Goal: Information Seeking & Learning: Learn about a topic

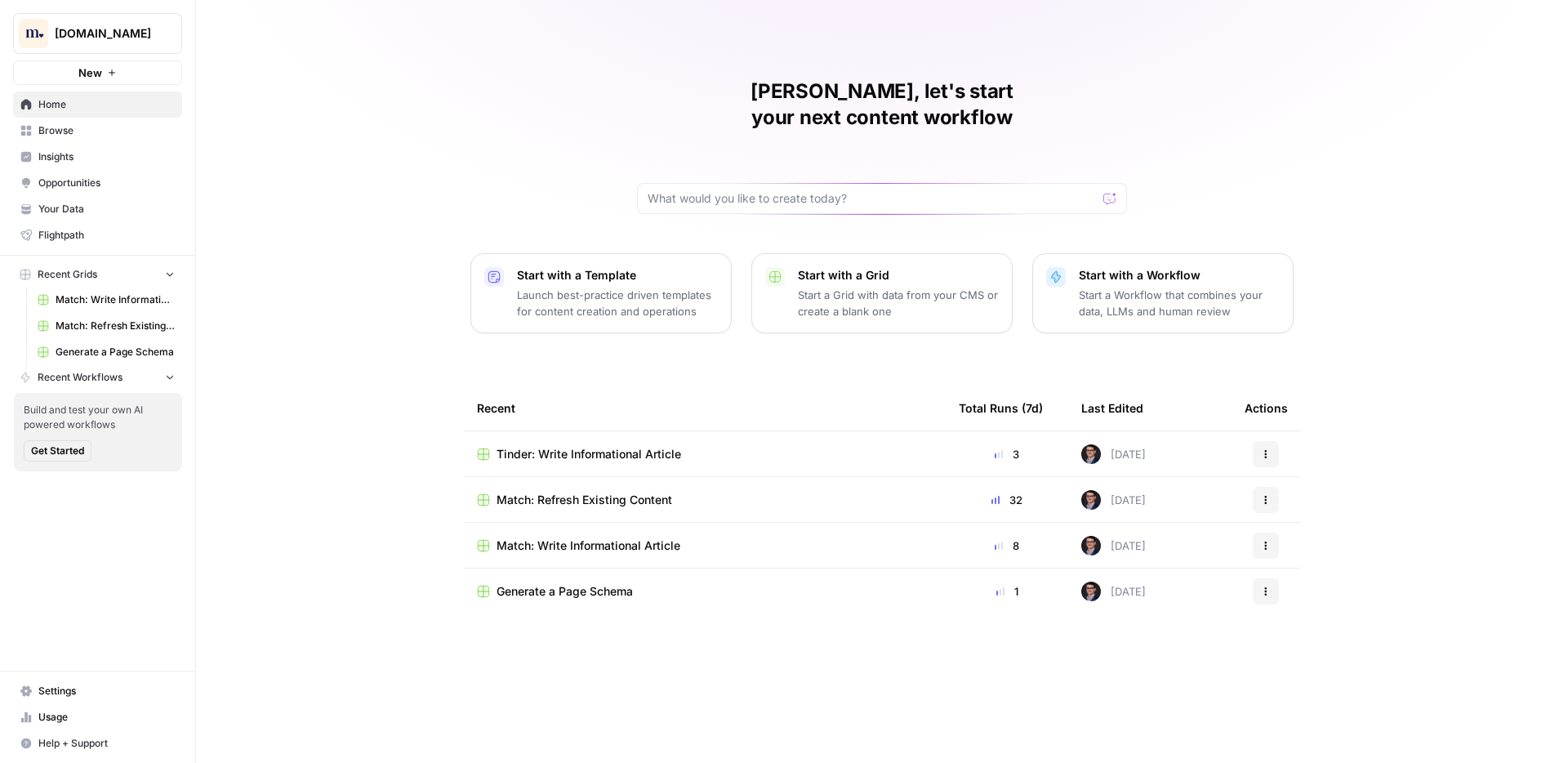
click at [287, 125] on div "[PERSON_NAME], let's start your next content workflow Start with a Template Lau…" at bounding box center [882, 381] width 1372 height 763
click at [118, 112] on span "Home" at bounding box center [106, 105] width 137 height 15
click at [128, 306] on span "Match: Write Informational Article" at bounding box center [115, 300] width 119 height 15
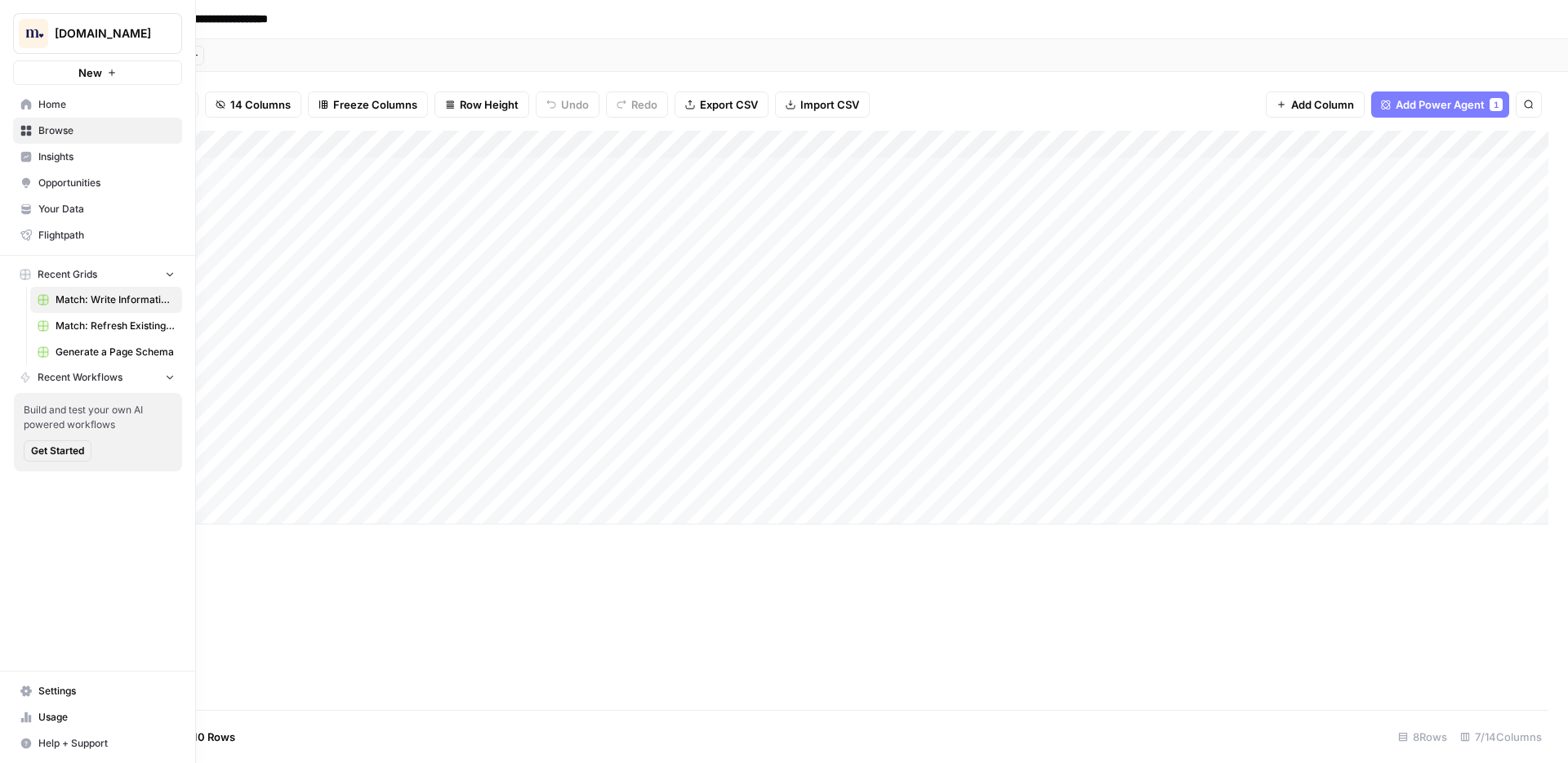
click at [74, 204] on span "Your Data" at bounding box center [106, 209] width 137 height 15
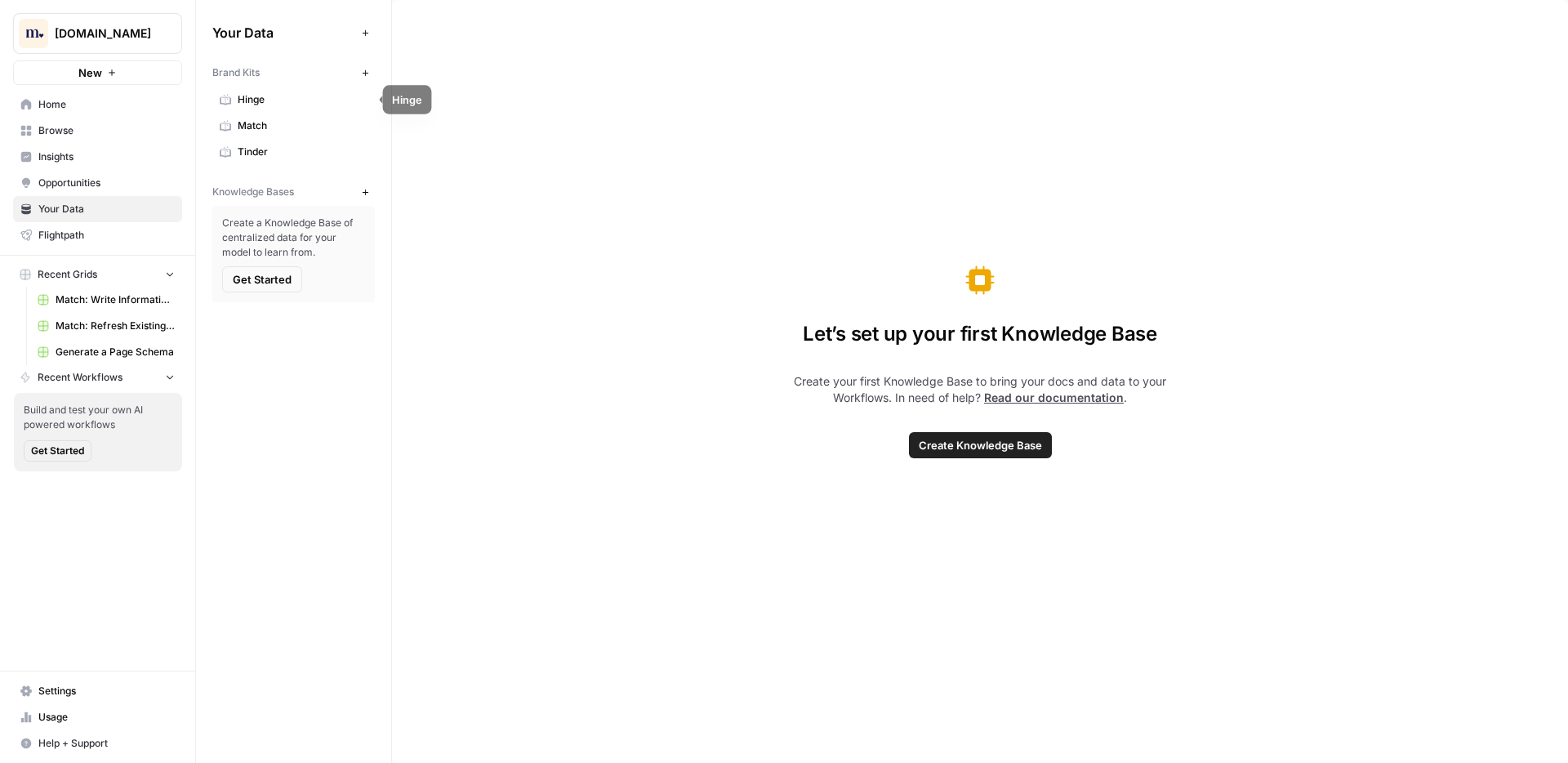
click at [284, 97] on span "Hinge" at bounding box center [303, 99] width 130 height 15
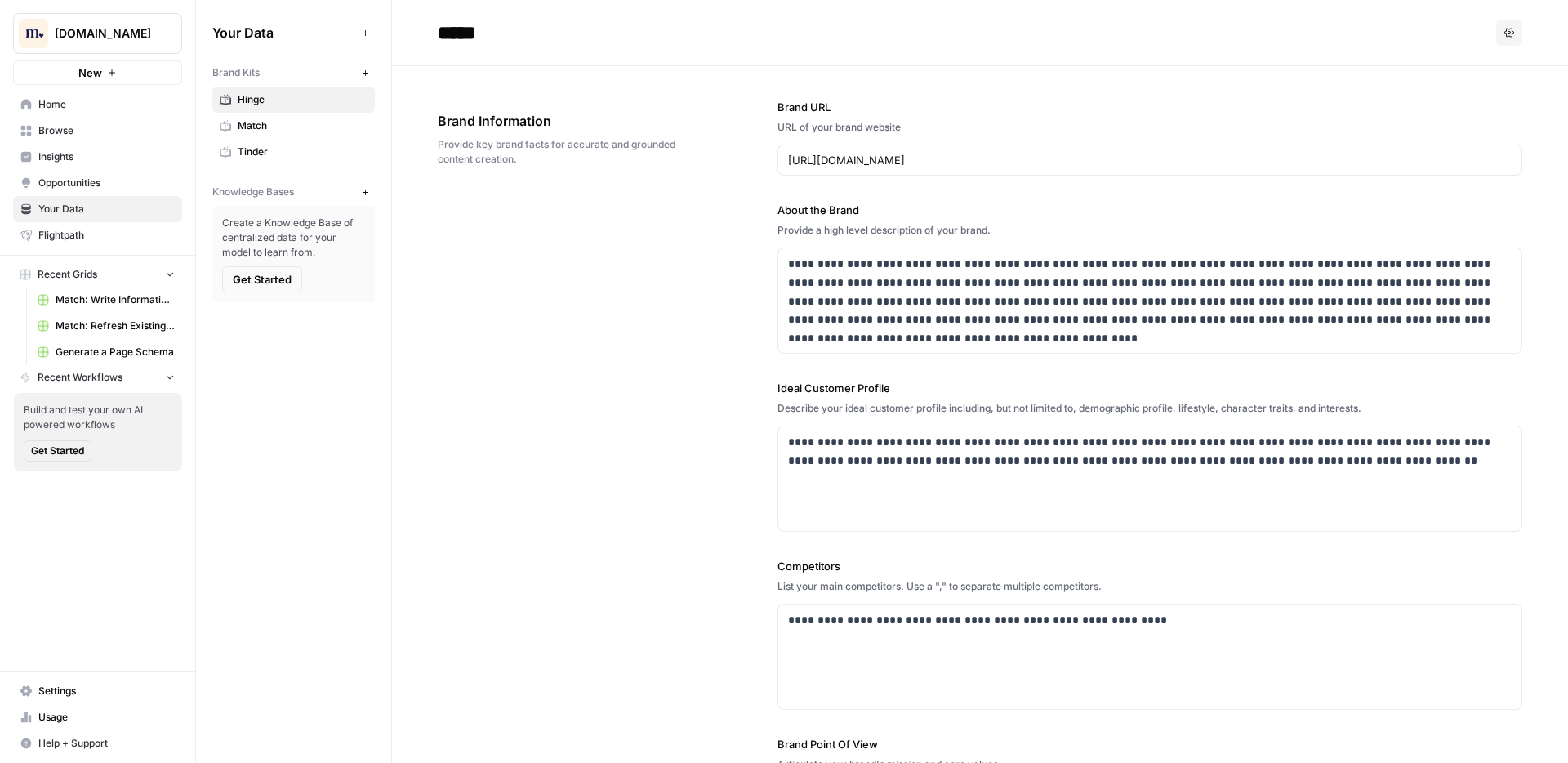
click at [361, 190] on icon "button" at bounding box center [366, 192] width 9 height 9
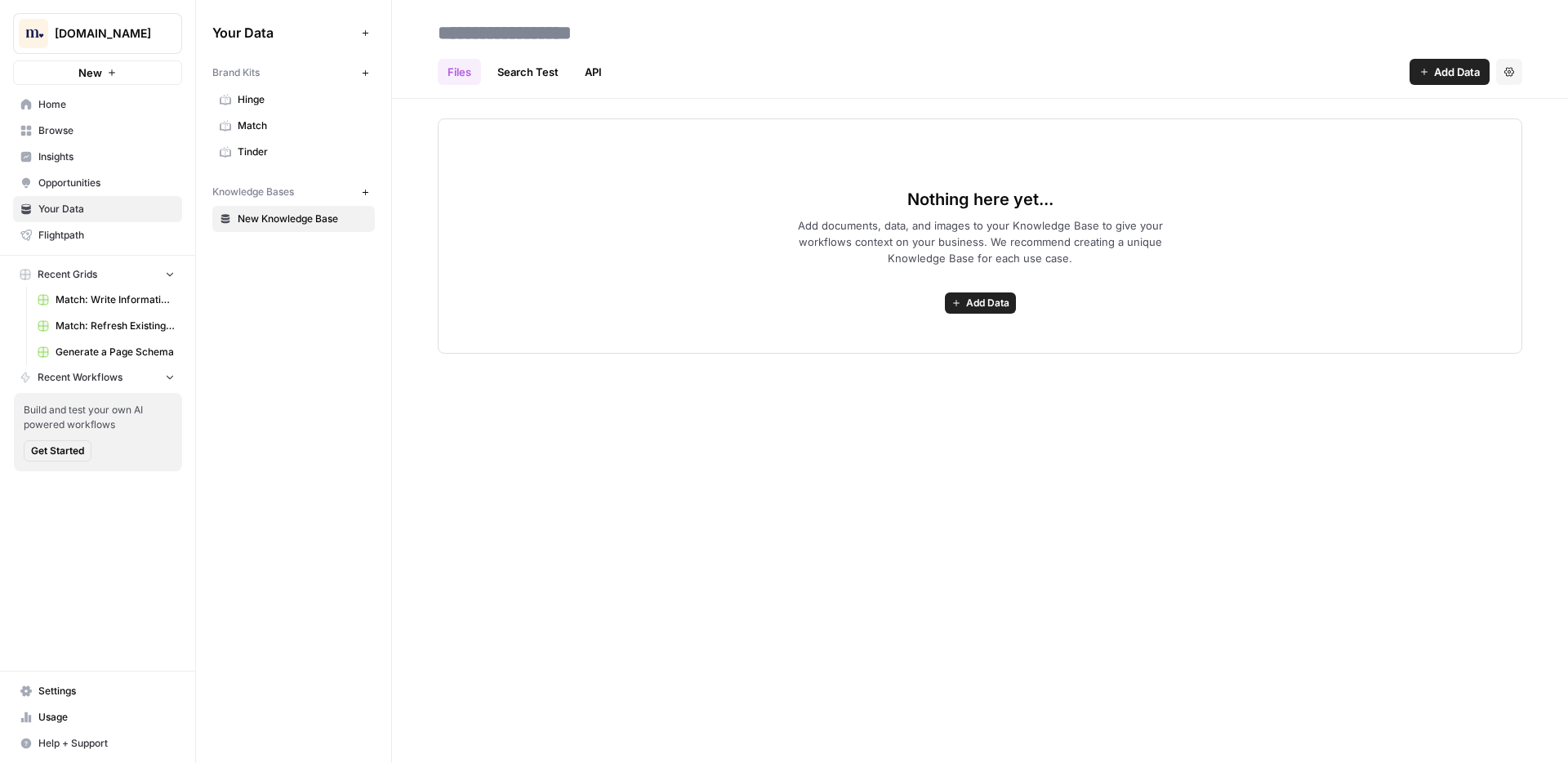
click at [510, 32] on input at bounding box center [561, 33] width 261 height 33
type input "**********"
click at [367, 192] on icon "button" at bounding box center [366, 192] width 9 height 9
type input "*******"
click at [359, 191] on button "New" at bounding box center [364, 191] width 20 height 20
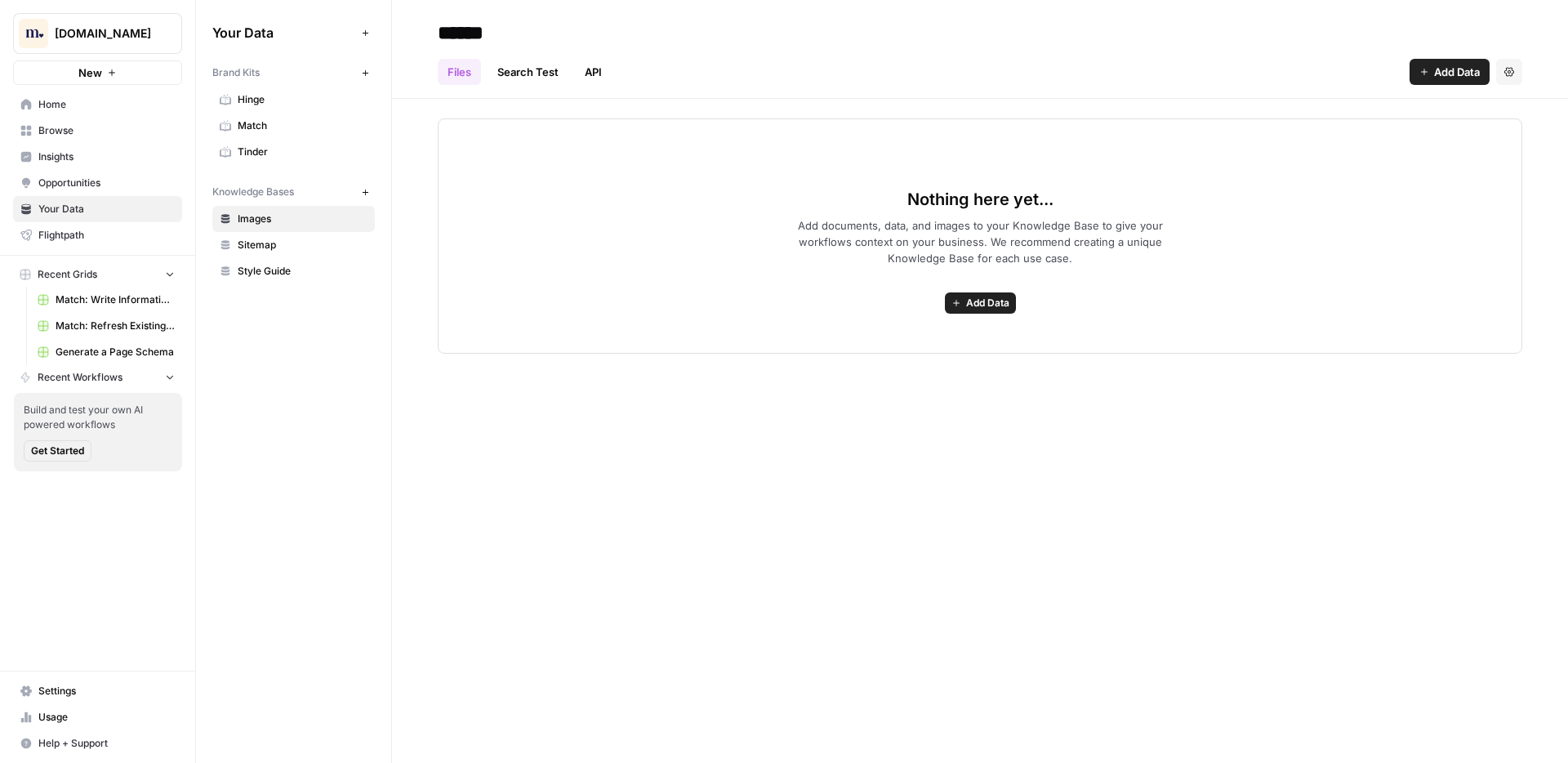
type input "******"
click at [302, 369] on div "Your Data Add Data Brand Kits New Hinge Match Tinder Knowledge Bases New Images…" at bounding box center [294, 381] width 195 height 763
click at [363, 188] on icon "button" at bounding box center [366, 192] width 9 height 9
click at [497, 37] on input at bounding box center [561, 33] width 261 height 33
click at [412, 173] on div "Nothing here yet... Add documents, data, and images to your Knowledge Base to g…" at bounding box center [980, 226] width 1176 height 255
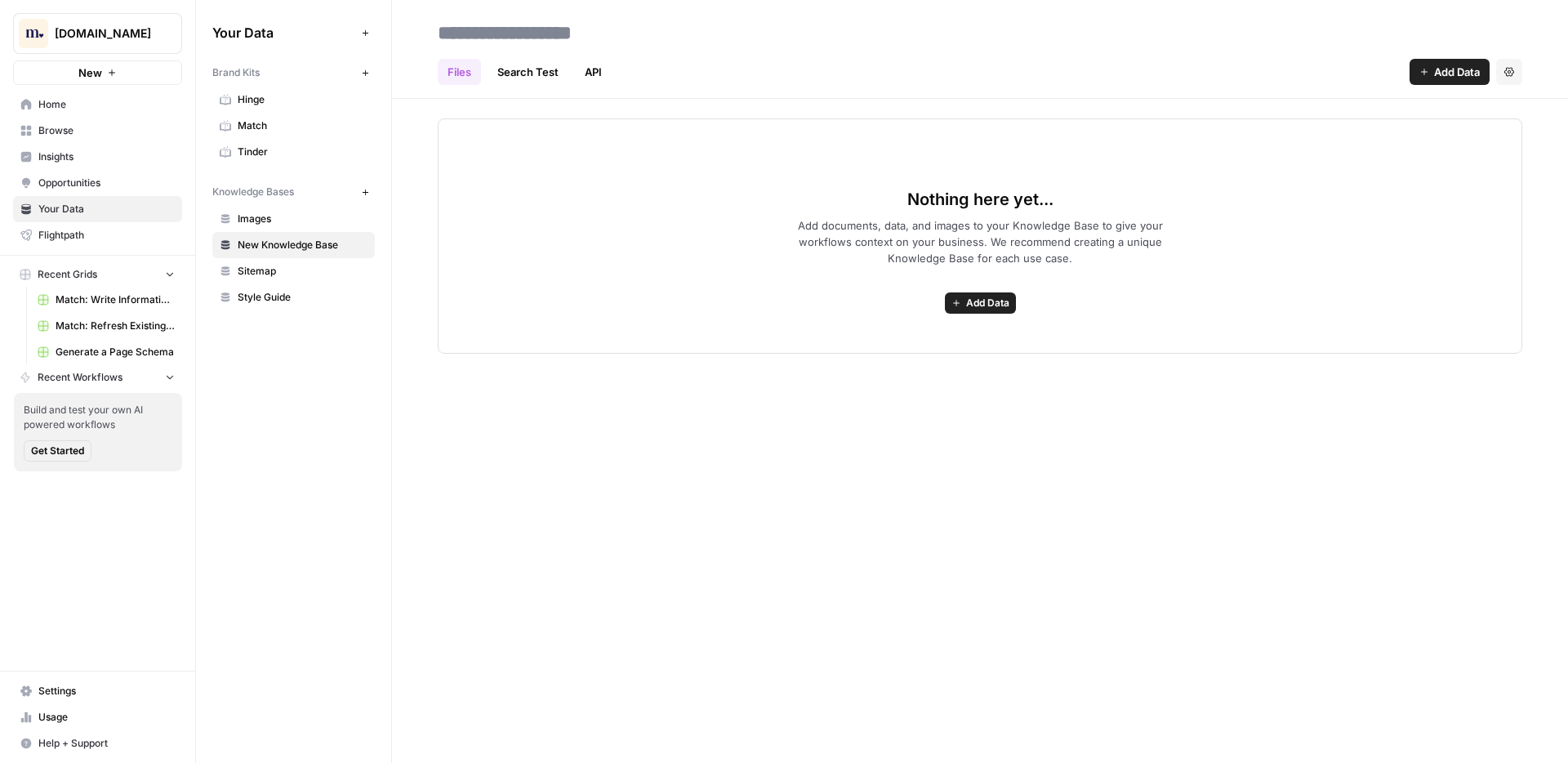
click at [455, 28] on input at bounding box center [561, 33] width 261 height 33
click at [415, 27] on header "Files Search Test API Add Data Settings" at bounding box center [980, 49] width 1176 height 99
click at [513, 29] on input at bounding box center [561, 33] width 261 height 33
click at [413, 199] on div "Nothing here yet... Add documents, data, and images to your Knowledge Base to g…" at bounding box center [980, 226] width 1176 height 255
click at [409, 158] on div "Nothing here yet... Add documents, data, and images to your Knowledge Base to g…" at bounding box center [980, 226] width 1176 height 255
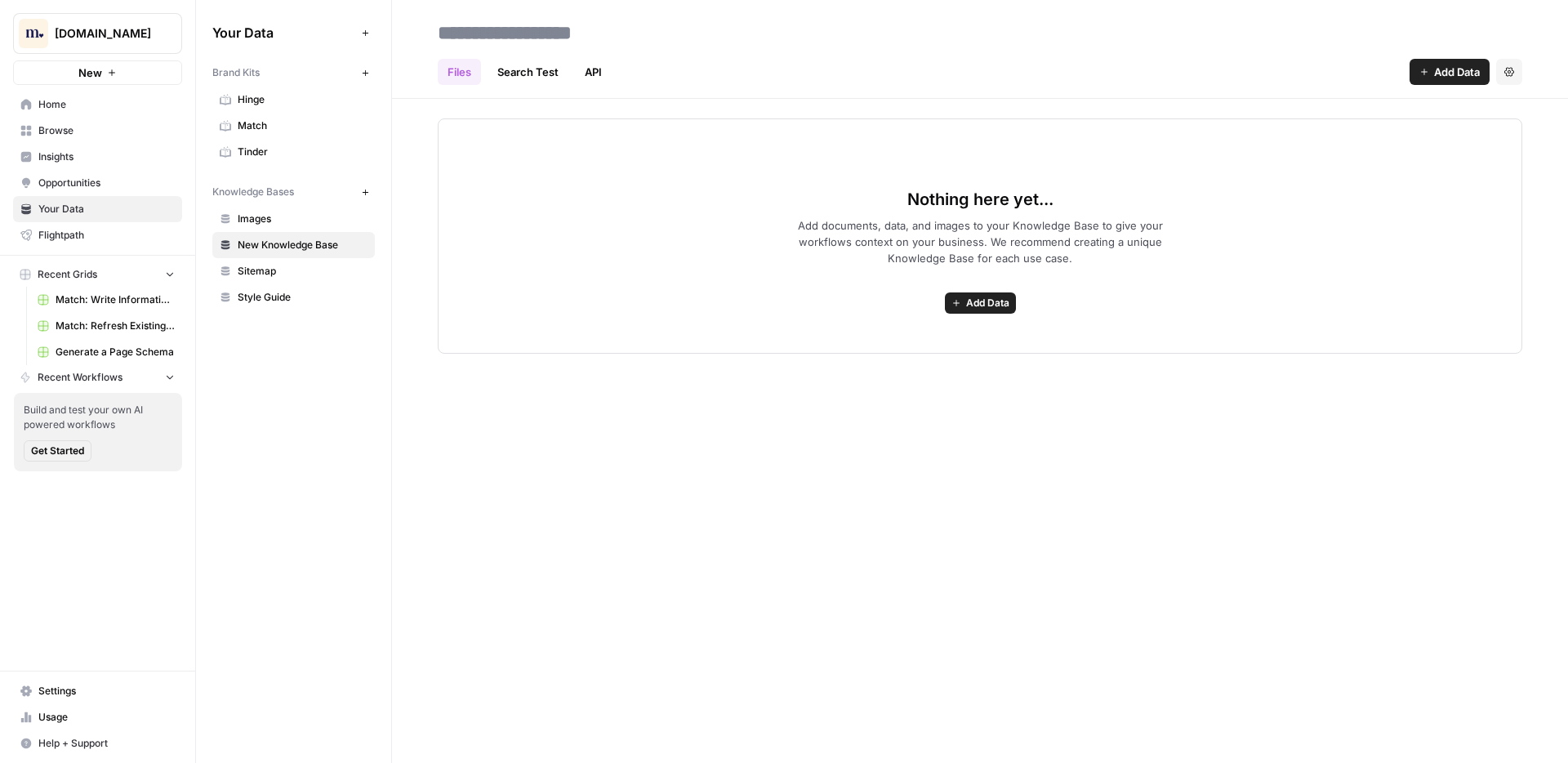
click at [84, 34] on div "New" at bounding box center [98, 38] width 44 height 30
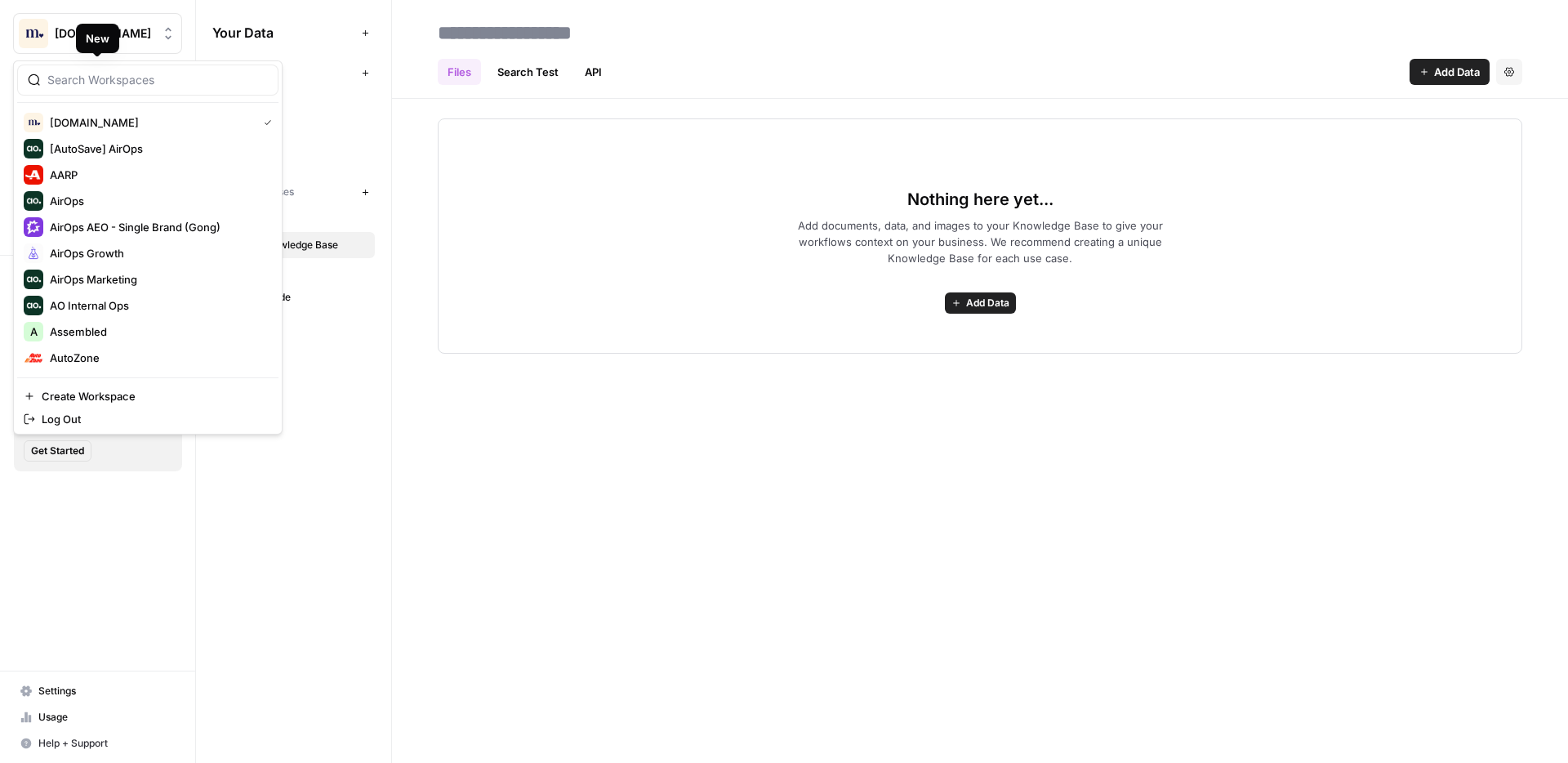
click at [38, 36] on img "Workspace: Match.com" at bounding box center [33, 33] width 30 height 30
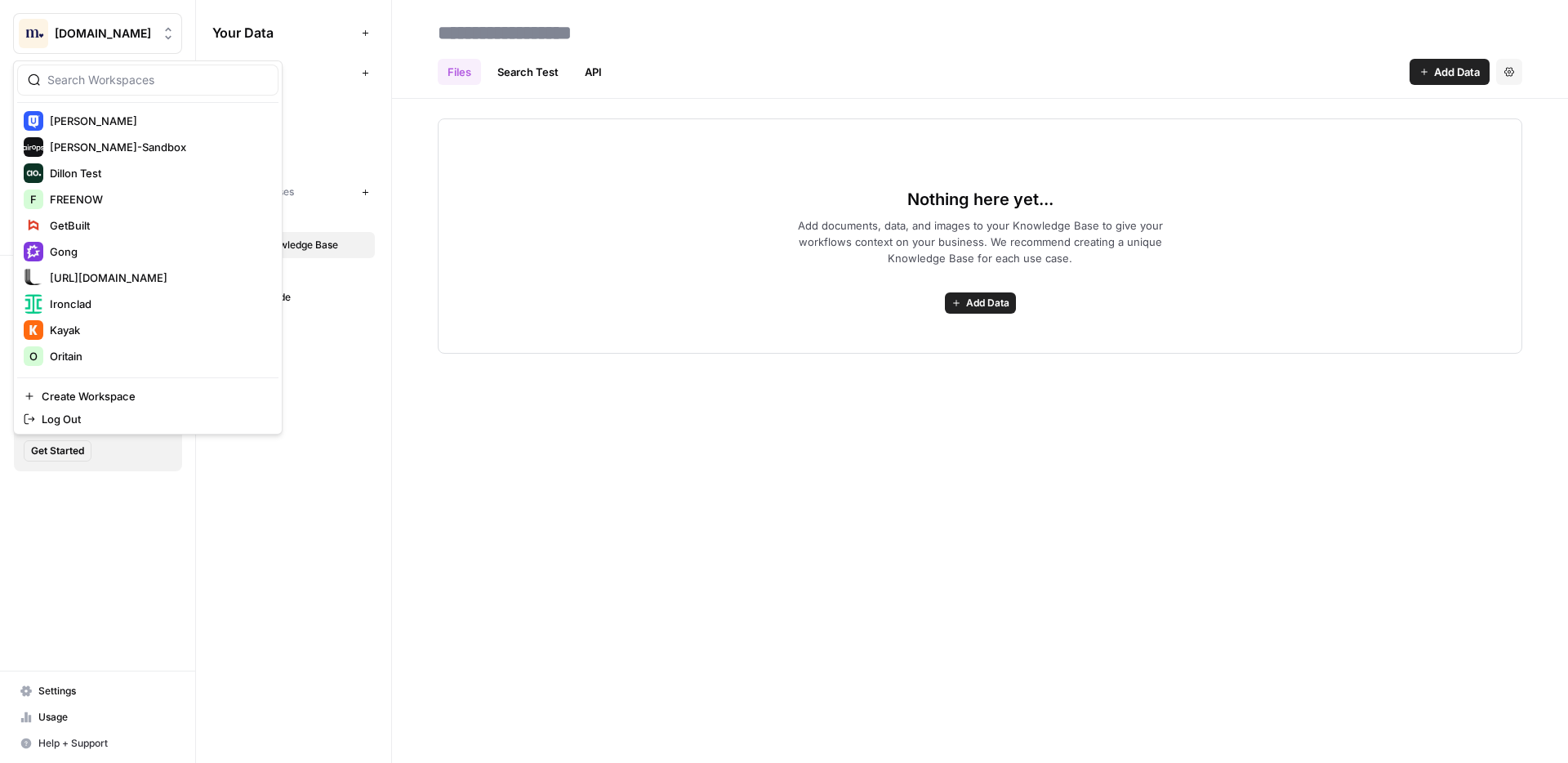
scroll to position [404, 0]
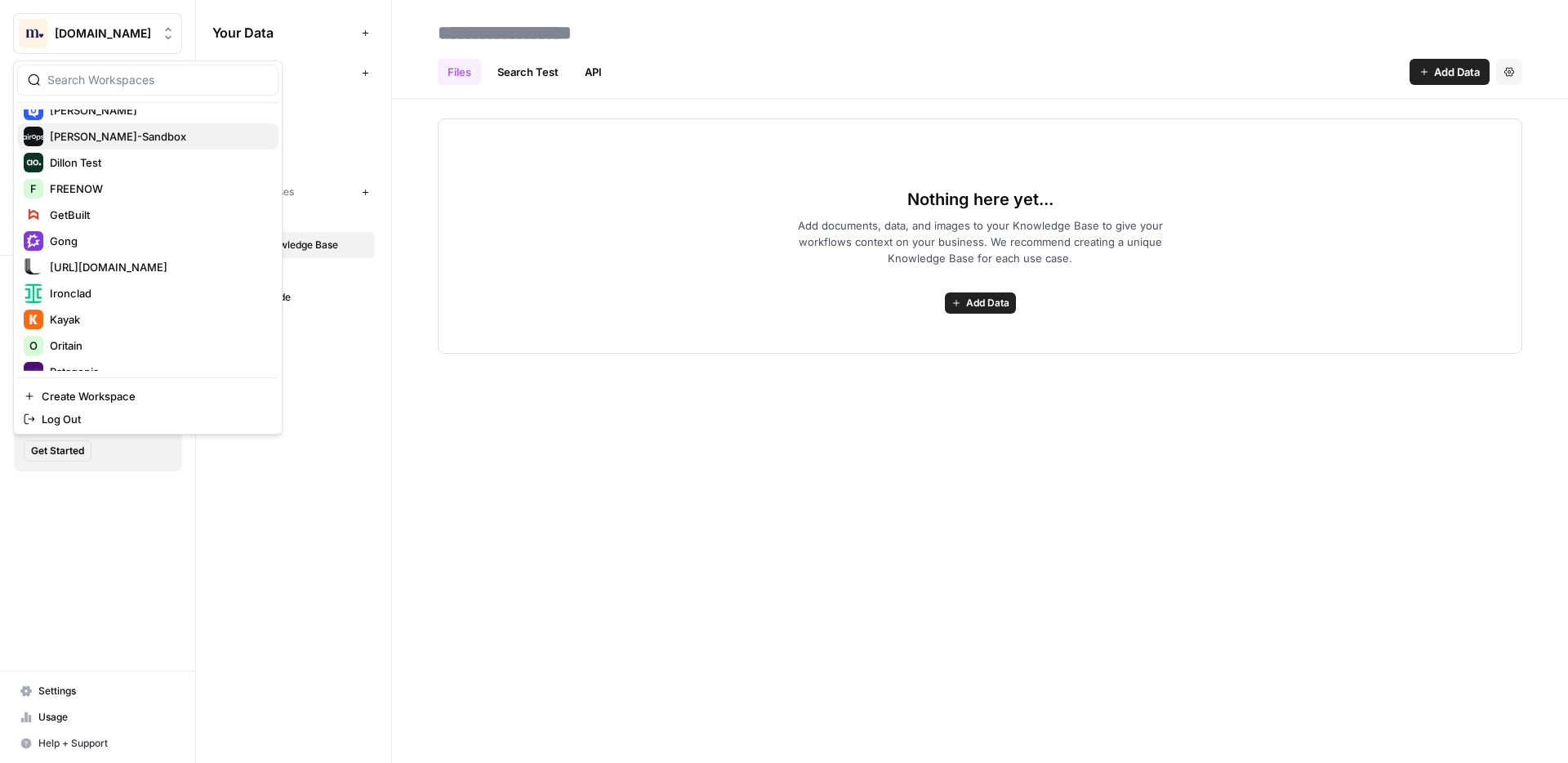
click at [123, 145] on div "Dille-Sandbox" at bounding box center [147, 136] width 248 height 20
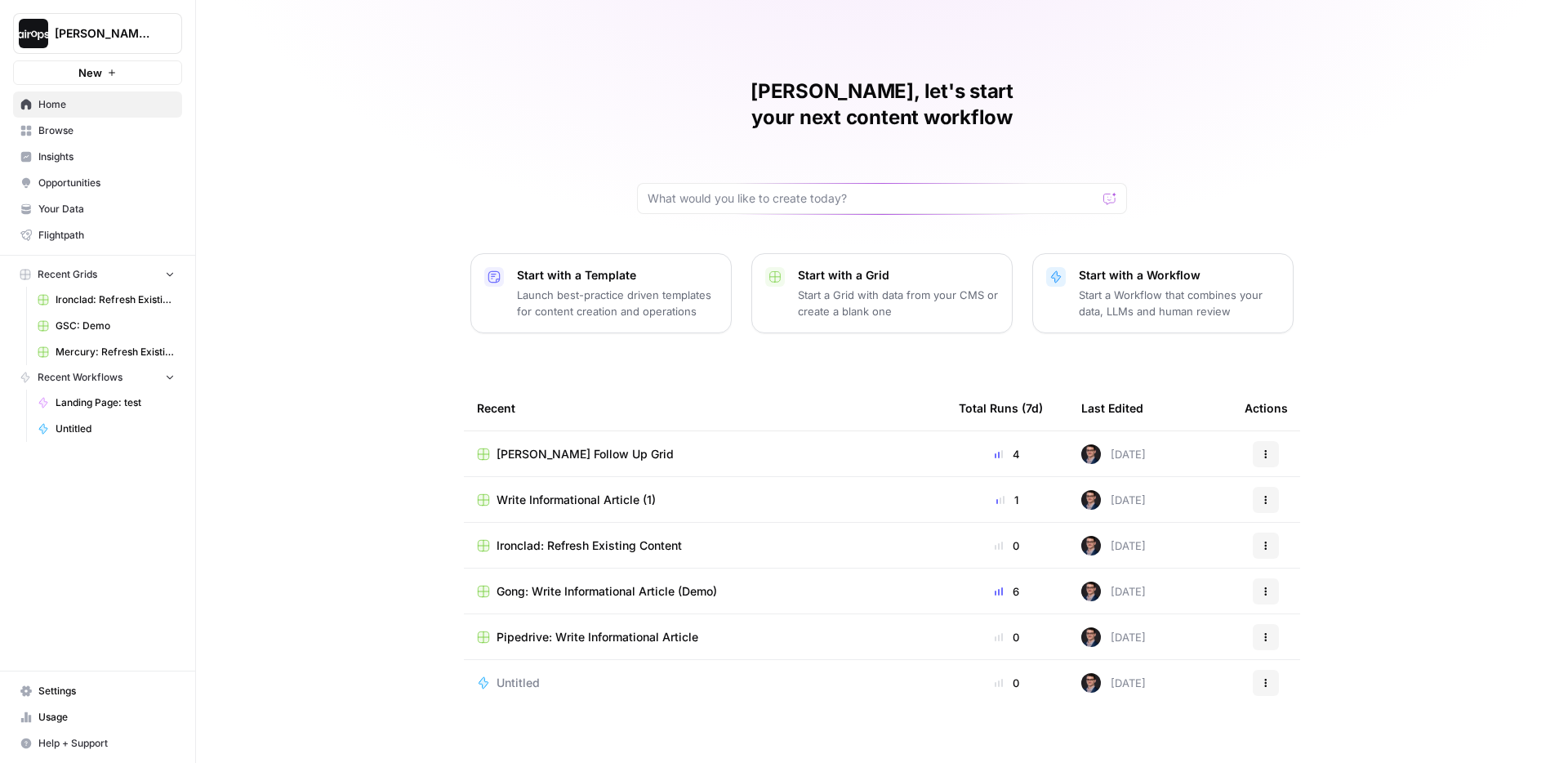
click at [98, 204] on span "Your Data" at bounding box center [106, 209] width 137 height 15
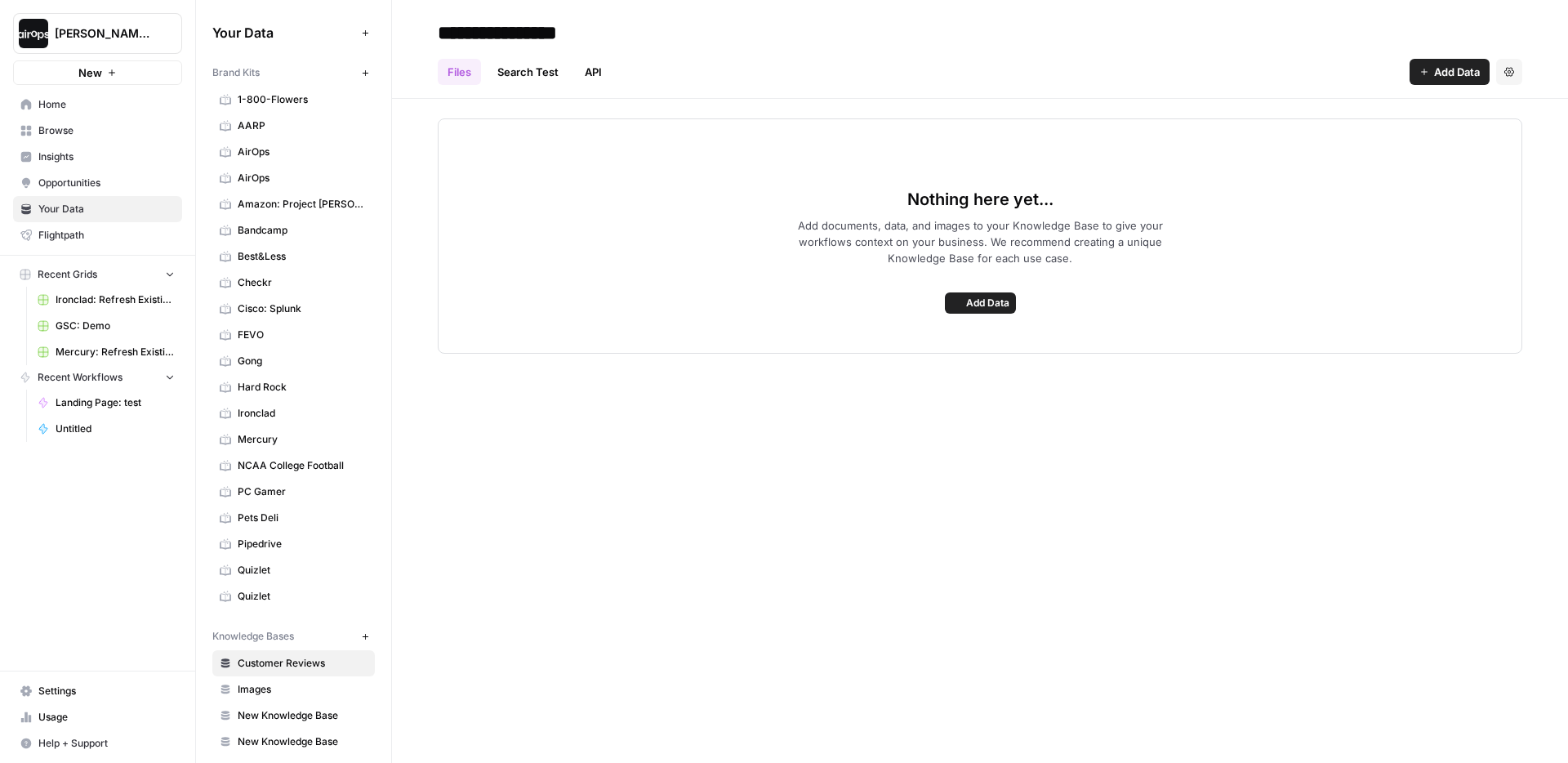
scroll to position [90, 0]
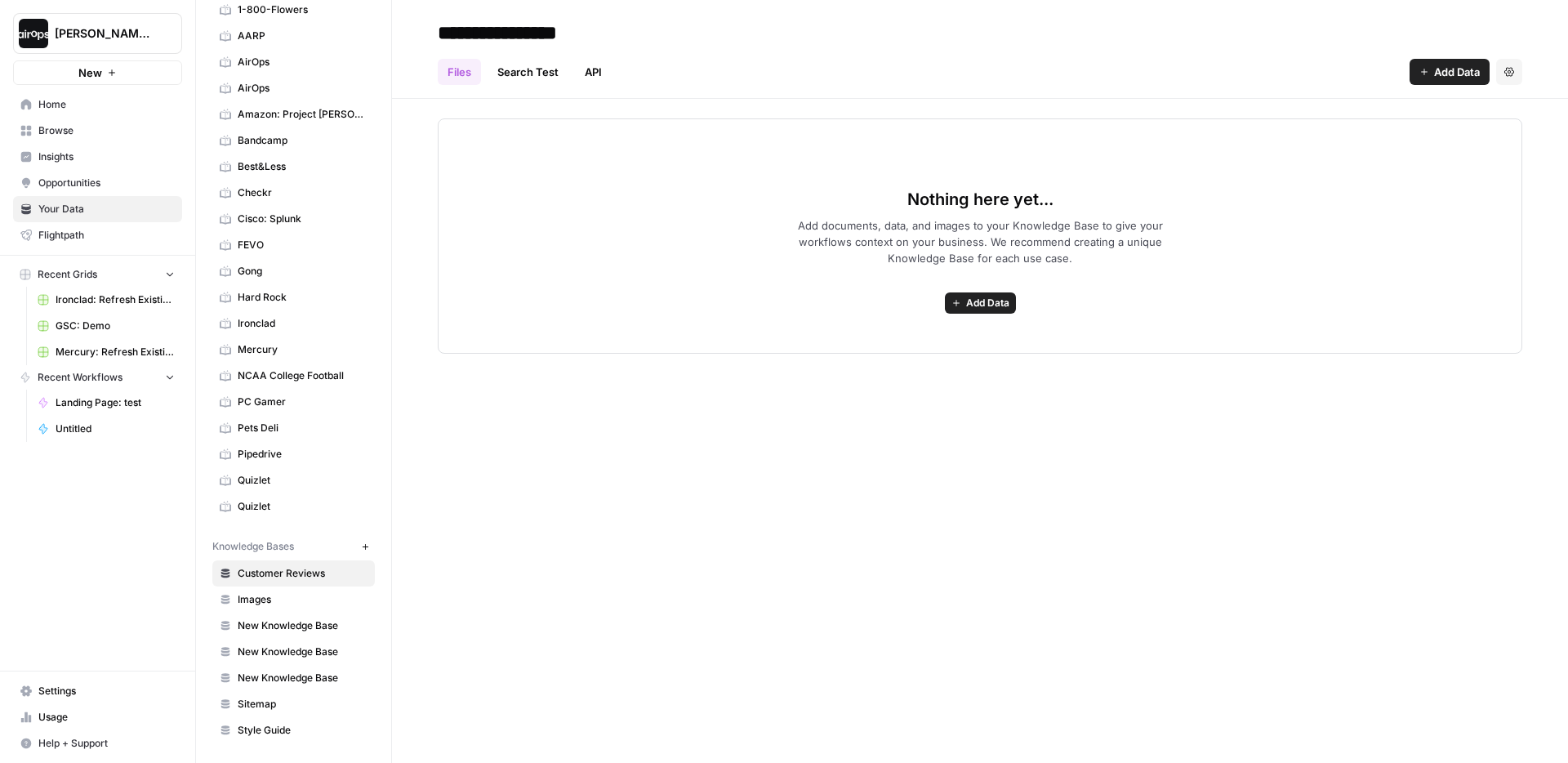
click at [105, 35] on span "Dille-Sandbox" at bounding box center [104, 33] width 98 height 17
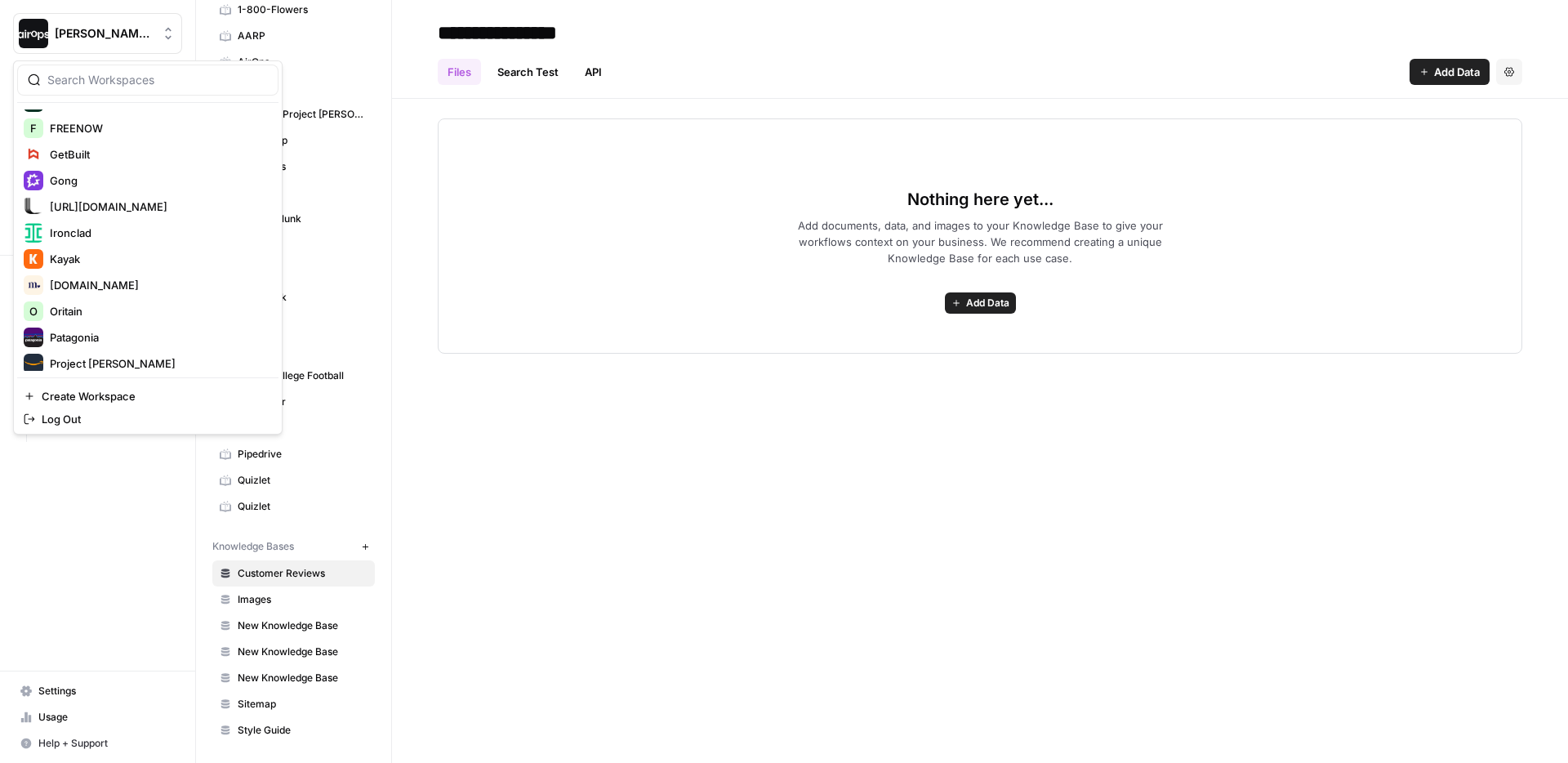
scroll to position [442, 0]
click at [123, 276] on span "[DOMAIN_NAME]" at bounding box center [158, 282] width 216 height 17
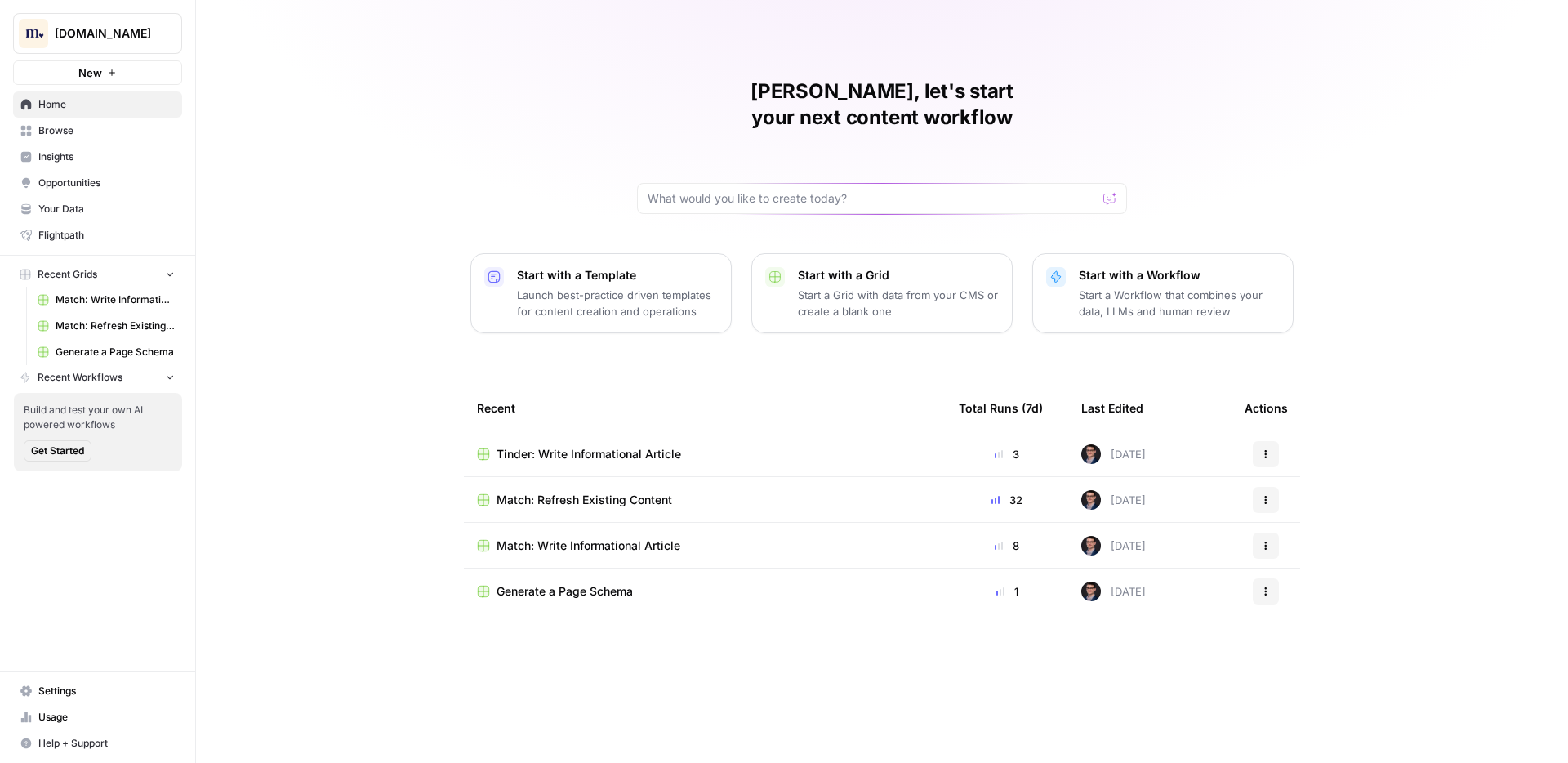
click at [82, 209] on span "Your Data" at bounding box center [106, 209] width 137 height 15
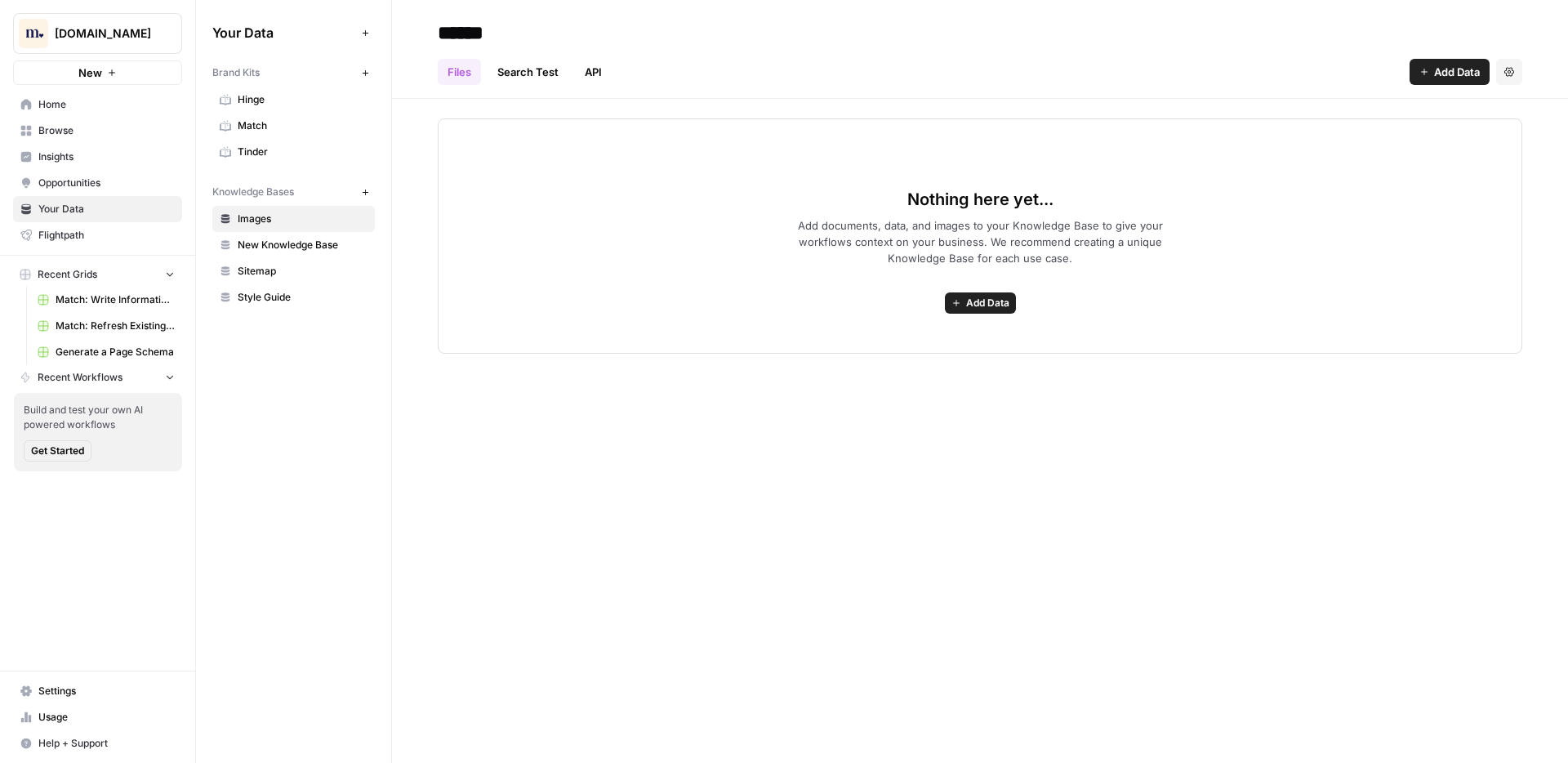
click at [369, 192] on icon "button" at bounding box center [366, 192] width 9 height 9
click at [522, 28] on input at bounding box center [561, 33] width 261 height 33
type input "*******"
click at [451, 182] on div "Nothing here yet... Add documents, data, and images to your Knowledge Base to g…" at bounding box center [979, 235] width 1084 height 235
click at [365, 195] on icon "button" at bounding box center [366, 192] width 9 height 9
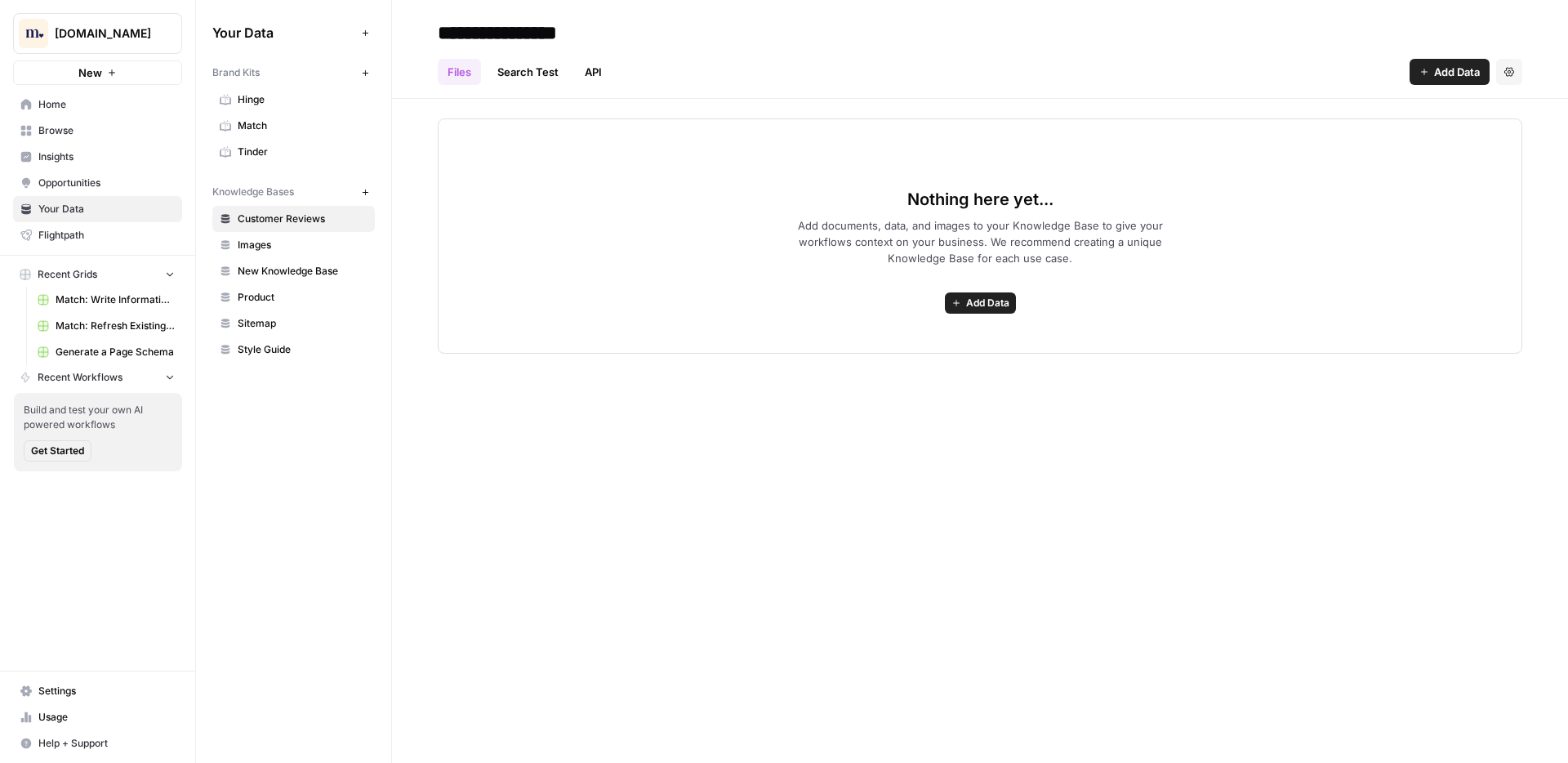
type input "**********"
click at [284, 99] on span "Hinge" at bounding box center [303, 99] width 130 height 15
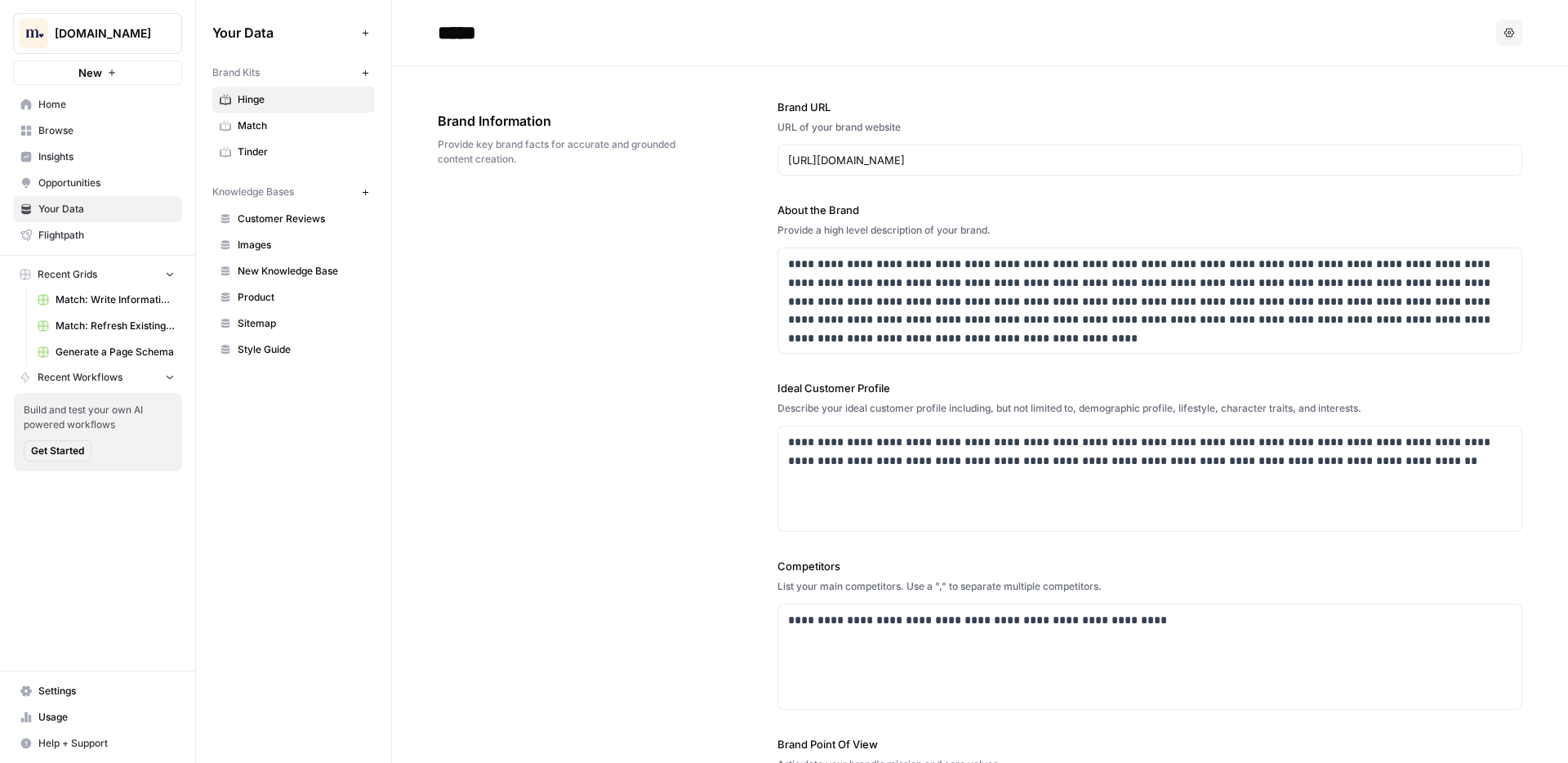
click at [576, 340] on div "**********" at bounding box center [979, 493] width 1084 height 855
click at [115, 624] on div "Match.com New Home Browse Insights Opportunities Your Data Flightpath Recent Gr…" at bounding box center [98, 381] width 195 height 763
click at [188, 519] on div "Match.com New Home Browse Insights Opportunities Your Data Flightpath Recent Gr…" at bounding box center [98, 381] width 195 height 763
click at [190, 440] on nav "Recent Workflows Build and test your own AI powered workflows Get Started" at bounding box center [98, 420] width 195 height 110
click at [279, 437] on div "Your Data Add Data Brand Kits New Hinge Match Tinder Knowledge Bases New Custom…" at bounding box center [294, 381] width 195 height 763
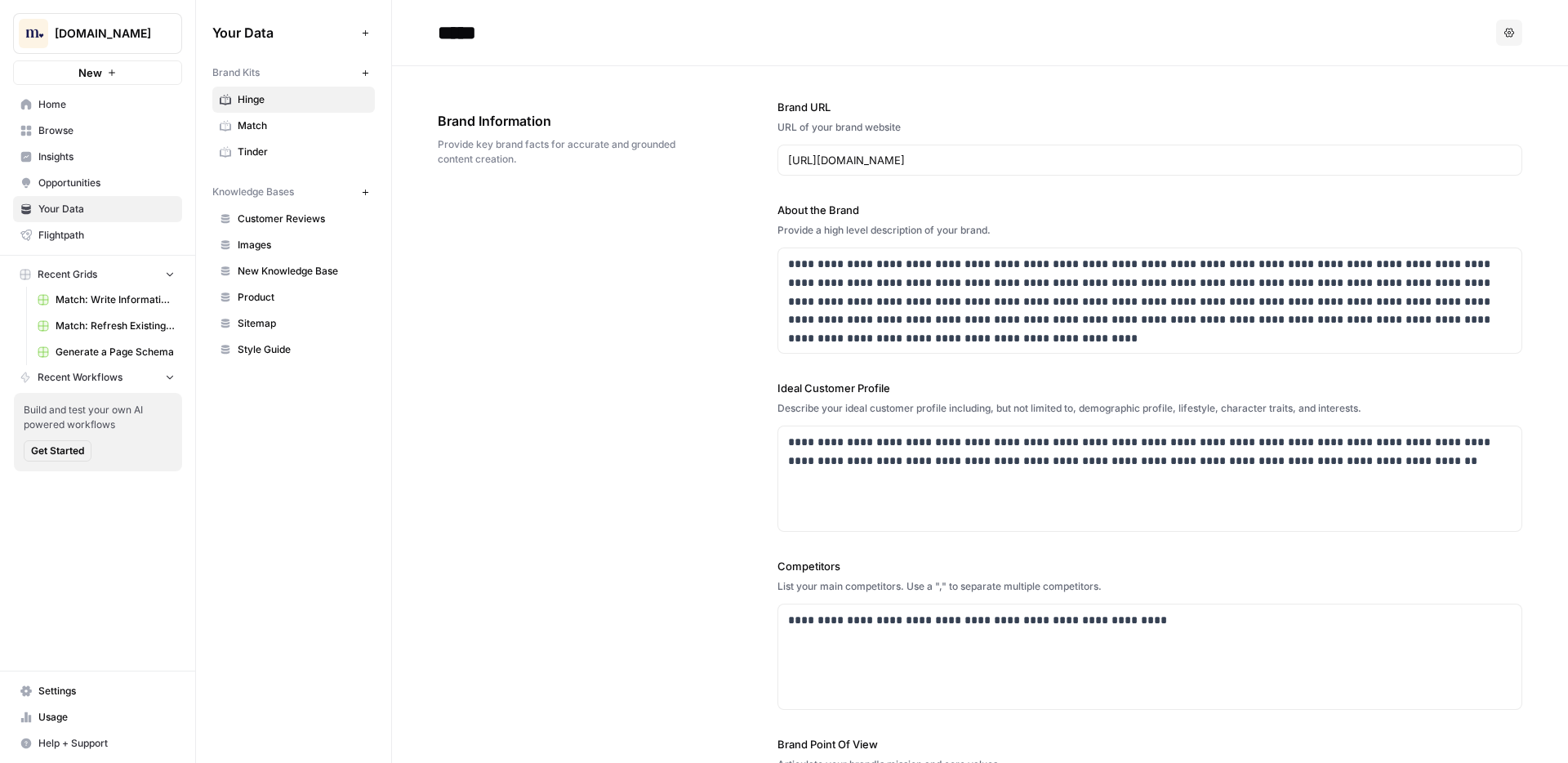
click at [242, 438] on div "Your Data Add Data Brand Kits New Hinge Match Tinder Knowledge Bases New Custom…" at bounding box center [294, 381] width 195 height 763
click at [189, 443] on nav "Recent Workflows Build and test your own AI powered workflows Get Started" at bounding box center [98, 420] width 195 height 110
click at [299, 427] on div "Your Data Add Data Brand Kits New Hinge Match Tinder Knowledge Bases New Custom…" at bounding box center [294, 381] width 195 height 763
click at [640, 249] on div "**********" at bounding box center [979, 493] width 1084 height 855
click at [540, 153] on span "Provide key brand facts for accurate and grounded content creation." at bounding box center [561, 152] width 248 height 30
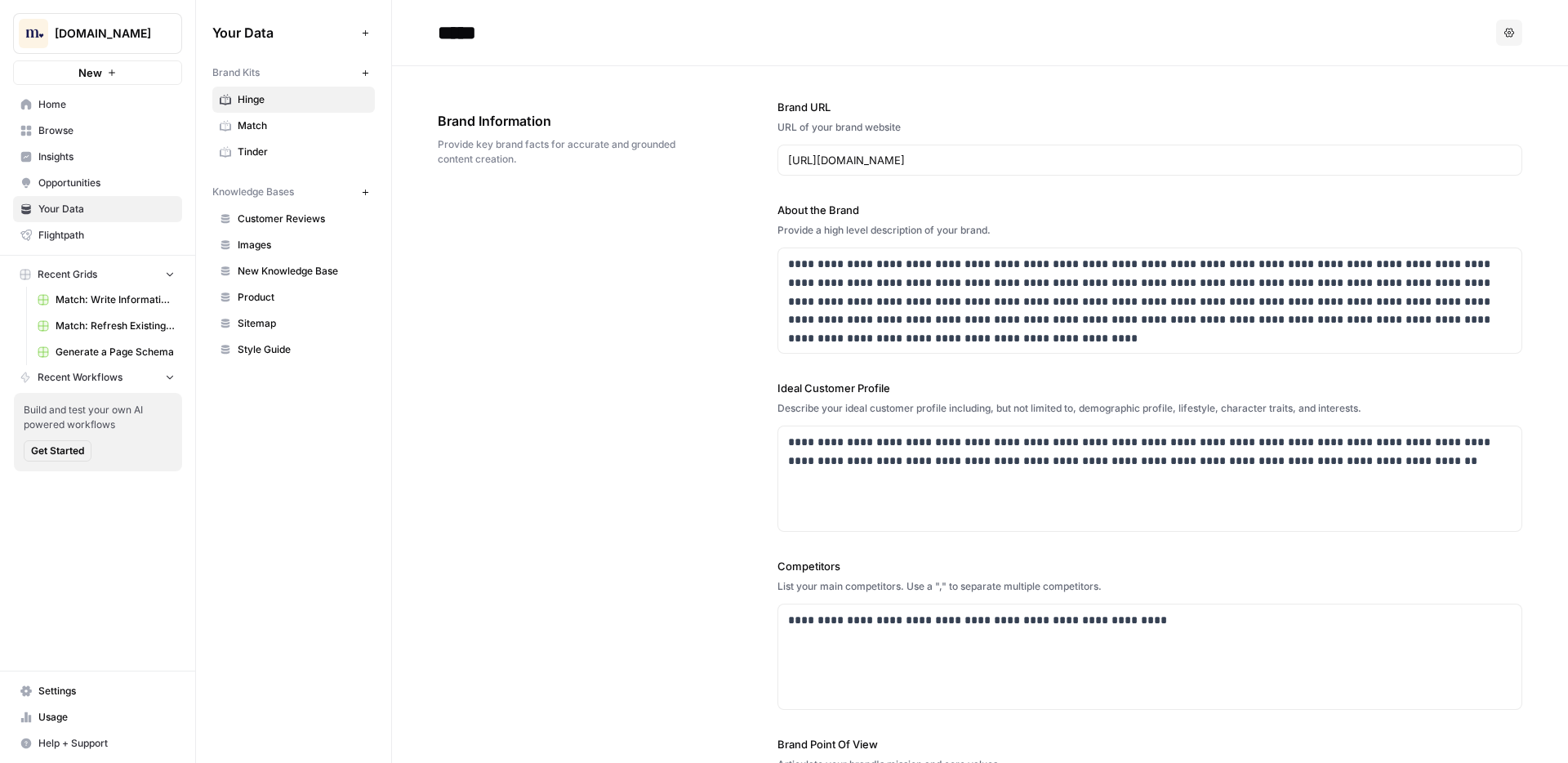
click at [540, 153] on span "Provide key brand facts for accurate and grounded content creation." at bounding box center [561, 152] width 248 height 30
click at [483, 119] on span "Brand Information" at bounding box center [561, 121] width 248 height 20
drag, startPoint x: 436, startPoint y: 119, endPoint x: 622, endPoint y: 162, distance: 190.9
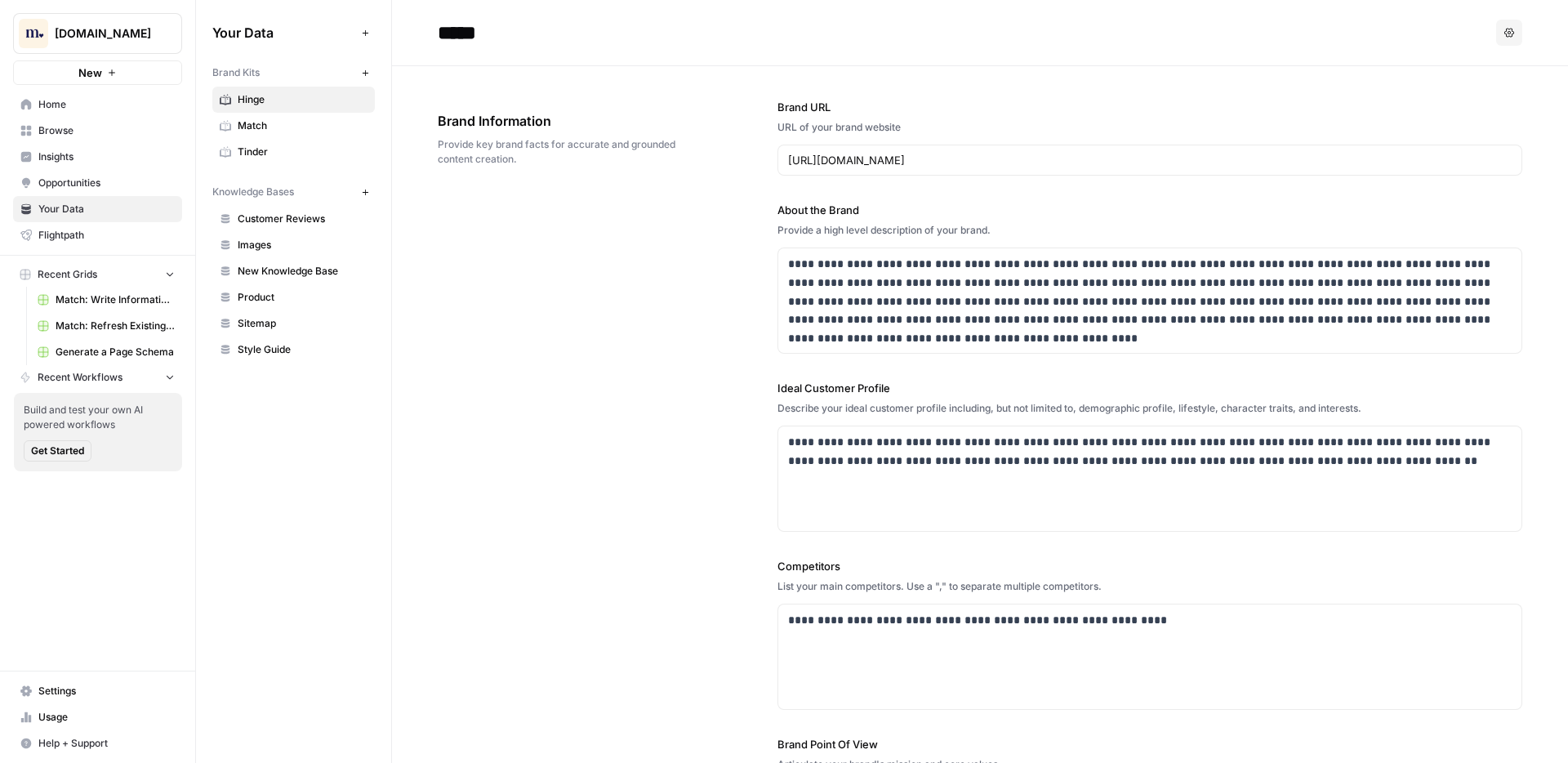
click at [593, 168] on div "Brand Information Provide key brand facts for accurate and grounded content cre…" at bounding box center [561, 138] width 248 height 121
drag, startPoint x: 550, startPoint y: 155, endPoint x: 418, endPoint y: 108, distance: 140.1
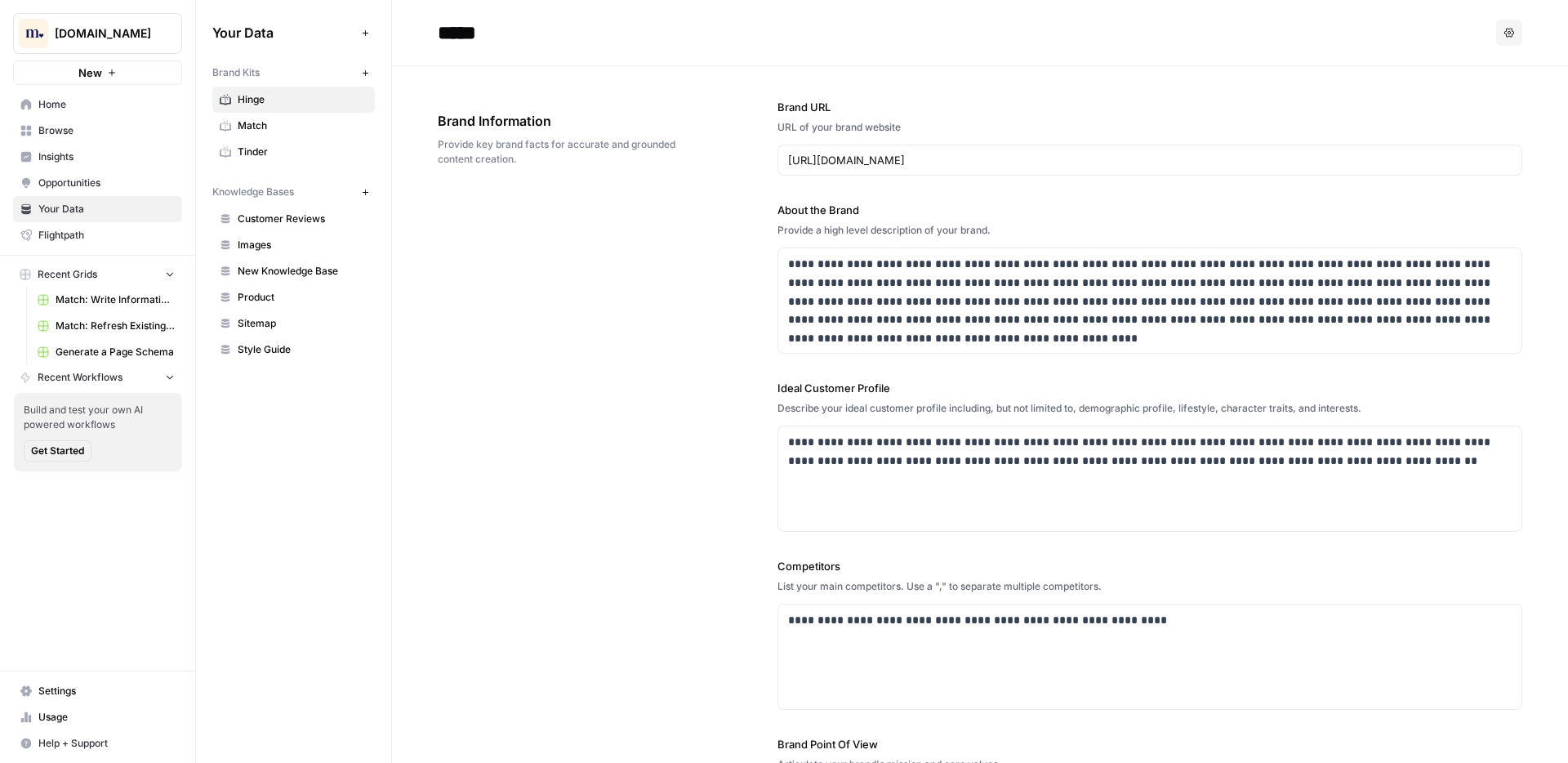
drag, startPoint x: 531, startPoint y: 159, endPoint x: 415, endPoint y: 113, distance: 124.8
click at [90, 154] on span "Insights" at bounding box center [106, 157] width 137 height 15
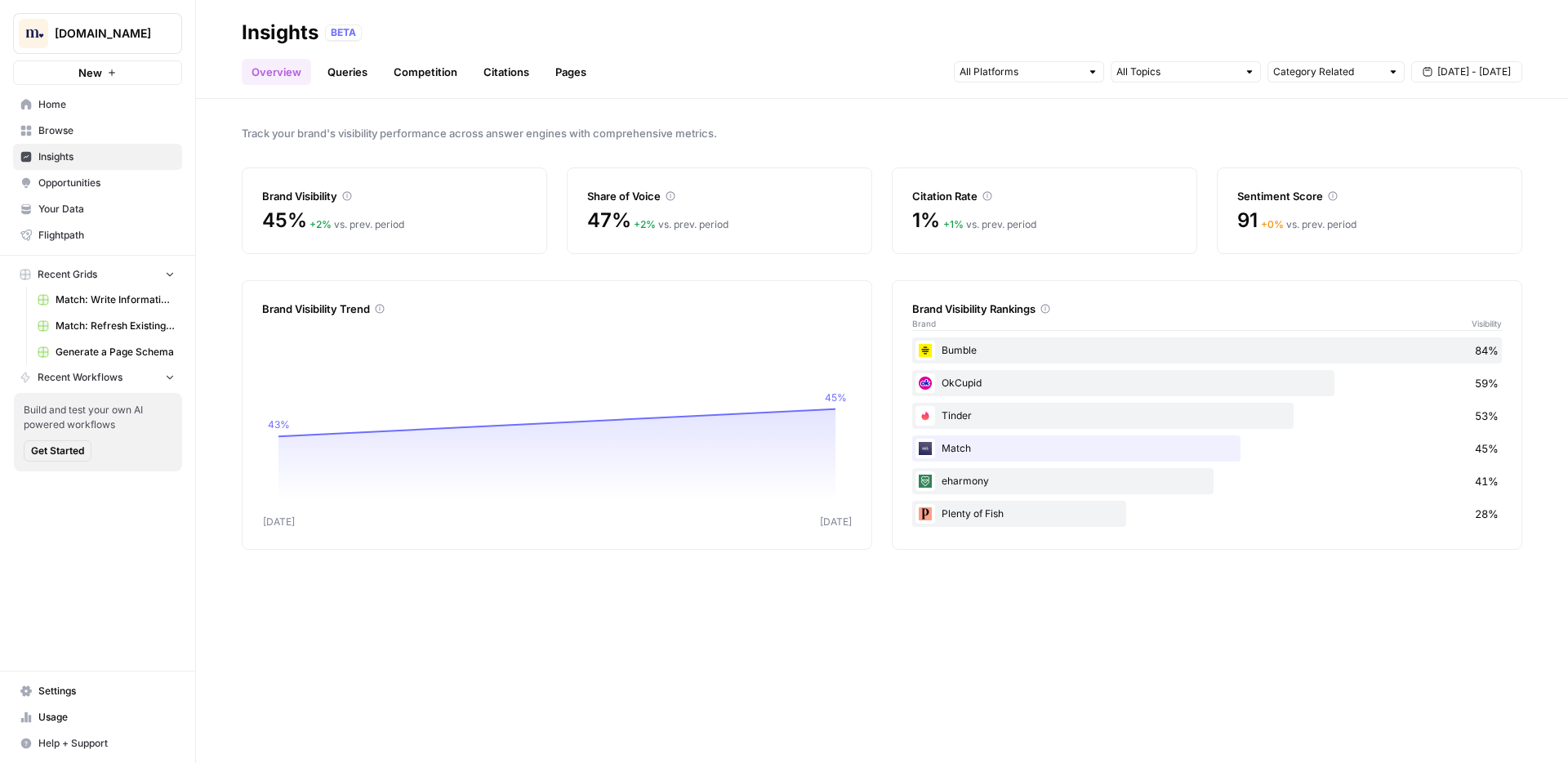
click at [348, 69] on link "Queries" at bounding box center [347, 72] width 59 height 26
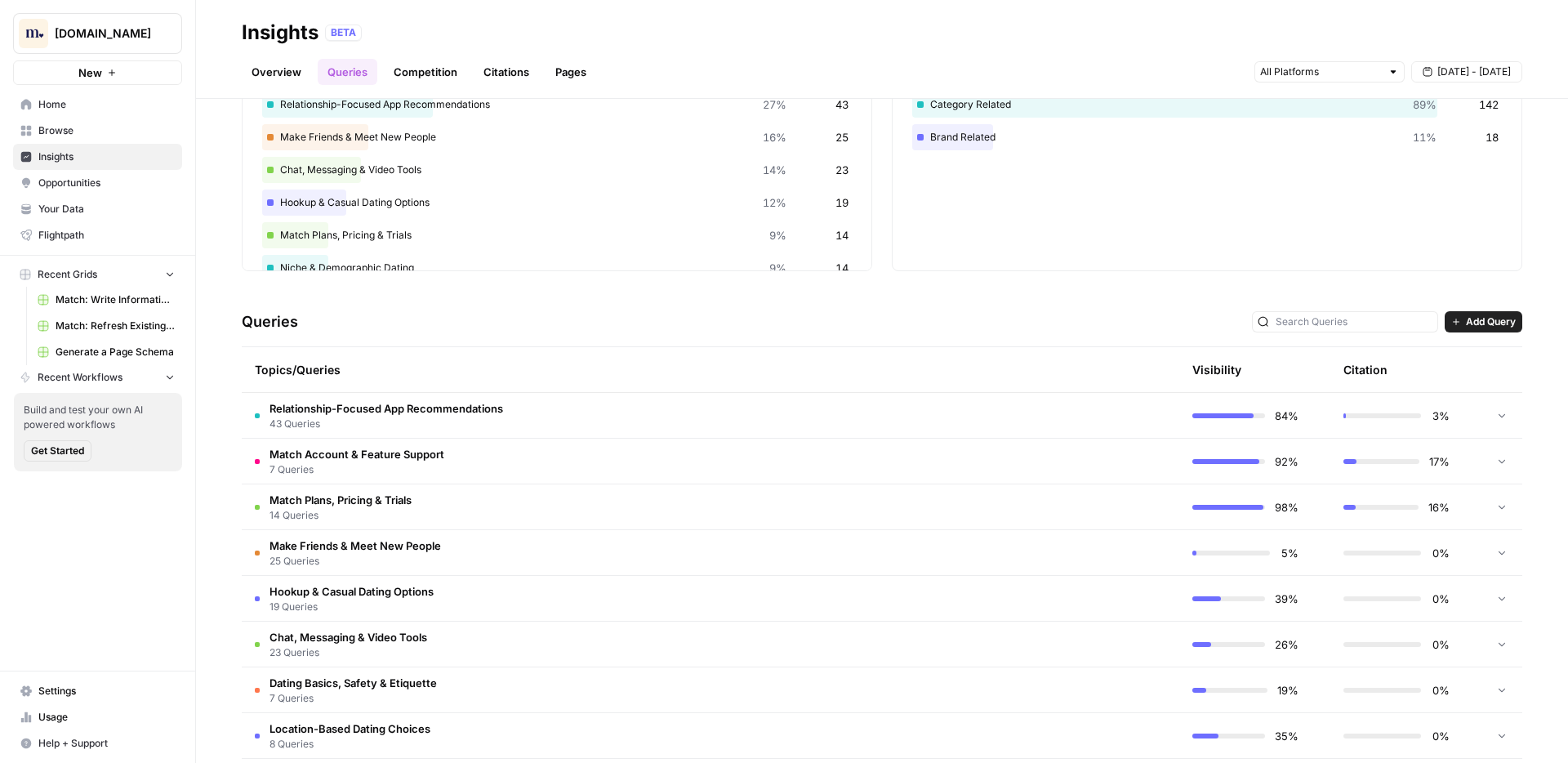
scroll to position [138, 0]
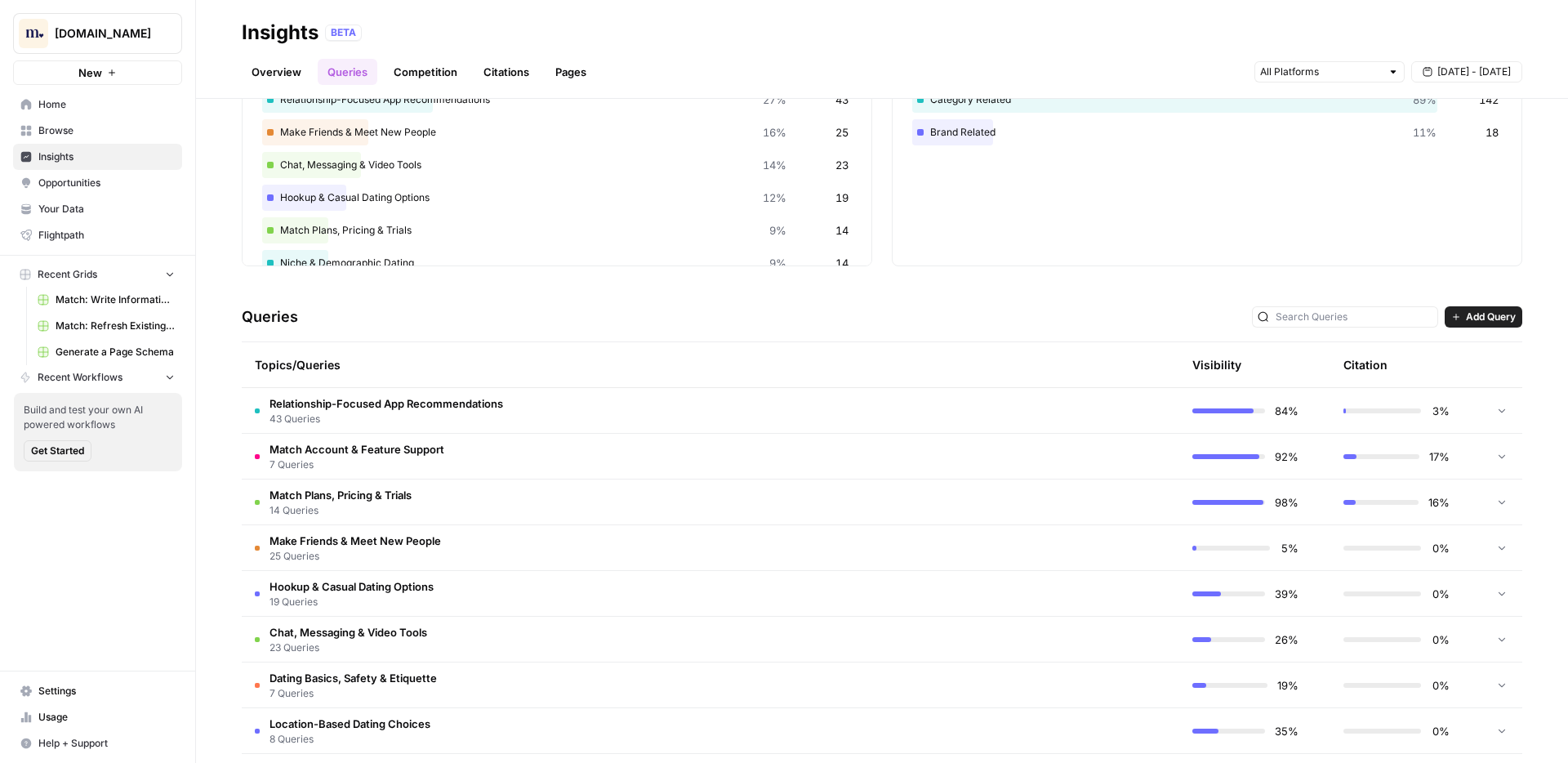
click at [549, 588] on td "Hookup & Casual Dating Options 19 Queries" at bounding box center [633, 593] width 782 height 45
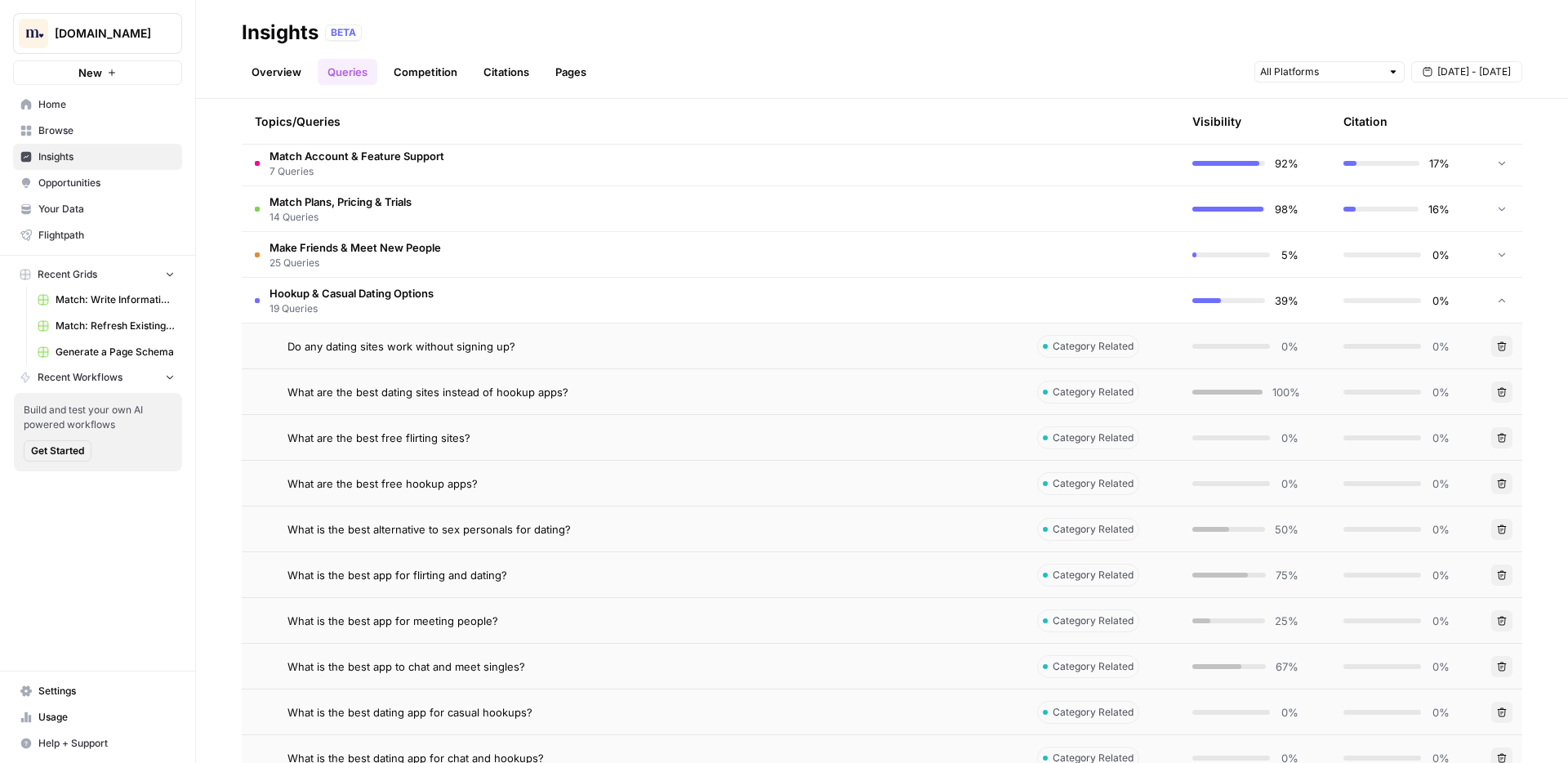
scroll to position [443, 0]
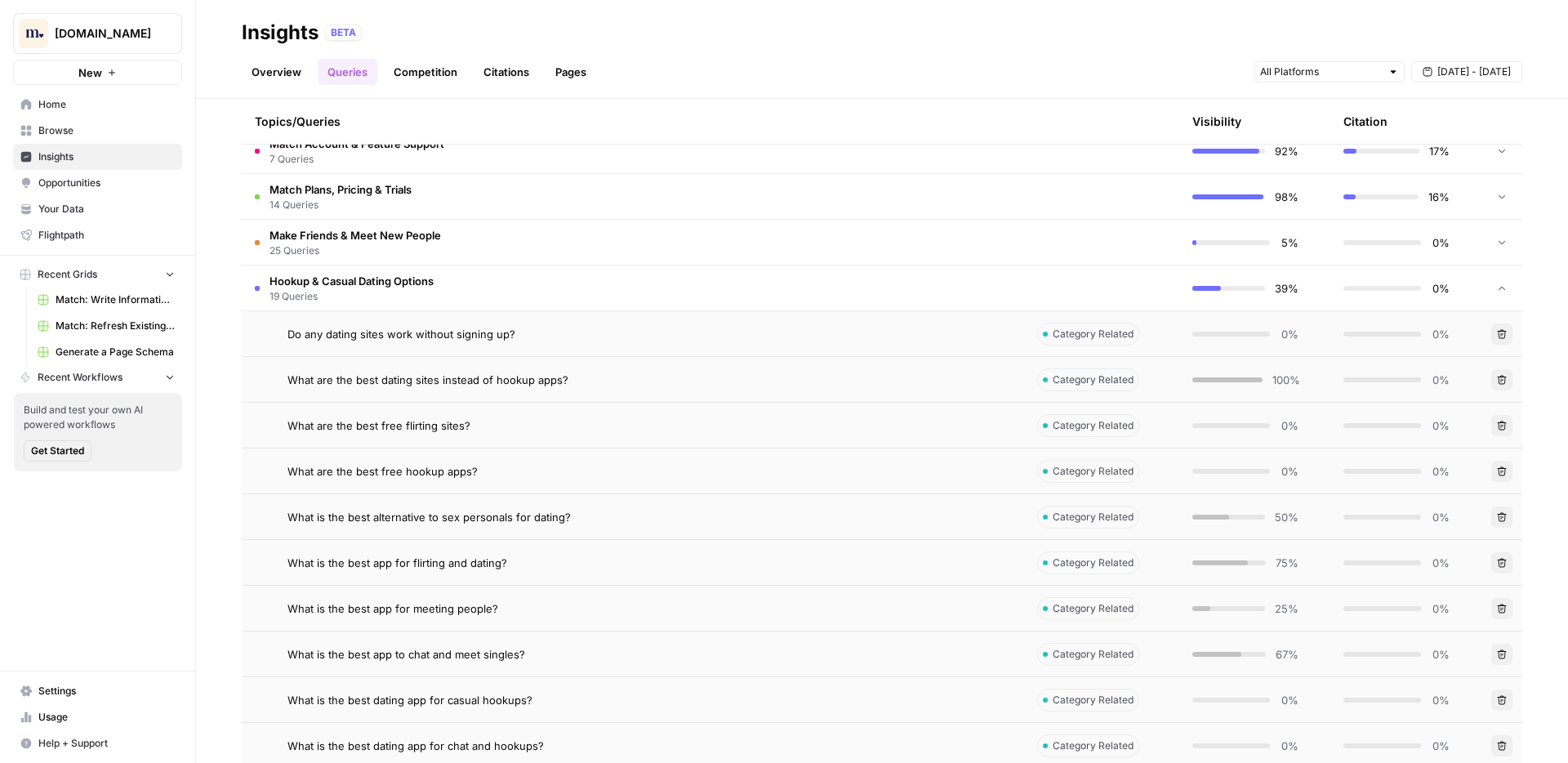
click at [461, 290] on td "Hookup & Casual Dating Options 19 Queries" at bounding box center [633, 288] width 782 height 45
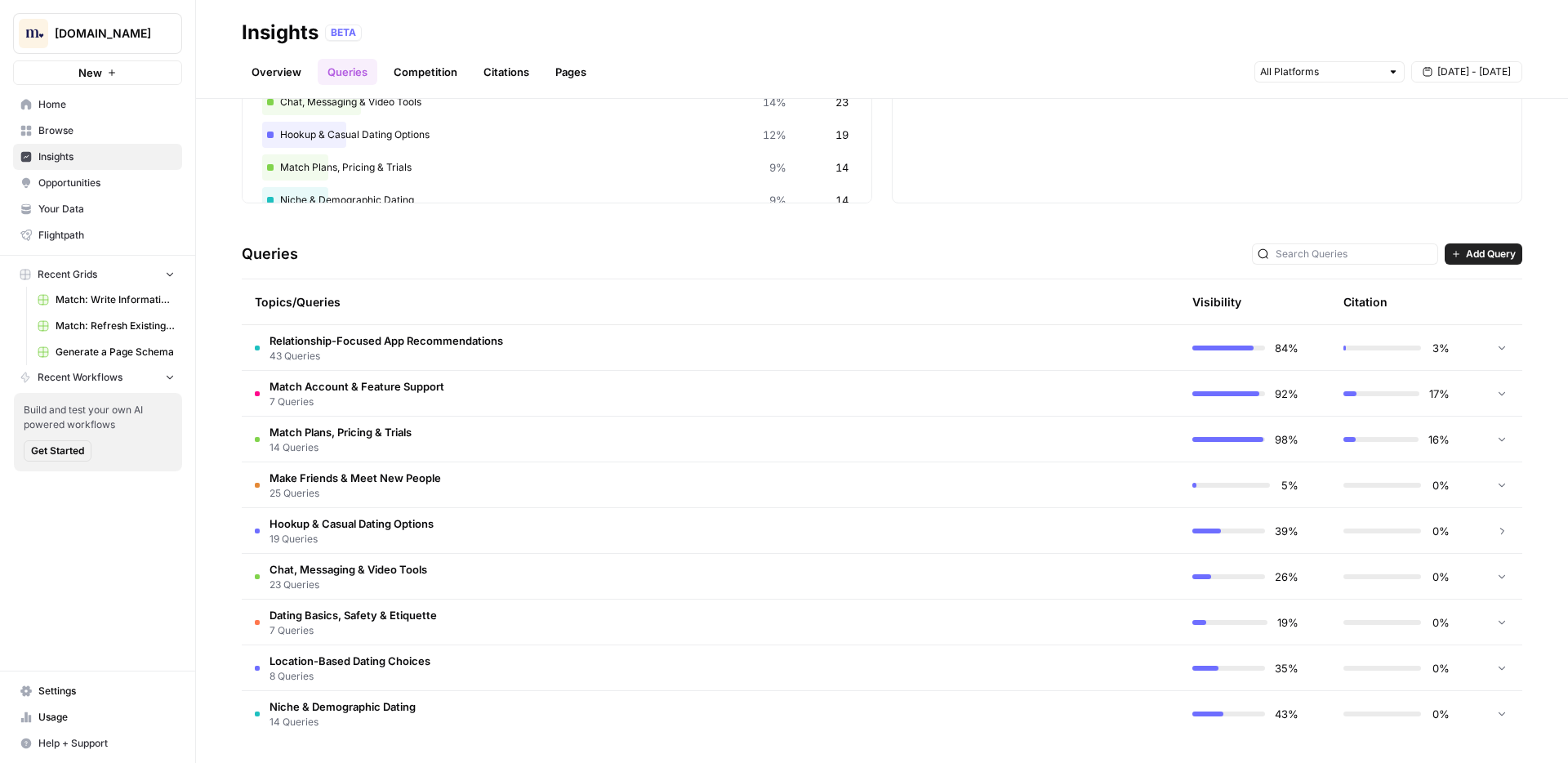
scroll to position [201, 0]
click at [562, 443] on td "Match Plans, Pricing & Trials 14 Queries" at bounding box center [633, 439] width 782 height 45
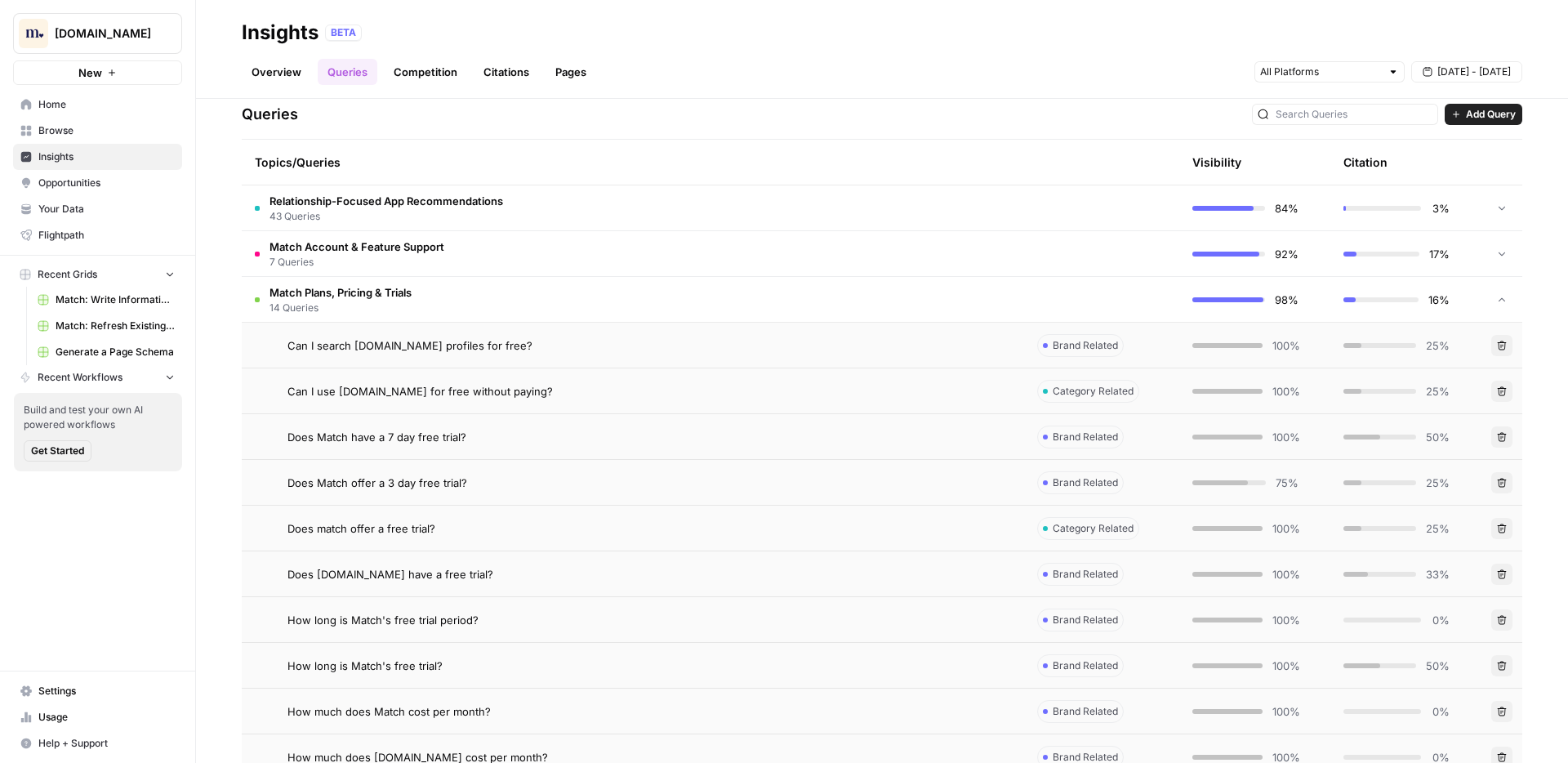
scroll to position [343, 0]
click at [555, 292] on td "Match Plans, Pricing & Trials 14 Queries" at bounding box center [633, 296] width 782 height 45
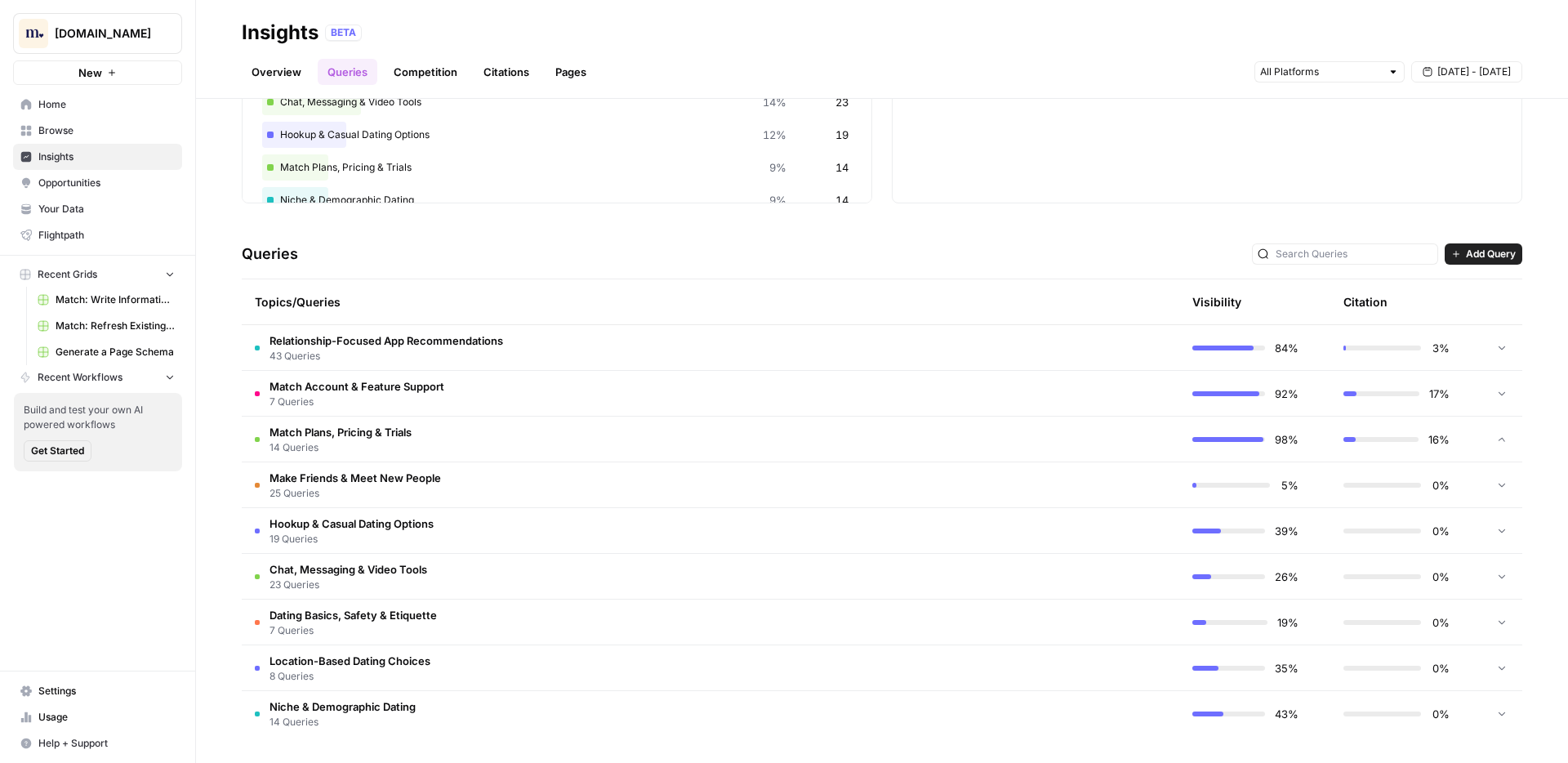
scroll to position [201, 0]
click at [672, 588] on td "Chat, Messaging & Video Tools 23 Queries" at bounding box center [633, 576] width 782 height 45
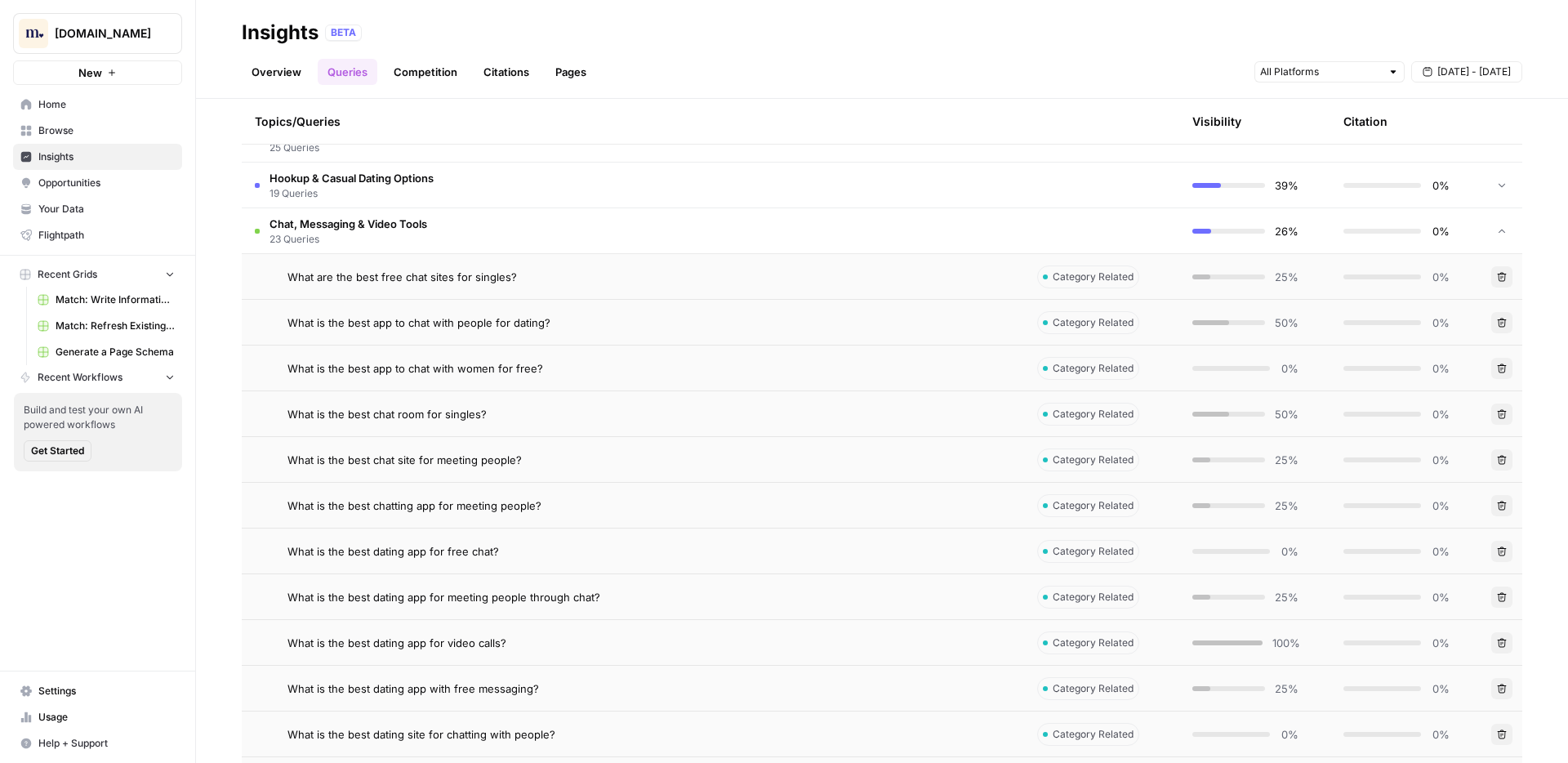
scroll to position [590, 0]
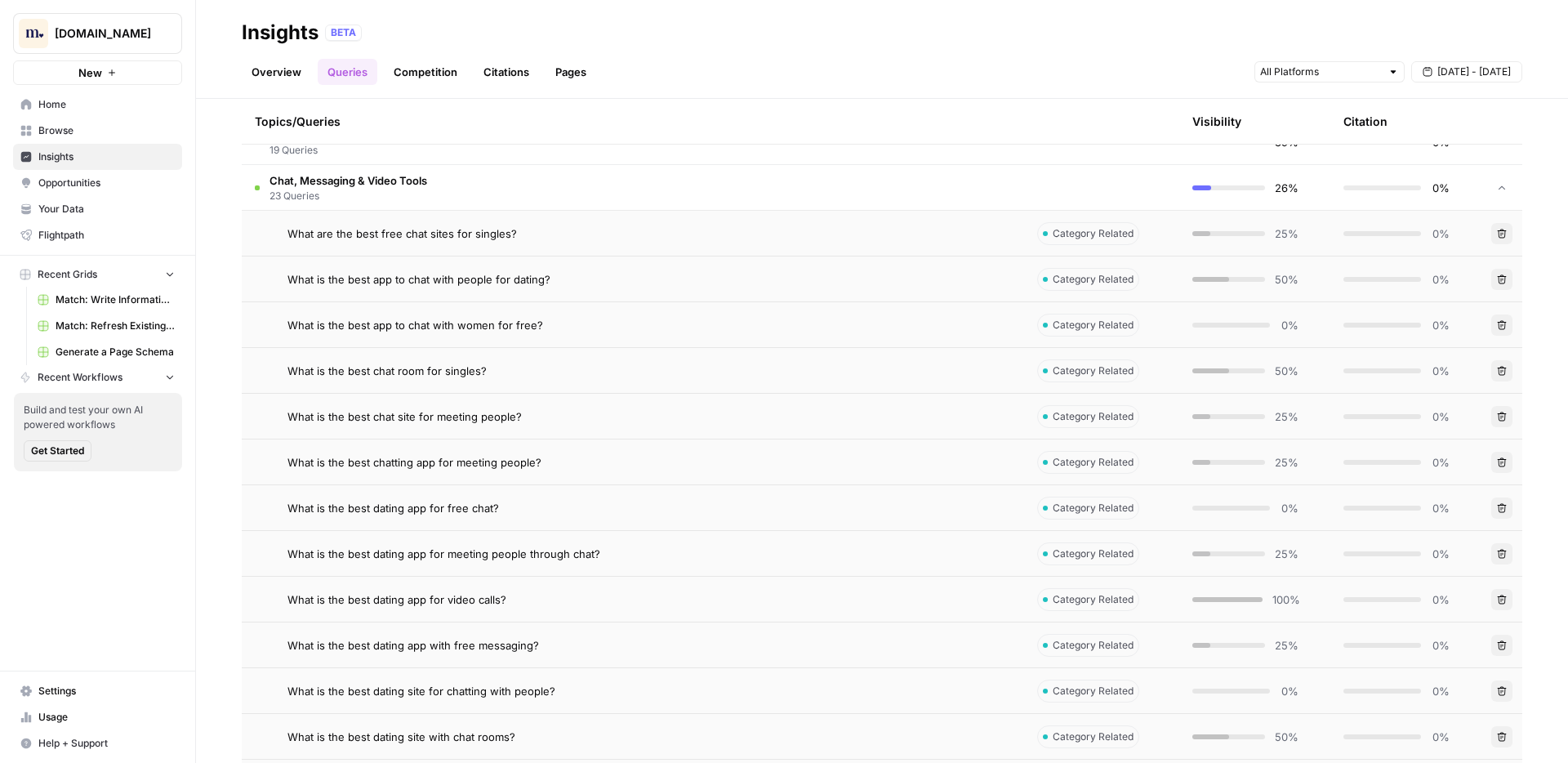
click at [634, 418] on div "What is the best chat site for meeting people?" at bounding box center [648, 417] width 724 height 17
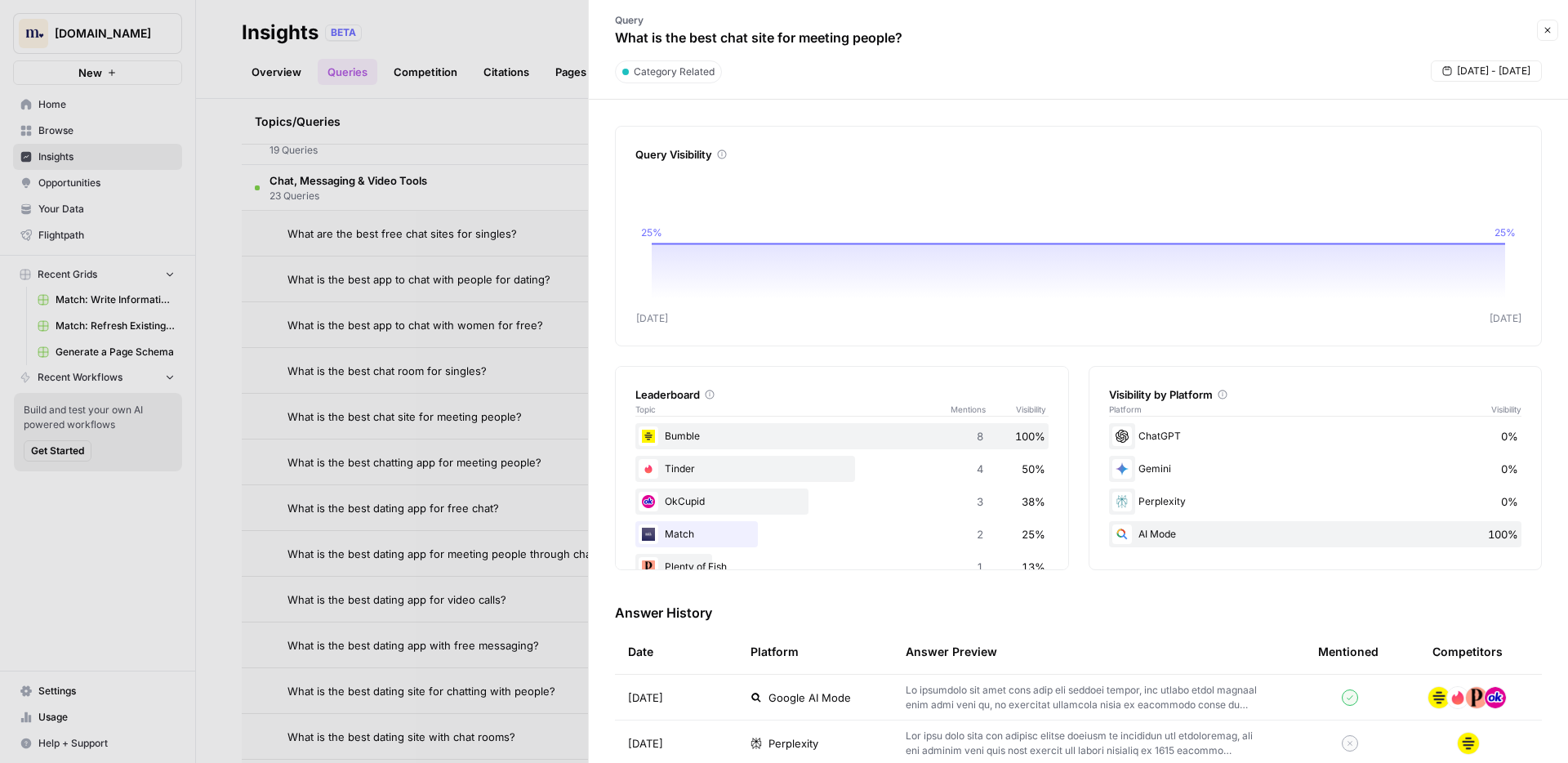
click at [1081, 393] on div "Leaderboard Topic Mentions Visibility Bumble 8 100% Tinder 4 50% OkCupid 3 38% …" at bounding box center [1078, 468] width 927 height 204
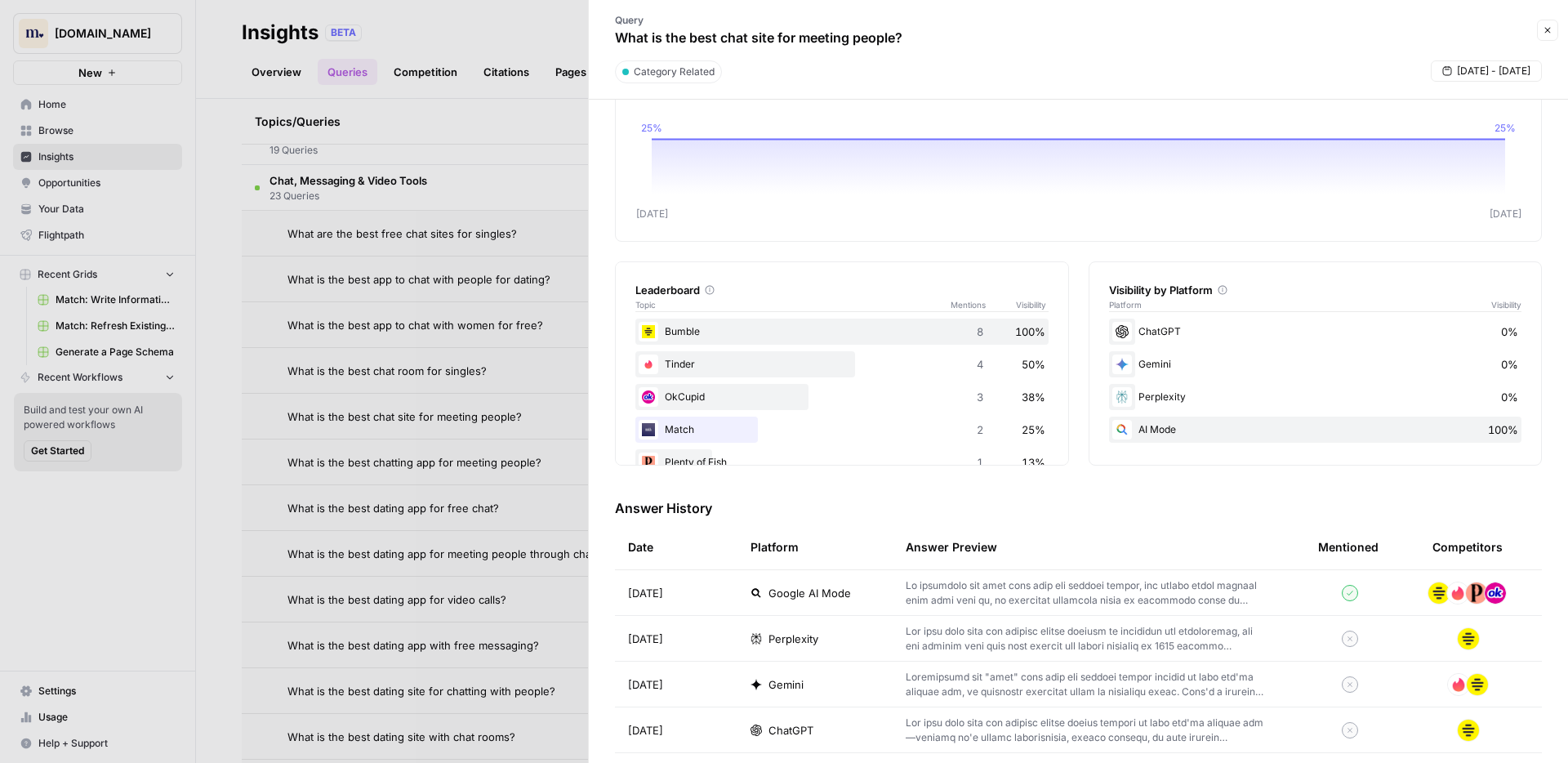
scroll to position [107, 0]
click at [1549, 31] on icon "button" at bounding box center [1547, 30] width 10 height 10
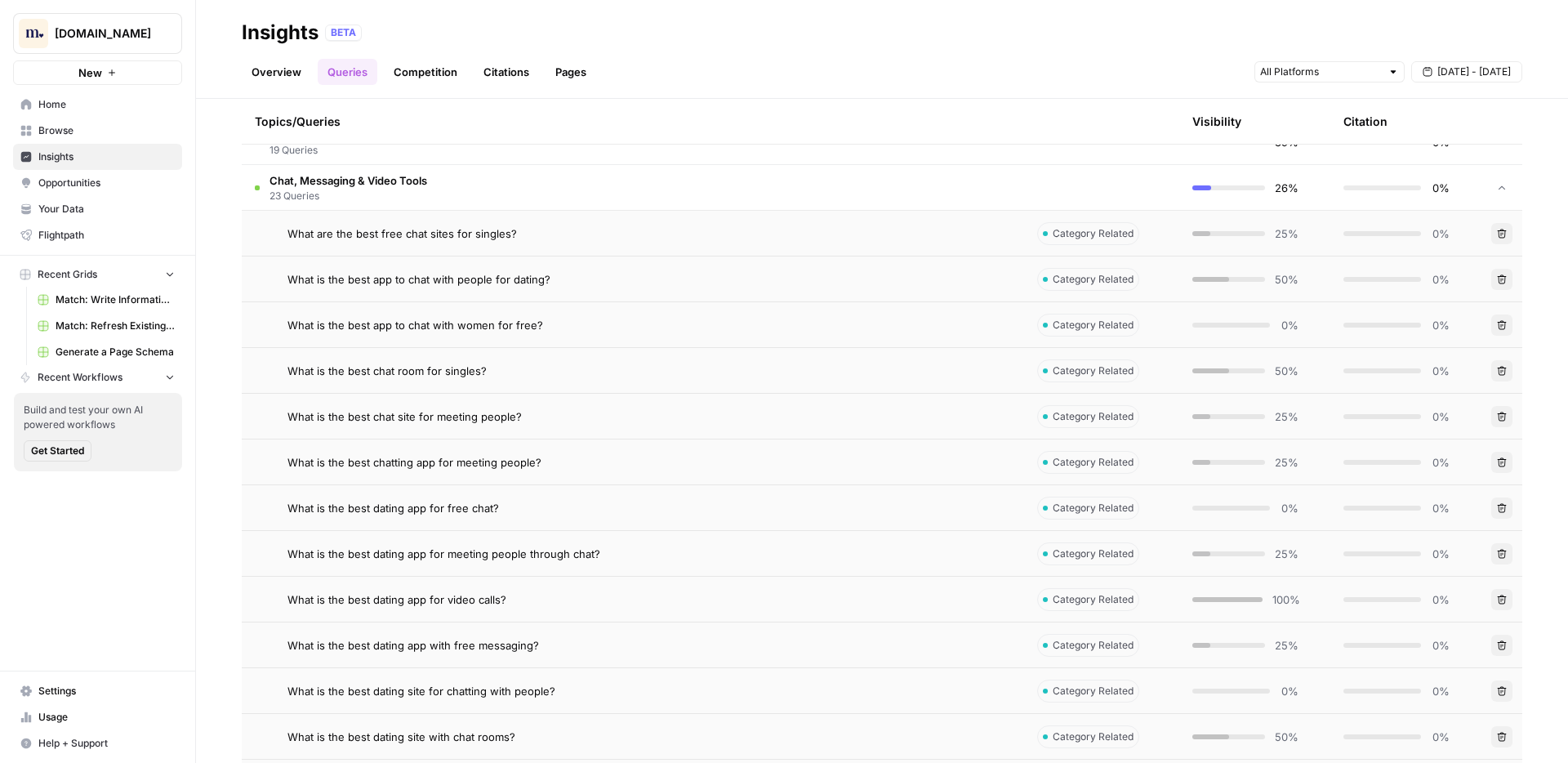
click at [802, 191] on td "Chat, Messaging & Video Tools 23 Queries" at bounding box center [633, 188] width 782 height 45
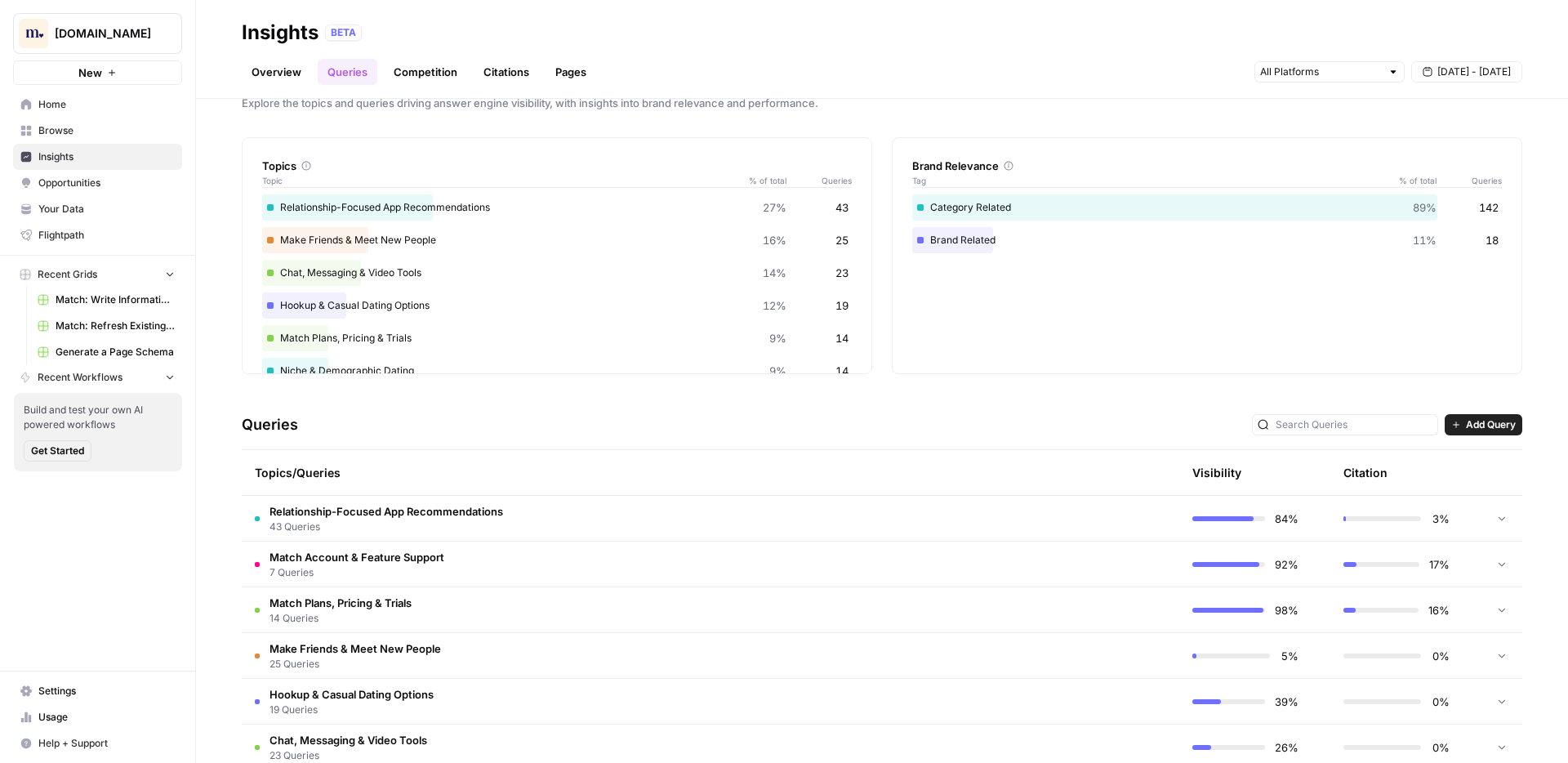
scroll to position [14, 0]
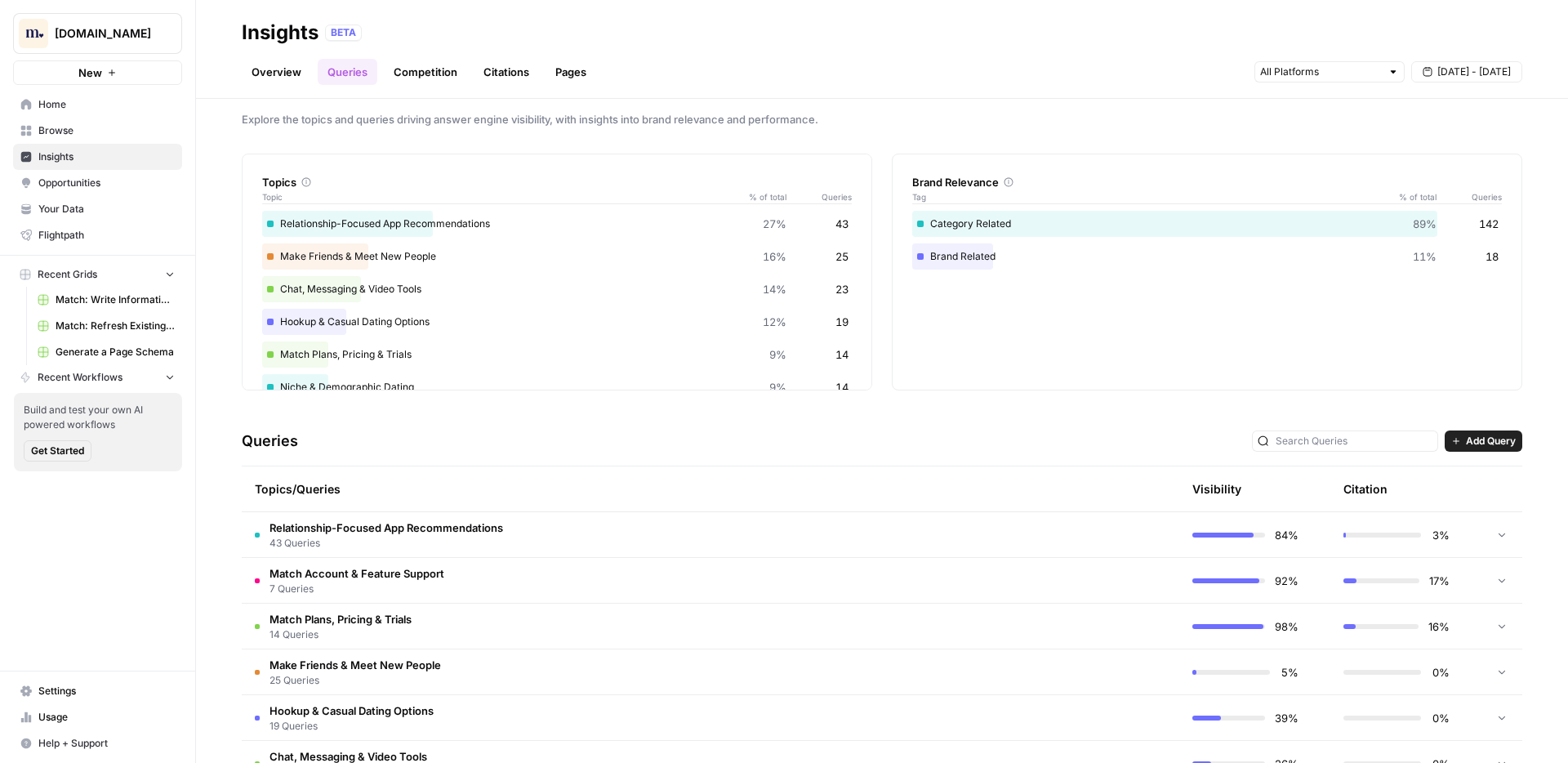
click at [652, 547] on td "Relationship-Focused App Recommendations 43 Queries" at bounding box center [633, 534] width 782 height 45
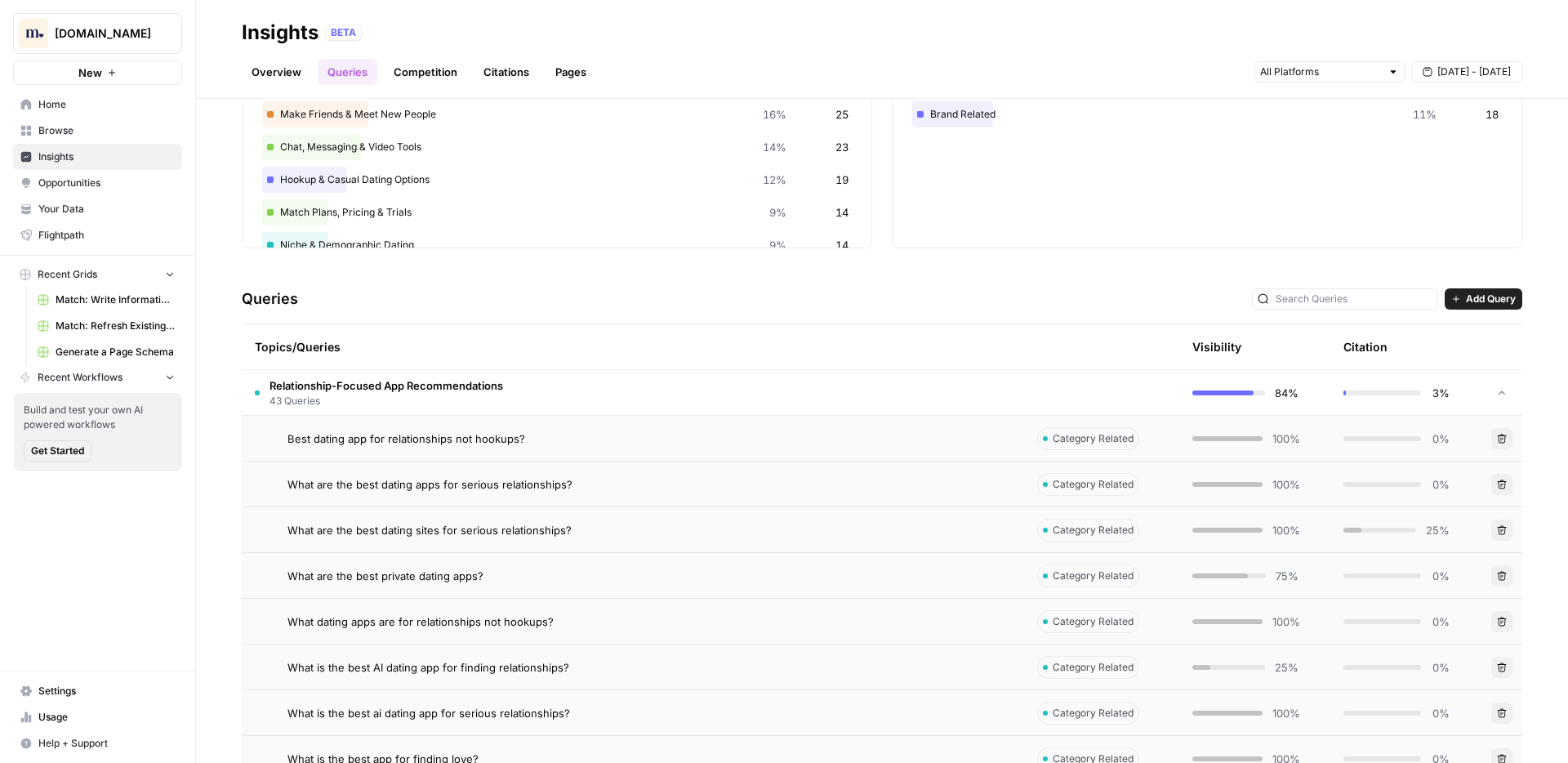
scroll to position [199, 0]
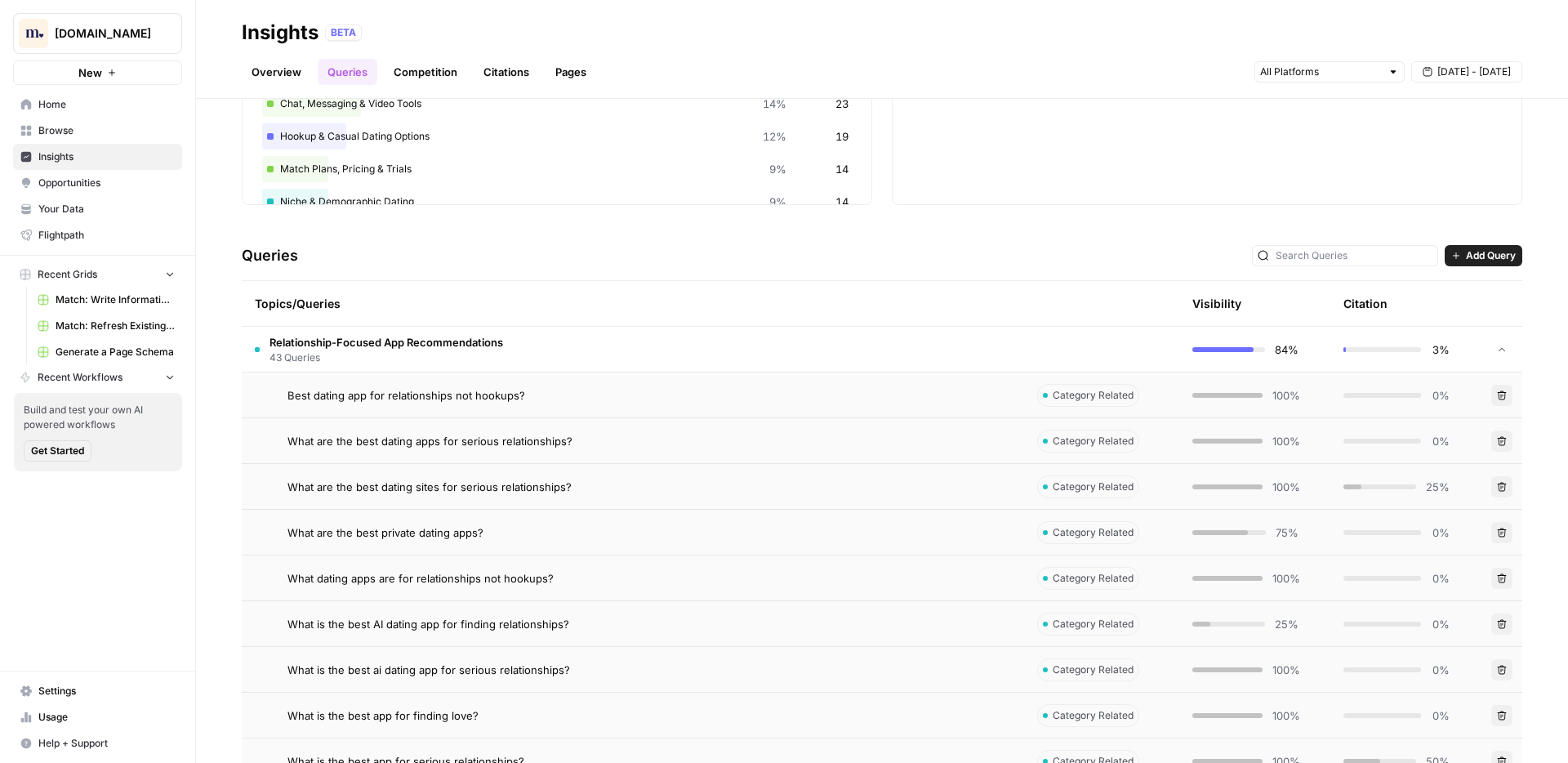
click at [670, 540] on div "What are the best private dating apps?" at bounding box center [648, 533] width 724 height 17
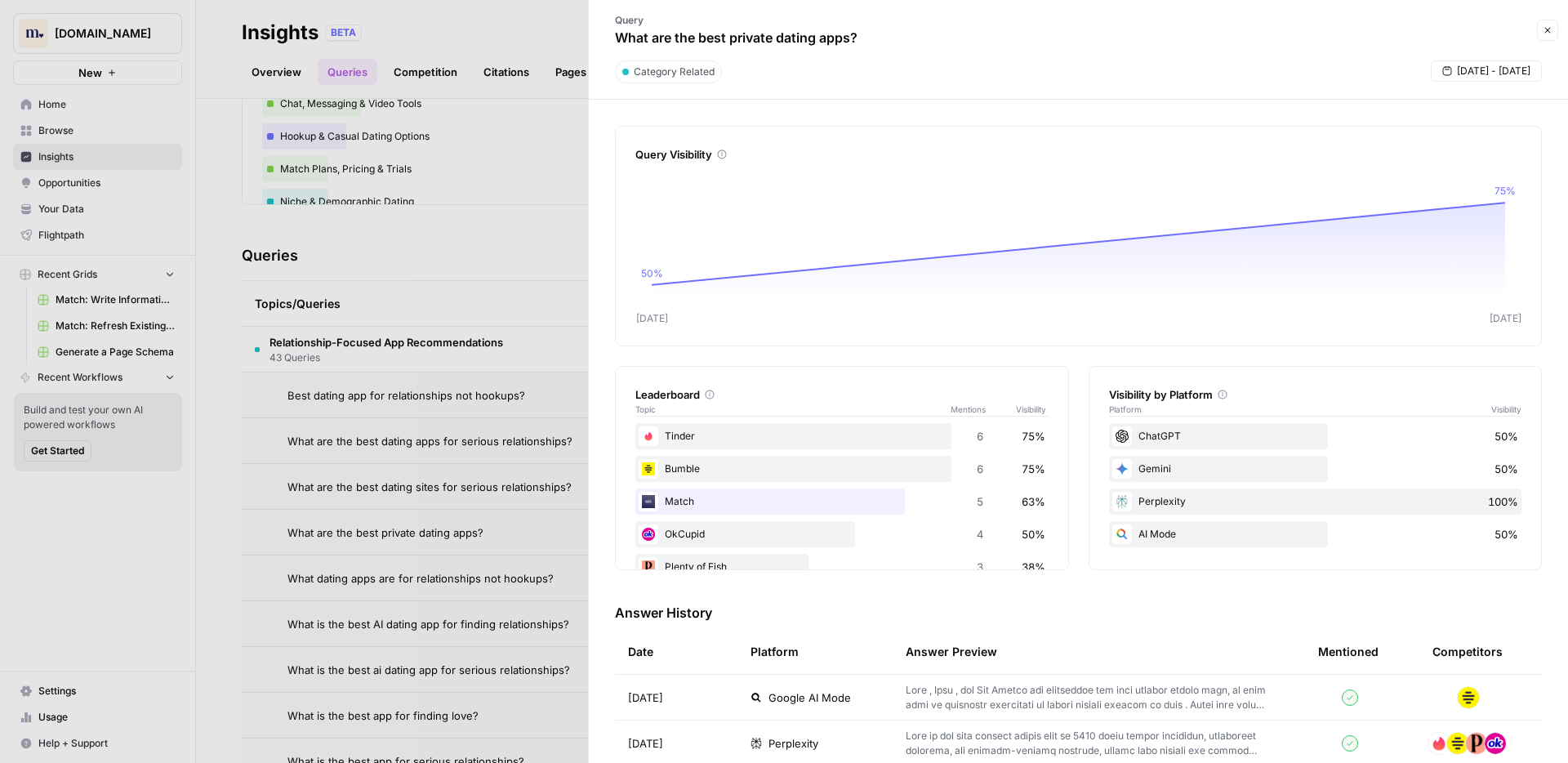
click at [1073, 428] on div "Leaderboard Topic Mentions Visibility Tinder 6 75% Bumble 6 75% Match 5 63% OkC…" at bounding box center [1078, 468] width 927 height 204
click at [1551, 31] on span "Close" at bounding box center [1551, 31] width 1 height 1
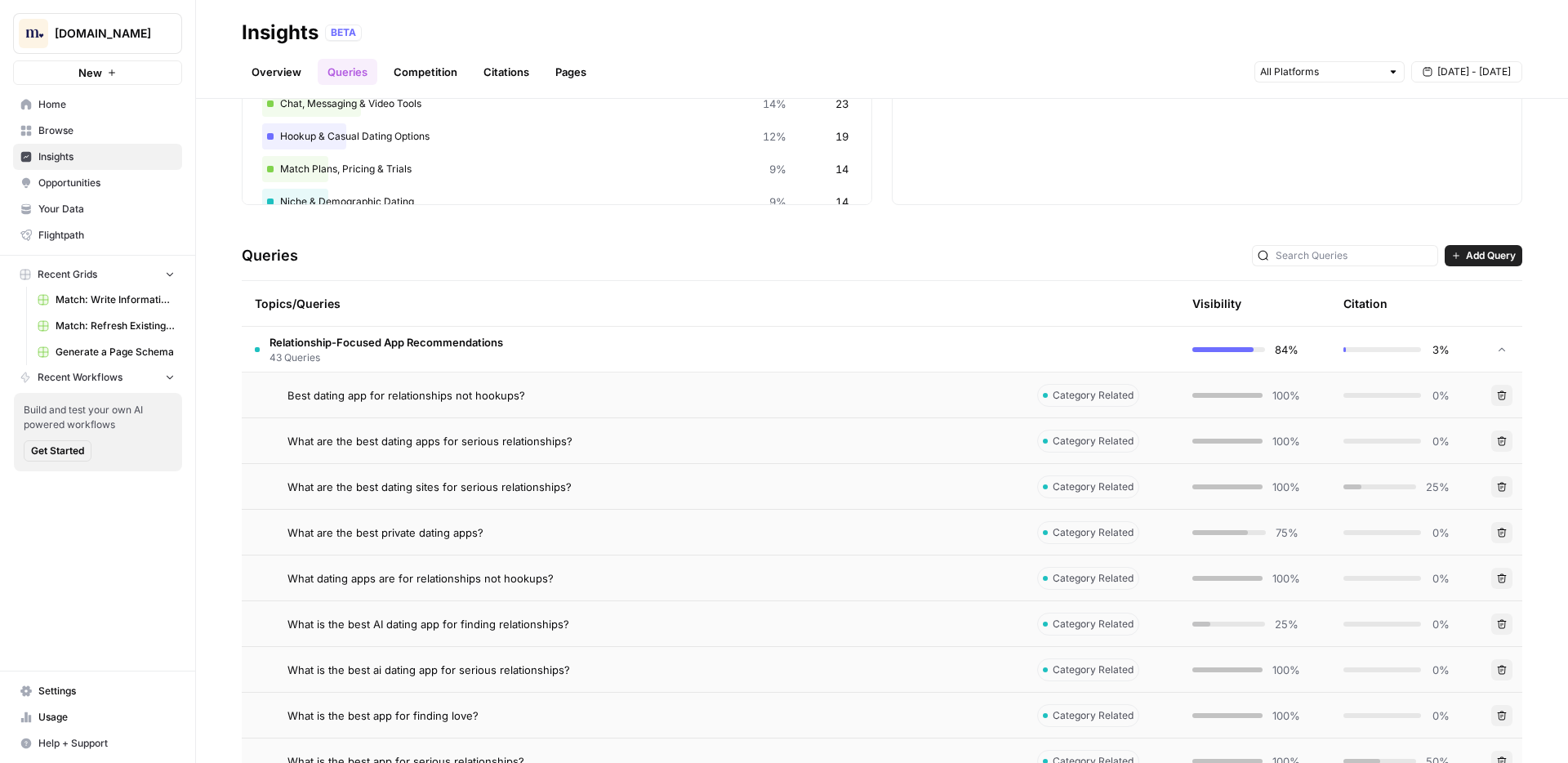
click at [1093, 43] on div "Insights BETA" at bounding box center [882, 33] width 1280 height 26
click at [881, 154] on div "Topics Topic % of total Queries Relationship-Focused App Recommendations 27% 43…" at bounding box center [882, 86] width 1280 height 237
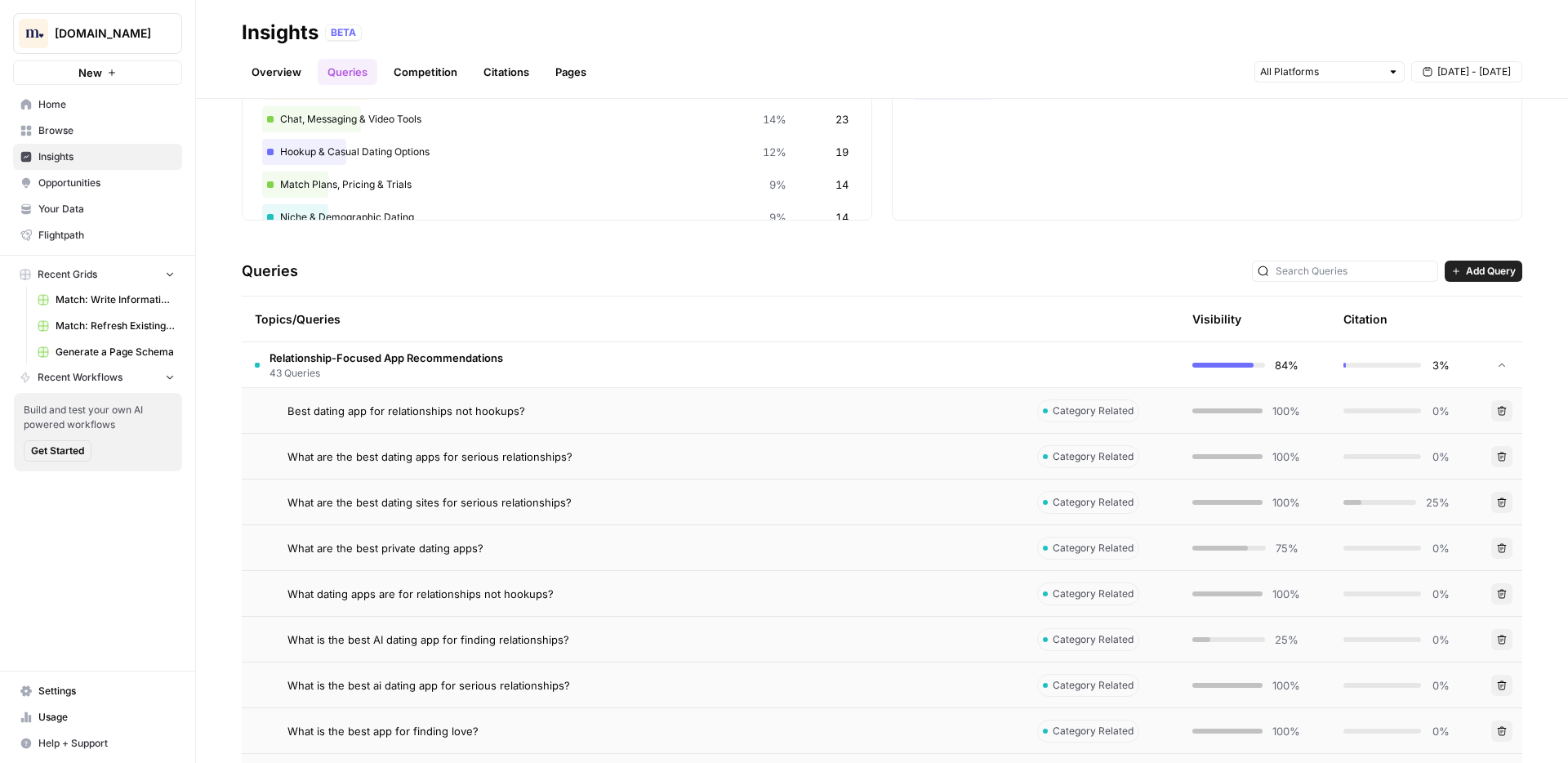
scroll to position [188, 0]
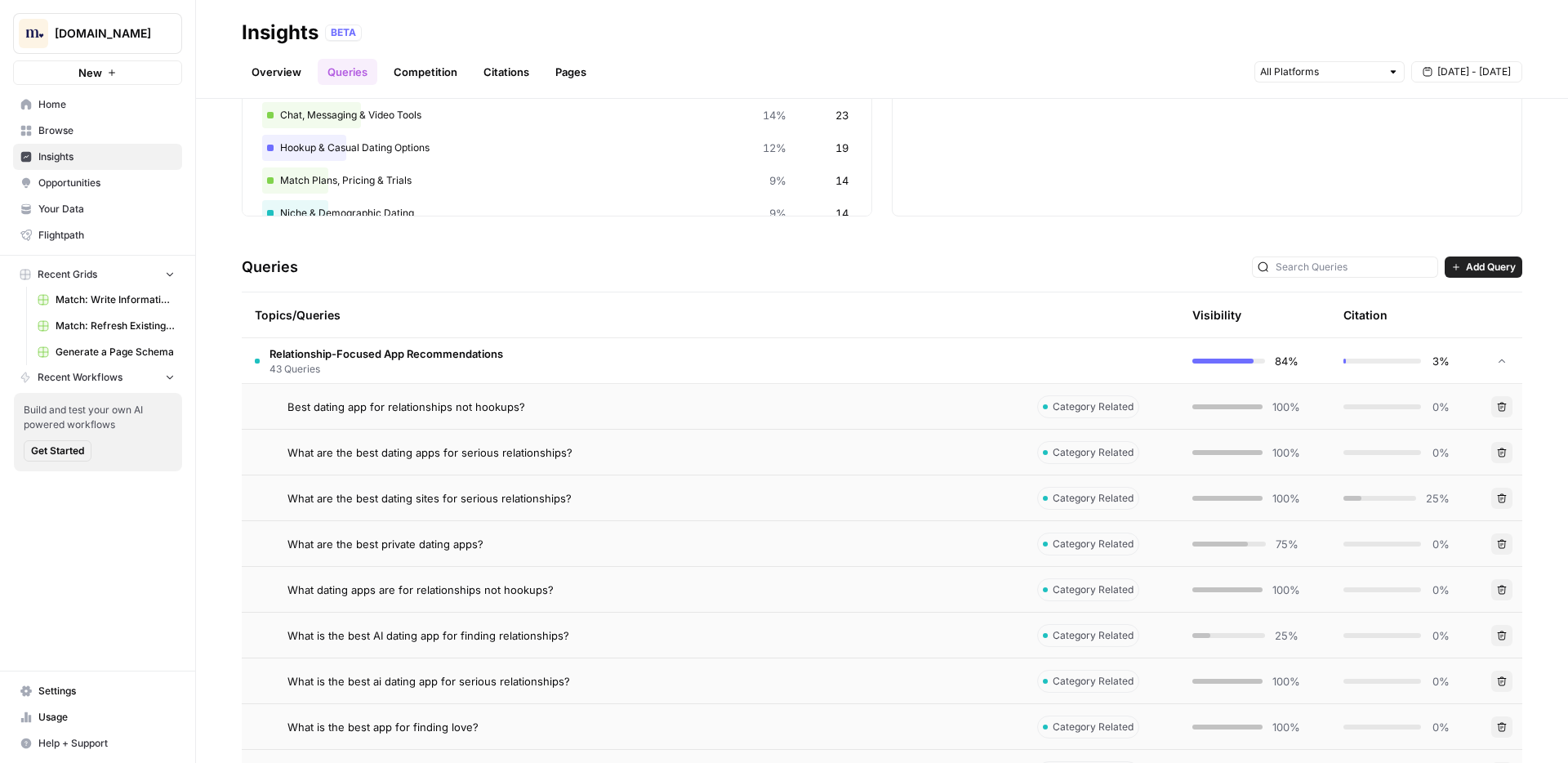
click at [847, 546] on div "What are the best private dating apps?" at bounding box center [648, 545] width 724 height 17
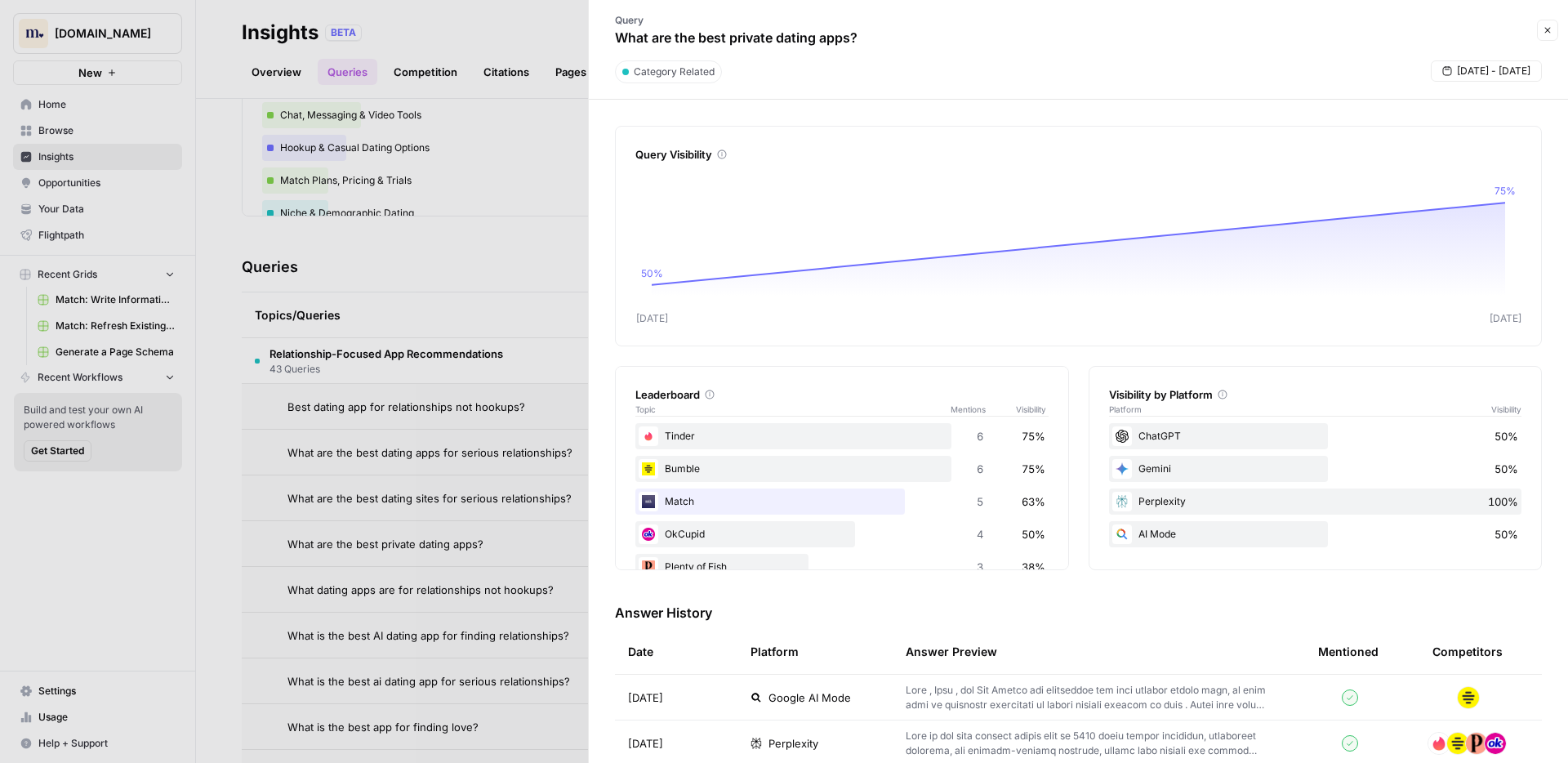
click at [1543, 31] on icon "button" at bounding box center [1547, 30] width 10 height 10
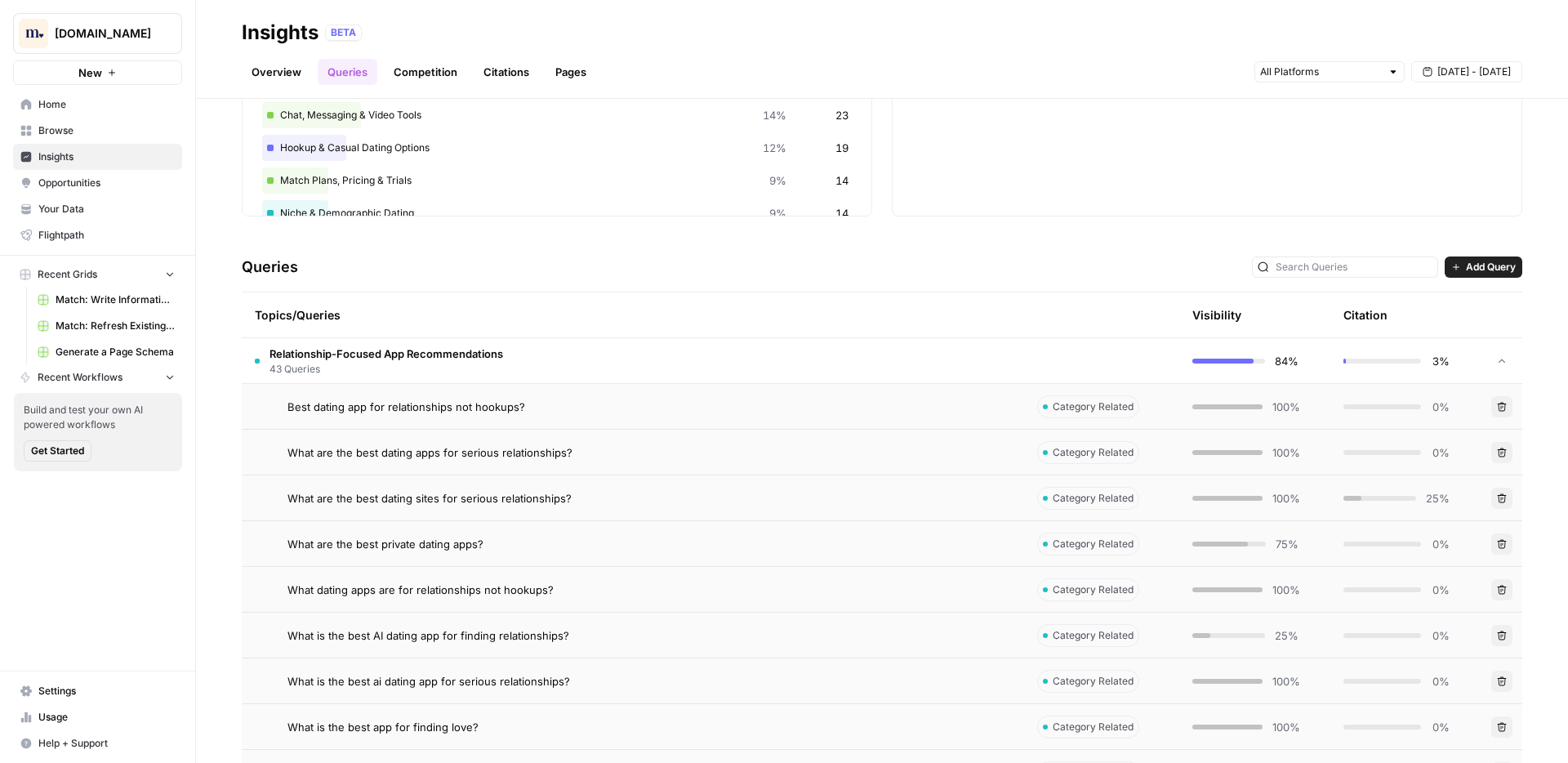
click at [968, 223] on div "Explore the topics and queries driving answer engine visibility, with insights …" at bounding box center [882, 430] width 1372 height 664
click at [878, 198] on div "Topics Topic % of total Queries Relationship-Focused App Recommendations 27% 43…" at bounding box center [882, 98] width 1280 height 237
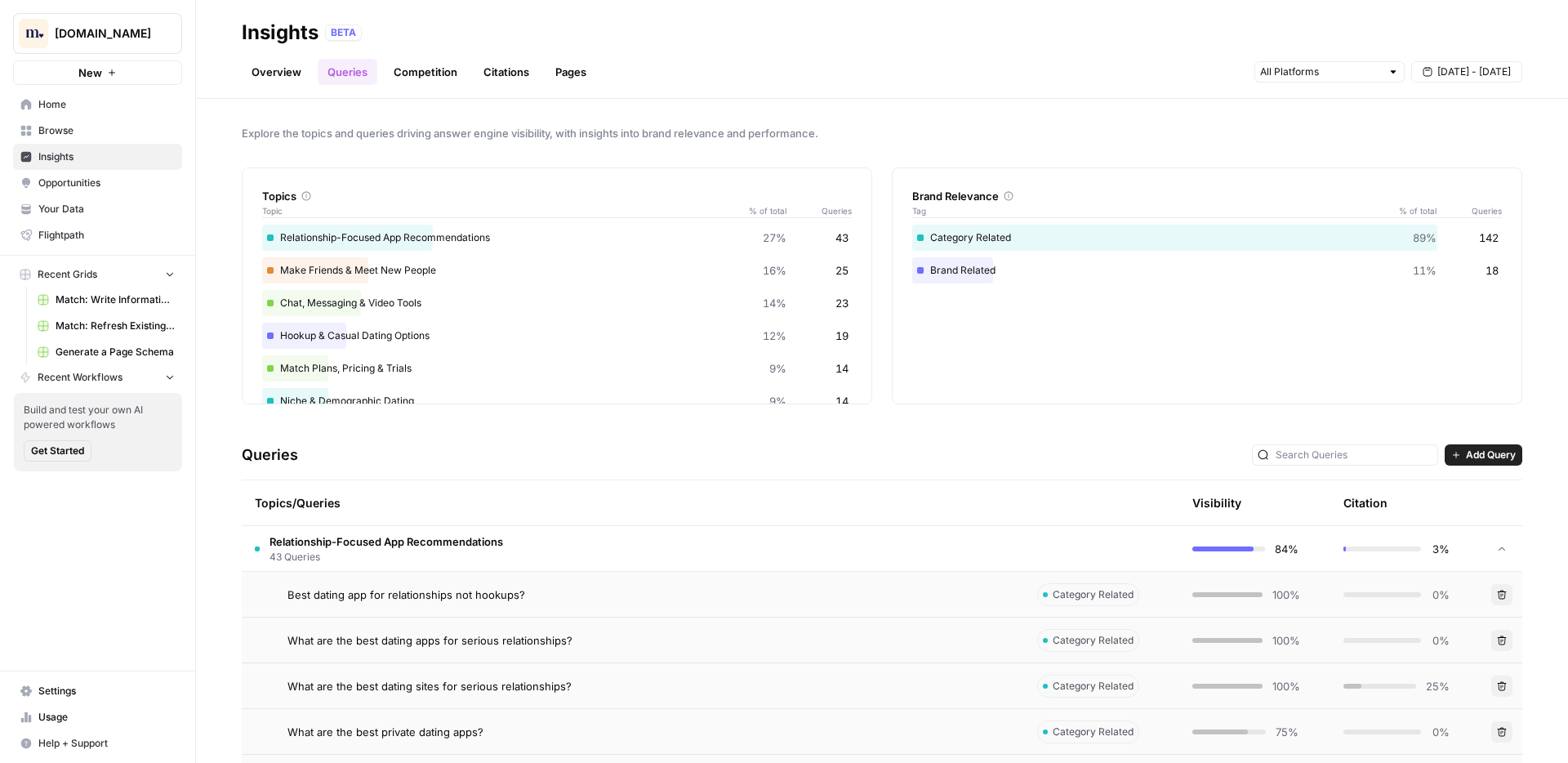
click at [877, 172] on div "Topics Topic % of total Queries Relationship-Focused App Recommendations 27% 43…" at bounding box center [882, 285] width 1280 height 237
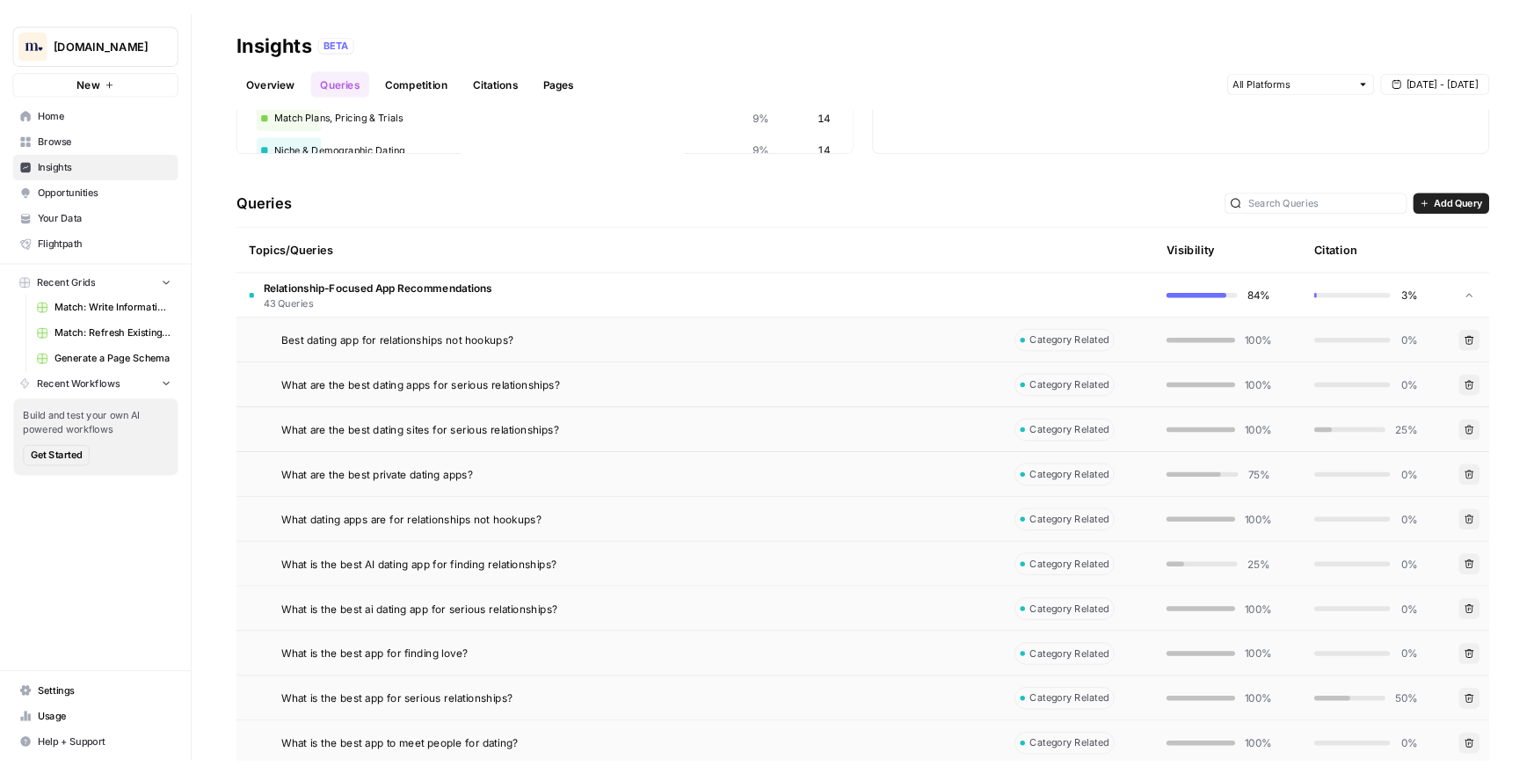
scroll to position [281, 0]
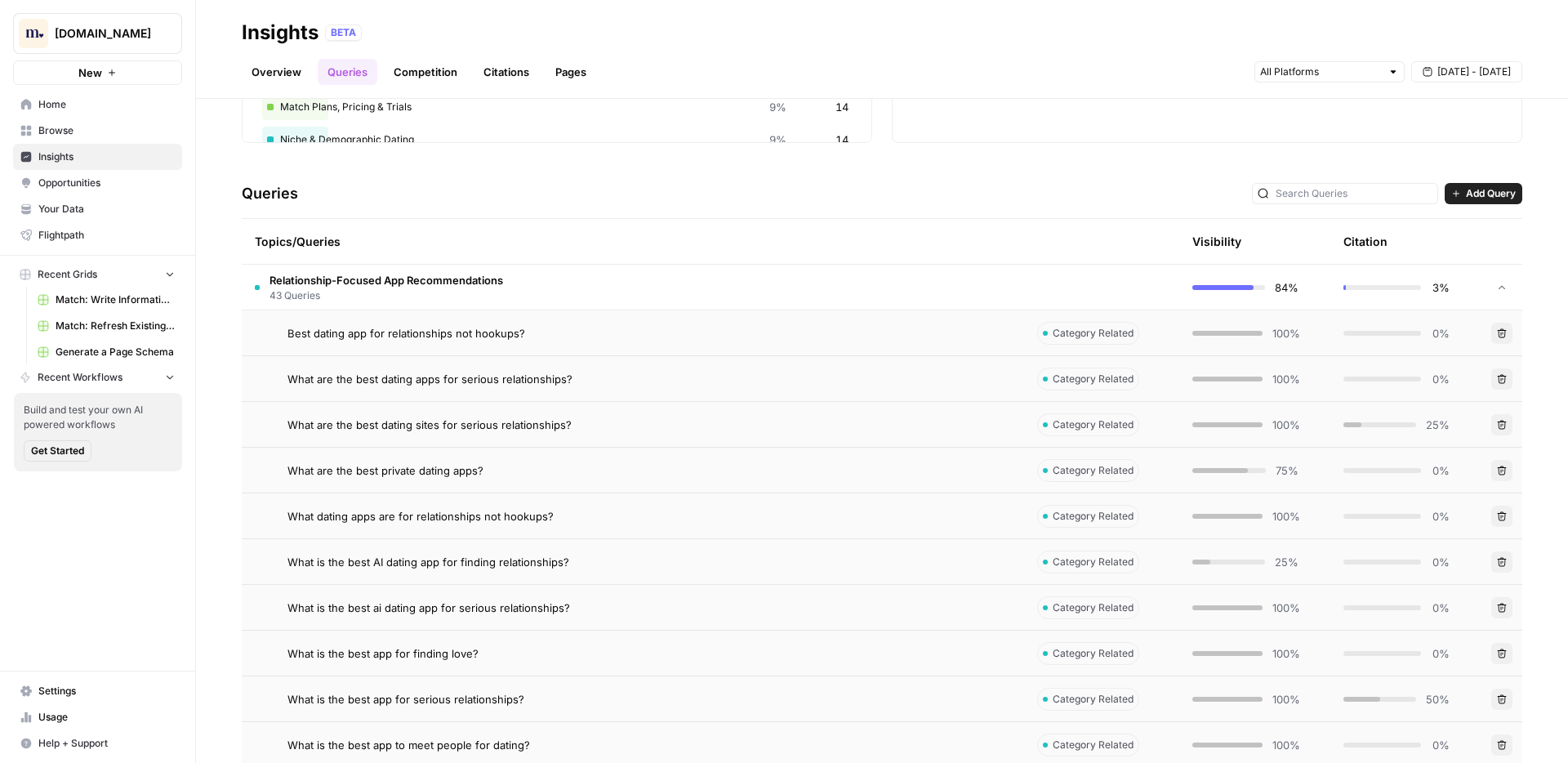
click at [77, 102] on span "Home" at bounding box center [106, 105] width 137 height 15
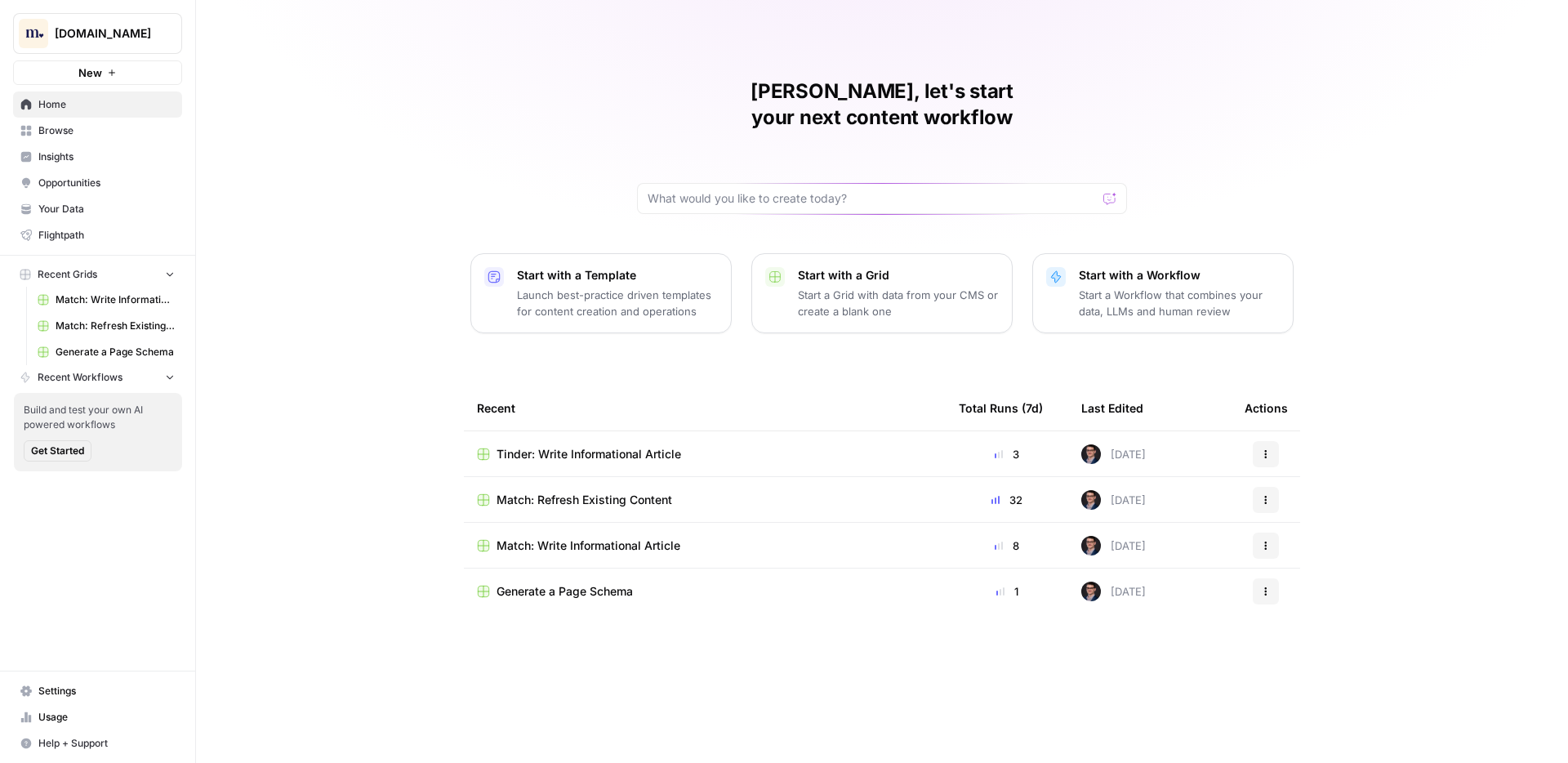
click at [272, 182] on div "Mike, let's start your next content workflow Start with a Template Launch best-…" at bounding box center [882, 381] width 1372 height 763
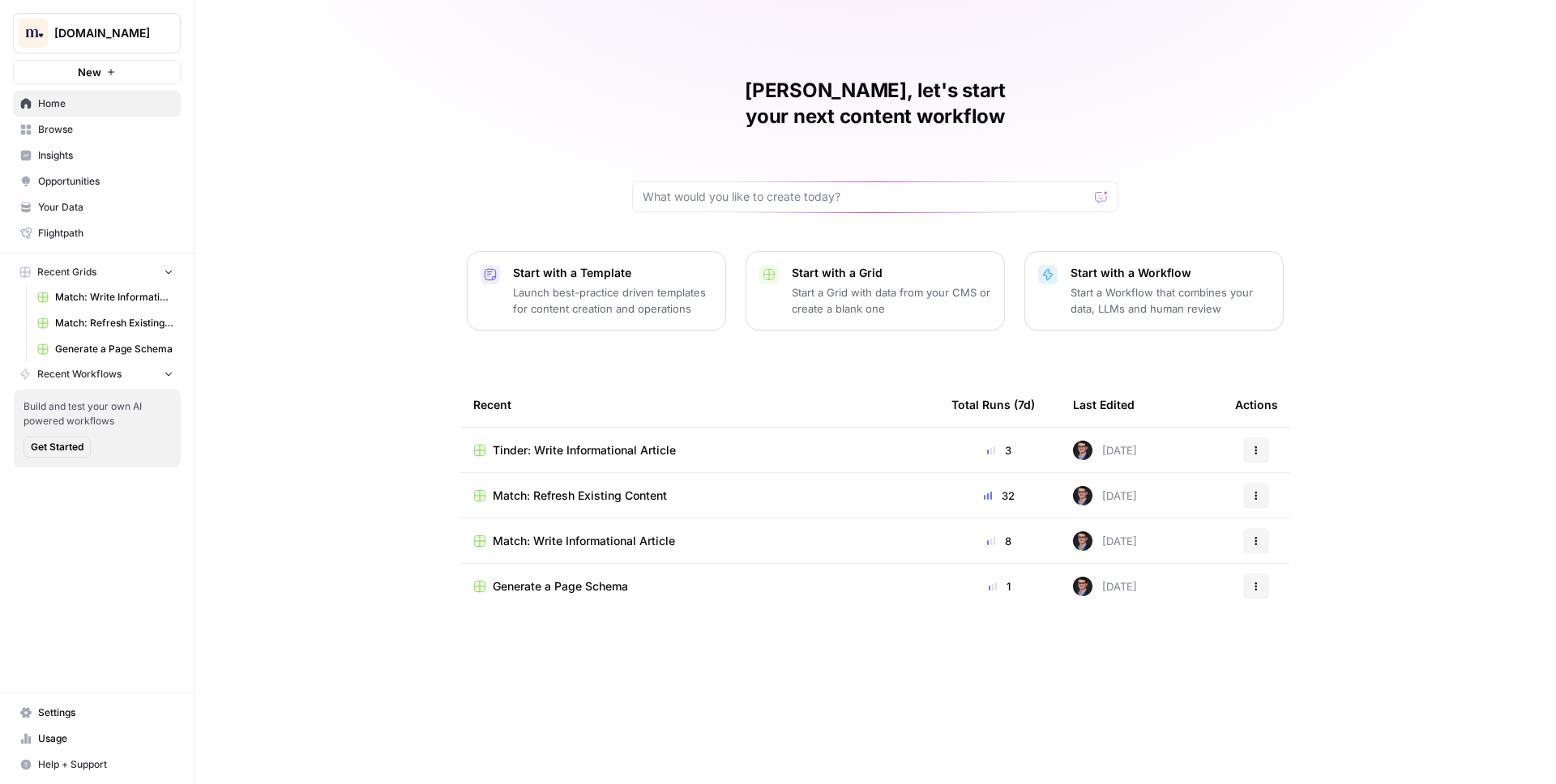
click at [1196, 147] on div "Mike, let's start your next content workflow Start with a Template Launch best-…" at bounding box center [875, 392] width 1362 height 784
click at [130, 322] on span "Match: Refresh Existing Content" at bounding box center [114, 323] width 118 height 15
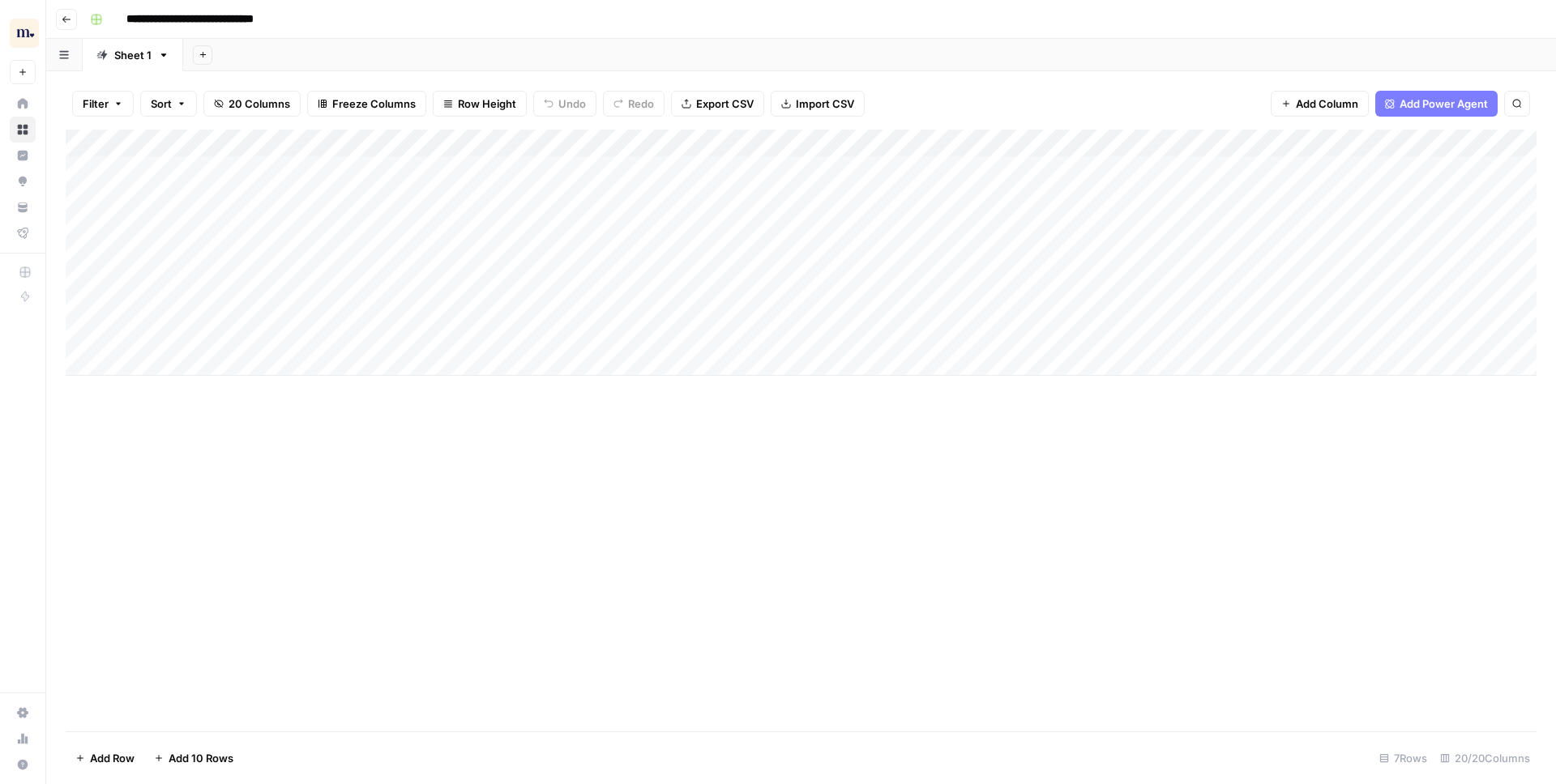
click at [452, 95] on button "Row Height" at bounding box center [479, 103] width 94 height 26
click at [476, 187] on span "Medium" at bounding box center [521, 182] width 117 height 17
click at [888, 86] on div "Filter Sort 20 Columns Freeze Columns Row Height Undo Redo Export CSV Import CS…" at bounding box center [800, 103] width 1470 height 52
click at [525, 60] on div "Add Sheet" at bounding box center [869, 54] width 1373 height 32
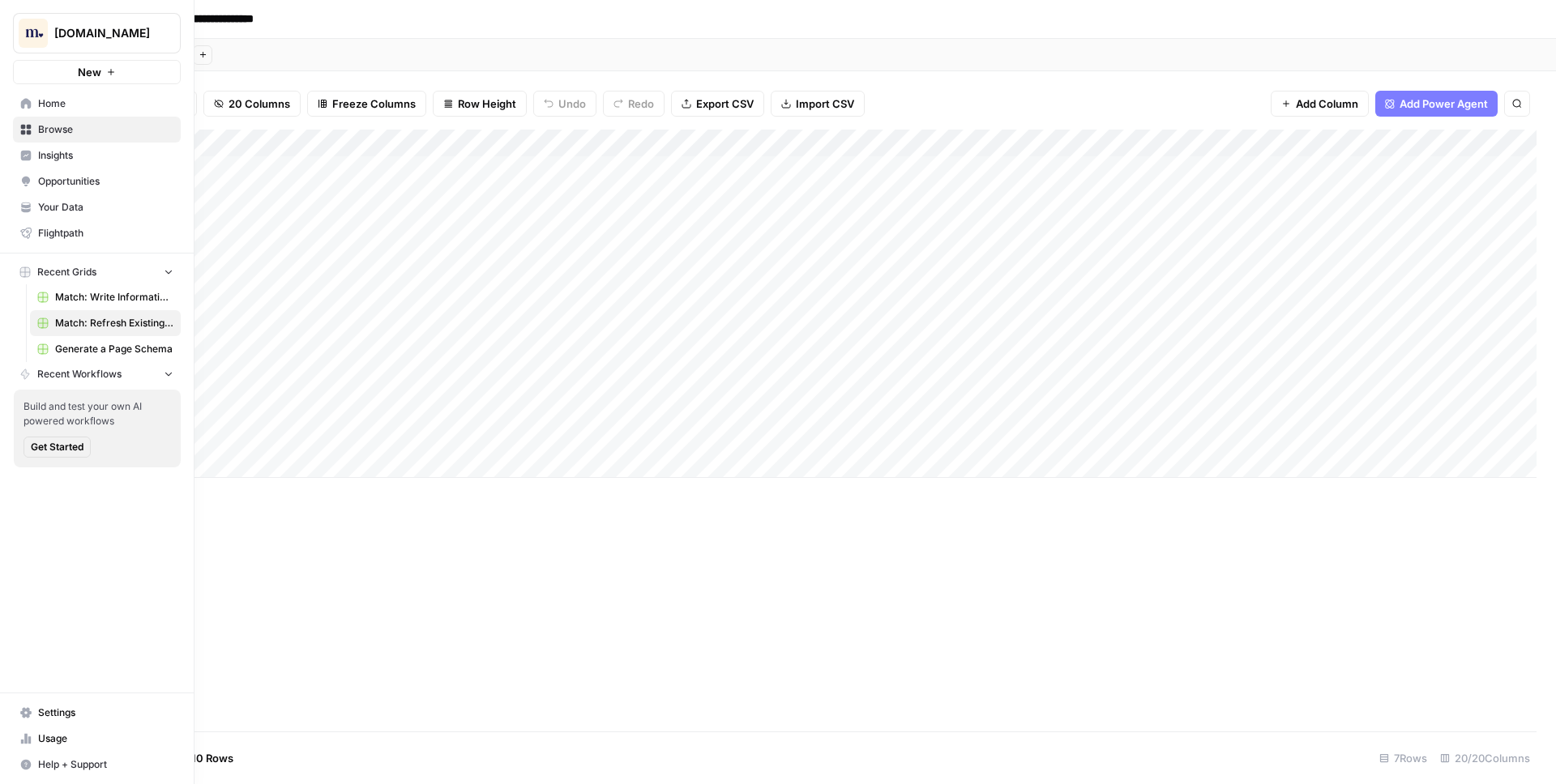
click at [27, 100] on icon at bounding box center [26, 102] width 10 height 10
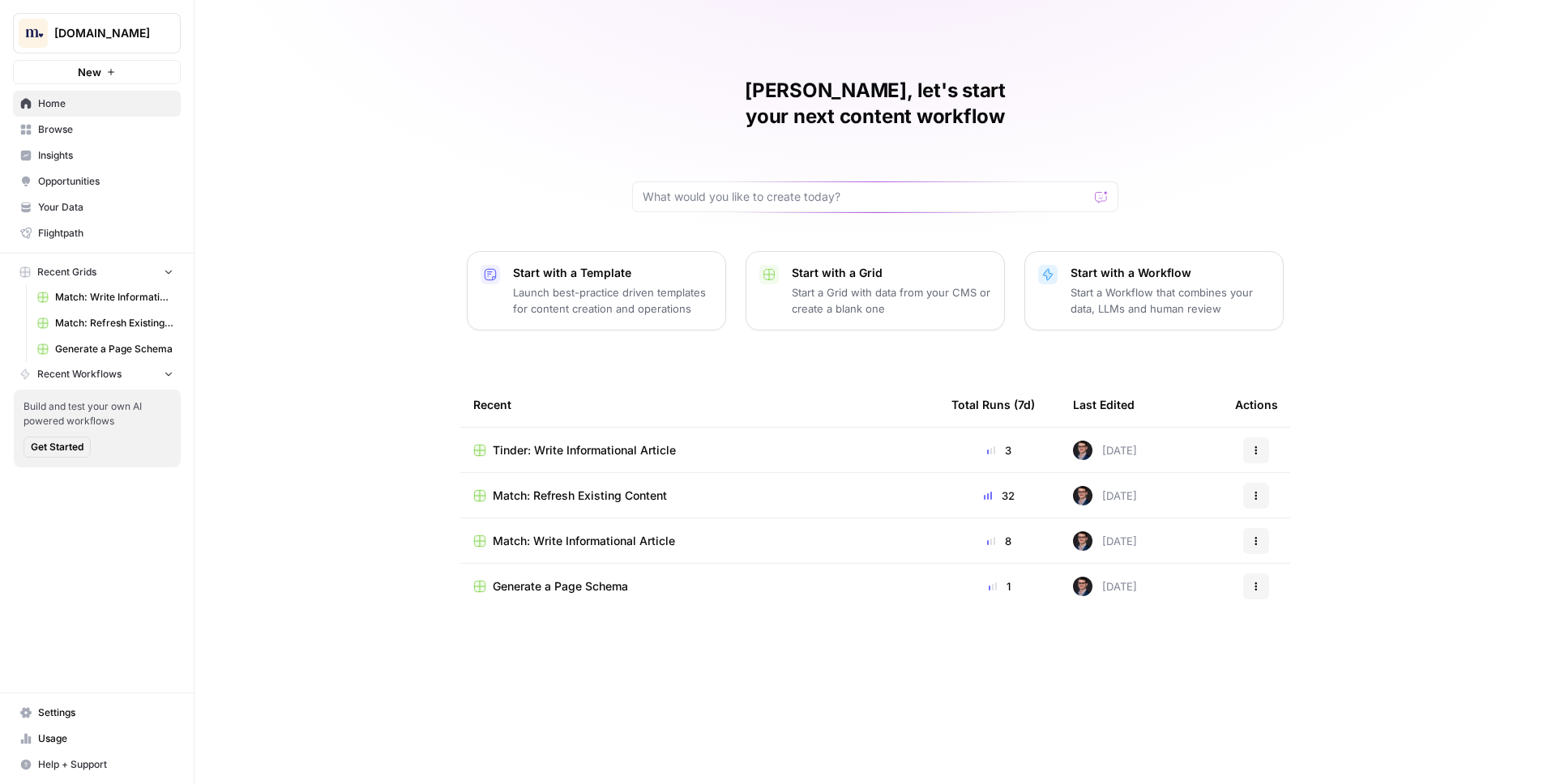
click at [439, 159] on div "Mike, let's start your next content workflow Start with a Template Launch best-…" at bounding box center [875, 392] width 1362 height 784
click at [393, 186] on div "Mike, let's start your next content workflow Start with a Template Launch best-…" at bounding box center [875, 392] width 1362 height 784
click at [253, 191] on div "Mike, let's start your next content workflow Start with a Template Launch best-…" at bounding box center [875, 392] width 1362 height 784
click at [301, 114] on div "Mike, let's start your next content workflow Start with a Template Launch best-…" at bounding box center [875, 392] width 1362 height 784
click at [95, 204] on span "Your Data" at bounding box center [105, 207] width 136 height 15
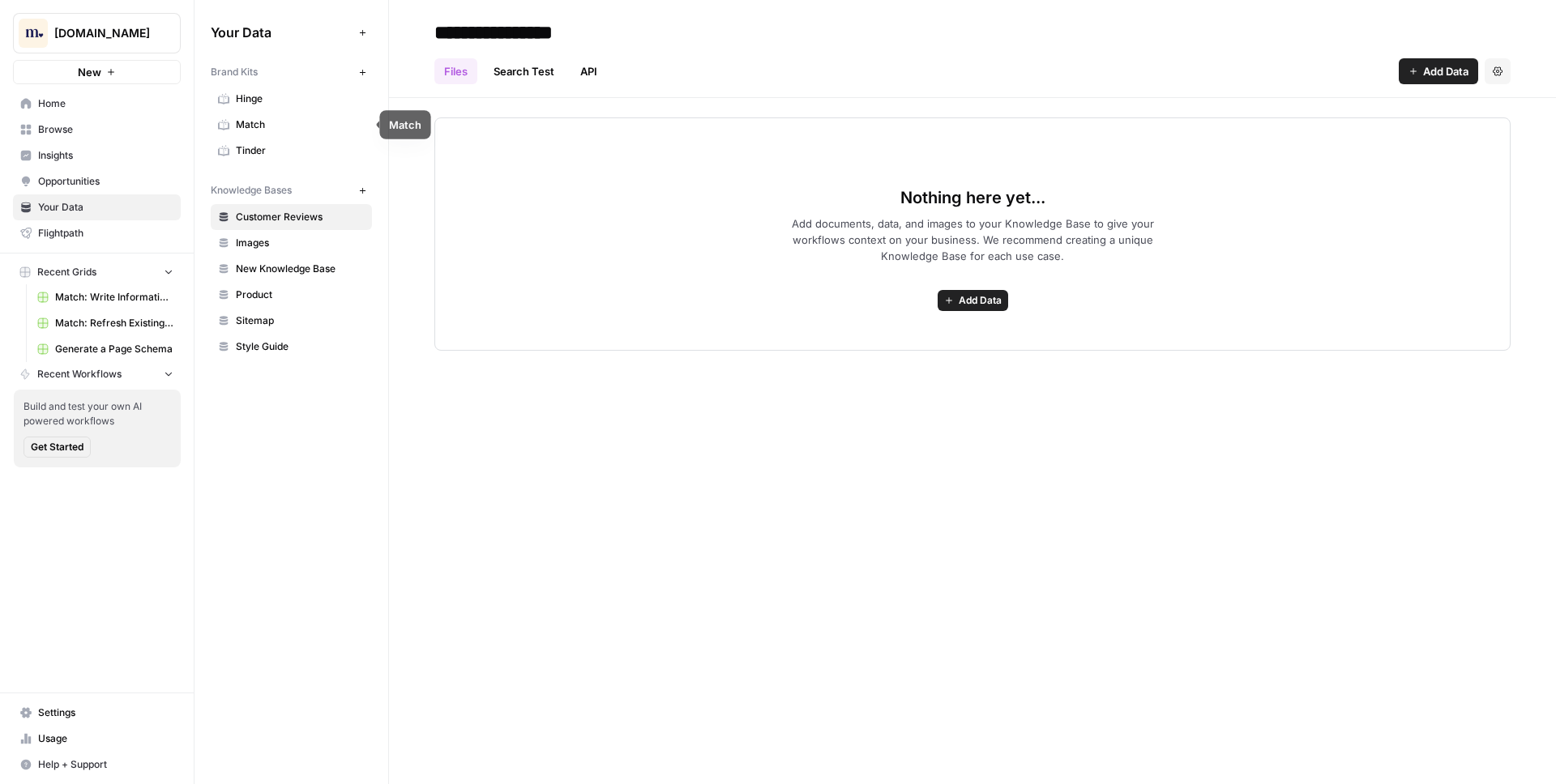
click at [272, 124] on span "Match" at bounding box center [301, 124] width 129 height 15
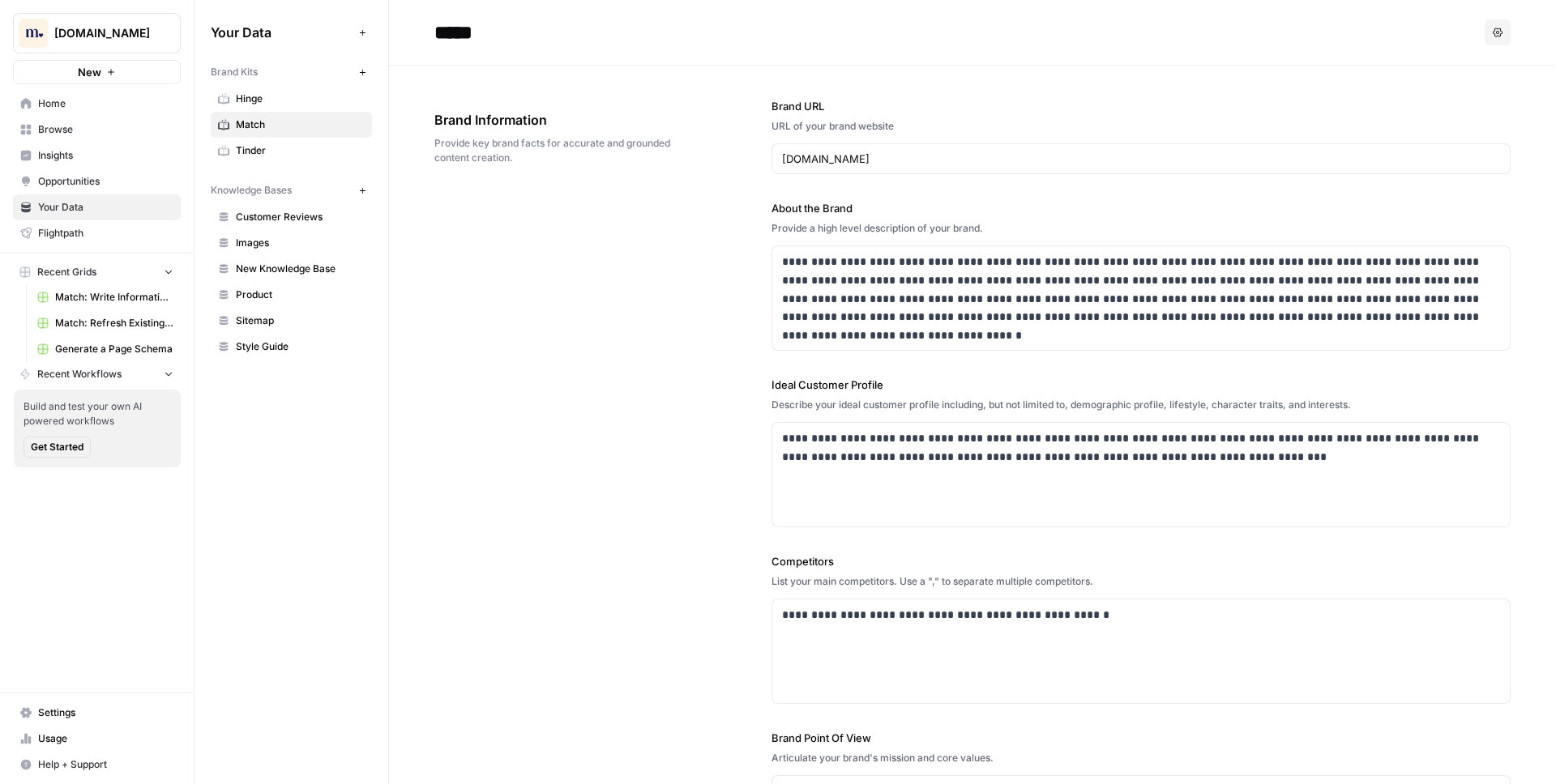
drag, startPoint x: 260, startPoint y: 72, endPoint x: 195, endPoint y: 76, distance: 65.1
click at [194, 76] on div "Your Data Add Data Brand Kits New Hinge Match Tinder Knowledge Bases New Custom…" at bounding box center [291, 189] width 194 height 379
drag, startPoint x: 305, startPoint y: 190, endPoint x: 553, endPoint y: 312, distance: 276.4
click at [555, 310] on div "**********" at bounding box center [875, 392] width 1362 height 784
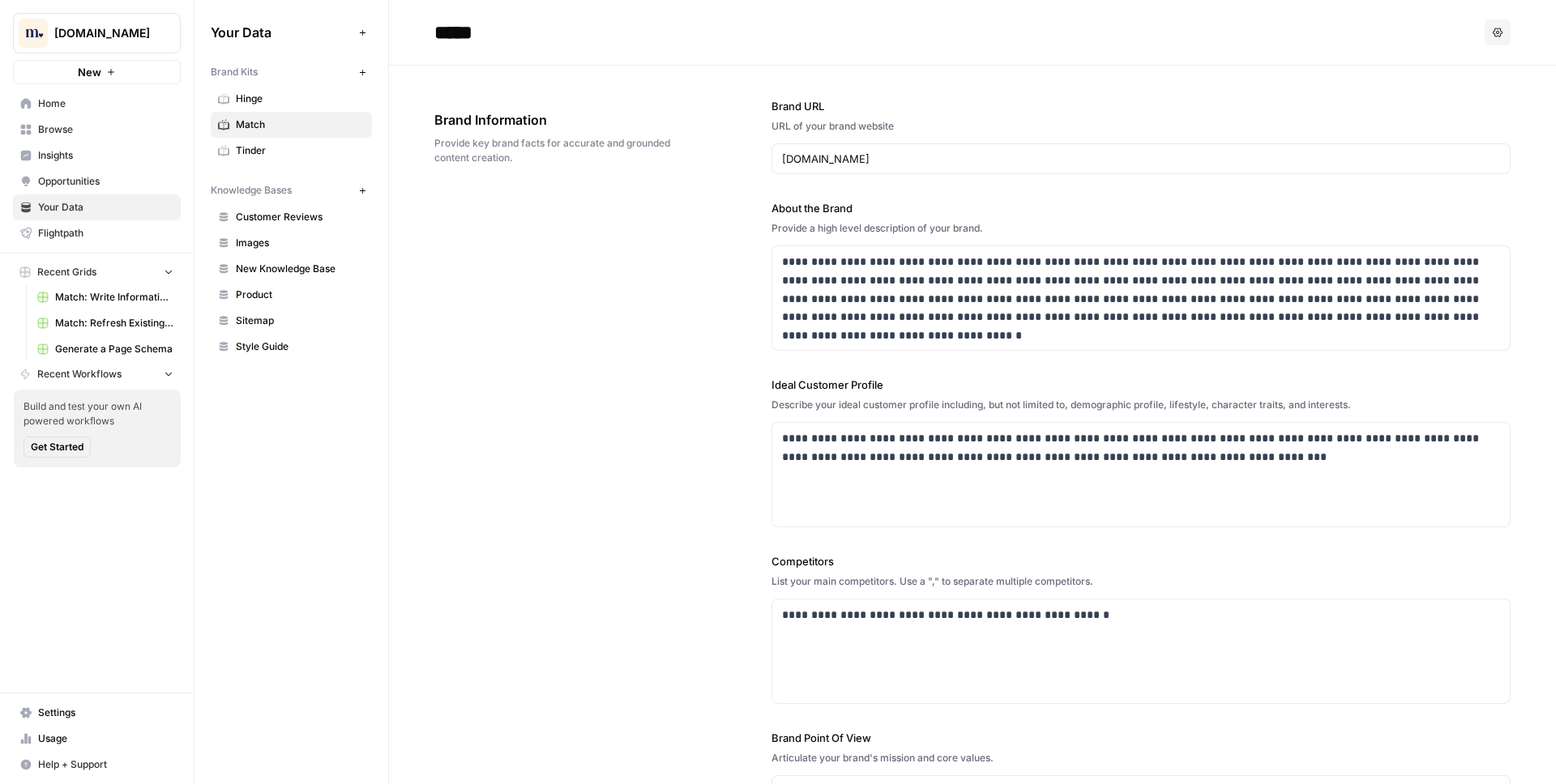
click at [553, 312] on div "**********" at bounding box center [972, 489] width 1076 height 848
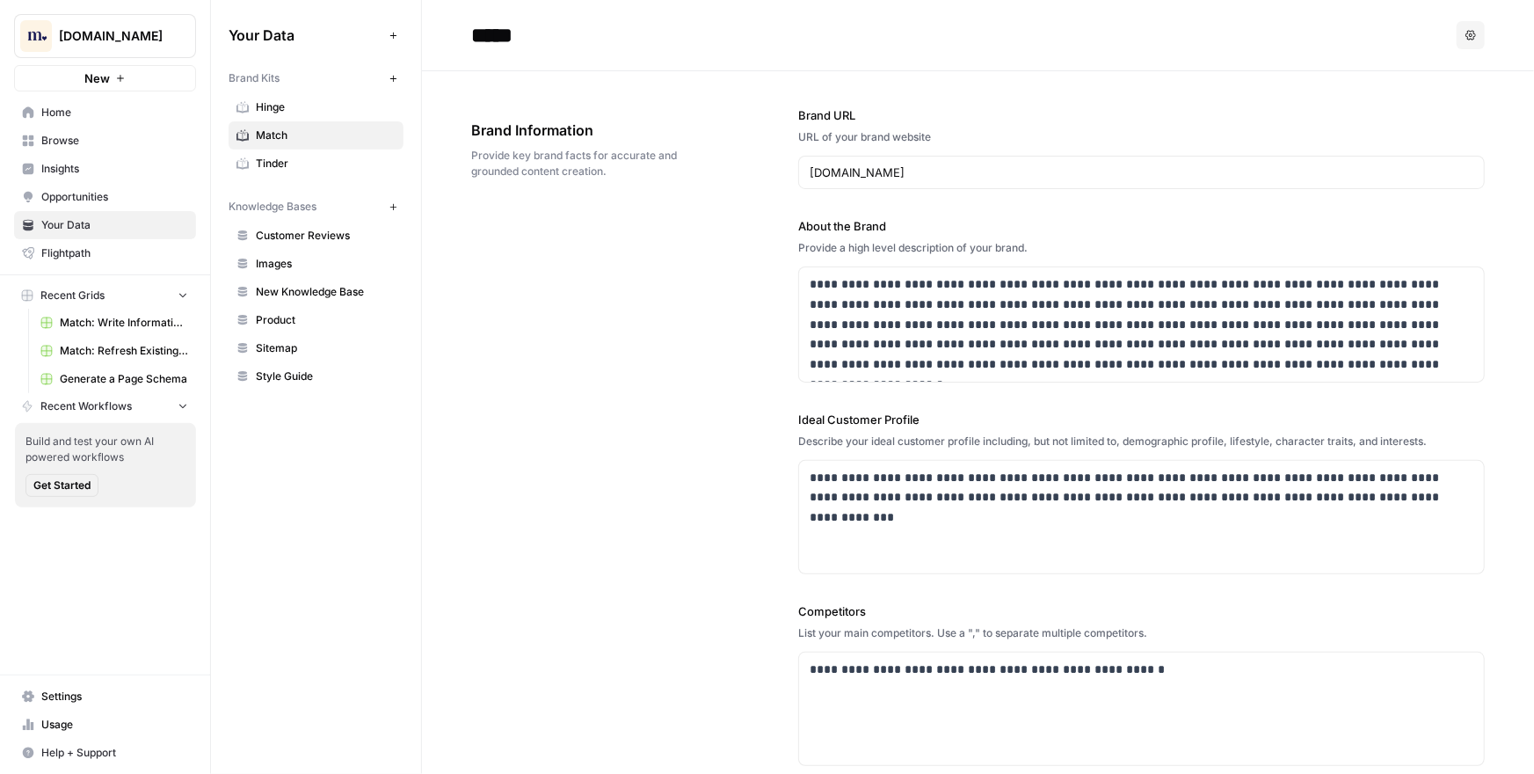
click at [545, 308] on div "**********" at bounding box center [978, 532] width 1014 height 922
drag, startPoint x: 296, startPoint y: 80, endPoint x: 223, endPoint y: 80, distance: 73.0
click at [223, 80] on div "Your Data Add Data Brand Kits New Hinge Match Tinder Knowledge Bases New Custom…" at bounding box center [316, 205] width 210 height 411
click at [580, 267] on div "**********" at bounding box center [978, 532] width 1014 height 922
click at [588, 253] on div "**********" at bounding box center [978, 532] width 1014 height 922
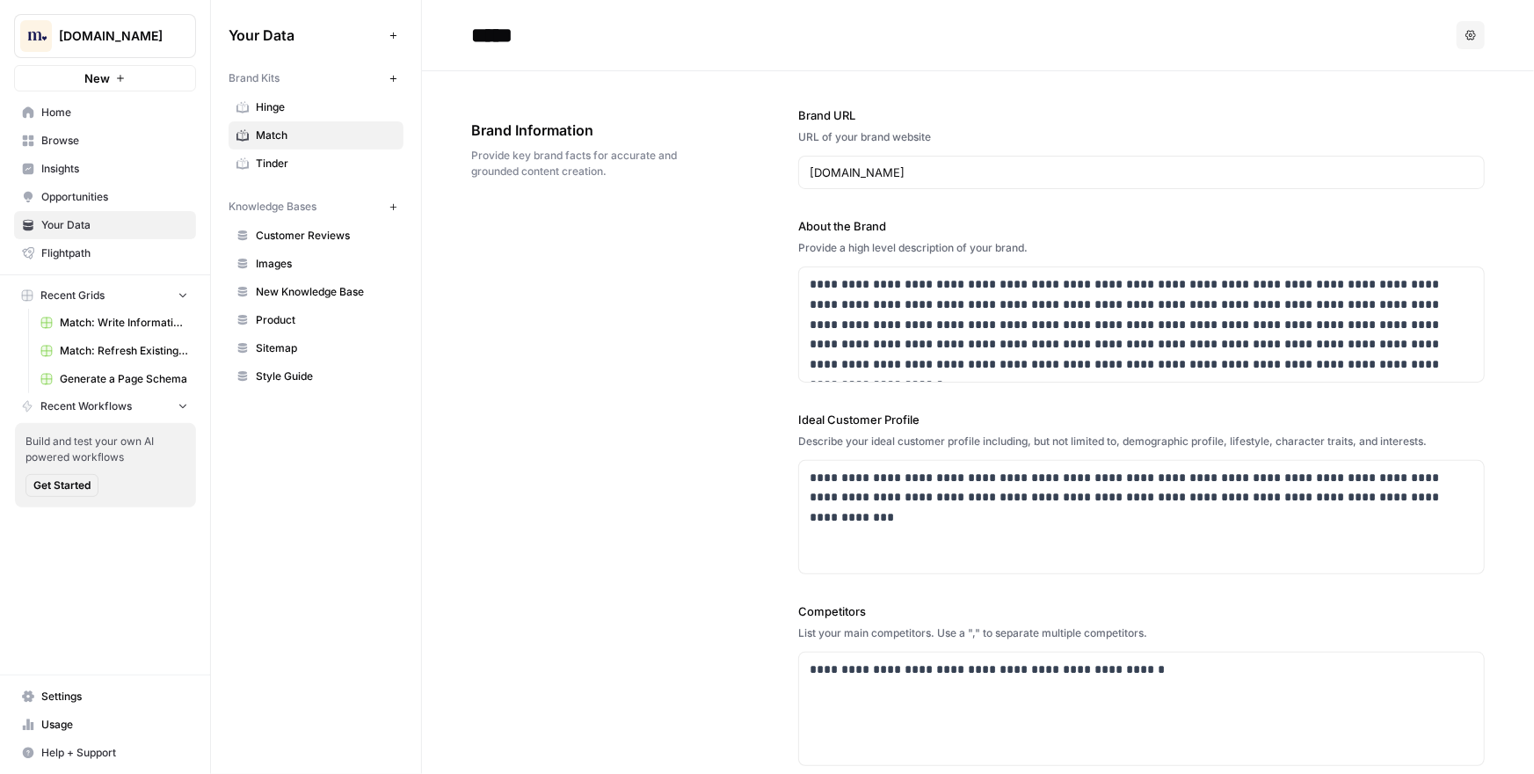
click at [393, 76] on icon "button" at bounding box center [392, 78] width 6 height 6
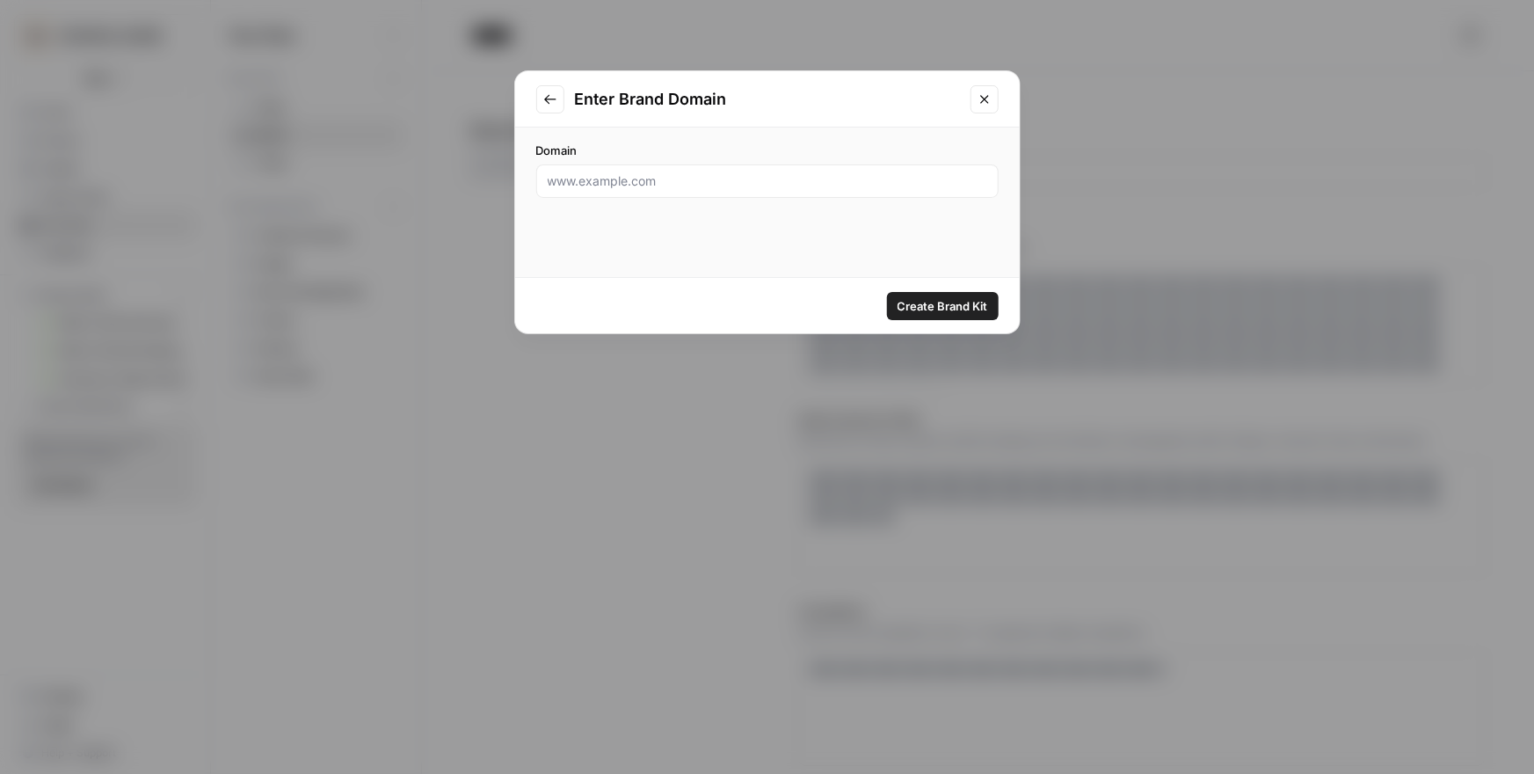
click at [985, 99] on icon "Close modal" at bounding box center [984, 99] width 8 height 8
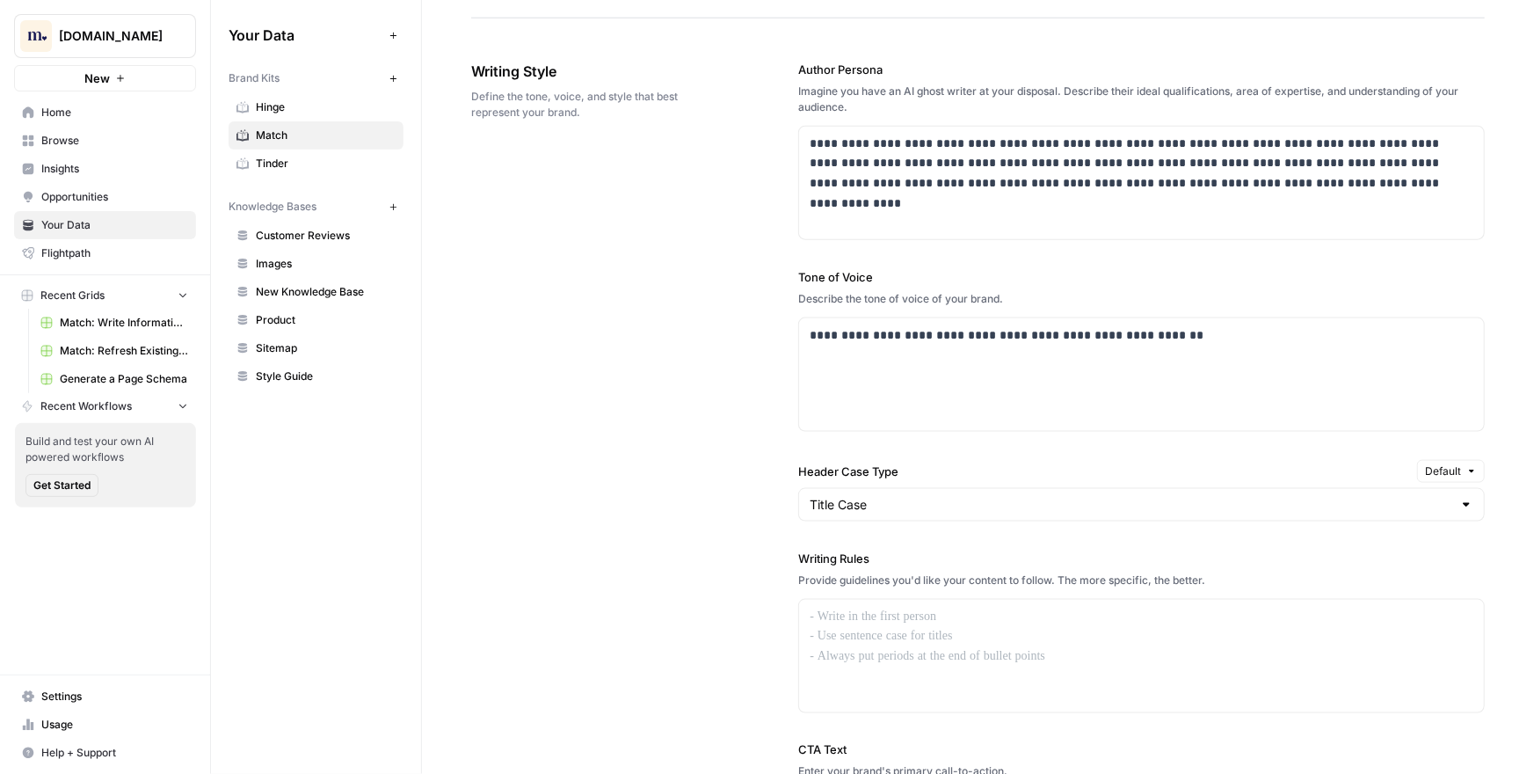
scroll to position [976, 0]
click at [1283, 338] on p "**********" at bounding box center [1142, 334] width 664 height 20
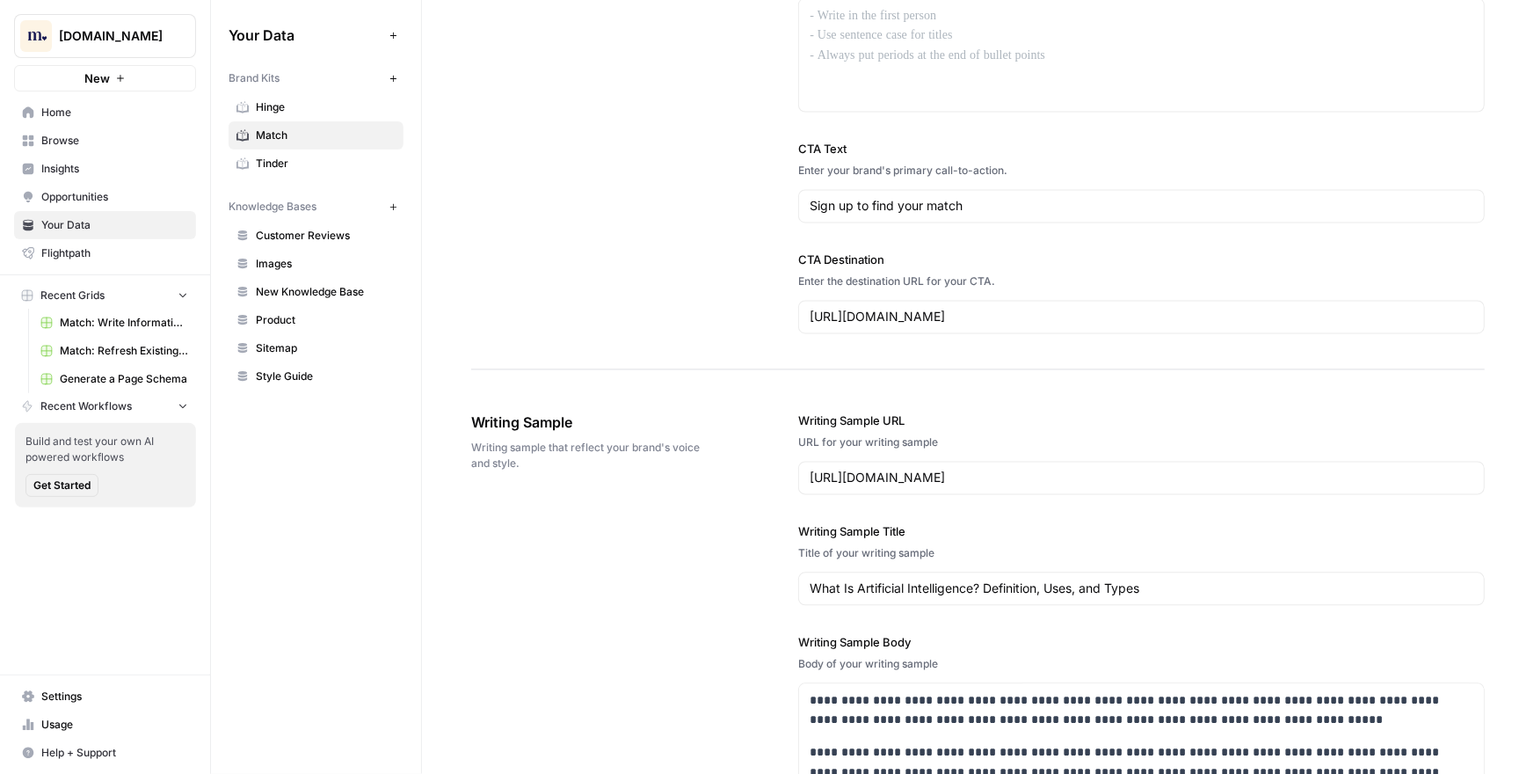
scroll to position [0, 0]
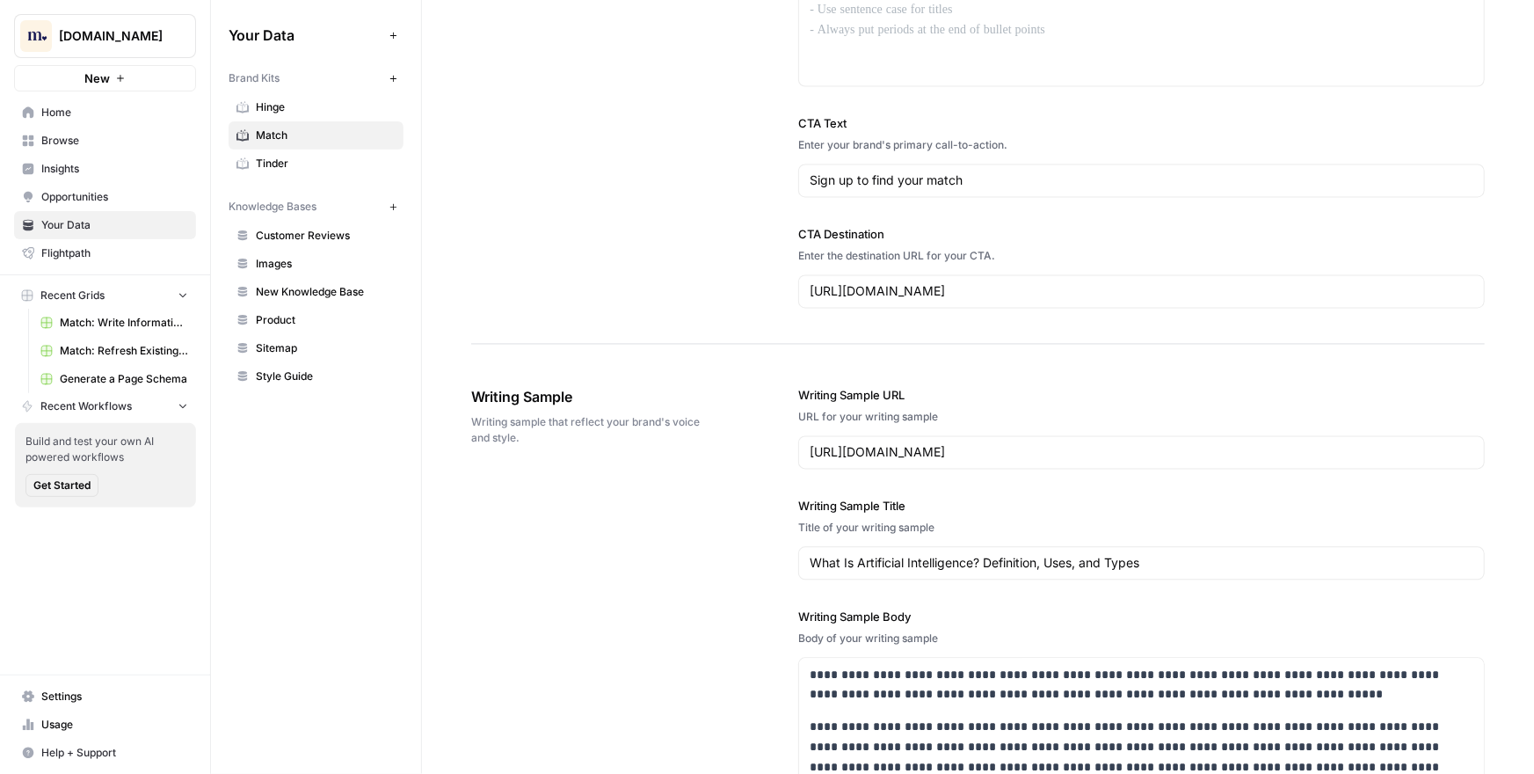
drag, startPoint x: 321, startPoint y: 207, endPoint x: 221, endPoint y: 208, distance: 100.2
click at [221, 208] on div "Your Data Add Data Brand Kits New Hinge Match Tinder Knowledge Bases New Custom…" at bounding box center [316, 205] width 210 height 411
click at [313, 344] on span "Sitemap" at bounding box center [326, 348] width 140 height 16
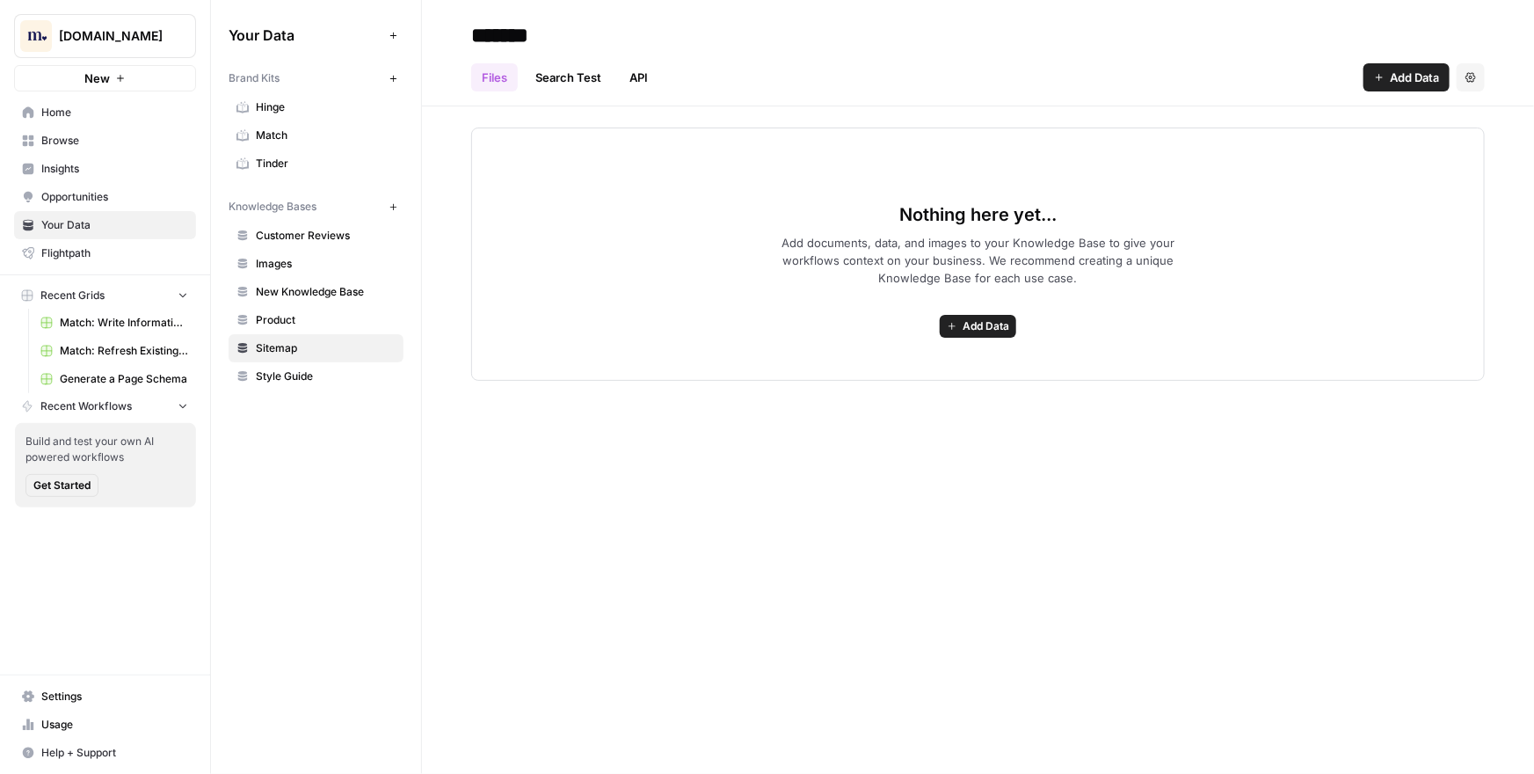
click at [651, 345] on div "Nothing here yet... Add documents, data, and images to your Knowledge Base to g…" at bounding box center [978, 253] width 1014 height 253
click at [271, 444] on div "Your Data Add Data Brand Kits New Hinge Match Tinder Knowledge Bases New Custom…" at bounding box center [316, 387] width 210 height 774
click at [114, 326] on span "Match: Write Informational Article" at bounding box center [124, 323] width 128 height 16
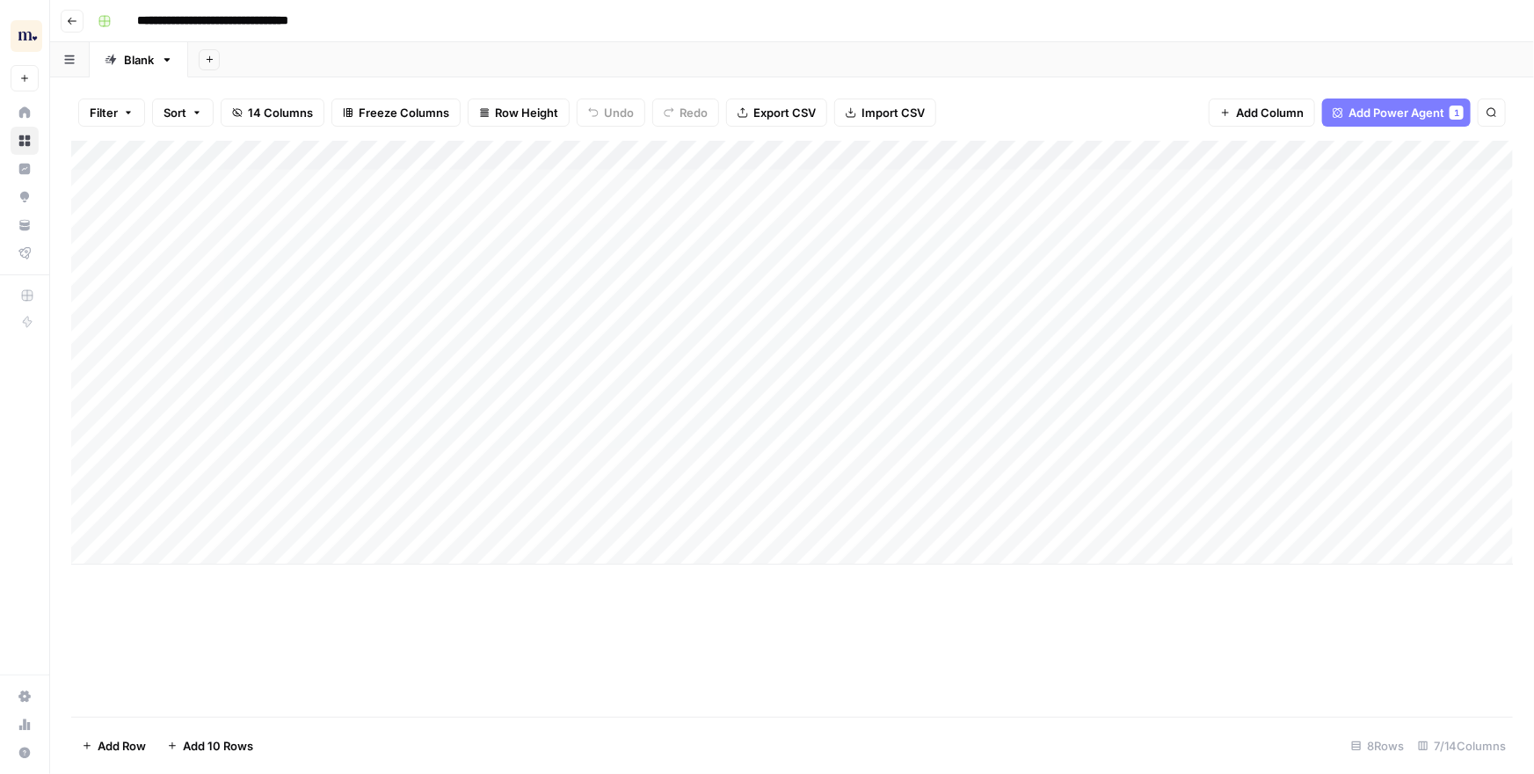
drag, startPoint x: 366, startPoint y: 177, endPoint x: 337, endPoint y: 475, distance: 299.4
click at [337, 475] on div "Add Column" at bounding box center [792, 353] width 1442 height 424
click at [717, 230] on div "Add Column" at bounding box center [792, 353] width 1442 height 424
click at [875, 319] on div "Add Column" at bounding box center [792, 353] width 1442 height 424
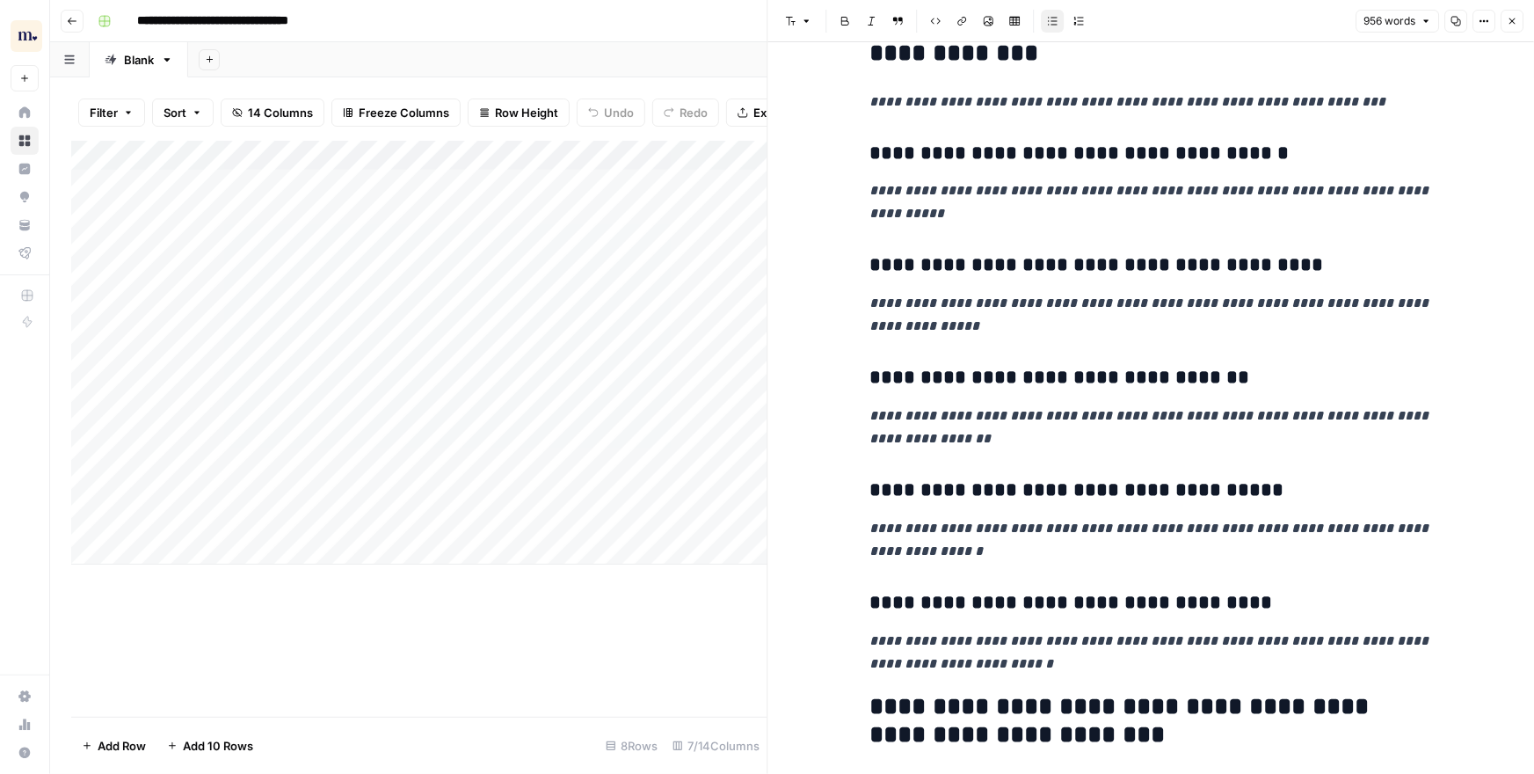
scroll to position [905, 0]
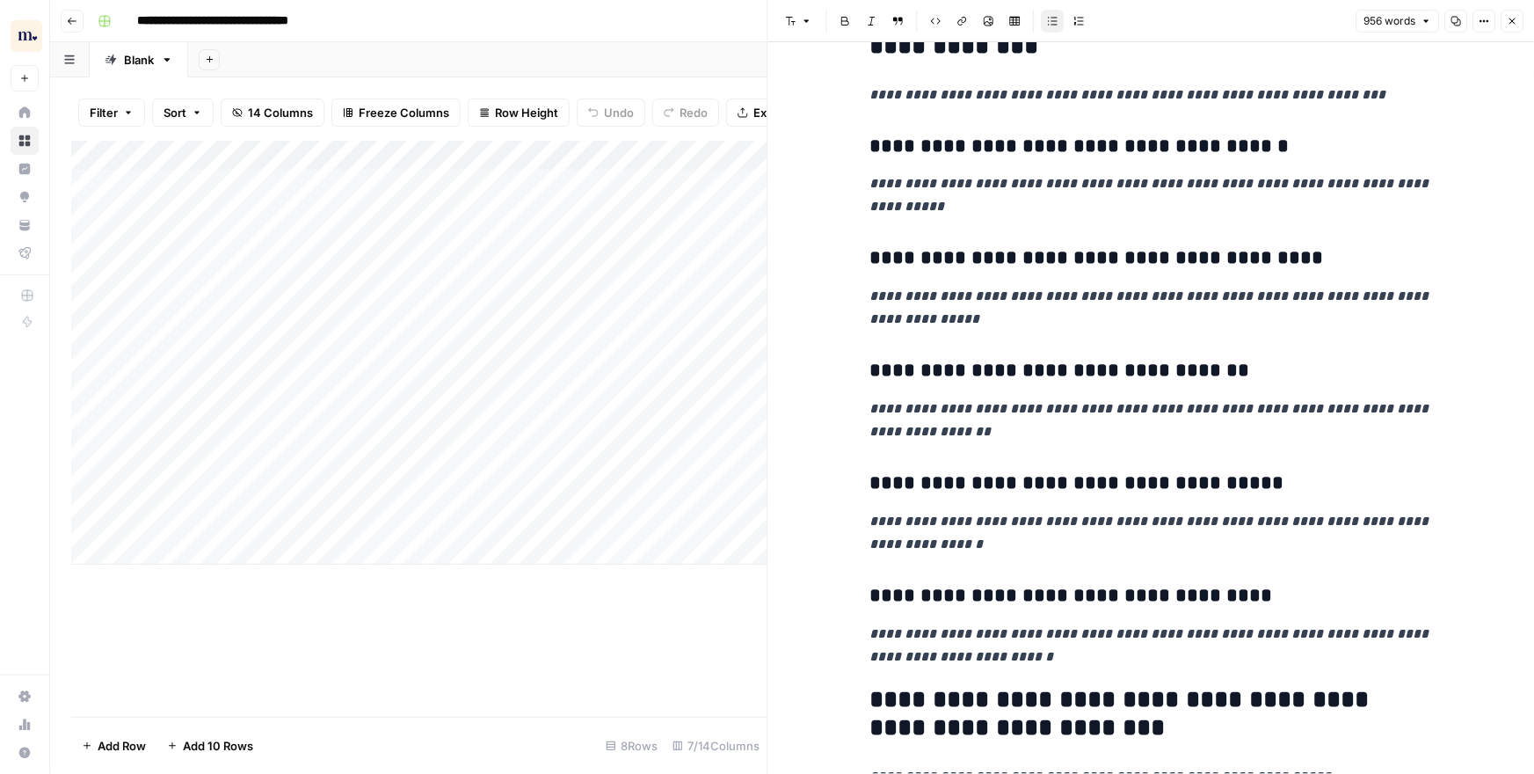
click at [1514, 20] on icon "button" at bounding box center [1512, 21] width 11 height 11
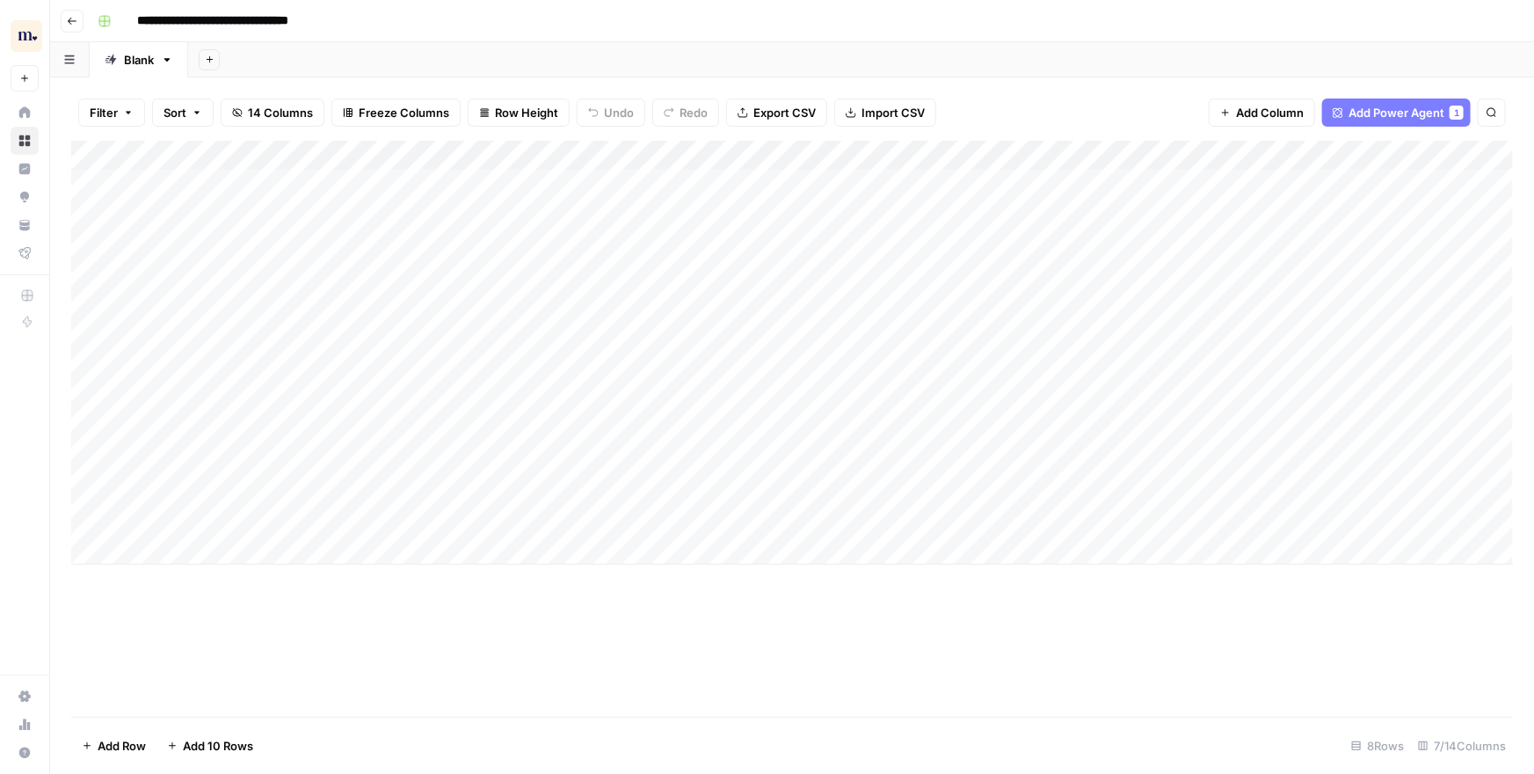
click at [959, 53] on div "Add Sheet" at bounding box center [861, 59] width 1346 height 35
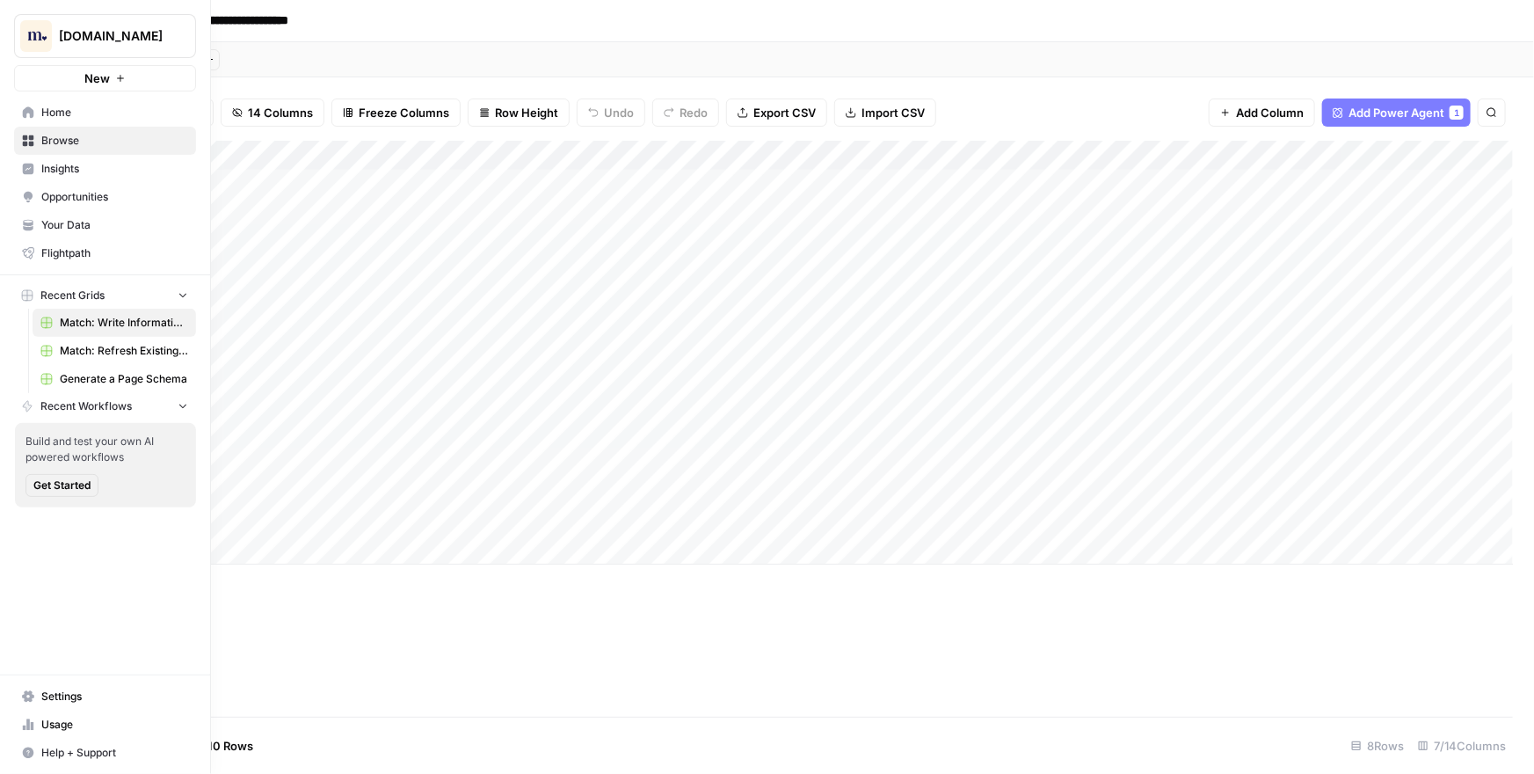
click at [82, 355] on span "Match: Refresh Existing Content" at bounding box center [124, 351] width 128 height 16
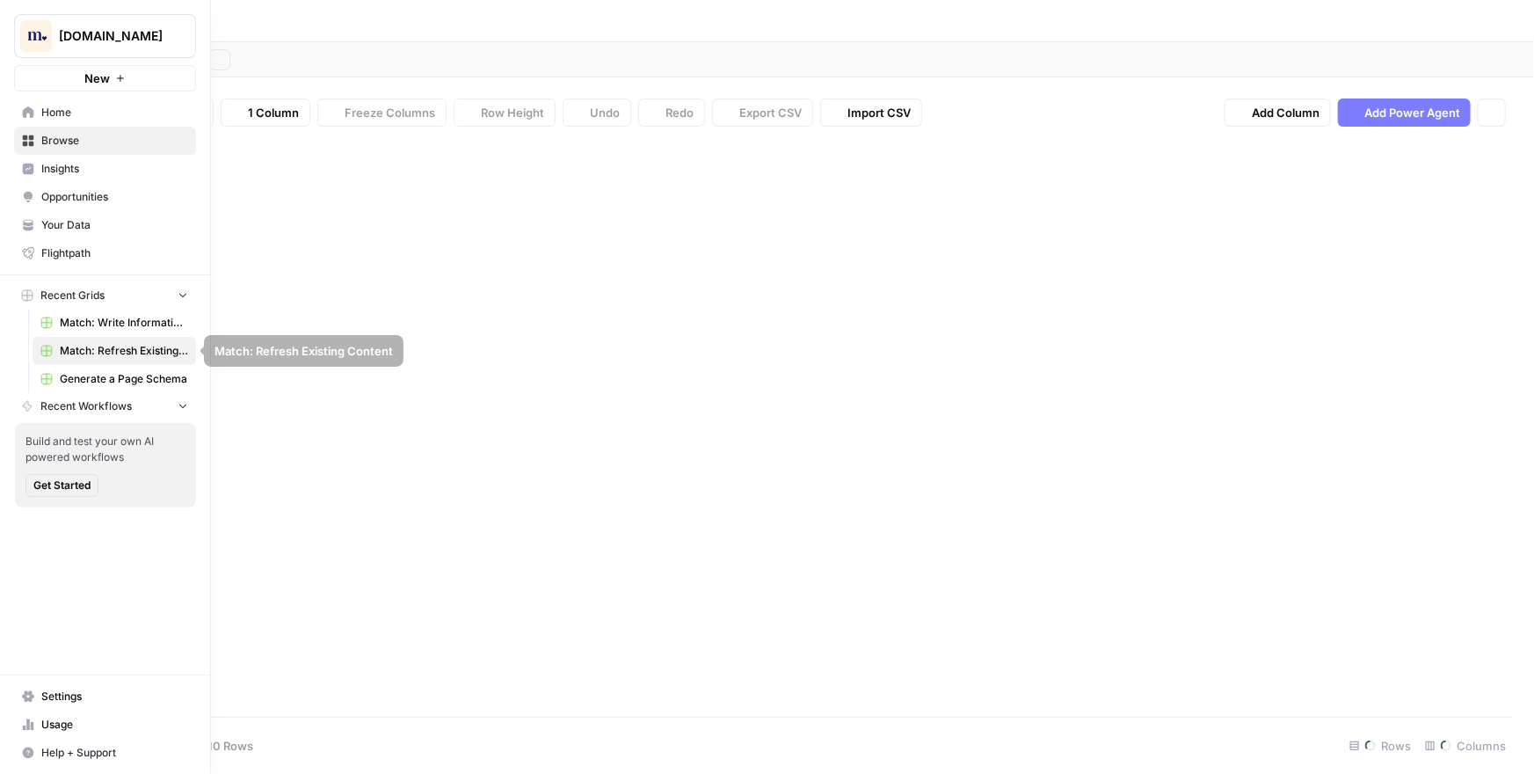
type input "**********"
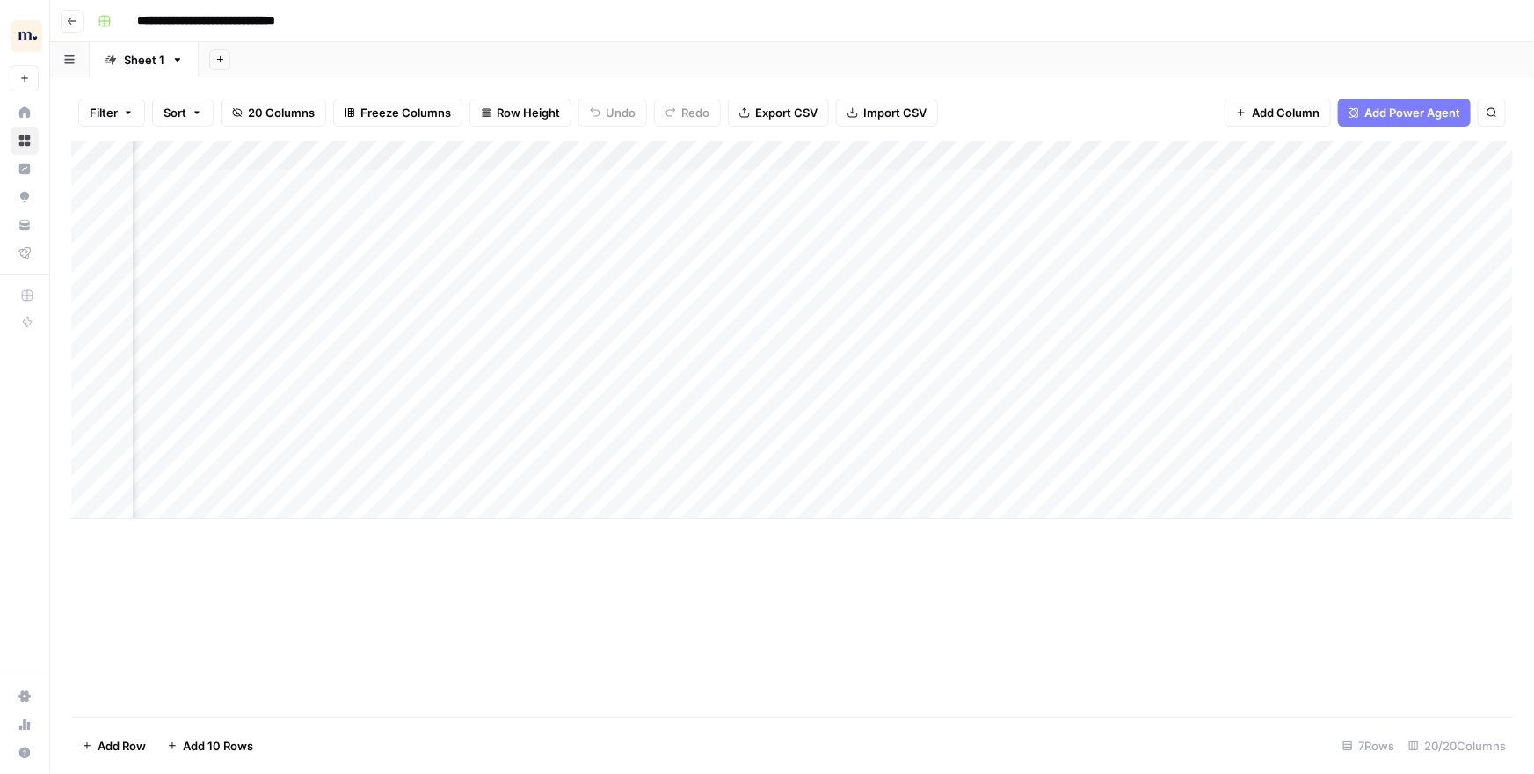
scroll to position [0, 531]
click at [1095, 228] on div "Add Column" at bounding box center [792, 330] width 1442 height 378
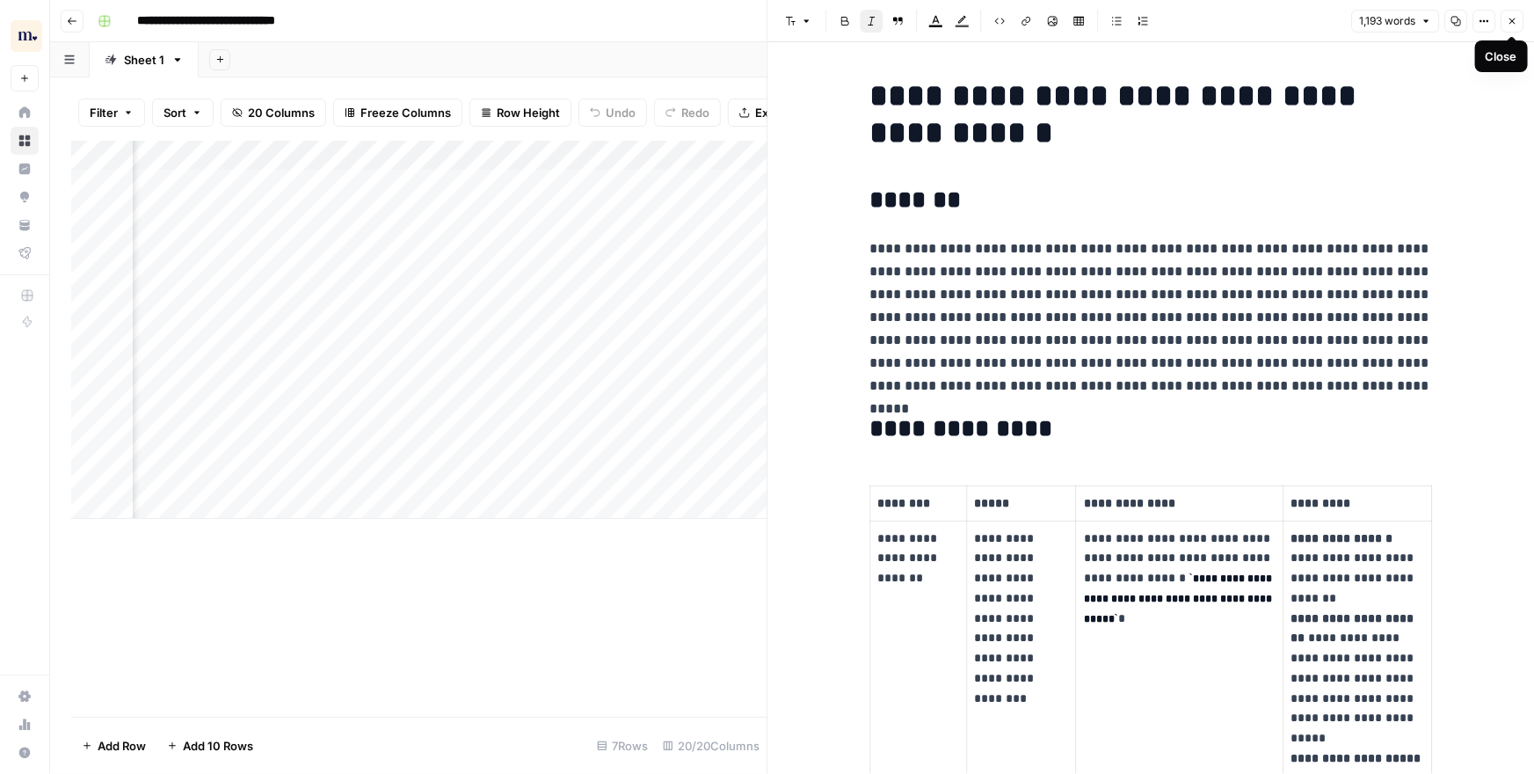
click at [1515, 20] on icon "button" at bounding box center [1512, 21] width 11 height 11
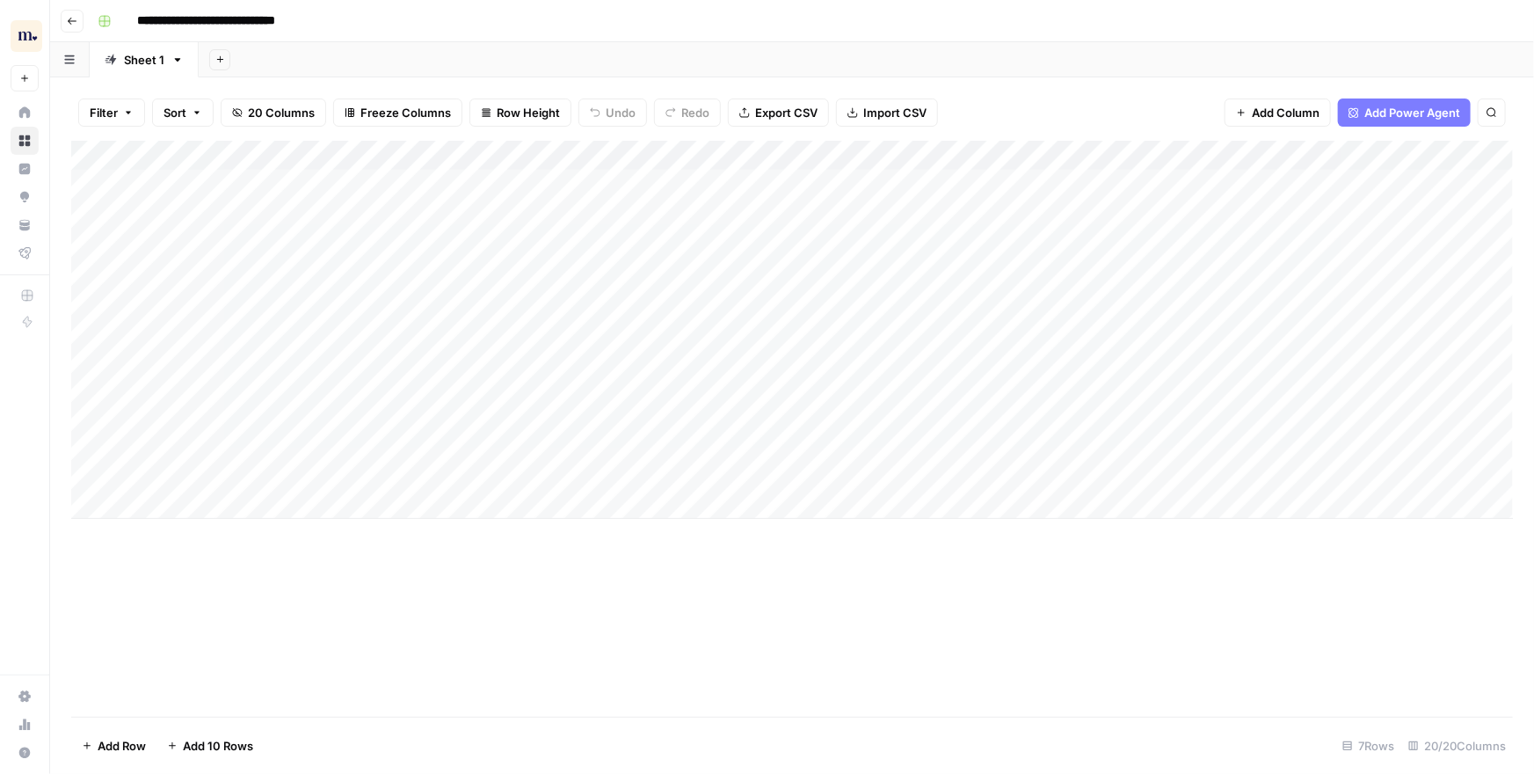
click at [620, 55] on div "Add Sheet" at bounding box center [866, 59] width 1335 height 35
click at [1078, 153] on div "Add Column" at bounding box center [792, 330] width 1442 height 378
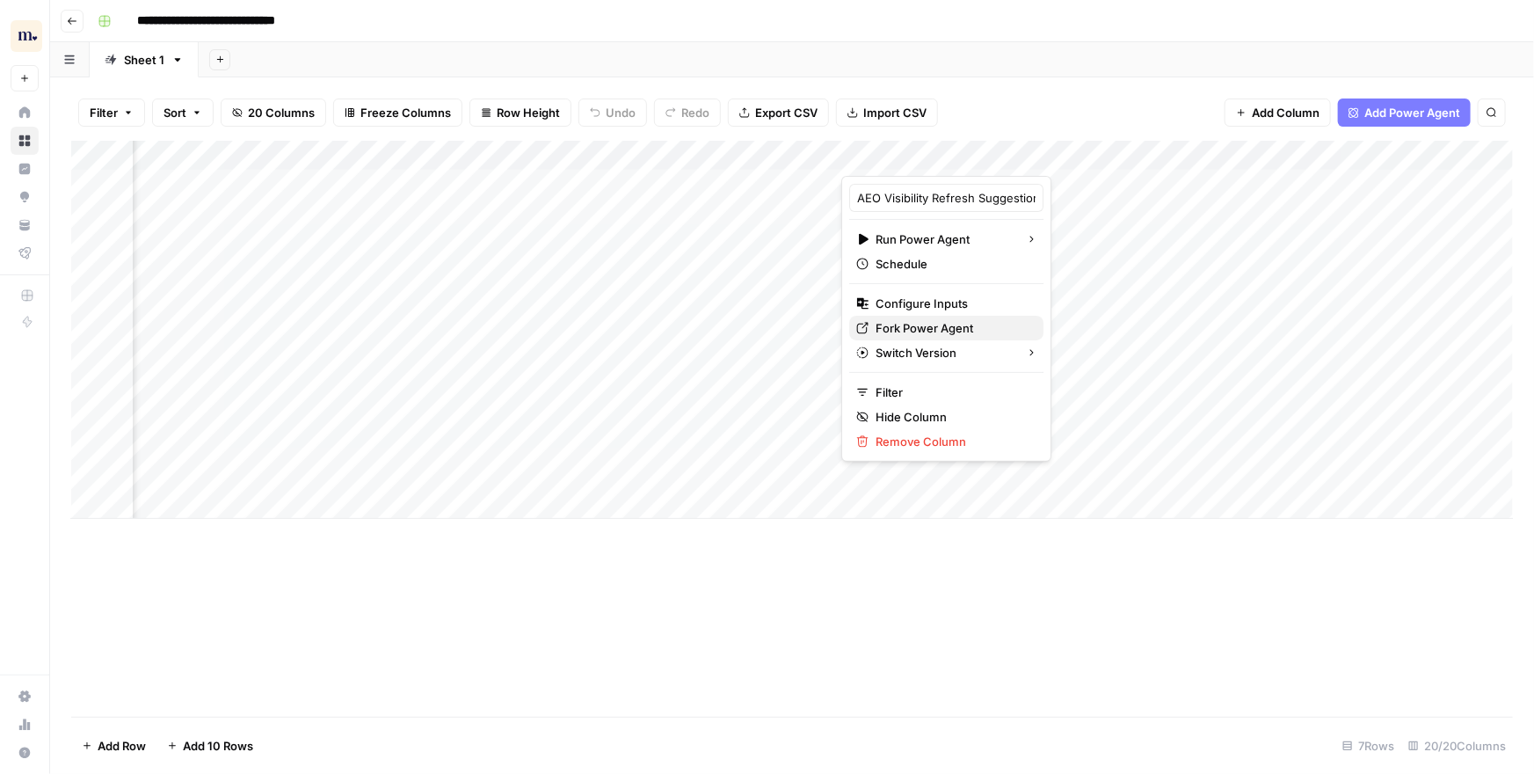
click at [930, 327] on span "Fork Power Agent" at bounding box center [953, 328] width 154 height 18
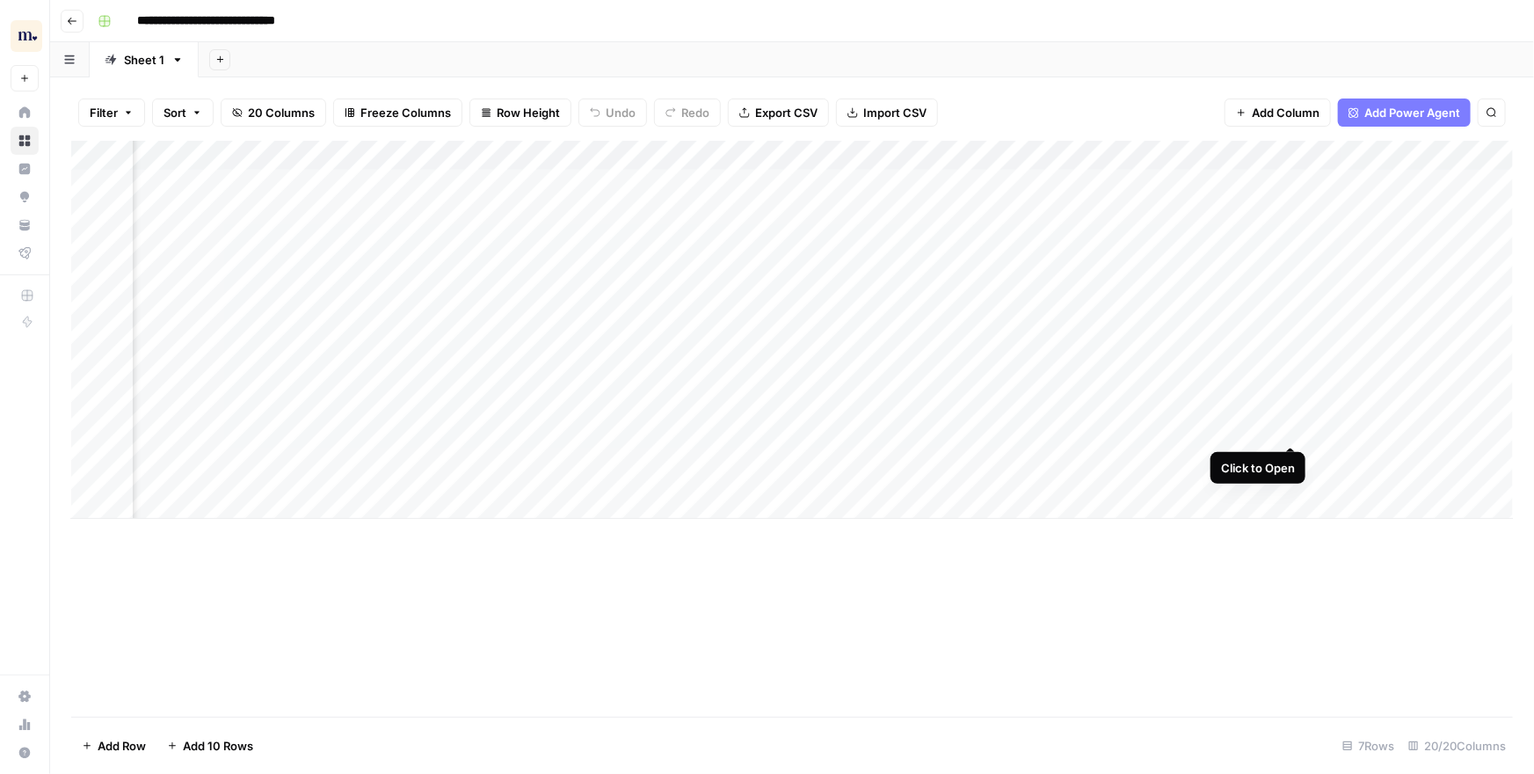
click at [1292, 411] on div "Add Column" at bounding box center [792, 330] width 1442 height 378
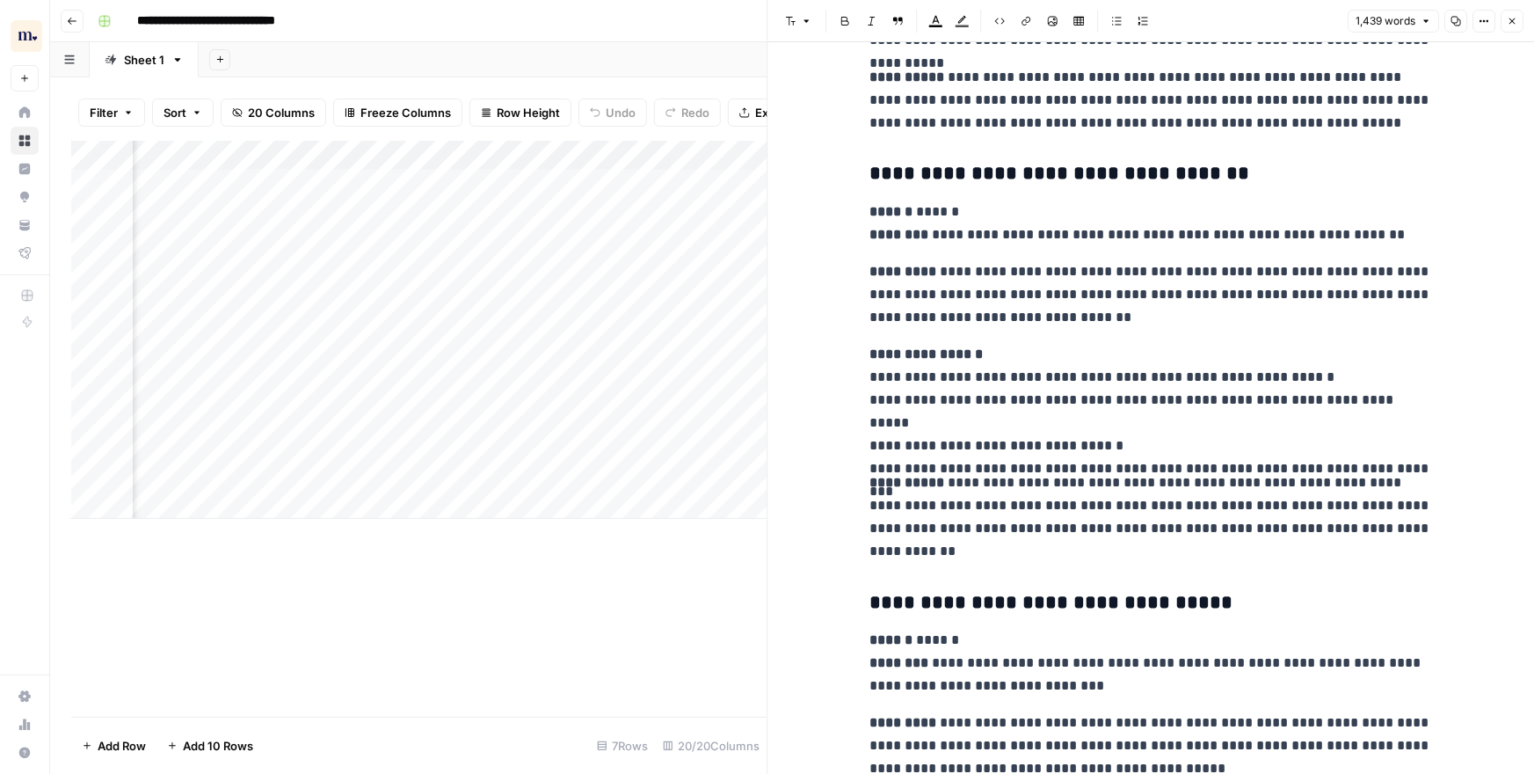
scroll to position [3671, 0]
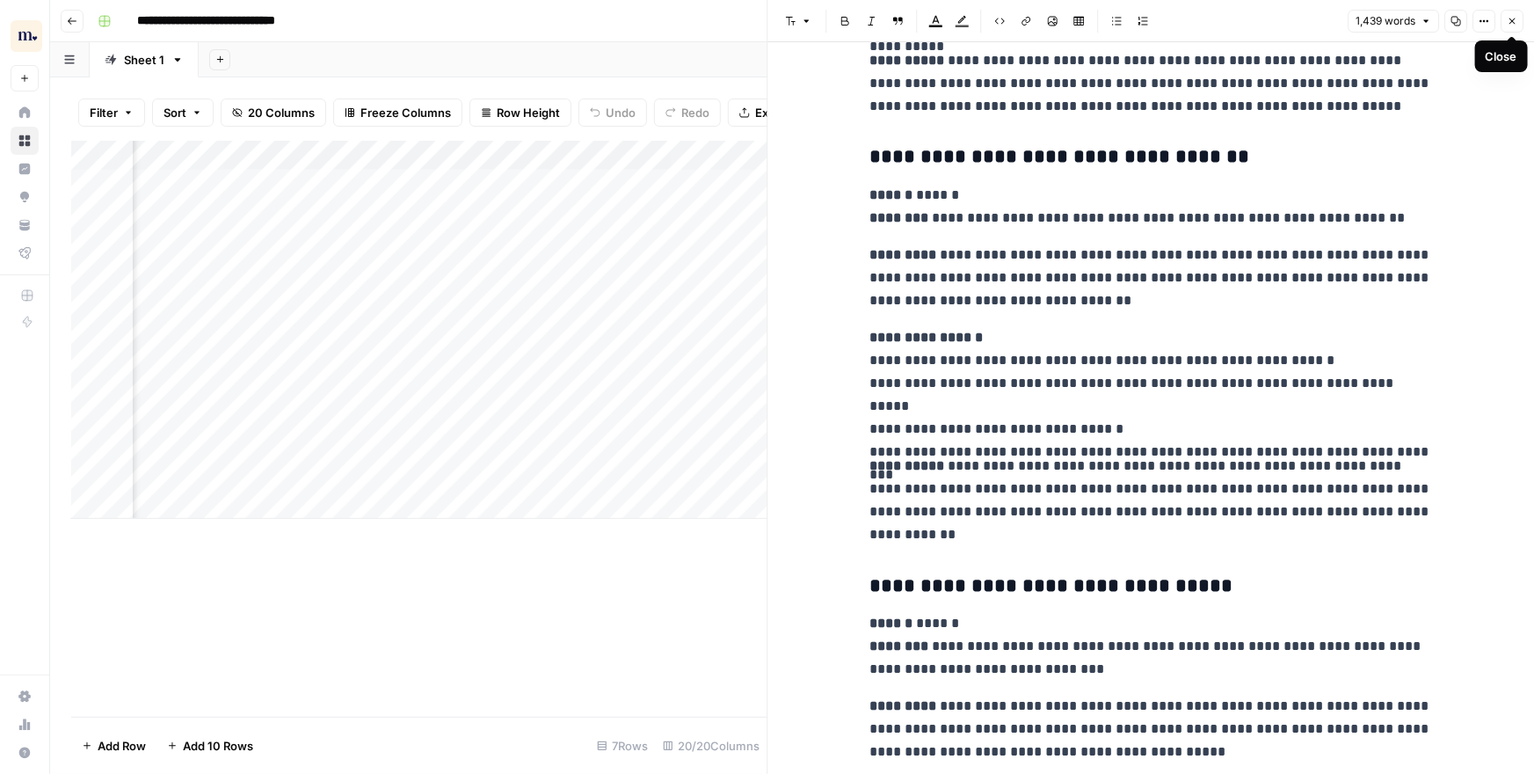
click at [1511, 20] on icon "button" at bounding box center [1512, 21] width 6 height 6
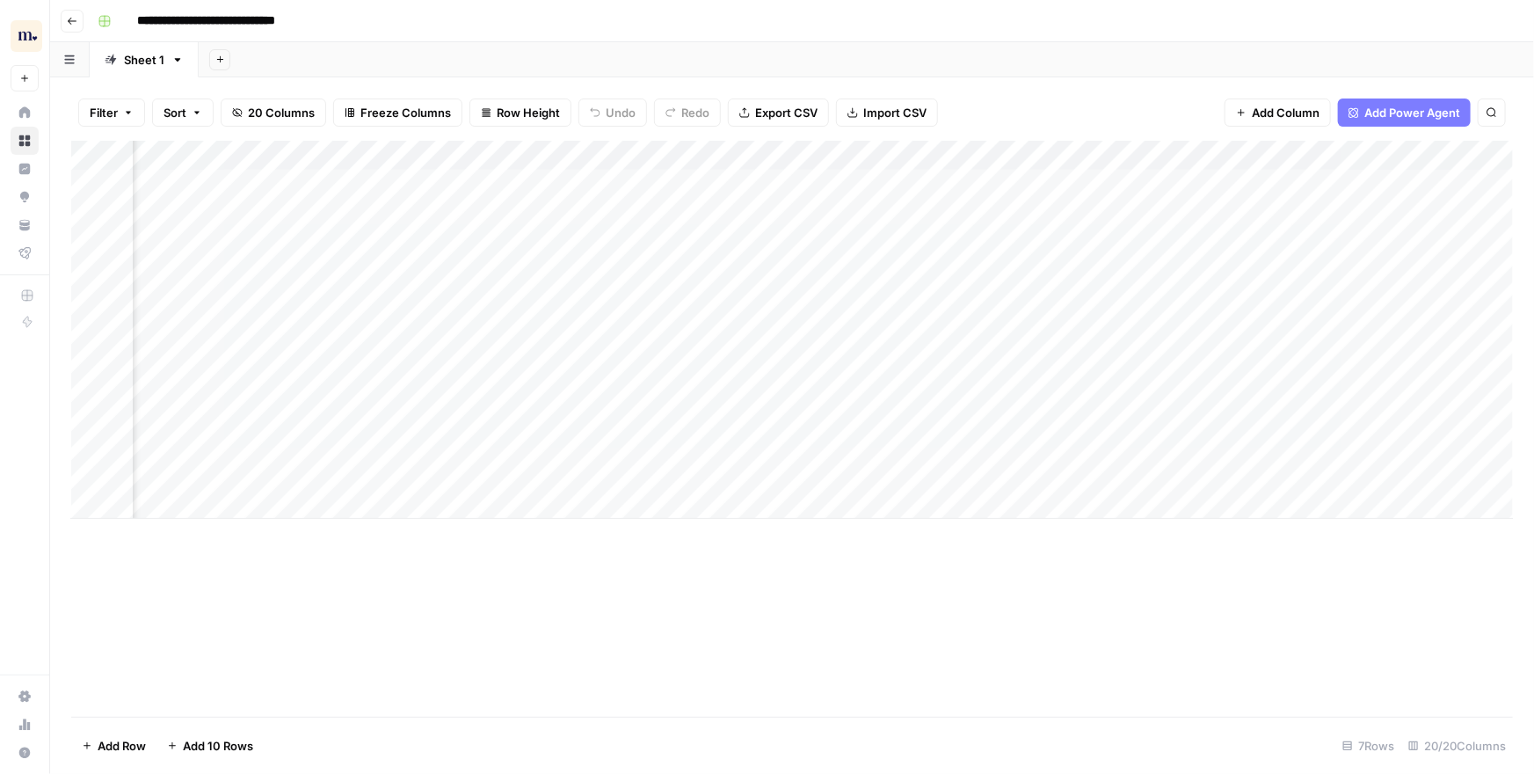
scroll to position [0, 556]
drag, startPoint x: 886, startPoint y: 198, endPoint x: 880, endPoint y: 522, distance: 324.4
click at [880, 522] on div "Add Column" at bounding box center [792, 429] width 1442 height 576
drag, startPoint x: 817, startPoint y: 187, endPoint x: 819, endPoint y: 490, distance: 303.3
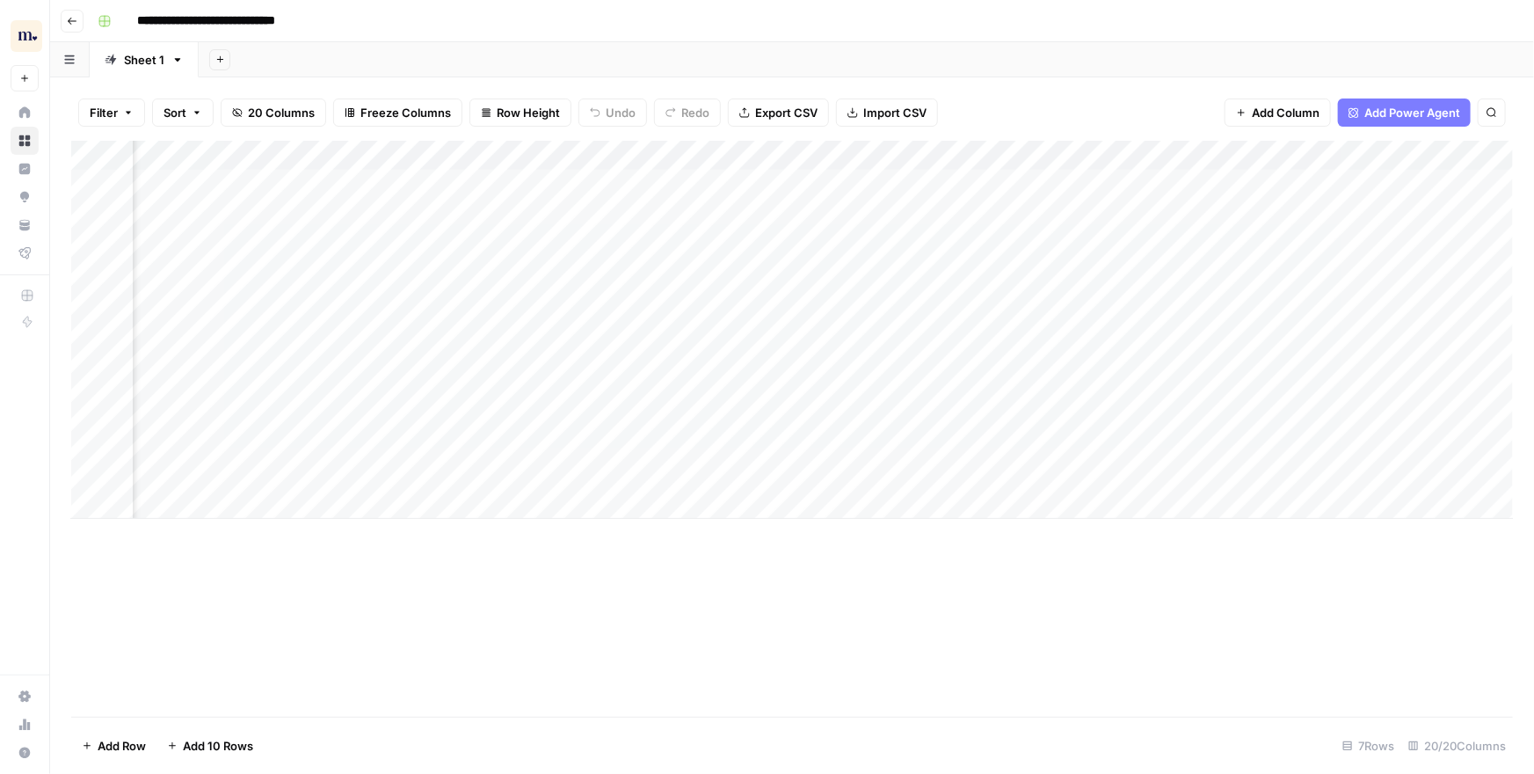
click at [819, 490] on div "Add Column" at bounding box center [792, 330] width 1442 height 378
drag, startPoint x: 694, startPoint y: 197, endPoint x: 689, endPoint y: 495, distance: 298.0
click at [689, 495] on div "Add Column" at bounding box center [792, 330] width 1442 height 378
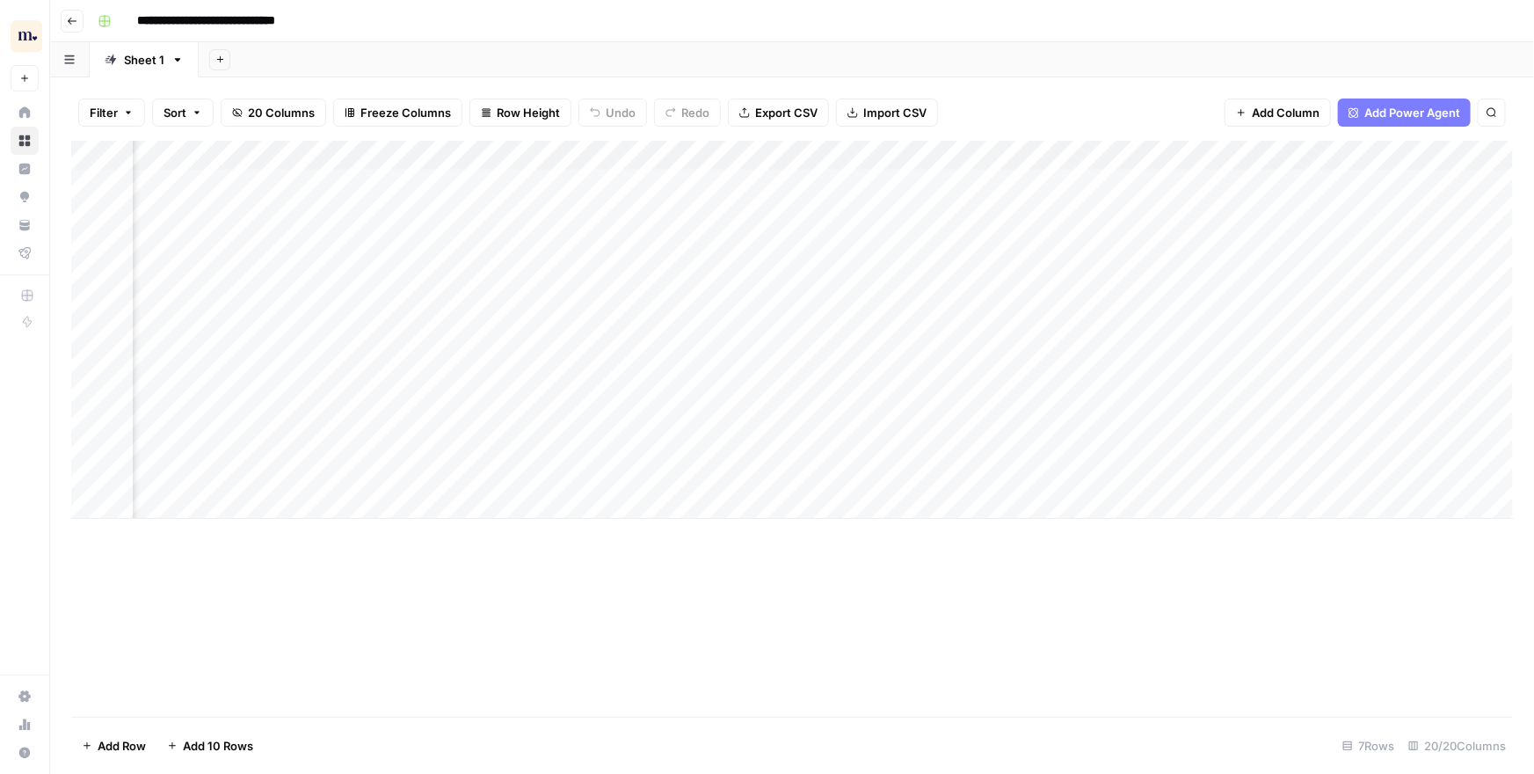
drag, startPoint x: 973, startPoint y: 200, endPoint x: 948, endPoint y: 520, distance: 321.0
click at [948, 520] on div "Add Column" at bounding box center [792, 429] width 1442 height 576
click at [971, 195] on div "Add Column" at bounding box center [792, 330] width 1442 height 378
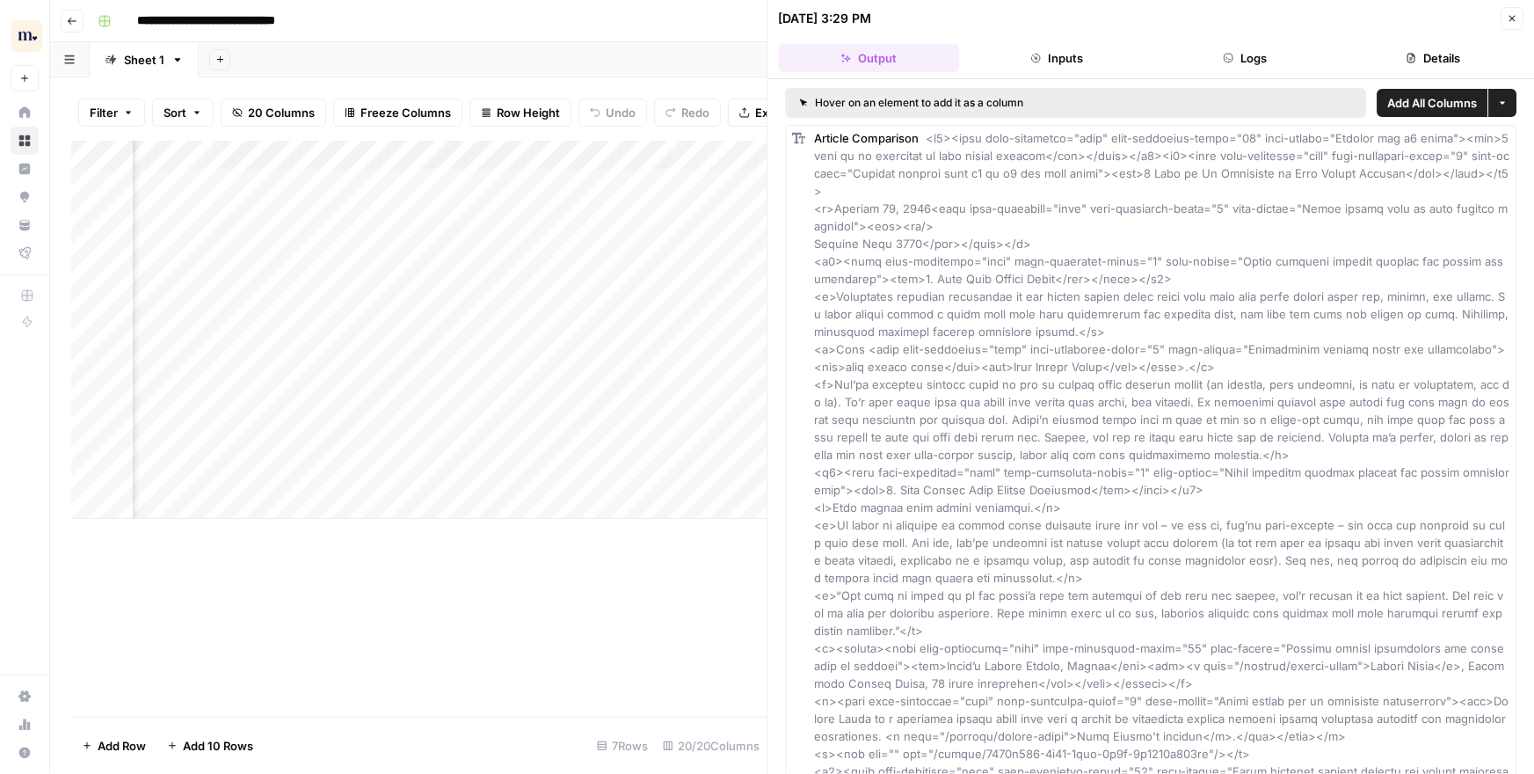
click at [1512, 7] on button "Close" at bounding box center [1512, 18] width 23 height 23
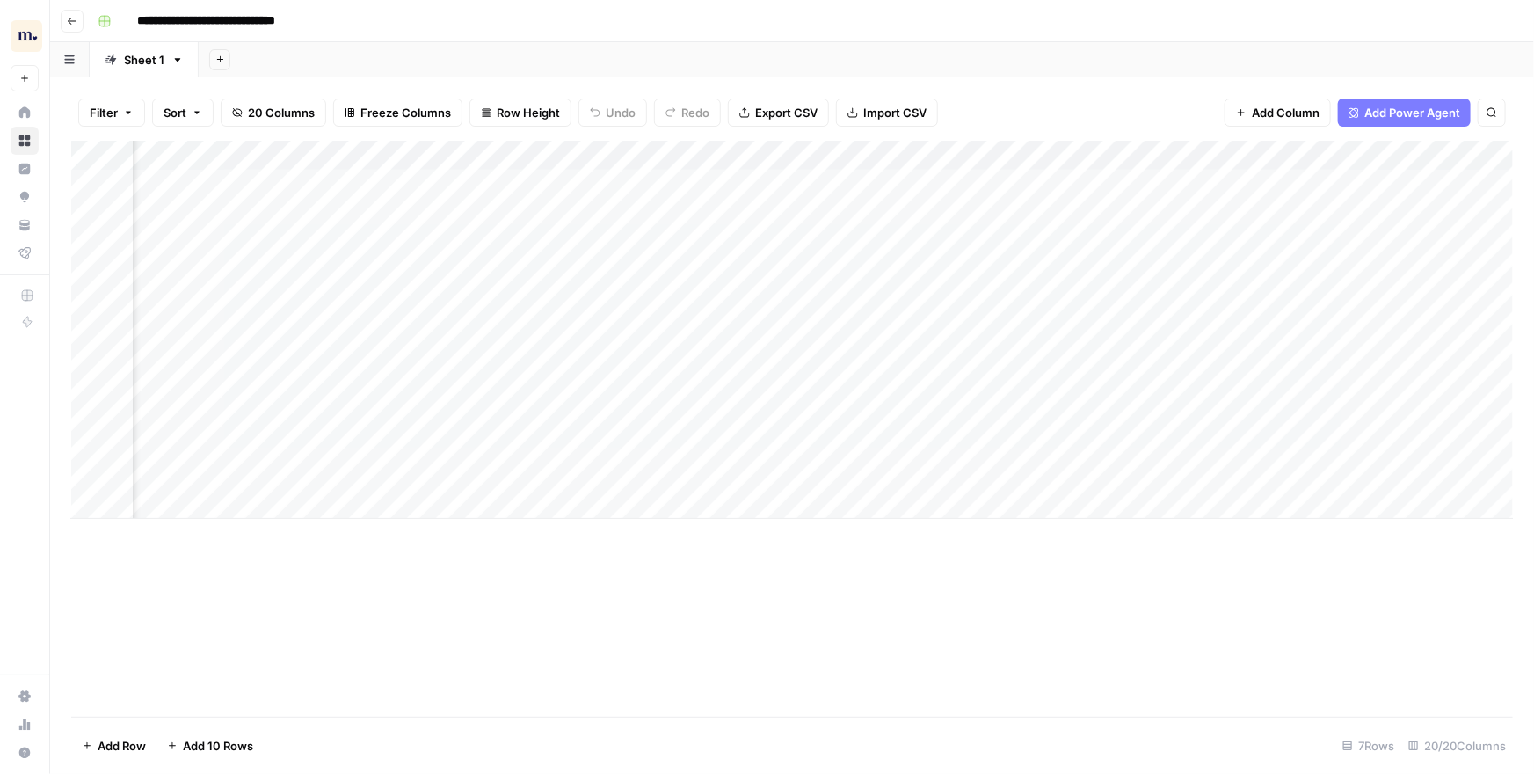
click at [1166, 227] on div "Add Column" at bounding box center [792, 330] width 1442 height 378
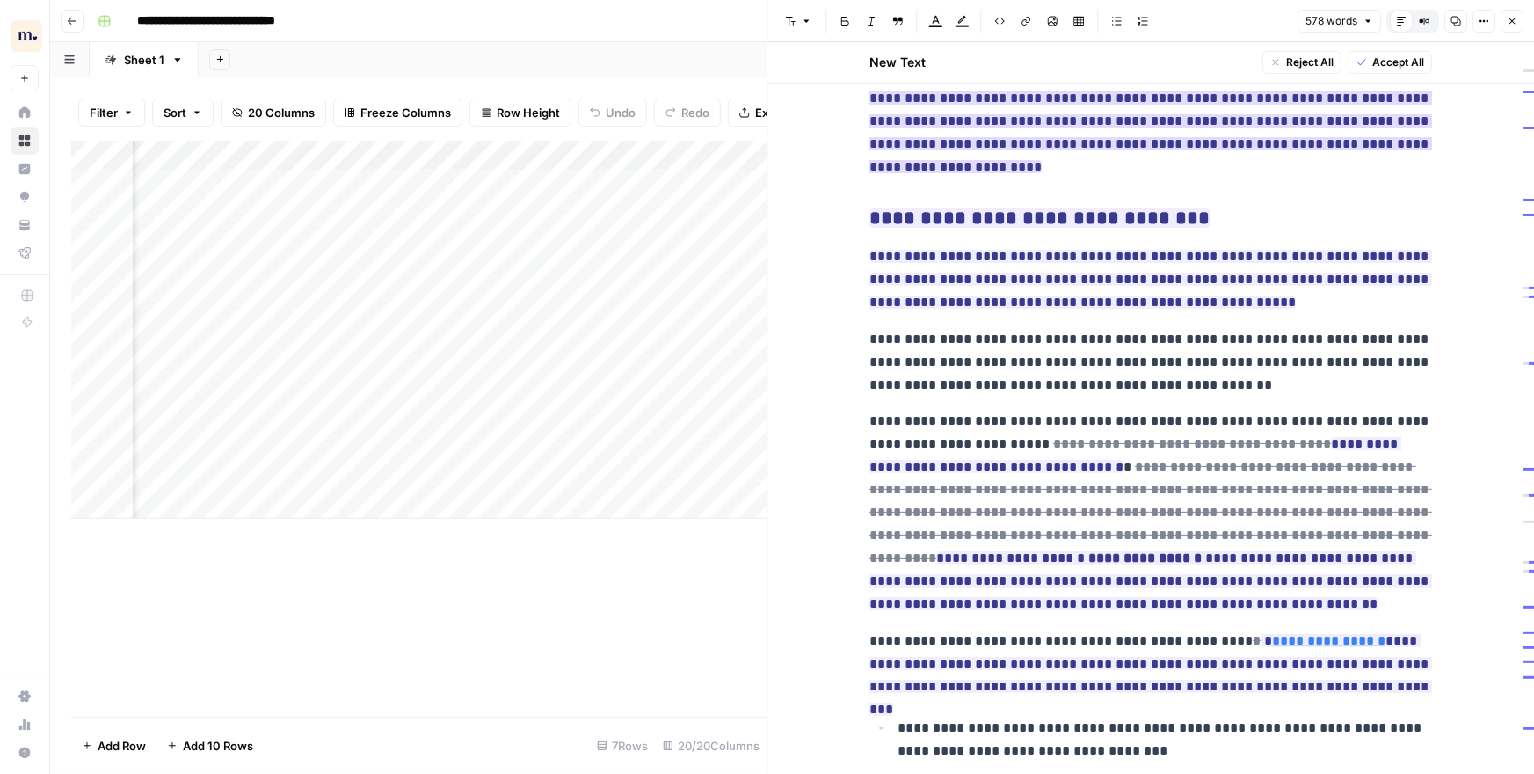
scroll to position [313, 0]
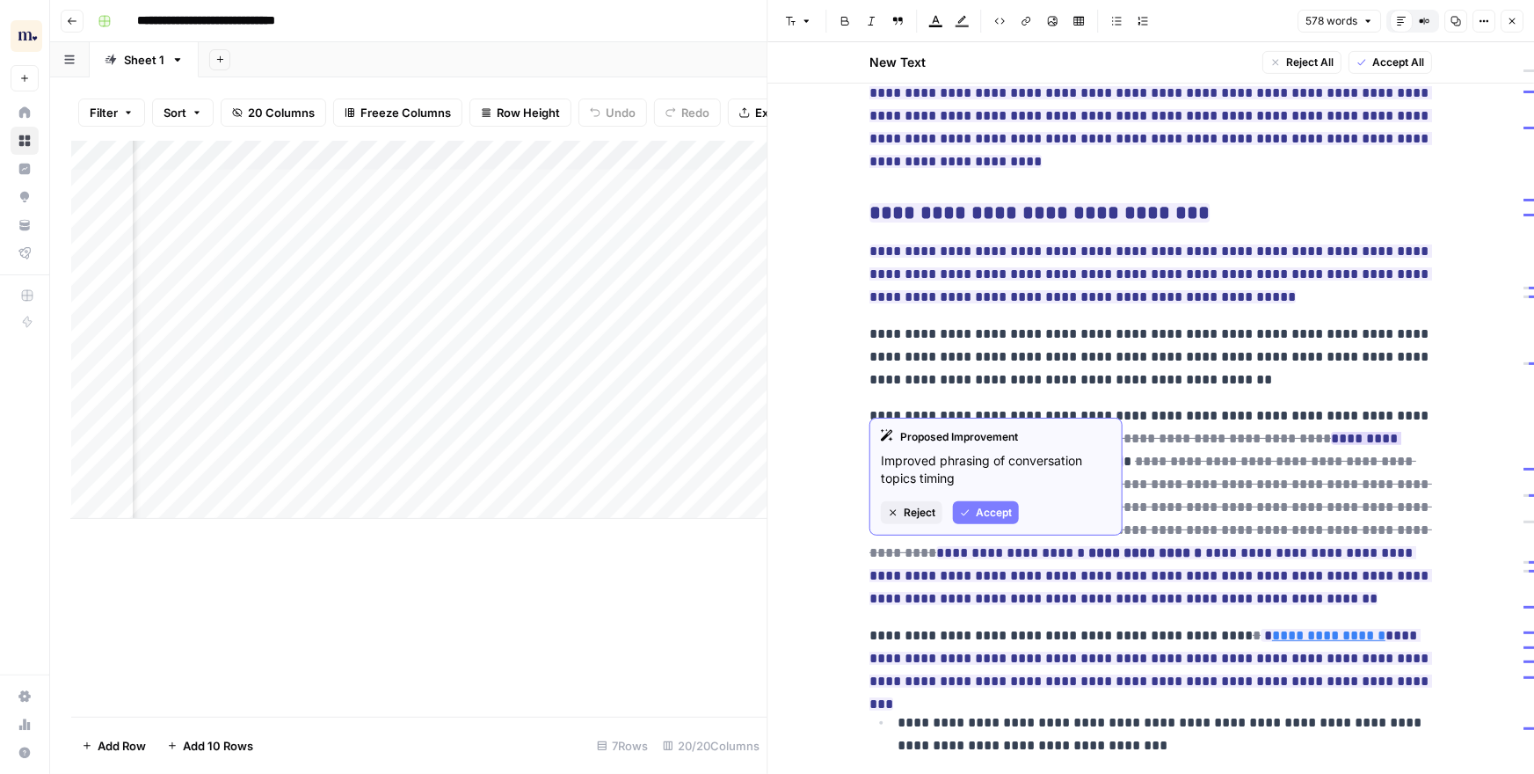
click at [1003, 513] on span "Accept" at bounding box center [994, 513] width 36 height 16
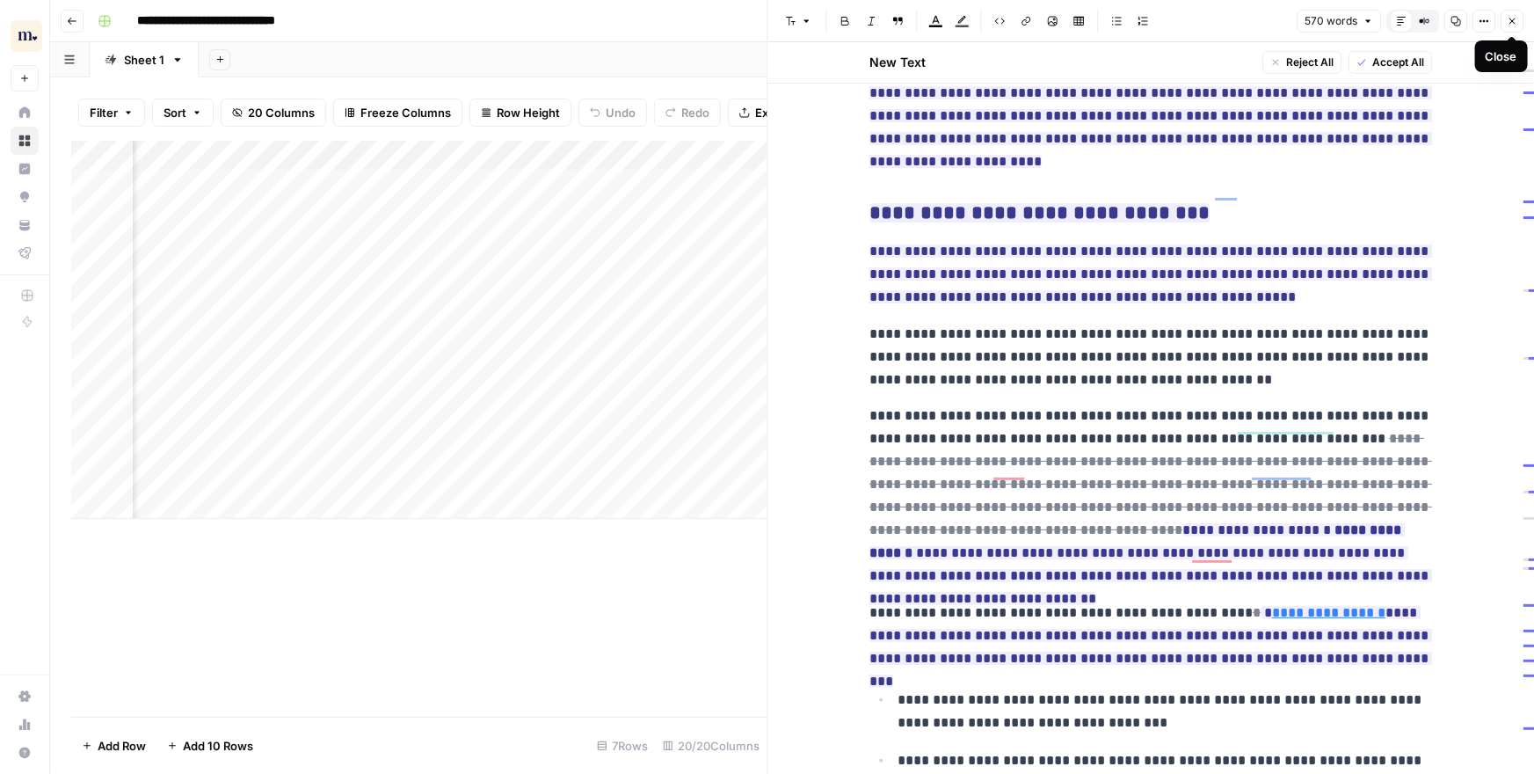
click at [1512, 22] on icon "button" at bounding box center [1512, 21] width 11 height 11
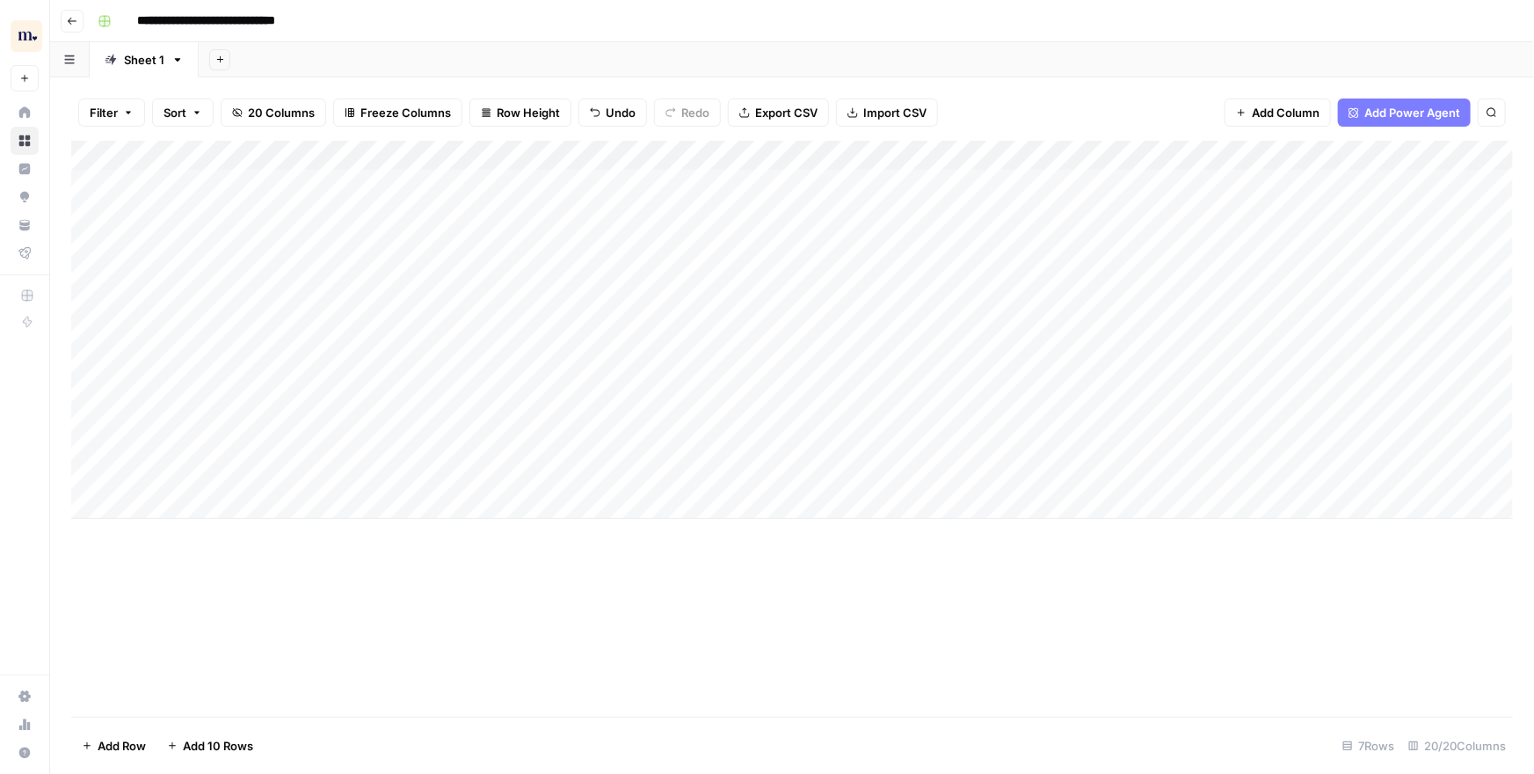
click at [1022, 91] on div "Filter Sort 20 Columns Freeze Columns Row Height Undo Redo Export CSV Import CS…" at bounding box center [792, 112] width 1442 height 56
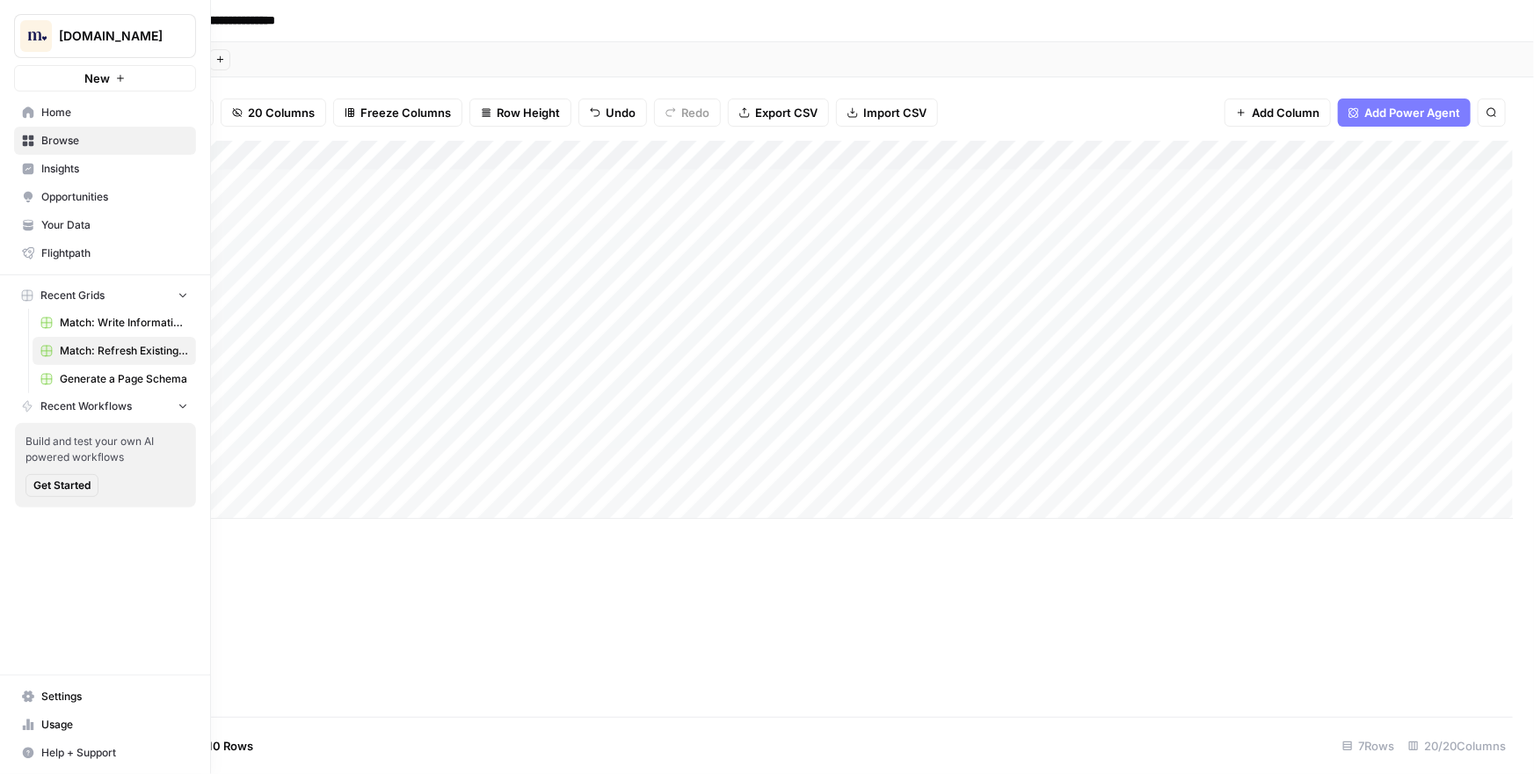
click at [39, 171] on link "Insights" at bounding box center [105, 169] width 182 height 28
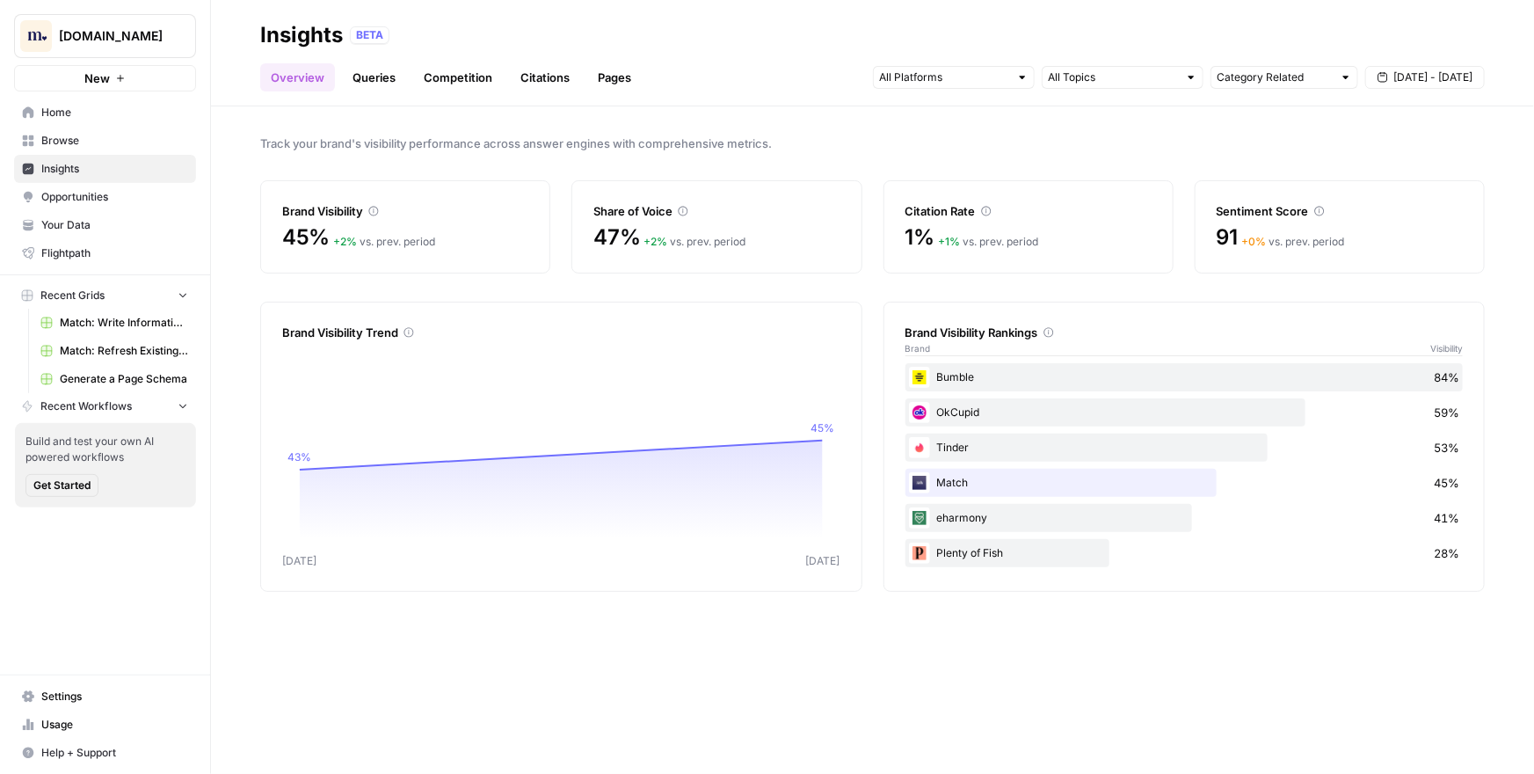
click at [81, 195] on span "Opportunities" at bounding box center [114, 197] width 147 height 16
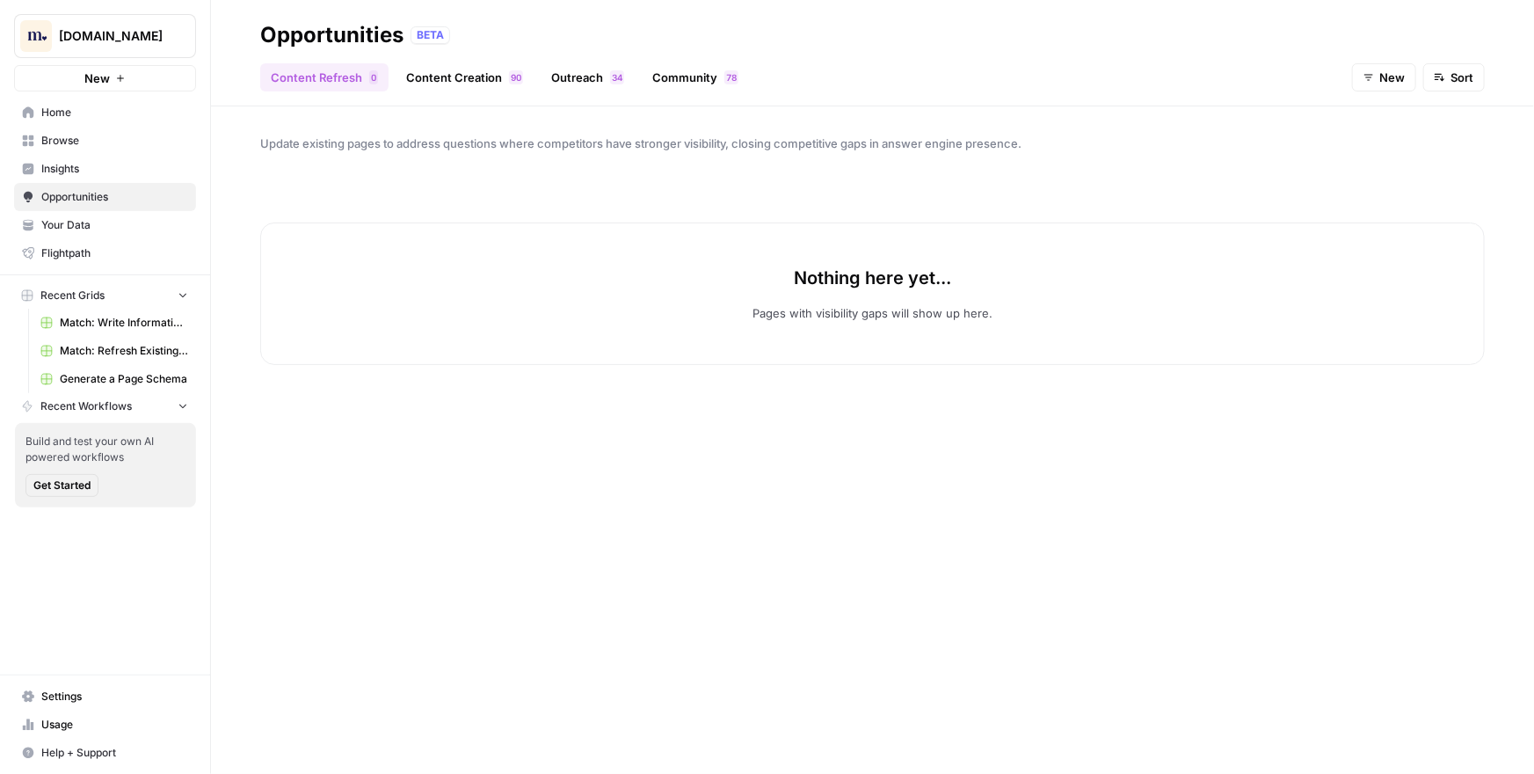
click at [440, 73] on link "Content Creation 0 9" at bounding box center [465, 77] width 138 height 28
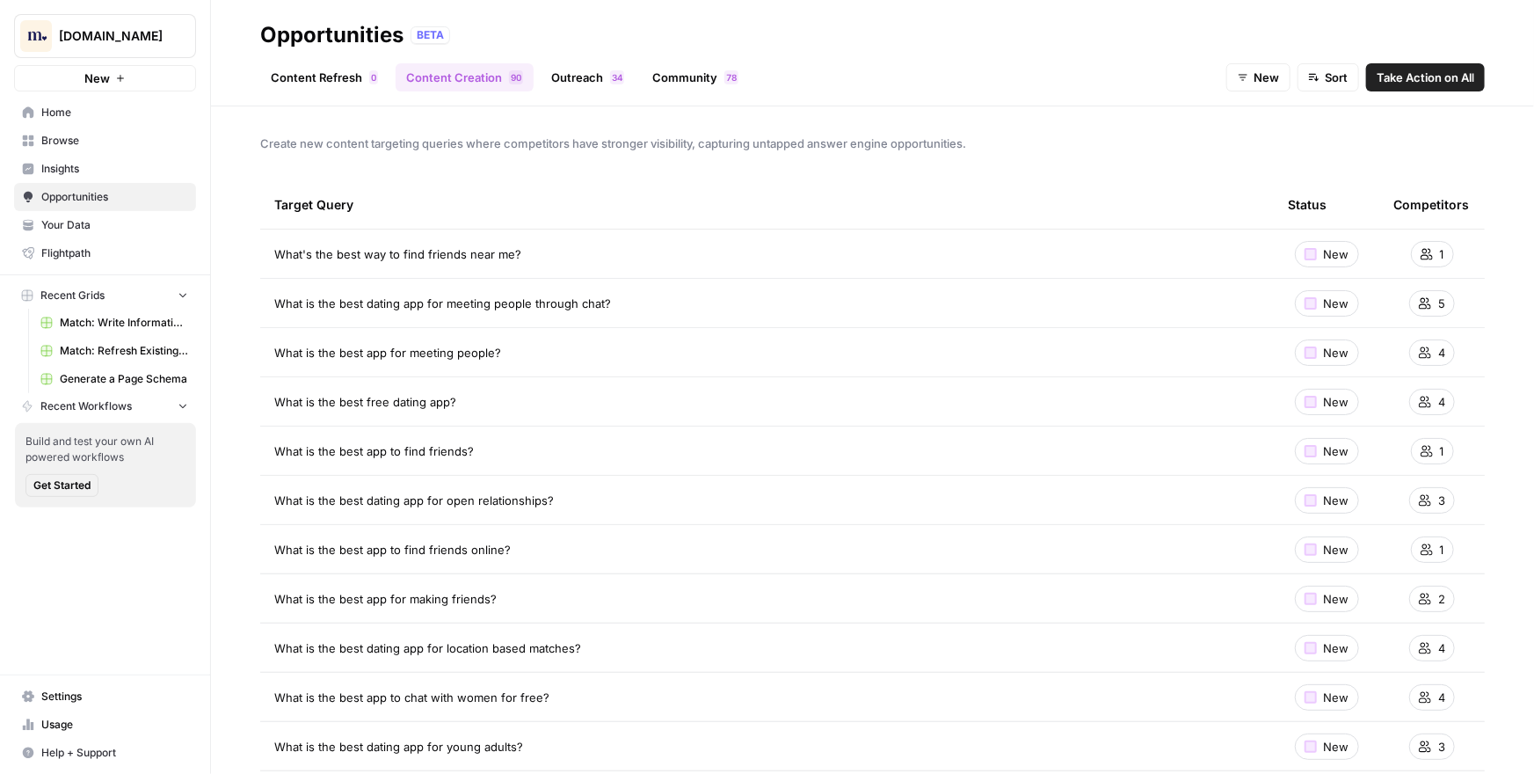
drag, startPoint x: 563, startPoint y: 262, endPoint x: 258, endPoint y: 257, distance: 305.1
click at [257, 257] on div "Create new content targeting queries where competitors have stronger visibility…" at bounding box center [872, 439] width 1323 height 667
click at [1440, 76] on span "Take Action on All" at bounding box center [1426, 78] width 98 height 18
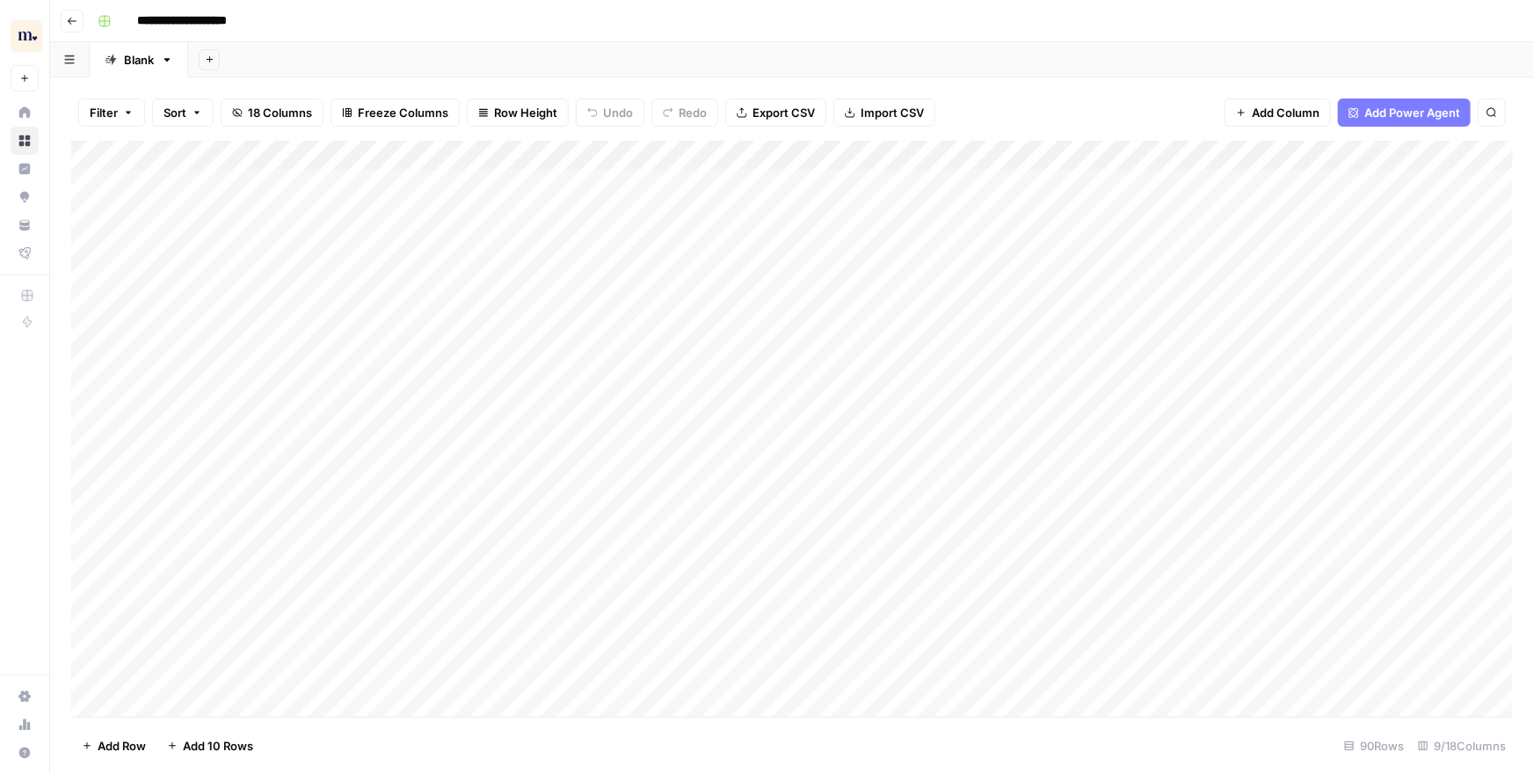
drag, startPoint x: 461, startPoint y: 189, endPoint x: 420, endPoint y: 476, distance: 290.4
click at [420, 476] on div "Add Column" at bounding box center [792, 429] width 1442 height 576
click at [520, 302] on div "Add Column" at bounding box center [792, 429] width 1442 height 576
click at [621, 55] on div "Add Sheet" at bounding box center [861, 59] width 1346 height 35
click at [519, 52] on div "Add Sheet" at bounding box center [861, 59] width 1346 height 35
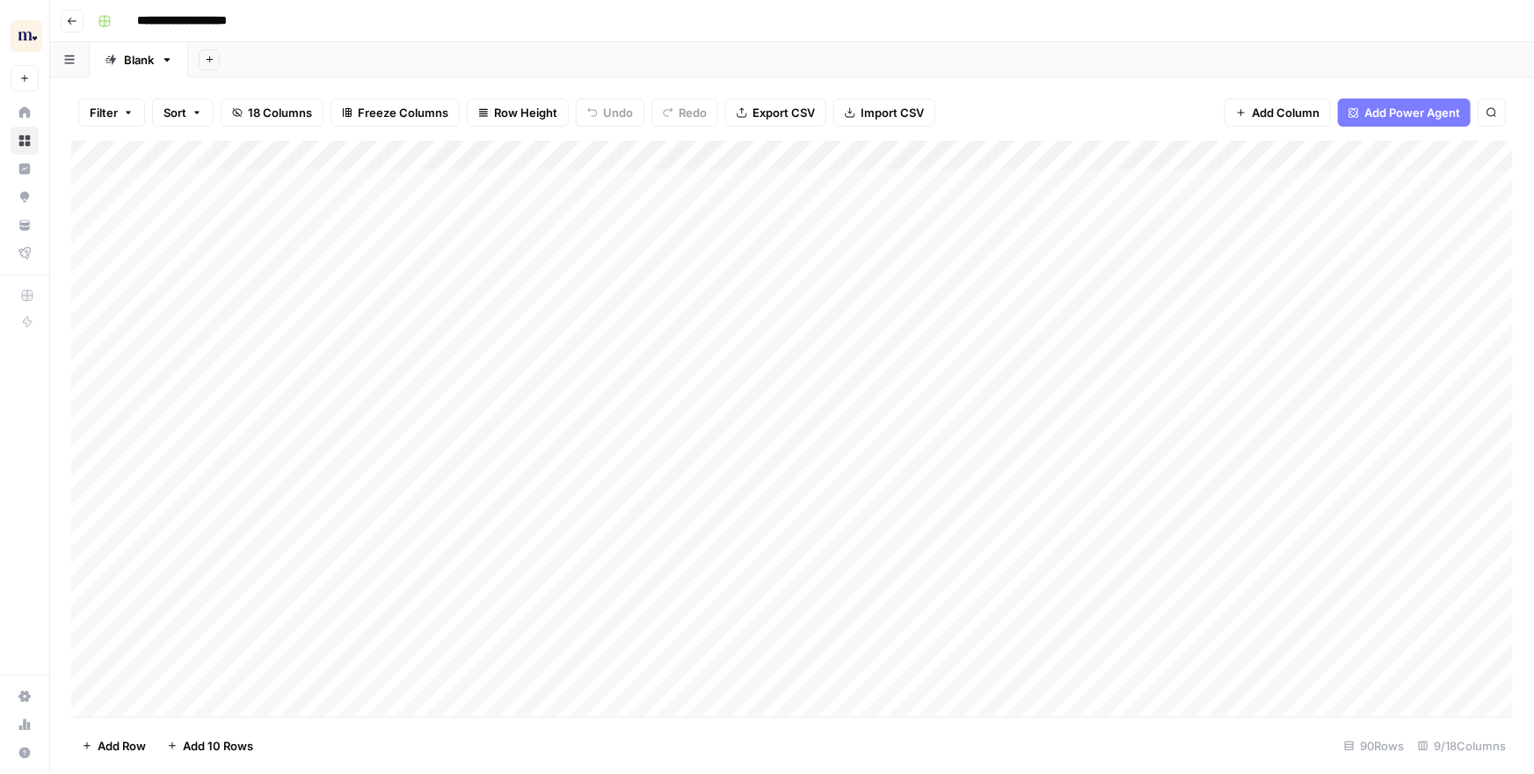
click at [570, 53] on div "Add Sheet" at bounding box center [861, 59] width 1346 height 35
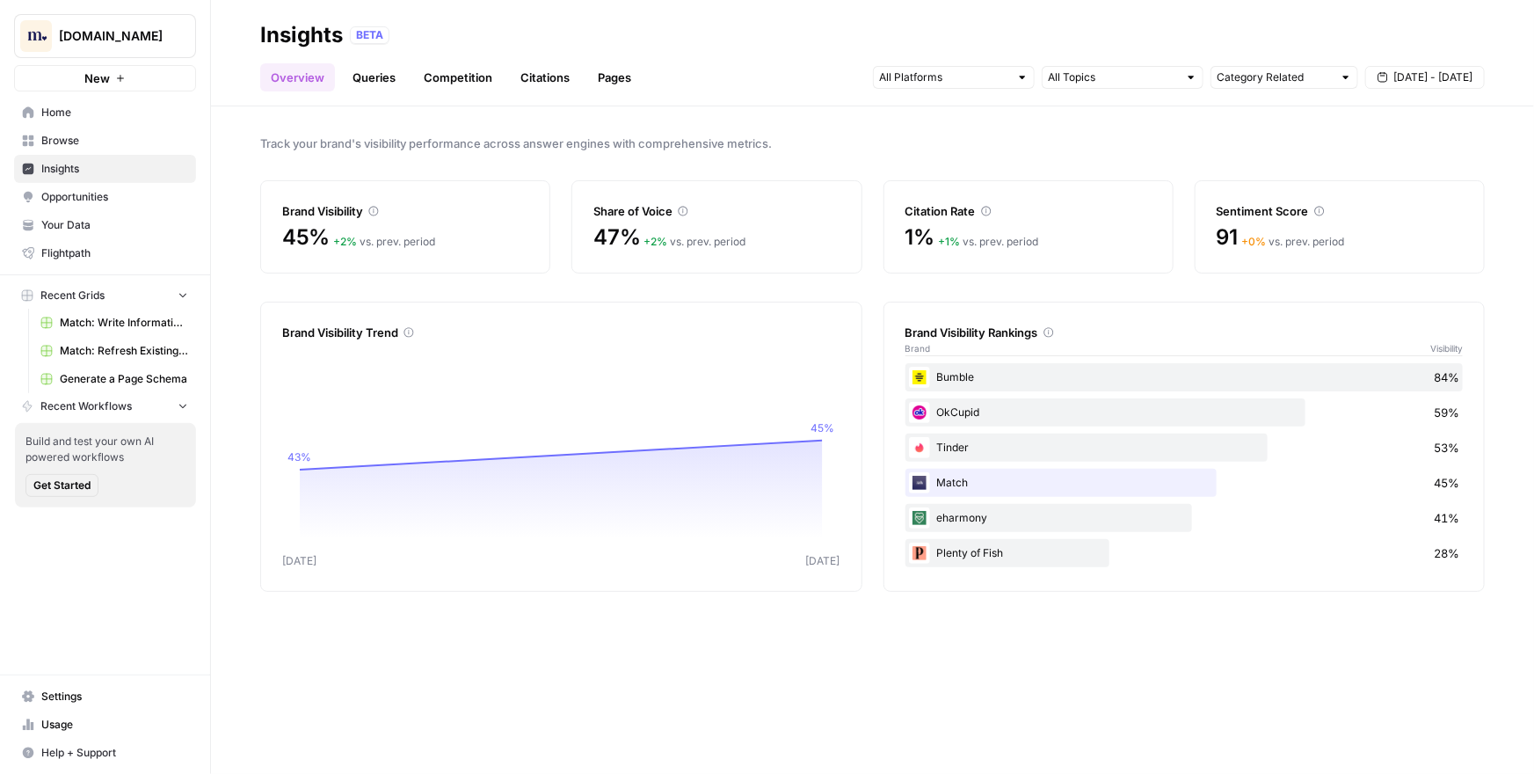
click at [151, 323] on span "Match: Write Informational Article" at bounding box center [124, 323] width 128 height 16
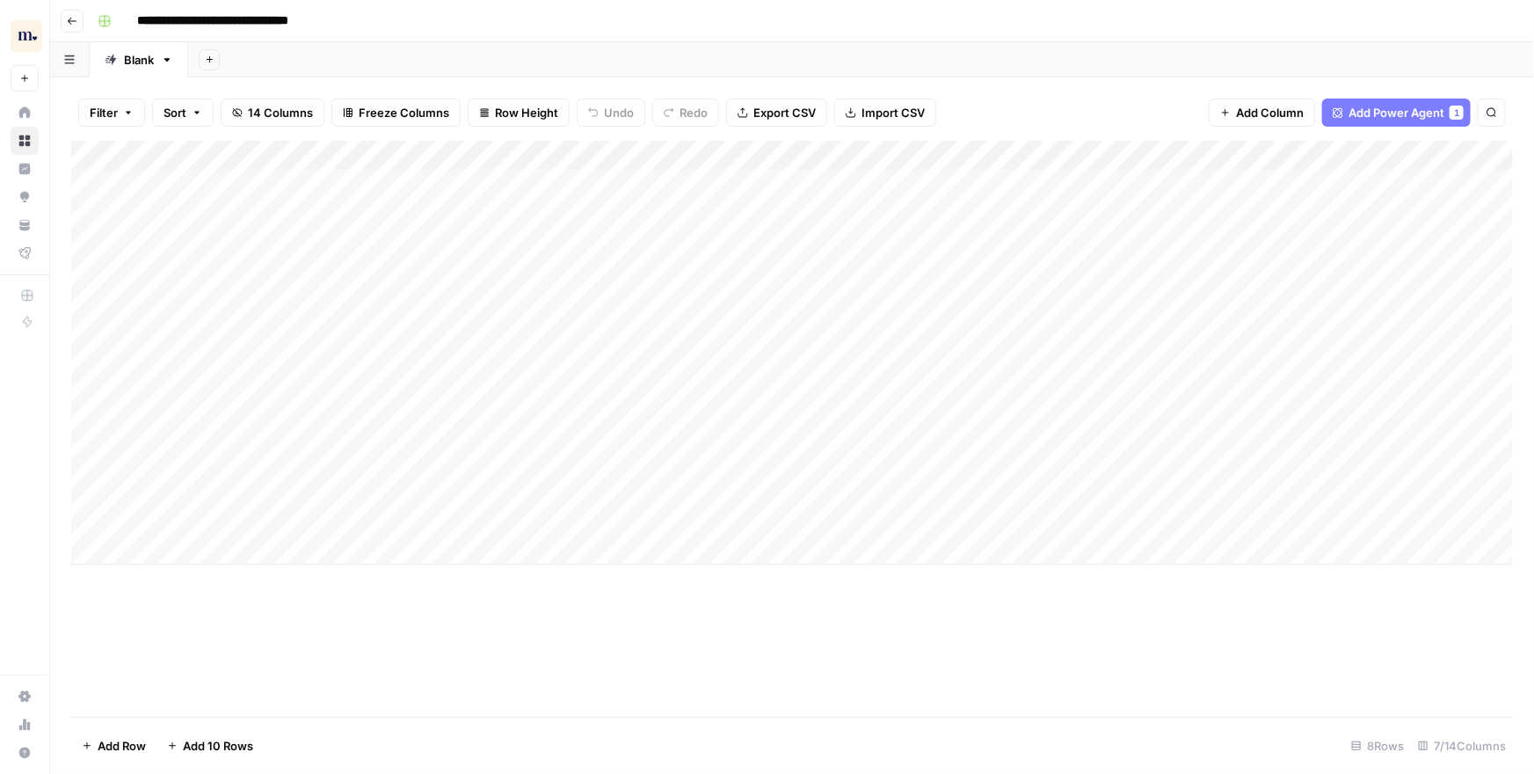
click at [1021, 93] on div "Filter Sort 14 Columns Freeze Columns Row Height Undo Redo Export CSV Import CS…" at bounding box center [792, 112] width 1442 height 56
click at [722, 316] on div "Add Column" at bounding box center [792, 353] width 1442 height 424
click at [1282, 225] on div "Add Column" at bounding box center [792, 353] width 1442 height 424
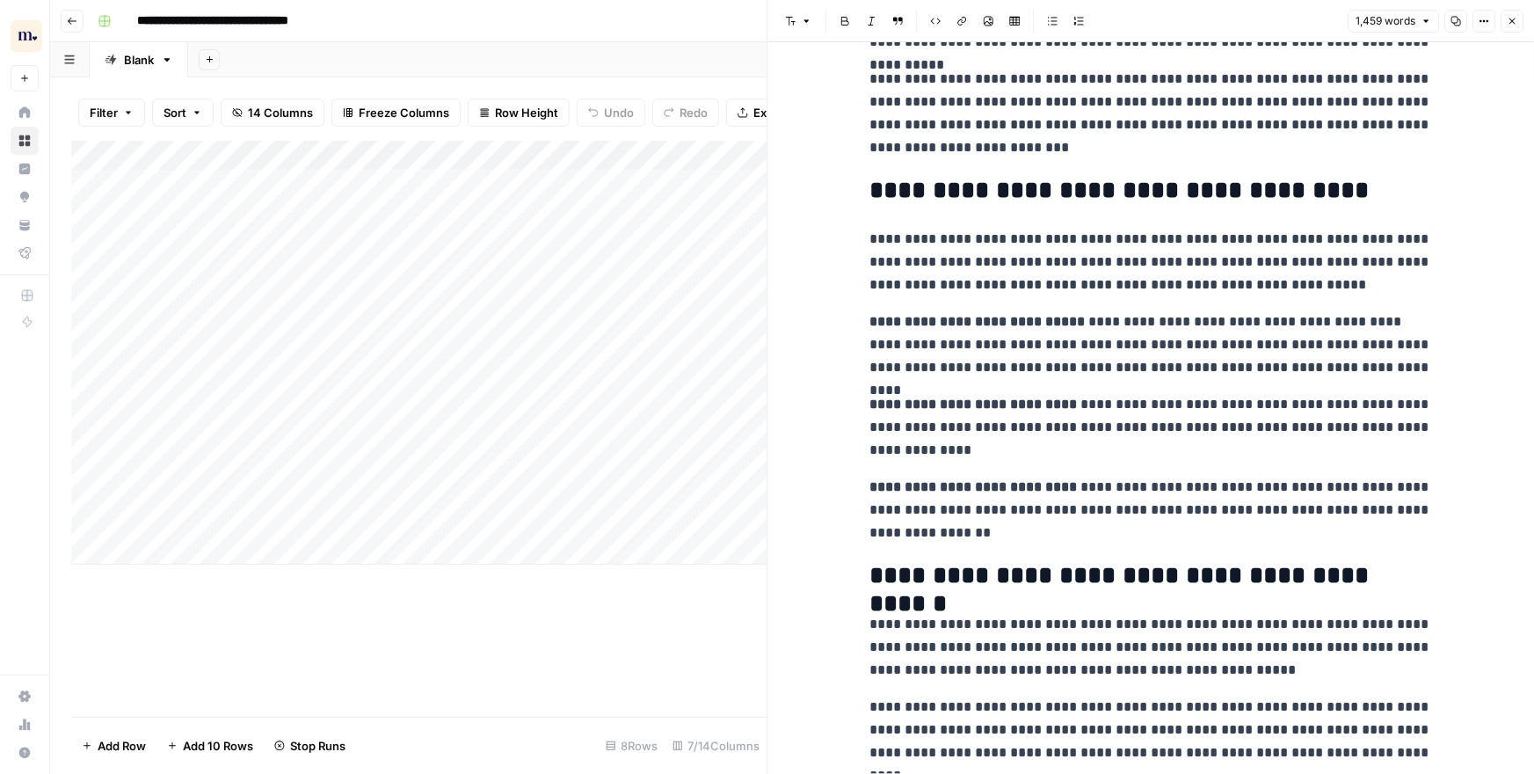
scroll to position [634, 0]
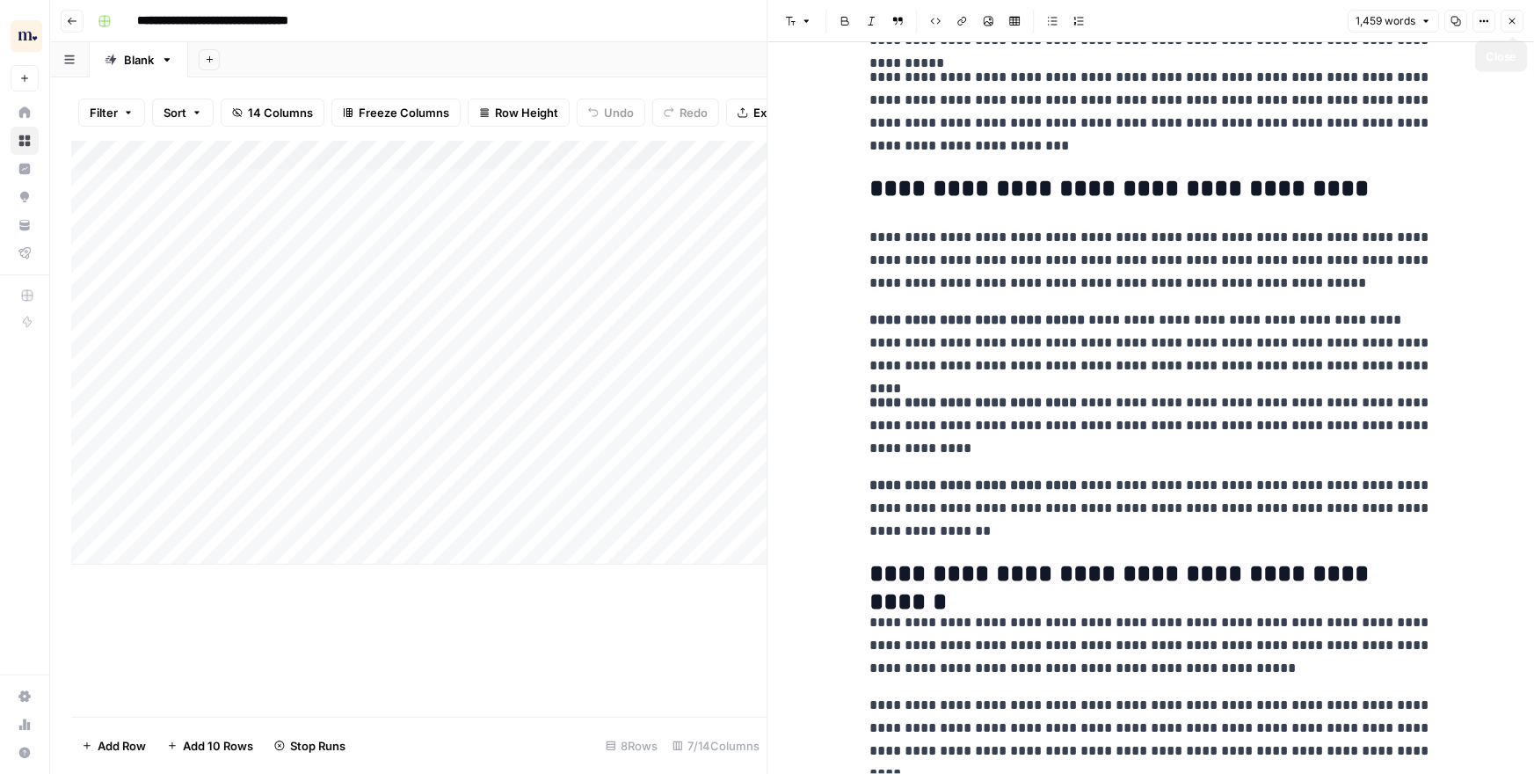
click at [1515, 18] on icon "button" at bounding box center [1512, 21] width 6 height 6
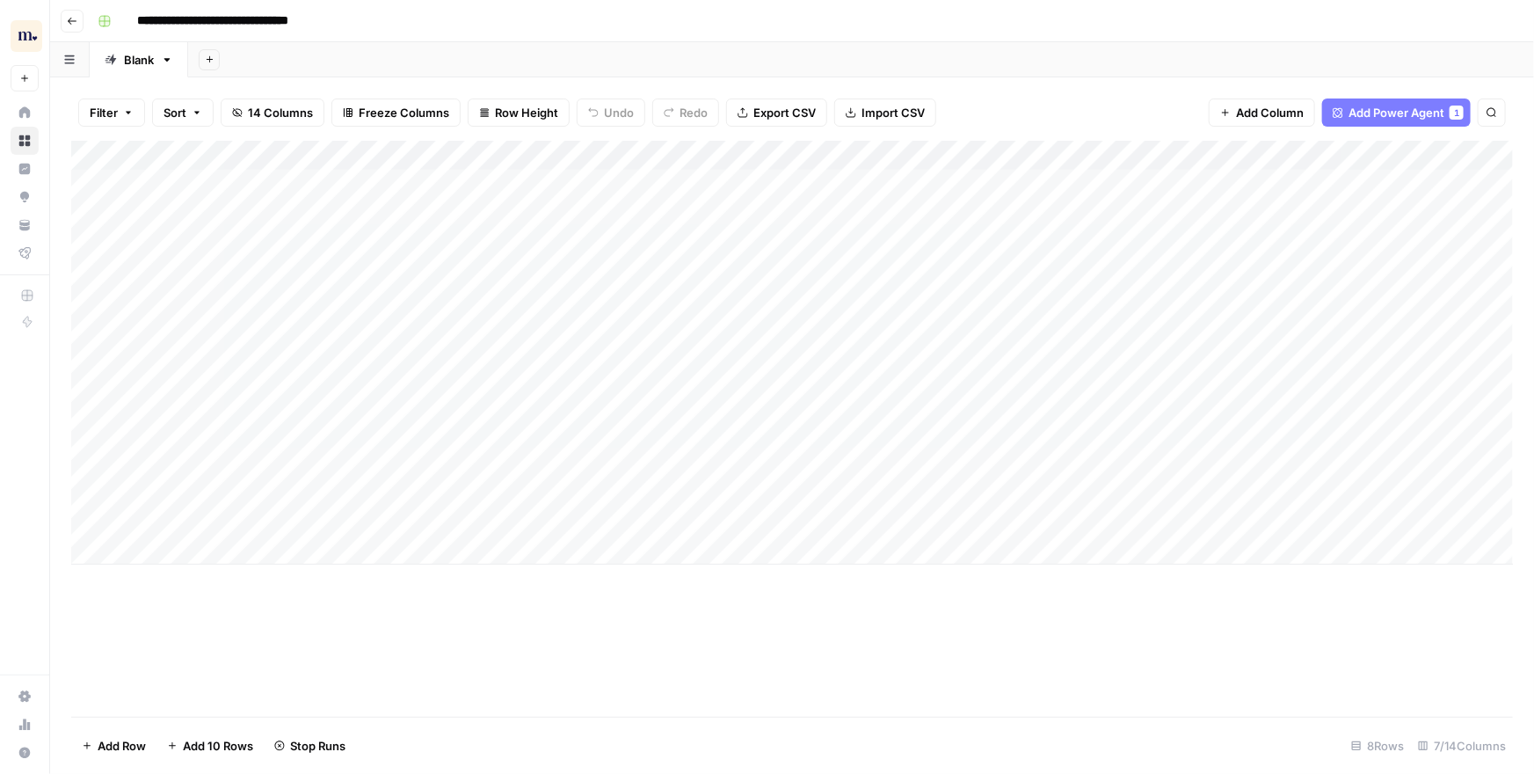
drag, startPoint x: 415, startPoint y: 193, endPoint x: 362, endPoint y: 468, distance: 280.1
click at [362, 468] on div "Add Column" at bounding box center [792, 353] width 1442 height 424
drag, startPoint x: 664, startPoint y: 207, endPoint x: 594, endPoint y: 561, distance: 361.0
click at [594, 561] on div "Add Column" at bounding box center [792, 353] width 1442 height 424
drag, startPoint x: 847, startPoint y: 197, endPoint x: 780, endPoint y: 558, distance: 367.4
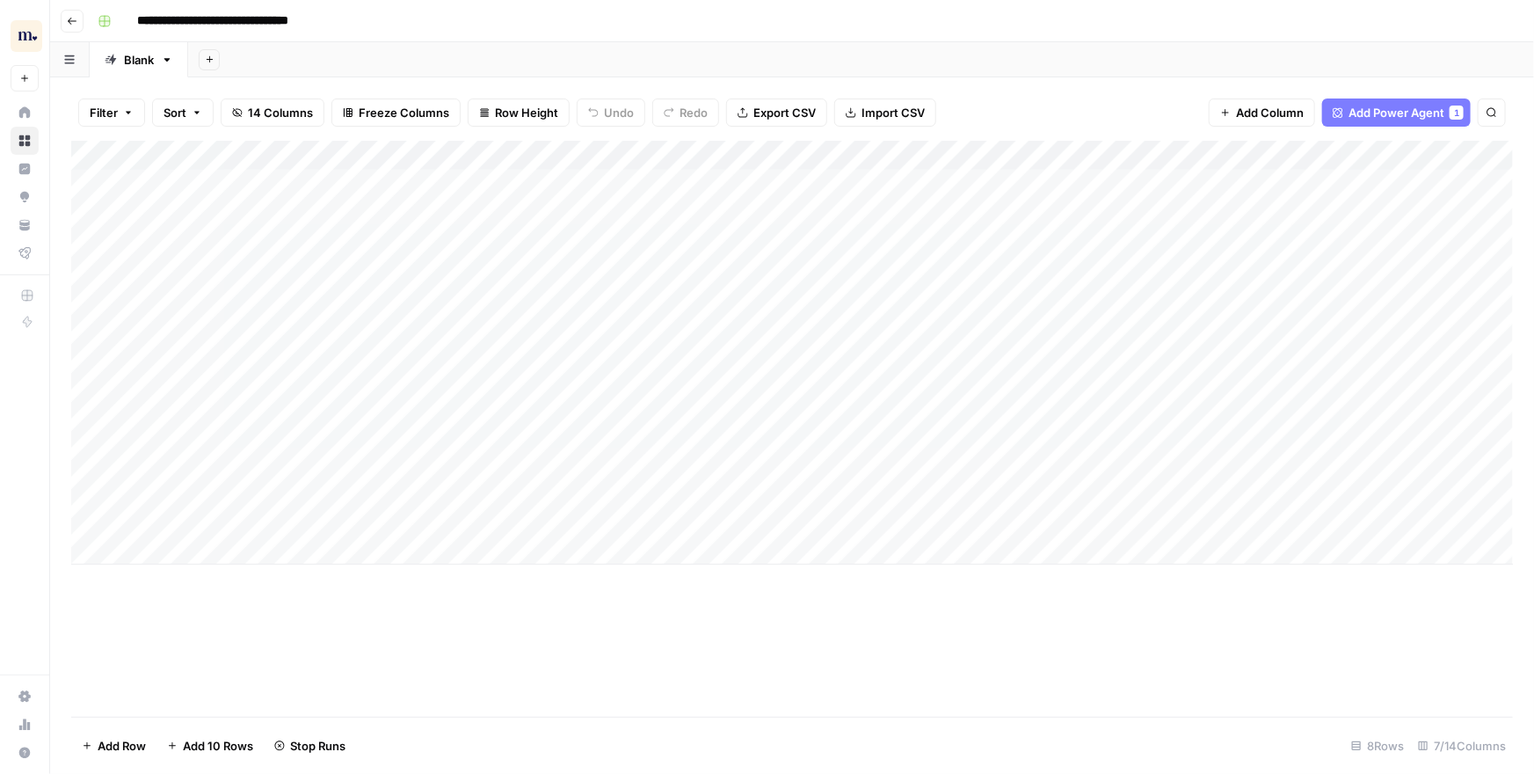
click at [780, 558] on div "Add Column" at bounding box center [792, 353] width 1442 height 424
drag, startPoint x: 1036, startPoint y: 192, endPoint x: 974, endPoint y: 518, distance: 332.0
click at [974, 518] on div "Add Column" at bounding box center [792, 353] width 1442 height 424
click at [1281, 179] on div "Add Column" at bounding box center [792, 353] width 1442 height 424
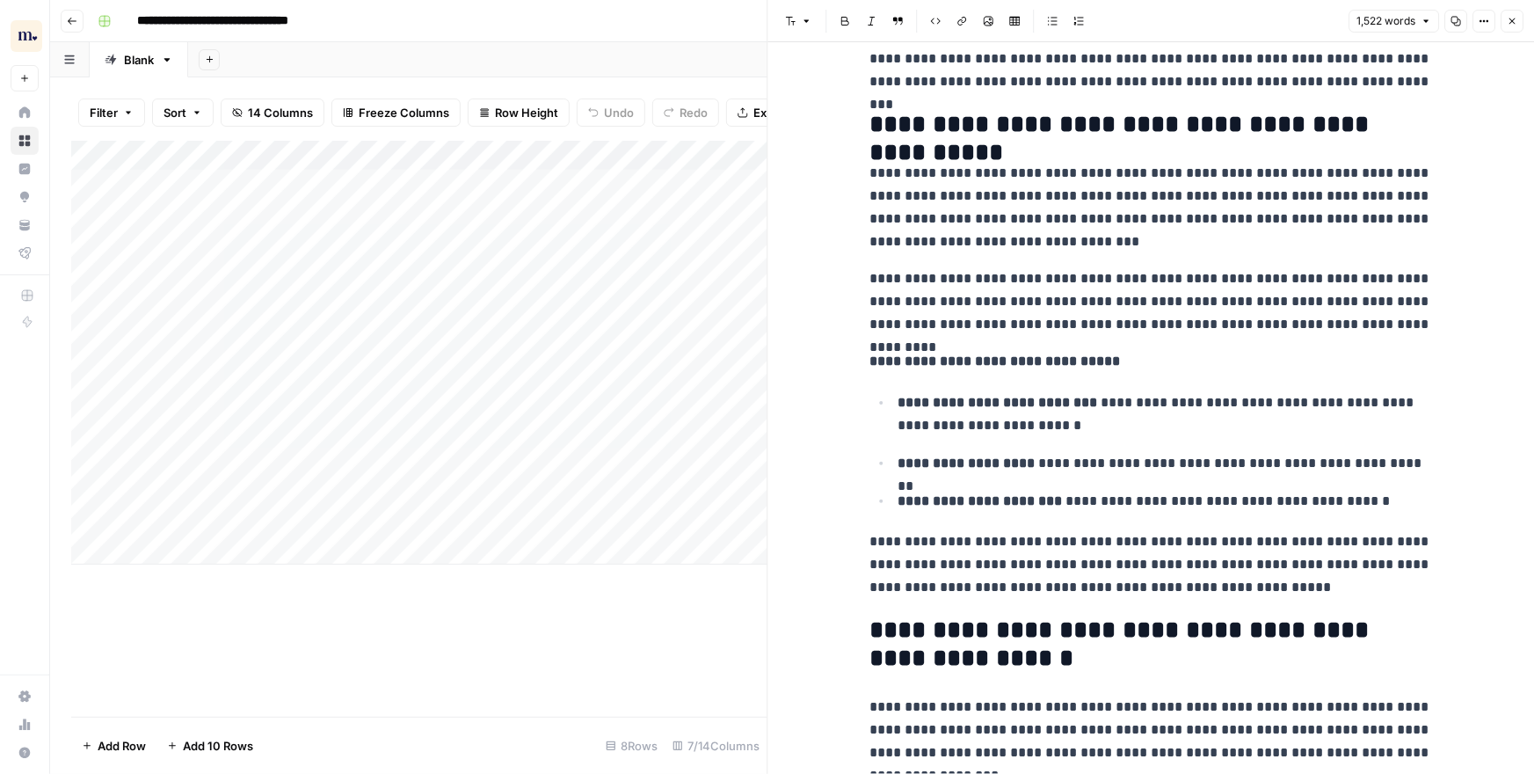
scroll to position [292, 0]
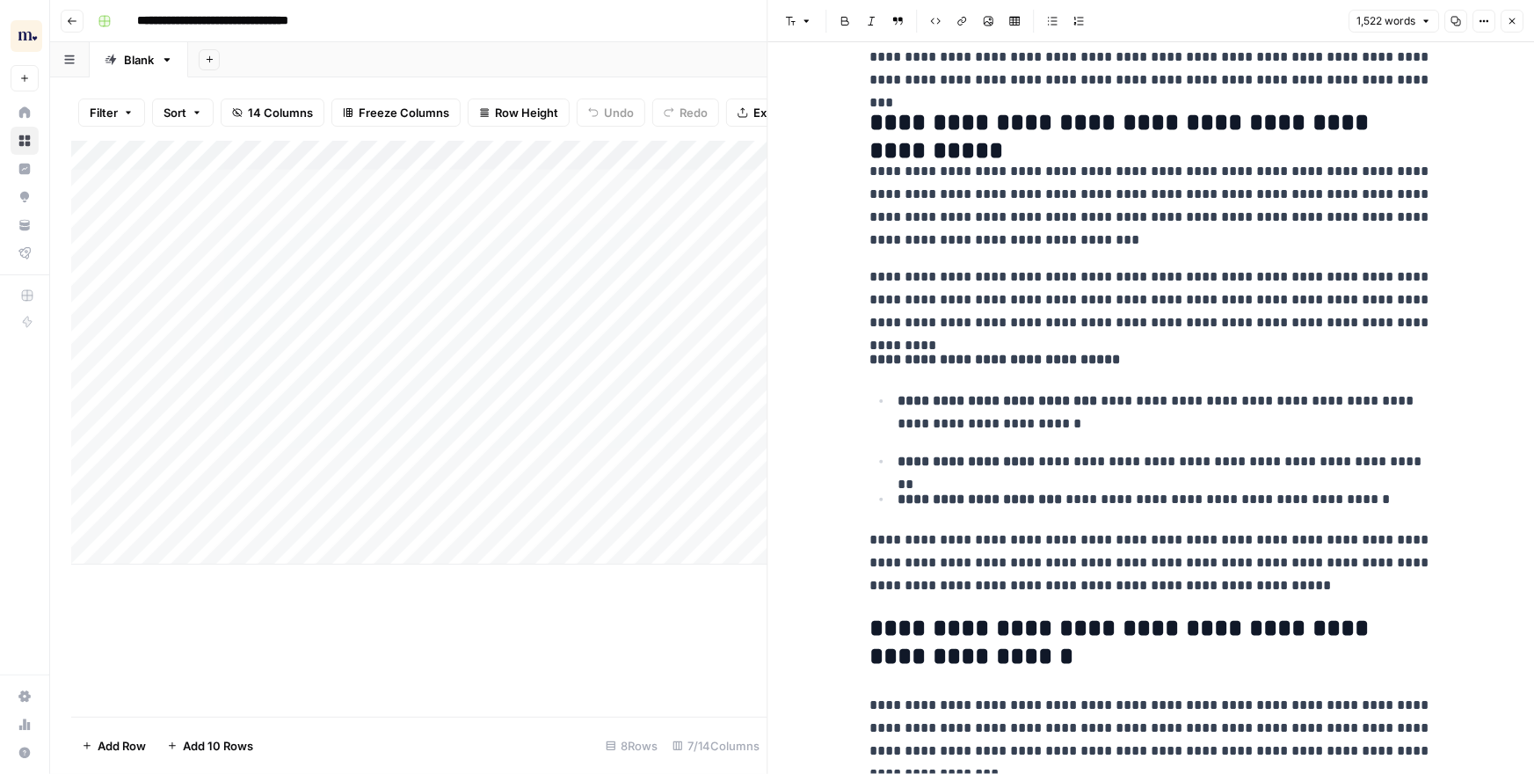
click at [1515, 16] on icon "button" at bounding box center [1512, 21] width 11 height 11
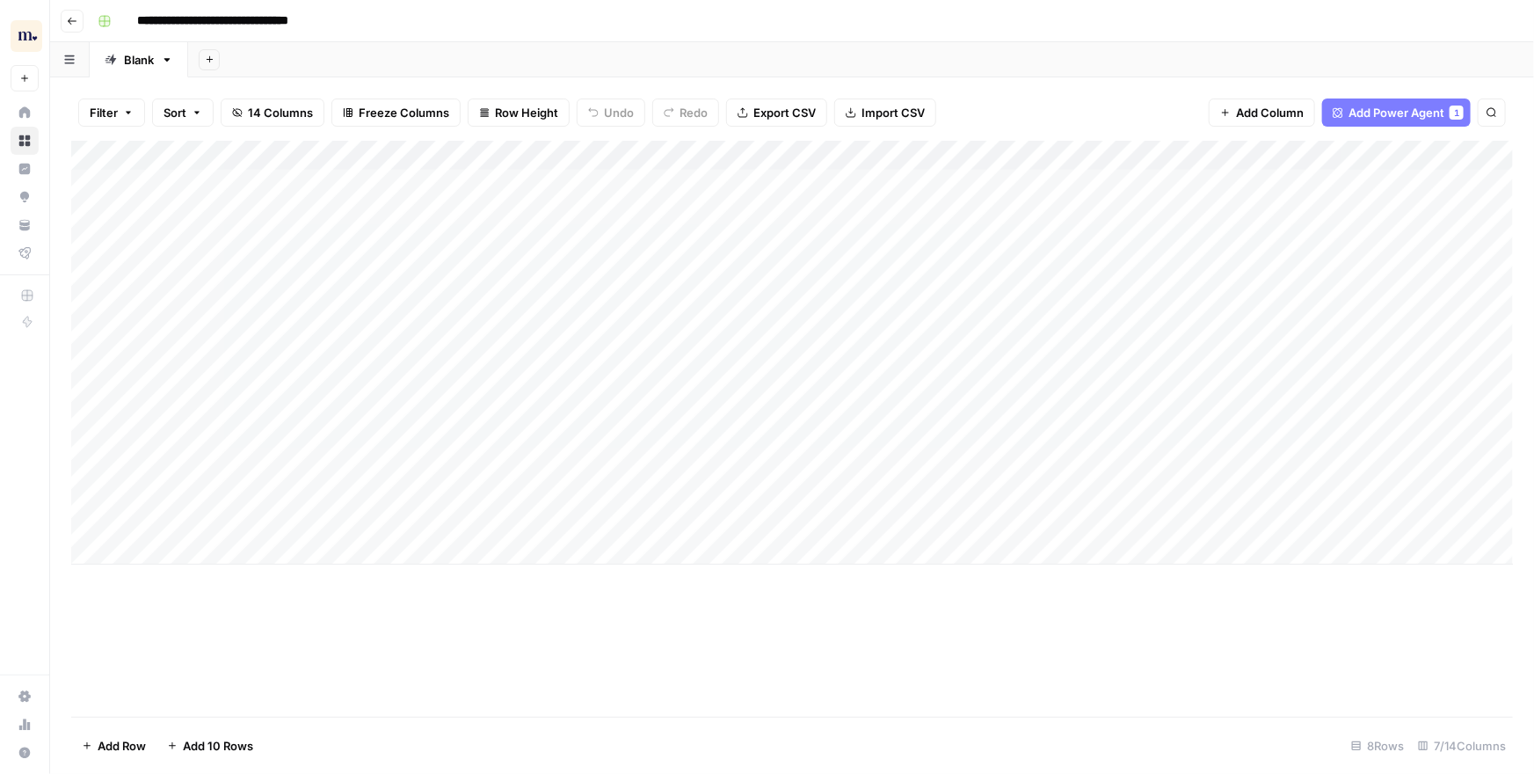
click at [1313, 51] on div "Add Sheet" at bounding box center [861, 59] width 1346 height 35
click at [1023, 98] on div "Filter Sort 14 Columns Freeze Columns Row Height Undo Redo Export CSV Import CS…" at bounding box center [792, 112] width 1442 height 56
click at [1283, 184] on div "Add Column" at bounding box center [792, 353] width 1442 height 424
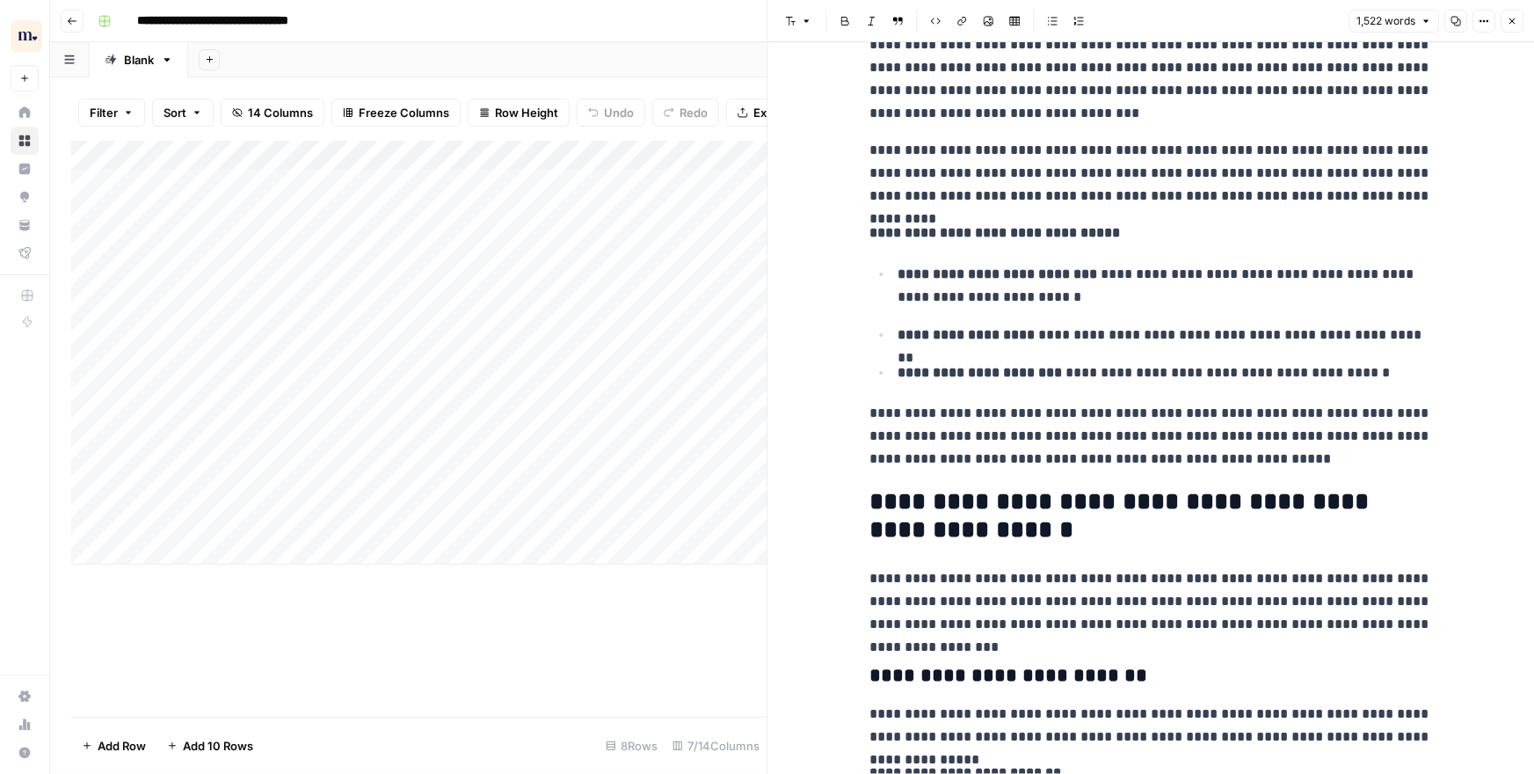
scroll to position [431, 0]
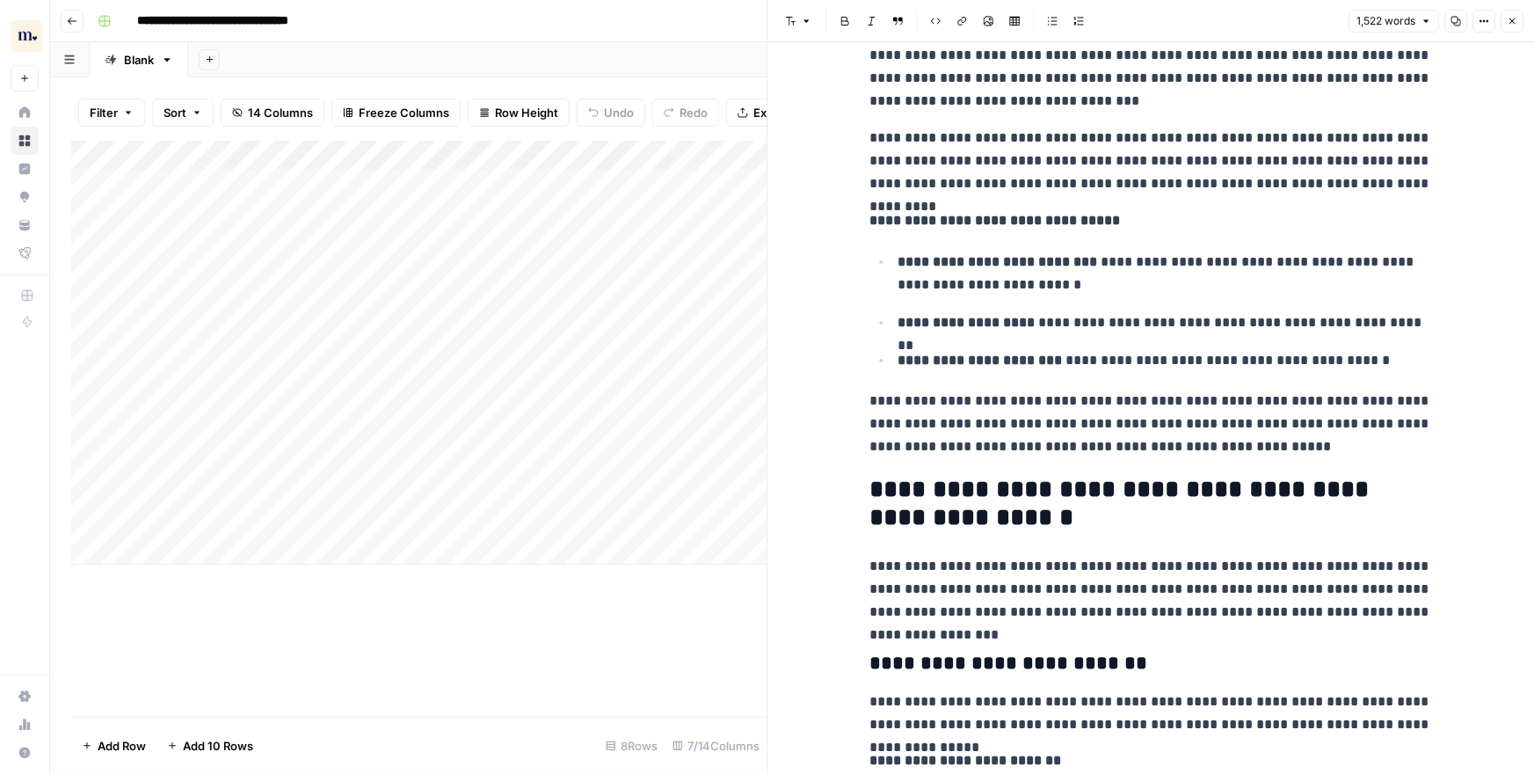
click at [1256, 447] on p "**********" at bounding box center [1150, 423] width 563 height 69
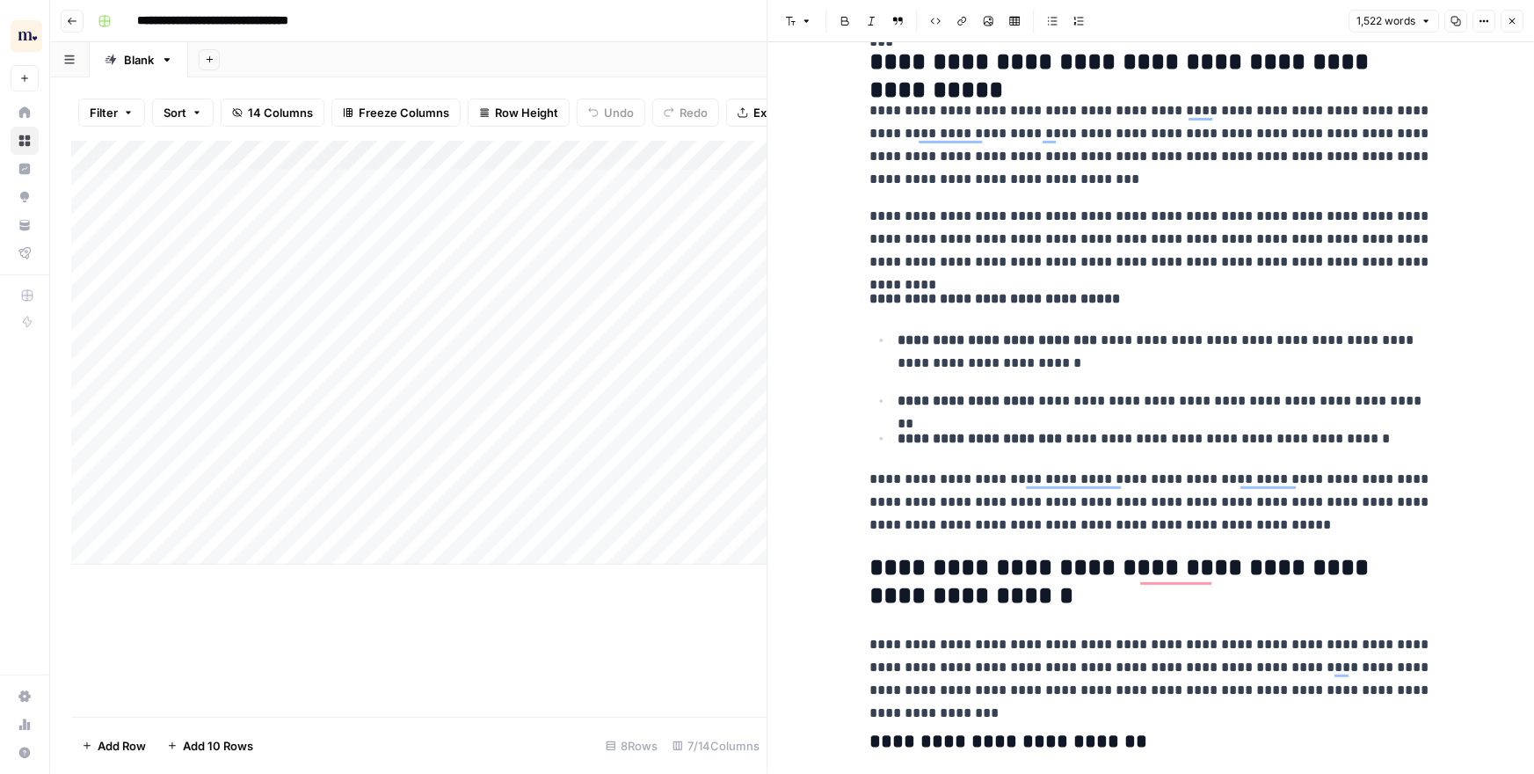
scroll to position [337, 0]
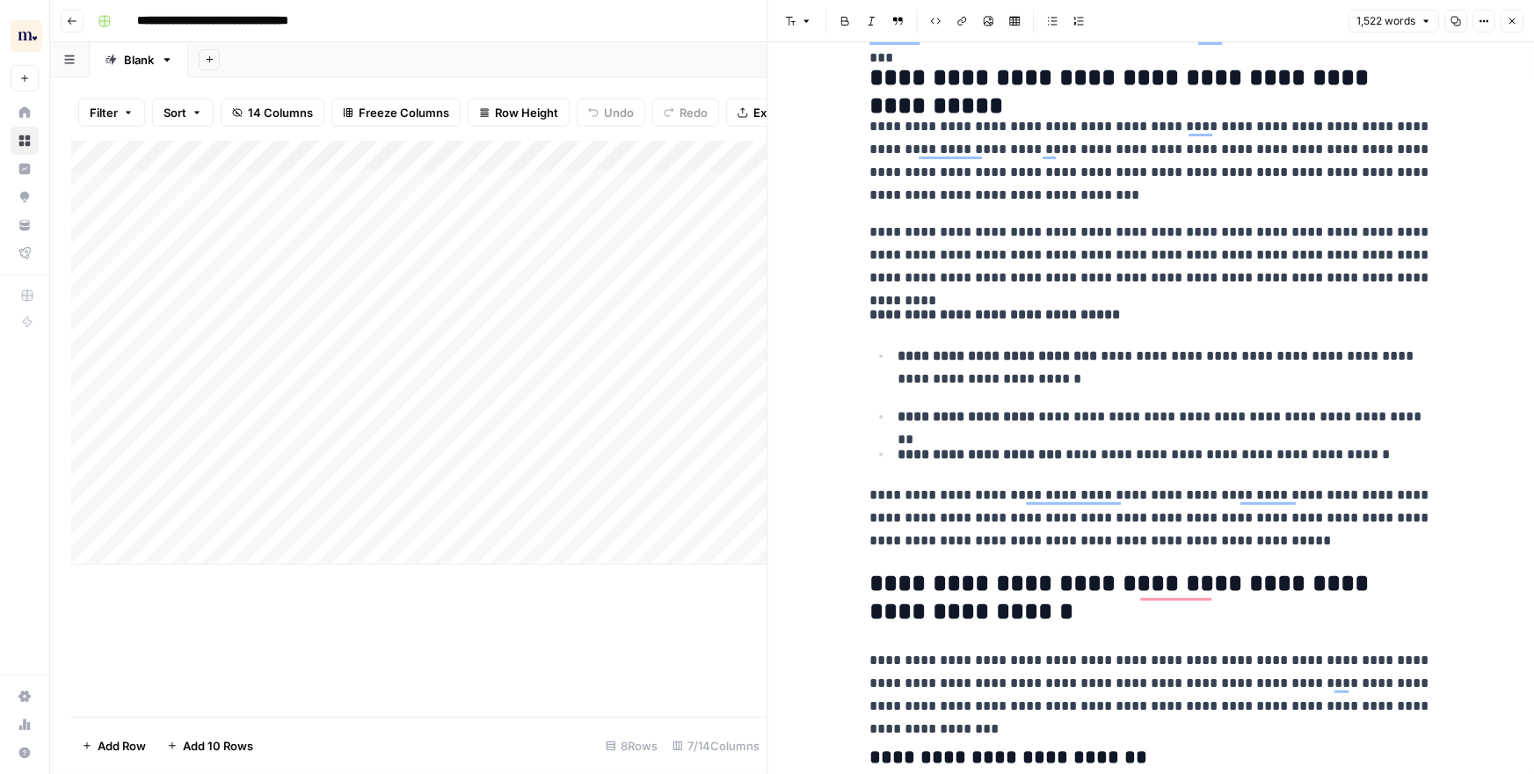
click at [1362, 281] on p "**********" at bounding box center [1150, 255] width 563 height 69
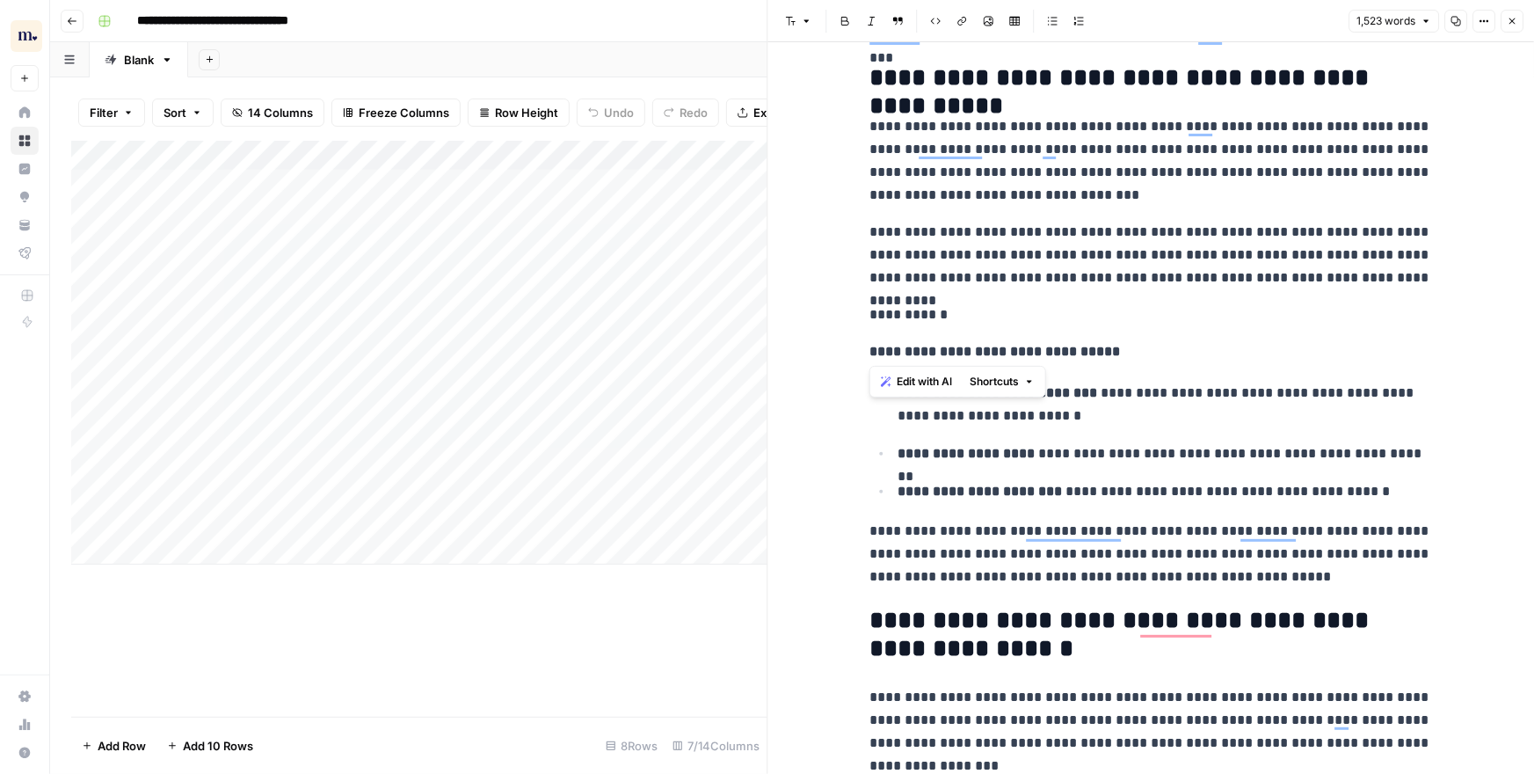
drag, startPoint x: 1089, startPoint y: 332, endPoint x: 838, endPoint y: 294, distance: 254.2
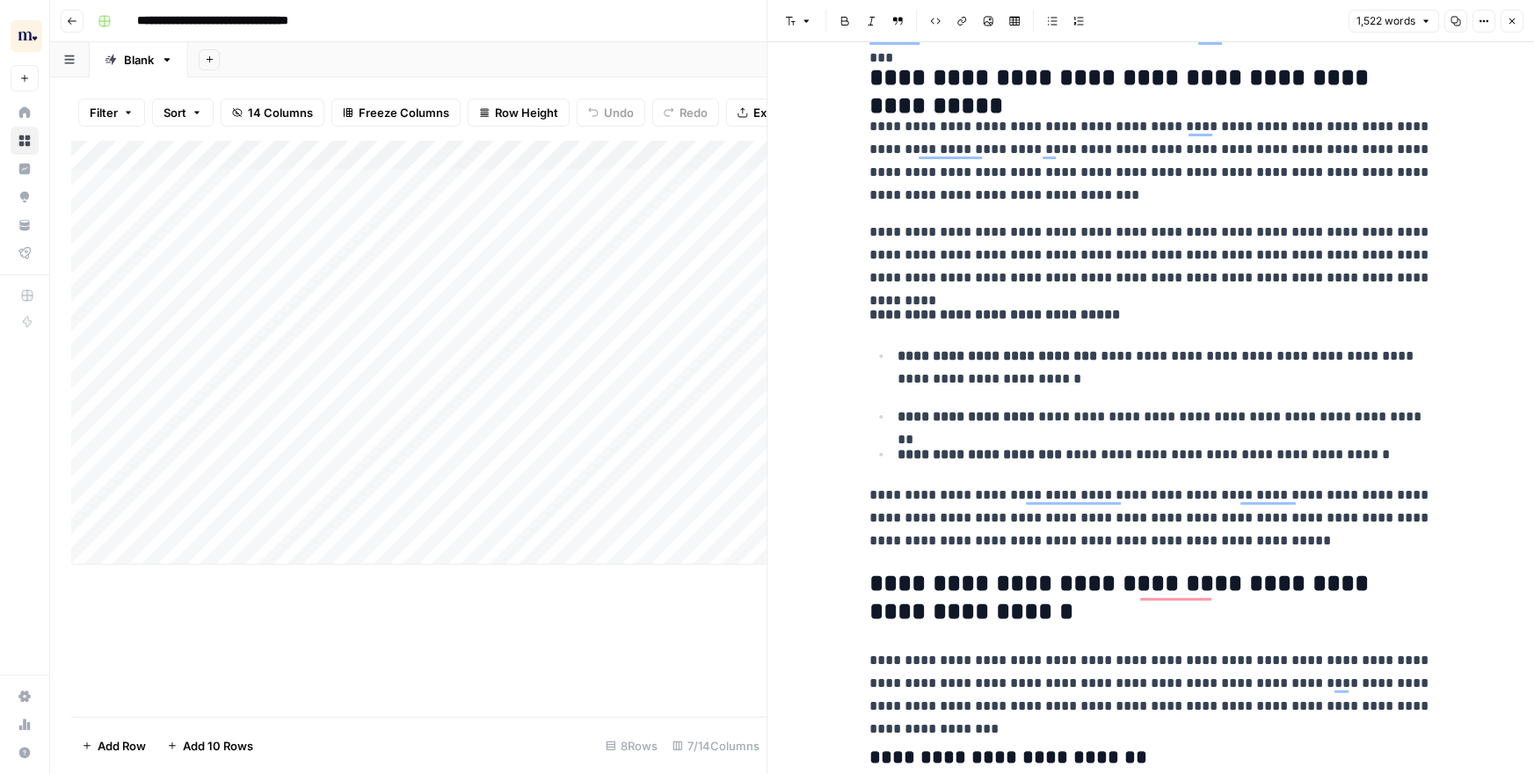
click at [1382, 277] on p "**********" at bounding box center [1150, 255] width 563 height 69
click at [1516, 21] on span "Close" at bounding box center [1516, 21] width 1 height 1
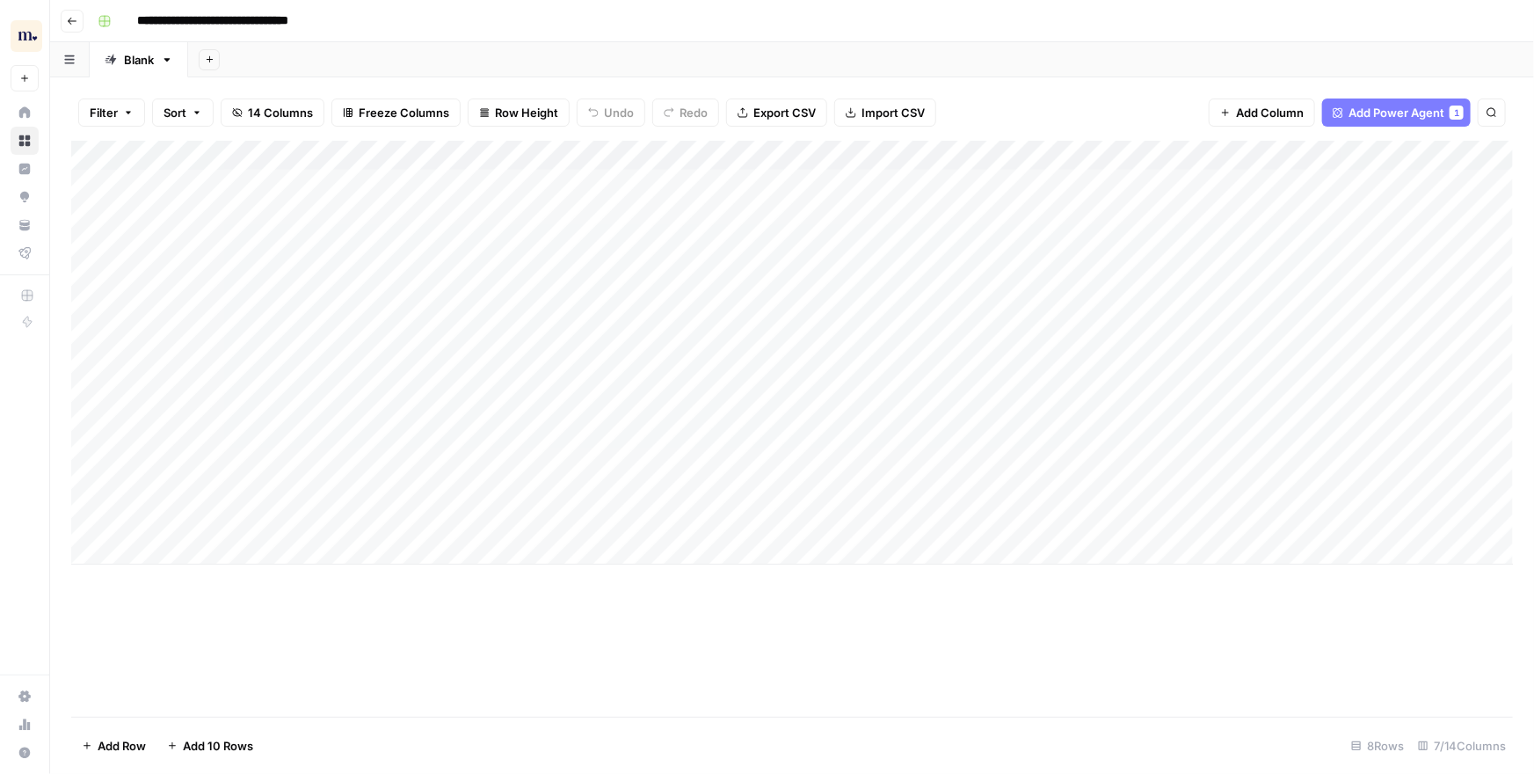
click at [207, 553] on div "Add Column" at bounding box center [792, 353] width 1442 height 424
click at [198, 600] on div "Add Column" at bounding box center [792, 375] width 1442 height 469
click at [483, 661] on div "Add Column" at bounding box center [792, 429] width 1442 height 576
click at [1283, 415] on div "Add Column" at bounding box center [792, 398] width 1442 height 515
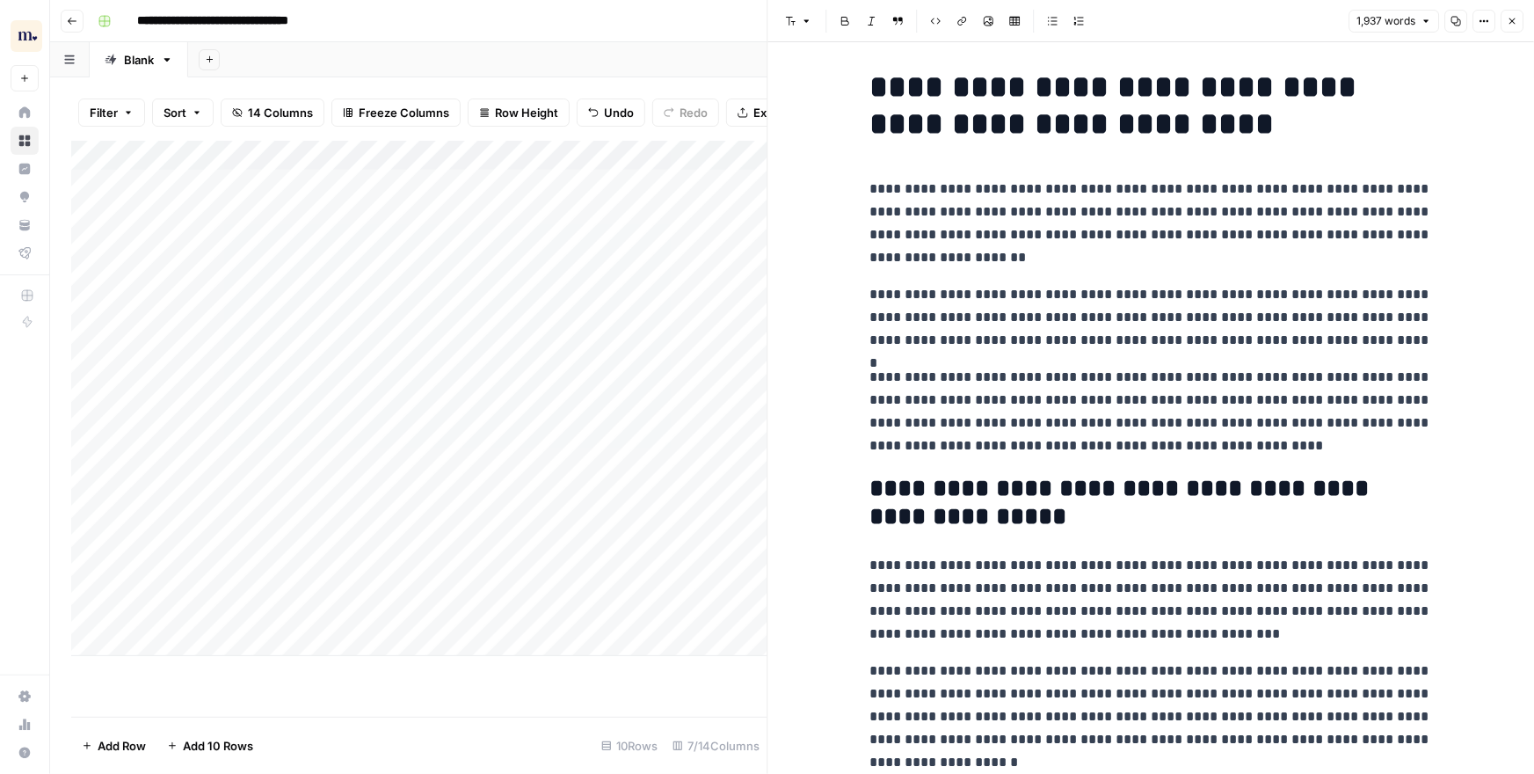
scroll to position [6, 0]
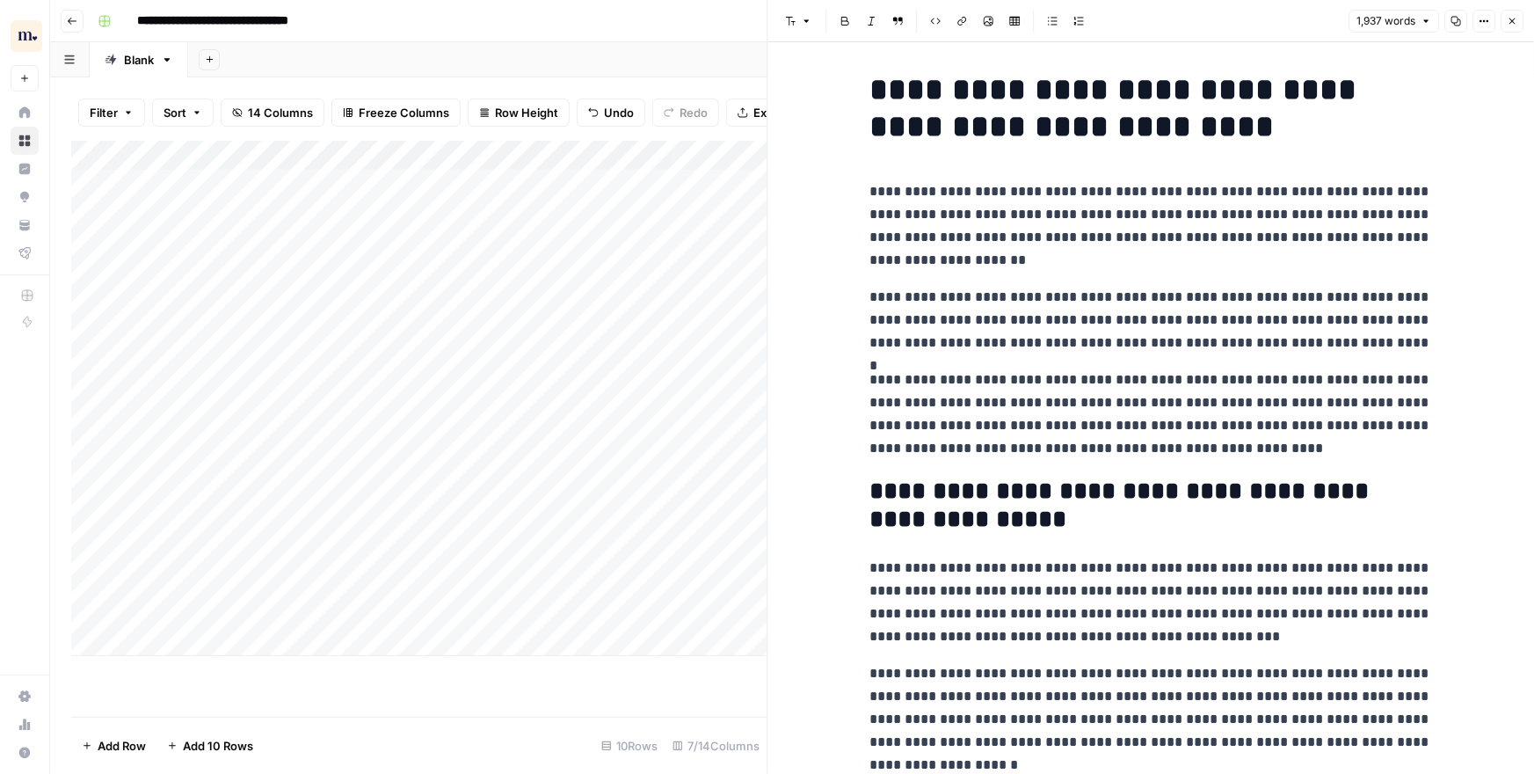
click at [1515, 27] on button "Close" at bounding box center [1512, 21] width 23 height 23
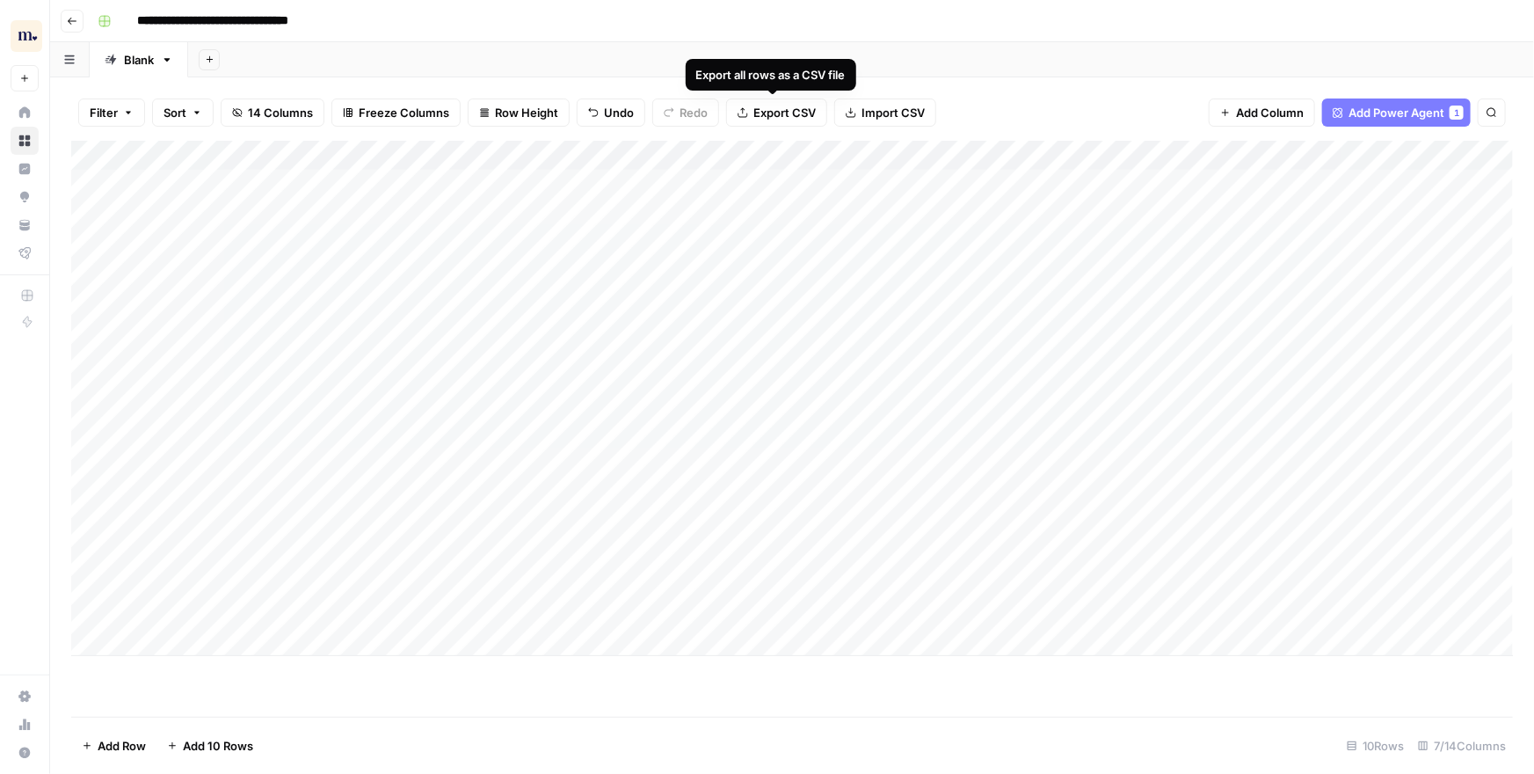
click at [844, 45] on div "Add Sheet" at bounding box center [861, 59] width 1346 height 35
click at [696, 154] on div "Add Column" at bounding box center [792, 398] width 1442 height 515
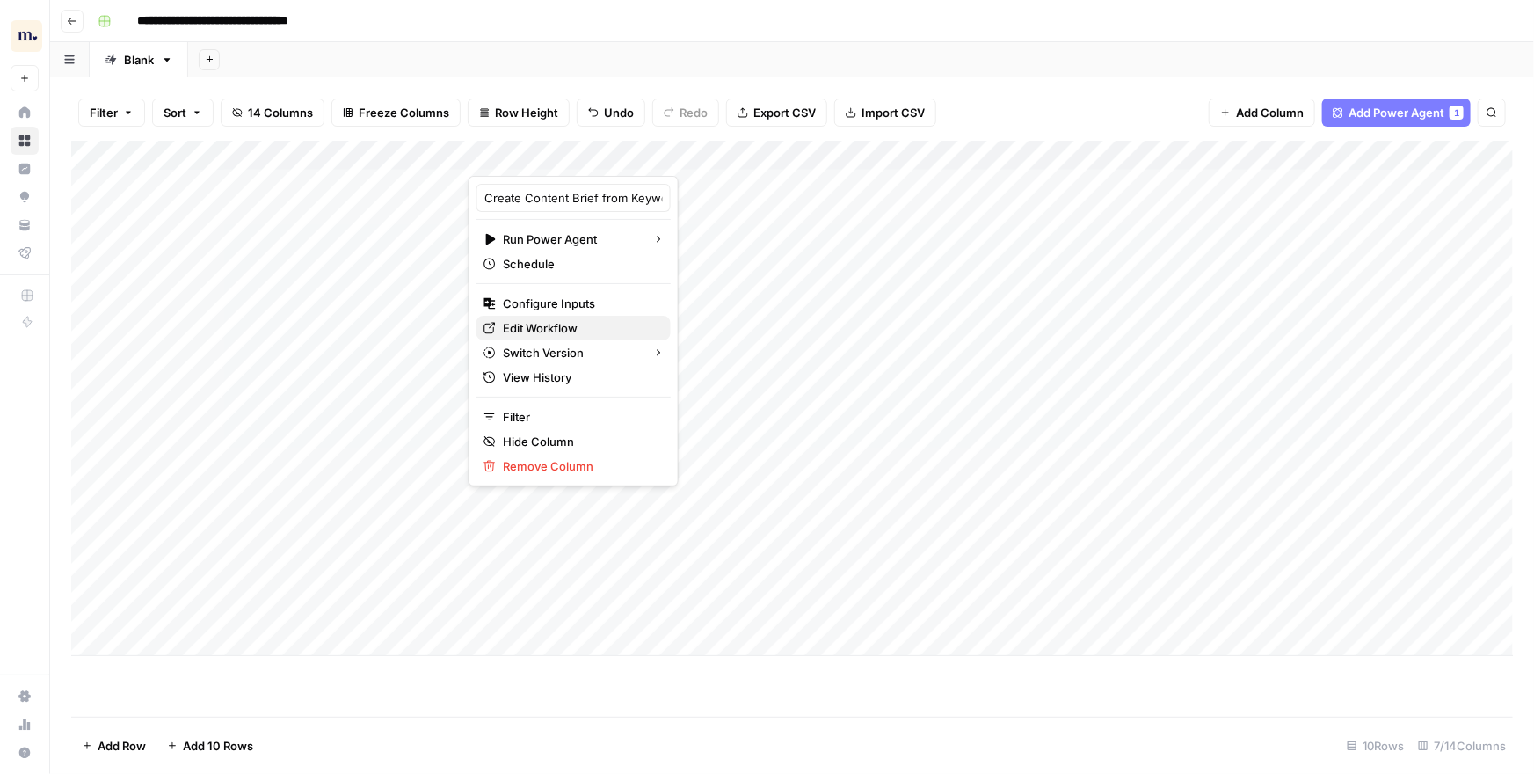
click at [554, 330] on span "Edit Workflow" at bounding box center [580, 328] width 154 height 18
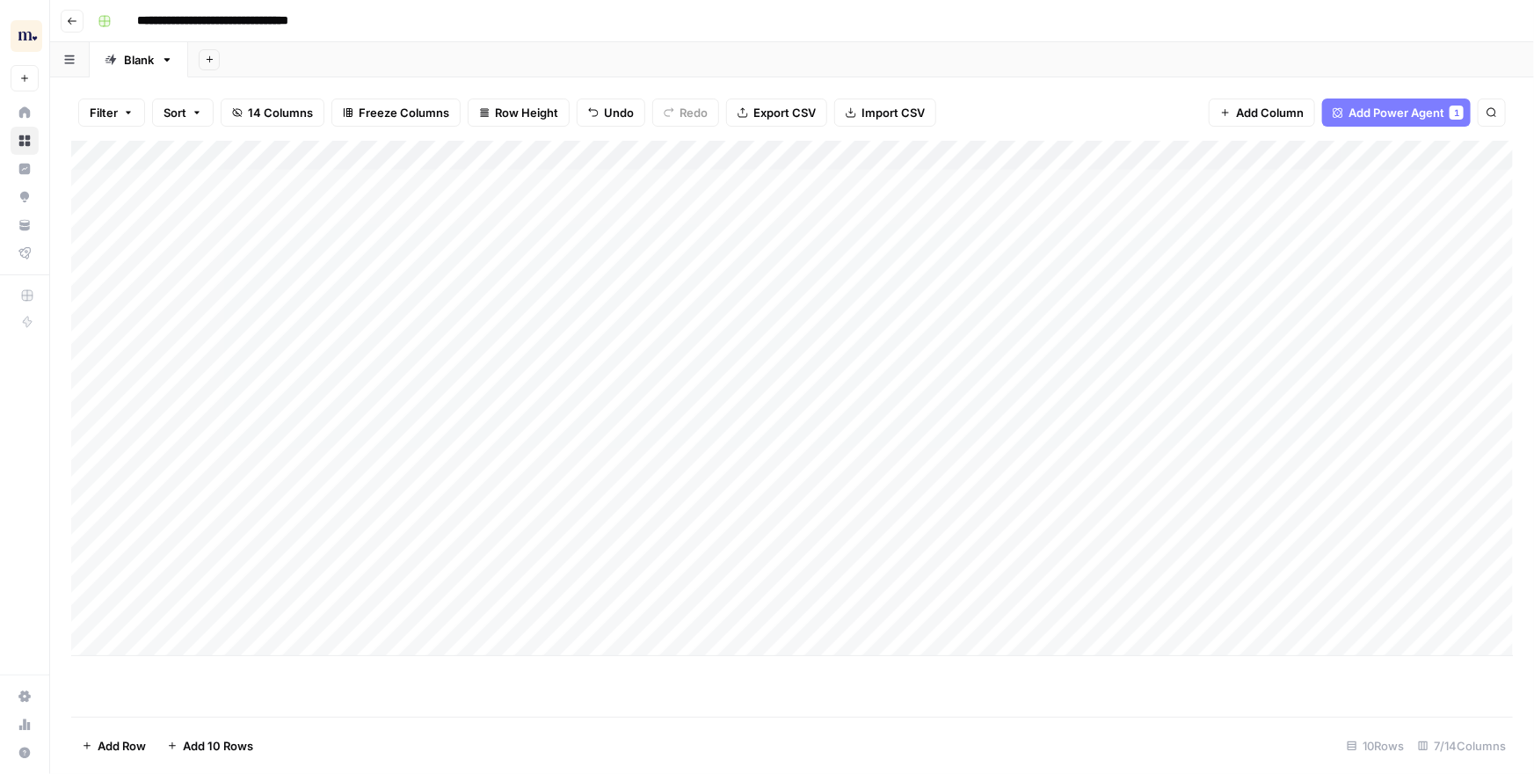
click at [985, 108] on div "Filter Sort 14 Columns Freeze Columns Row Height Undo Redo Export CSV Import CS…" at bounding box center [792, 112] width 1442 height 56
click at [825, 376] on div "Add Column" at bounding box center [792, 398] width 1442 height 515
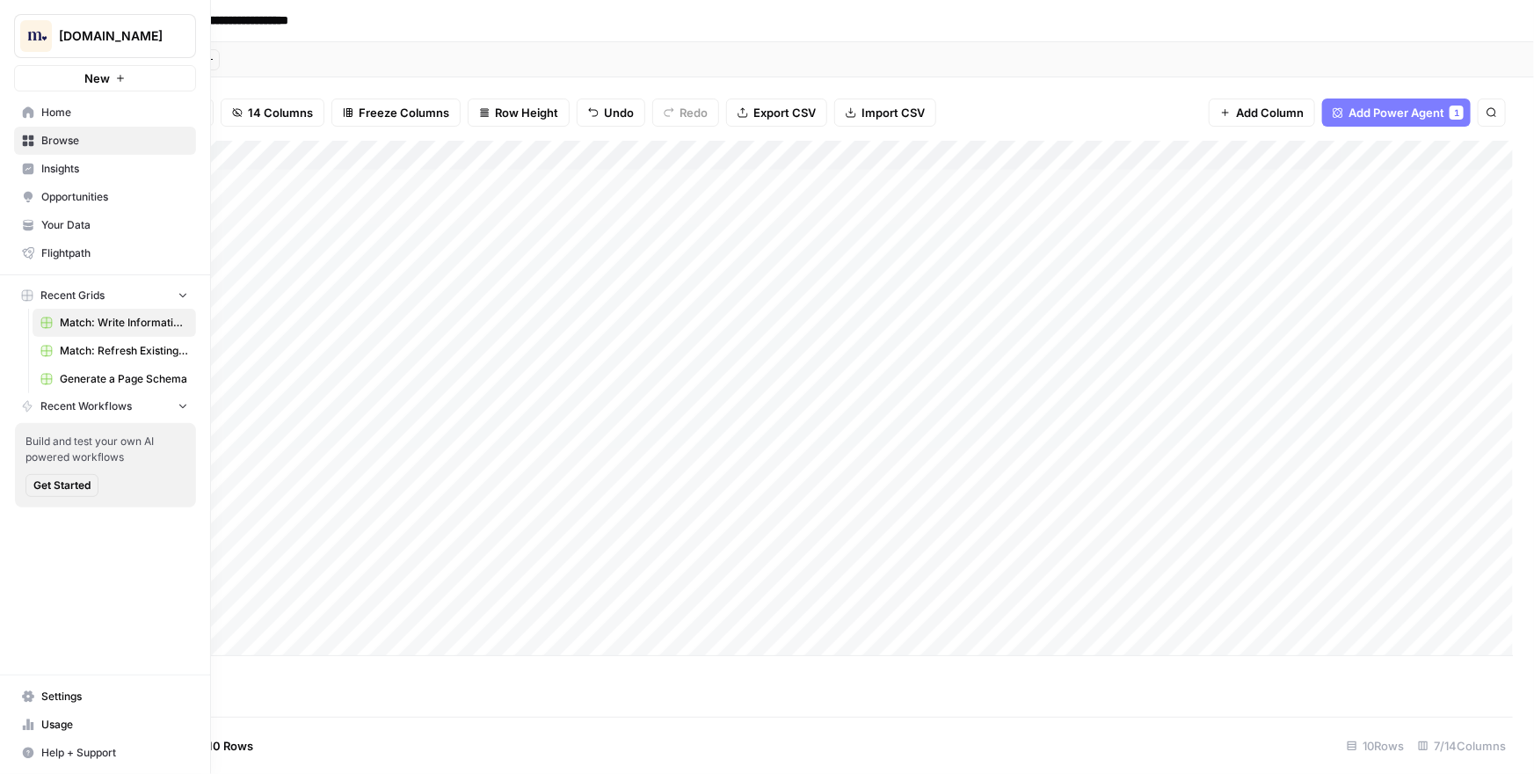
click at [27, 32] on img "Workspace: Match.com" at bounding box center [36, 36] width 32 height 32
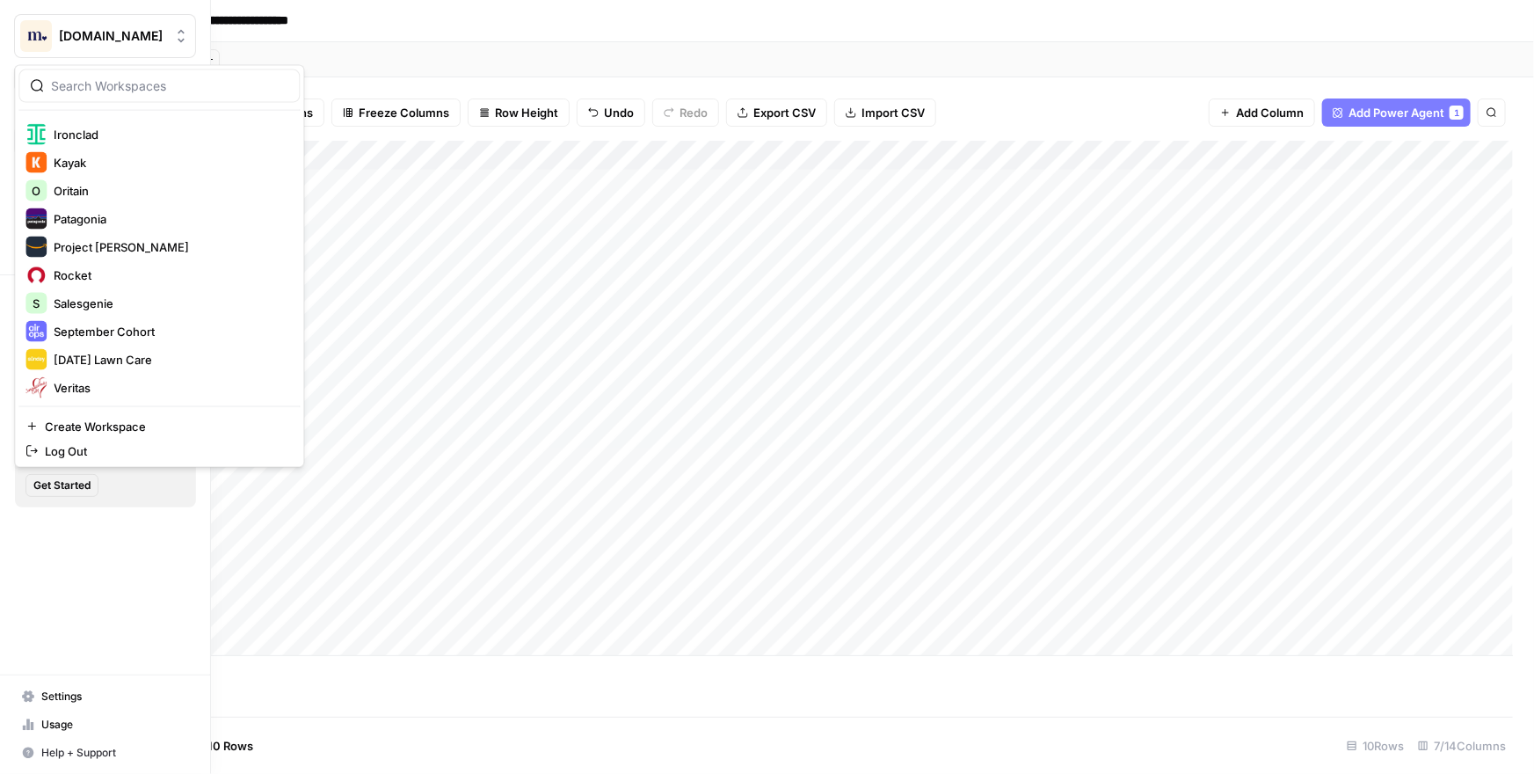
scroll to position [618, 0]
click at [158, 241] on span "Project [PERSON_NAME]" at bounding box center [170, 245] width 232 height 18
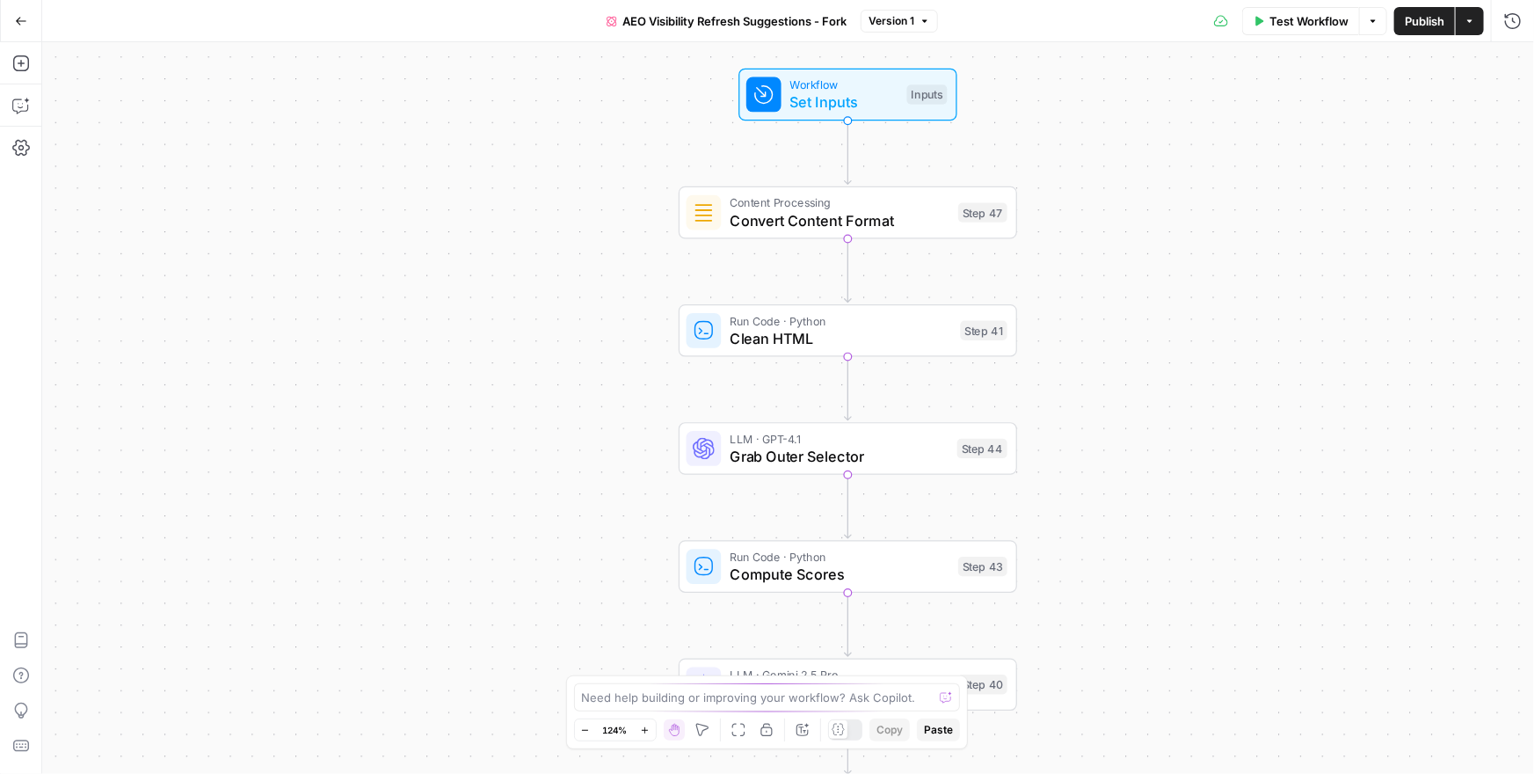
drag, startPoint x: 977, startPoint y: 208, endPoint x: 1165, endPoint y: 292, distance: 205.8
click at [1165, 292] on div "Workflow Set Inputs Inputs Content Processing Convert Content Format Step 47 Ru…" at bounding box center [788, 407] width 1492 height 731
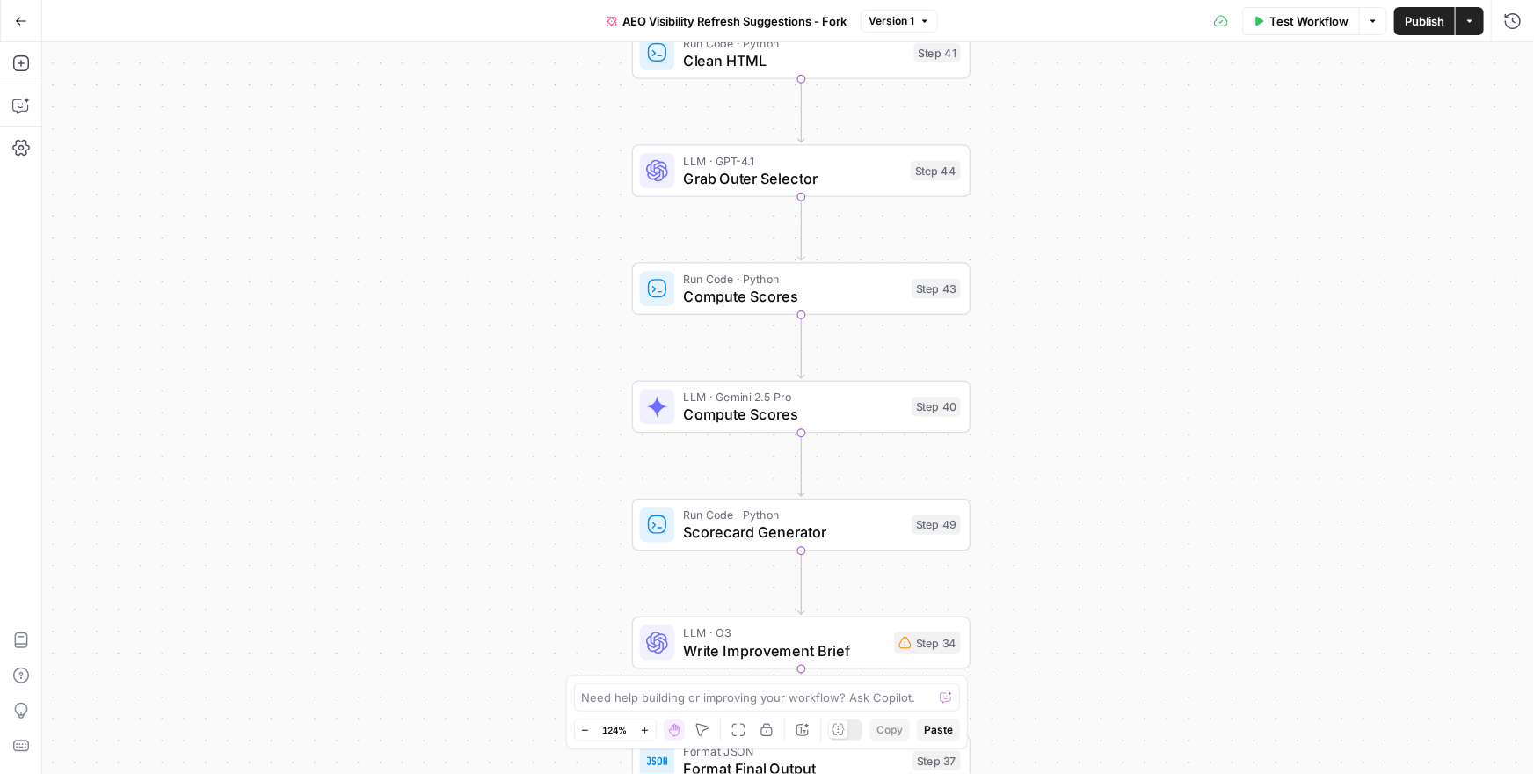
drag, startPoint x: 1118, startPoint y: 536, endPoint x: 1071, endPoint y: 252, distance: 287.9
click at [1071, 252] on div "Workflow Set Inputs Inputs Content Processing Convert Content Format Step 47 Ru…" at bounding box center [788, 407] width 1492 height 731
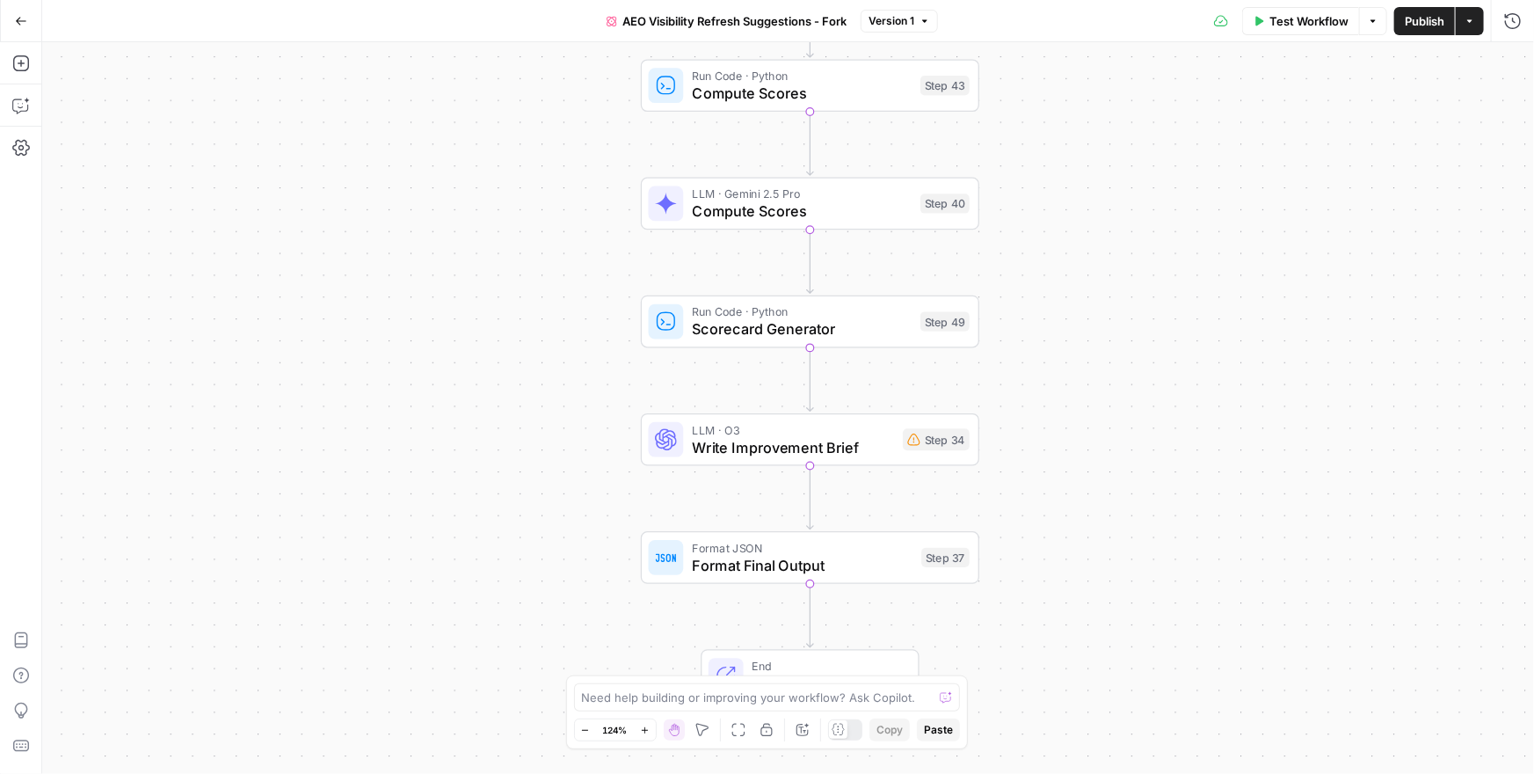
drag, startPoint x: 1072, startPoint y: 459, endPoint x: 1083, endPoint y: 231, distance: 228.0
click at [1083, 231] on div "Workflow Set Inputs Inputs Content Processing Convert Content Format Step 47 Ru…" at bounding box center [788, 407] width 1492 height 731
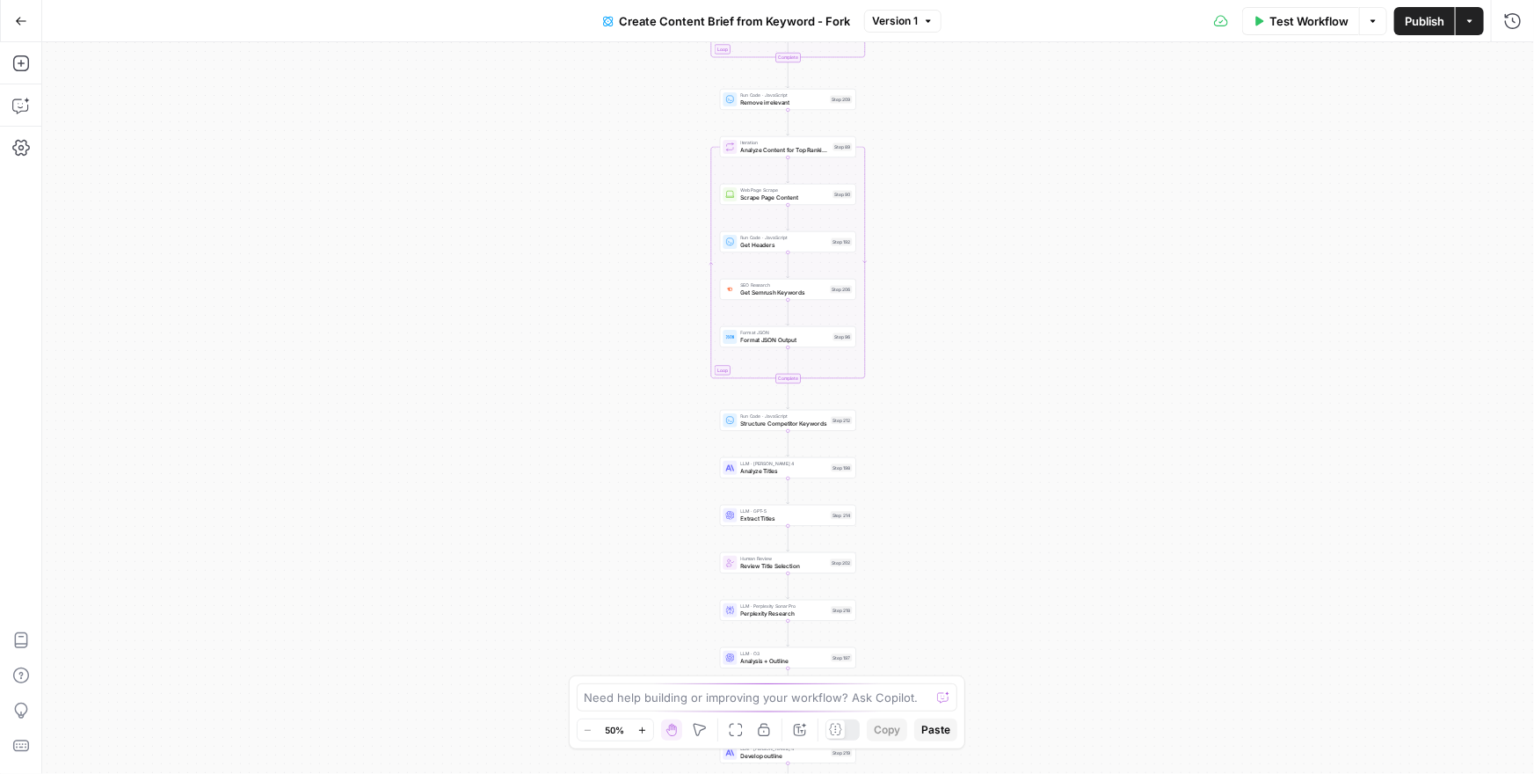
click at [688, 180] on div "Workflow Set Inputs Inputs Google Search Perform Google Search Step 51 Loop Ite…" at bounding box center [788, 407] width 1492 height 731
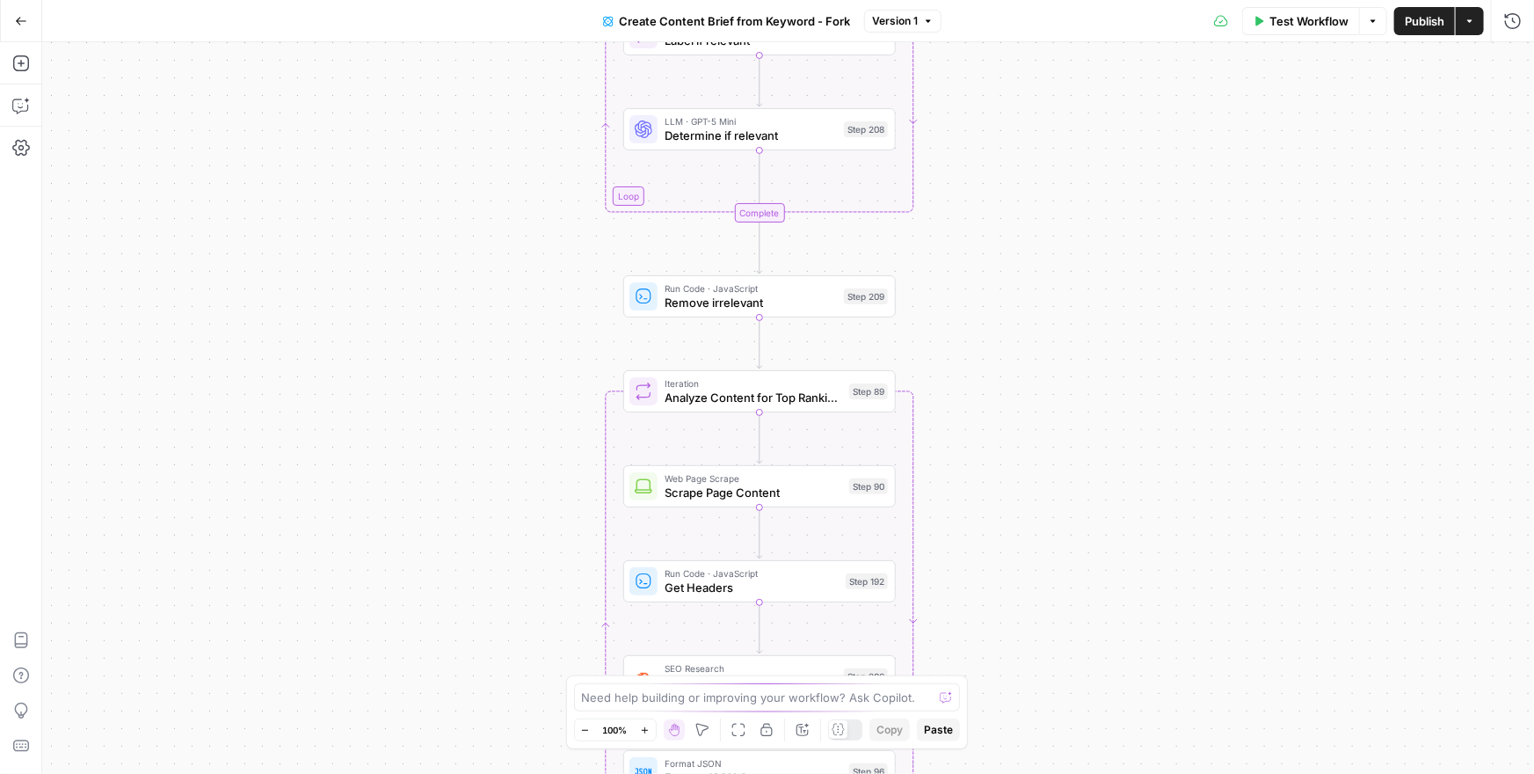
drag, startPoint x: 688, startPoint y: 180, endPoint x: 561, endPoint y: 464, distance: 311.2
click at [560, 464] on div "Workflow Set Inputs Inputs Google Search Perform Google Search Step 51 Loop Ite…" at bounding box center [788, 407] width 1492 height 731
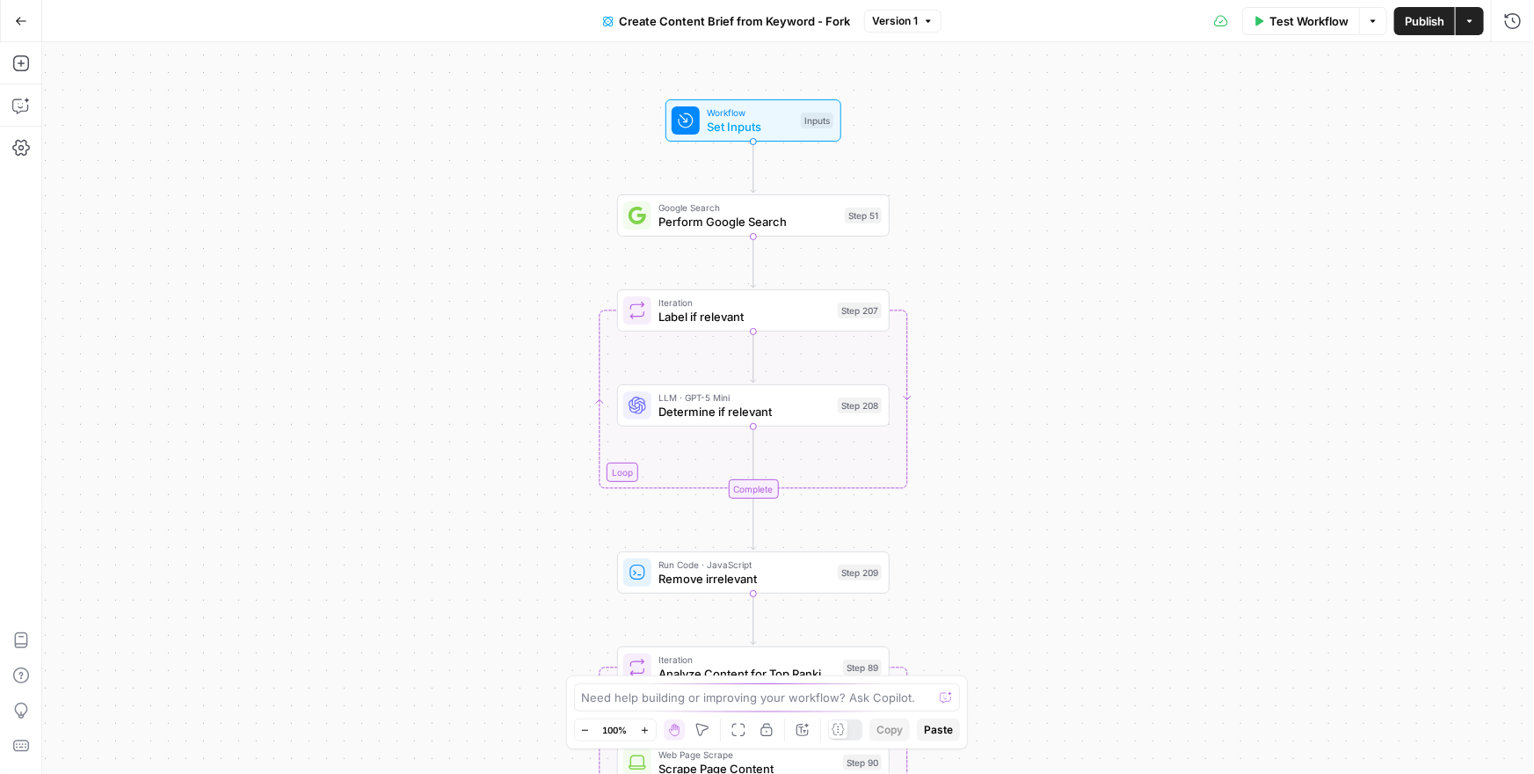
drag, startPoint x: 591, startPoint y: 227, endPoint x: 588, endPoint y: 496, distance: 269.0
click at [587, 496] on div "Workflow Set Inputs Inputs Google Search Perform Google Search Step 51 Loop Ite…" at bounding box center [788, 407] width 1492 height 731
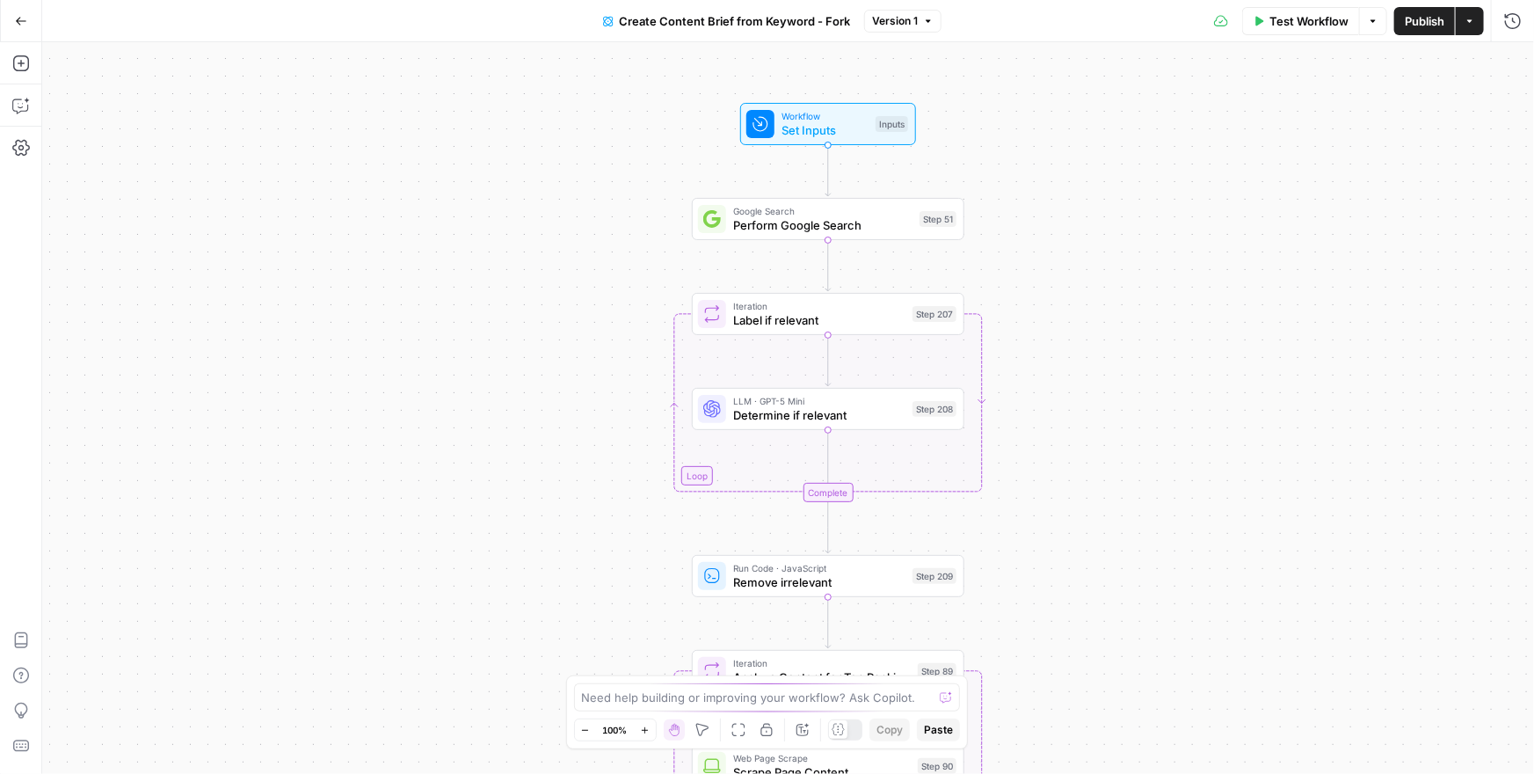
drag, startPoint x: 547, startPoint y: 374, endPoint x: 619, endPoint y: 379, distance: 72.2
click at [619, 379] on div "Workflow Set Inputs Inputs Google Search Perform Google Search Step 51 Loop Ite…" at bounding box center [788, 407] width 1492 height 731
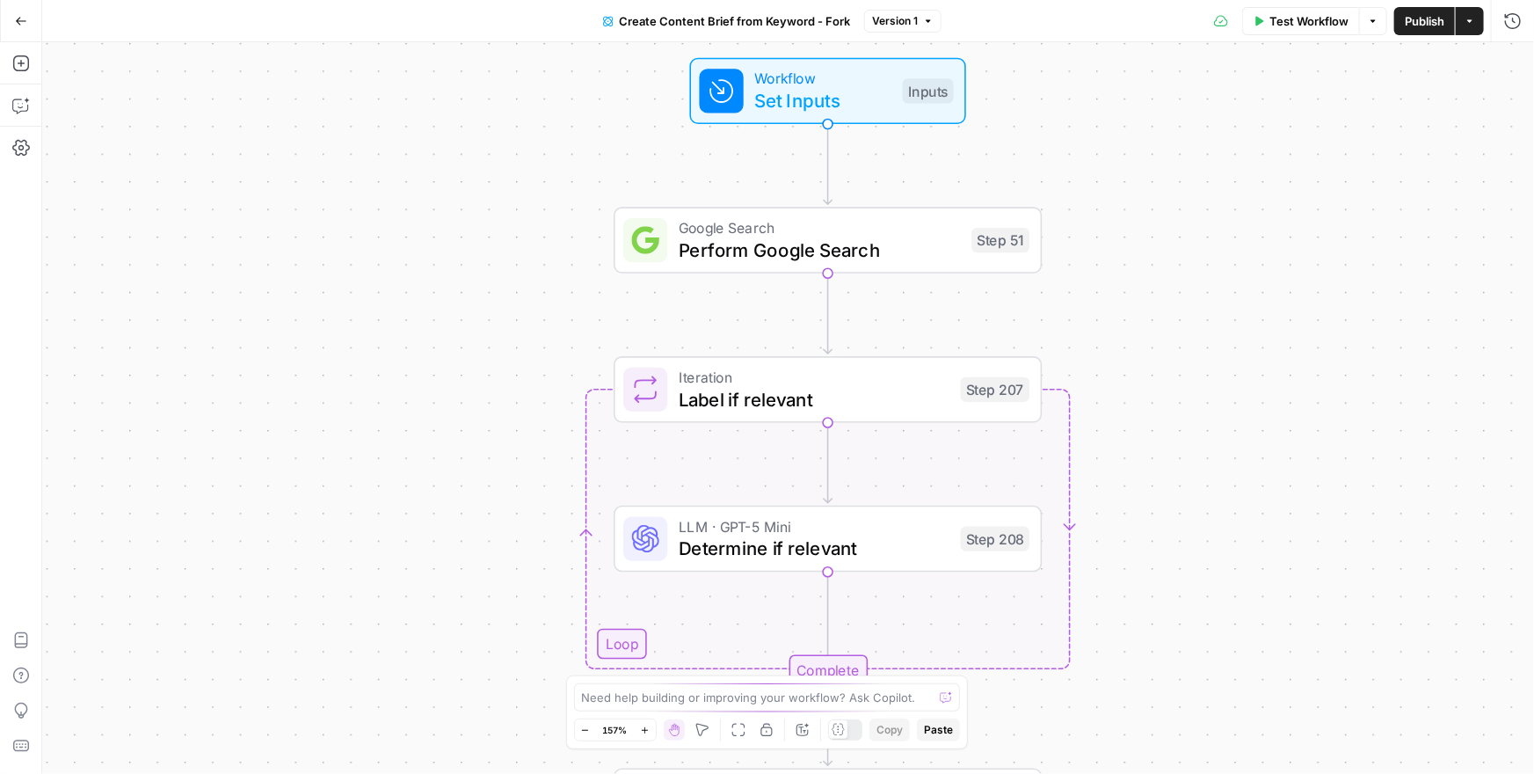
drag, startPoint x: 658, startPoint y: 265, endPoint x: 535, endPoint y: 307, distance: 129.0
click at [535, 307] on div "Workflow Set Inputs Inputs Google Search Perform Google Search Step 51 Loop Ite…" at bounding box center [788, 407] width 1492 height 731
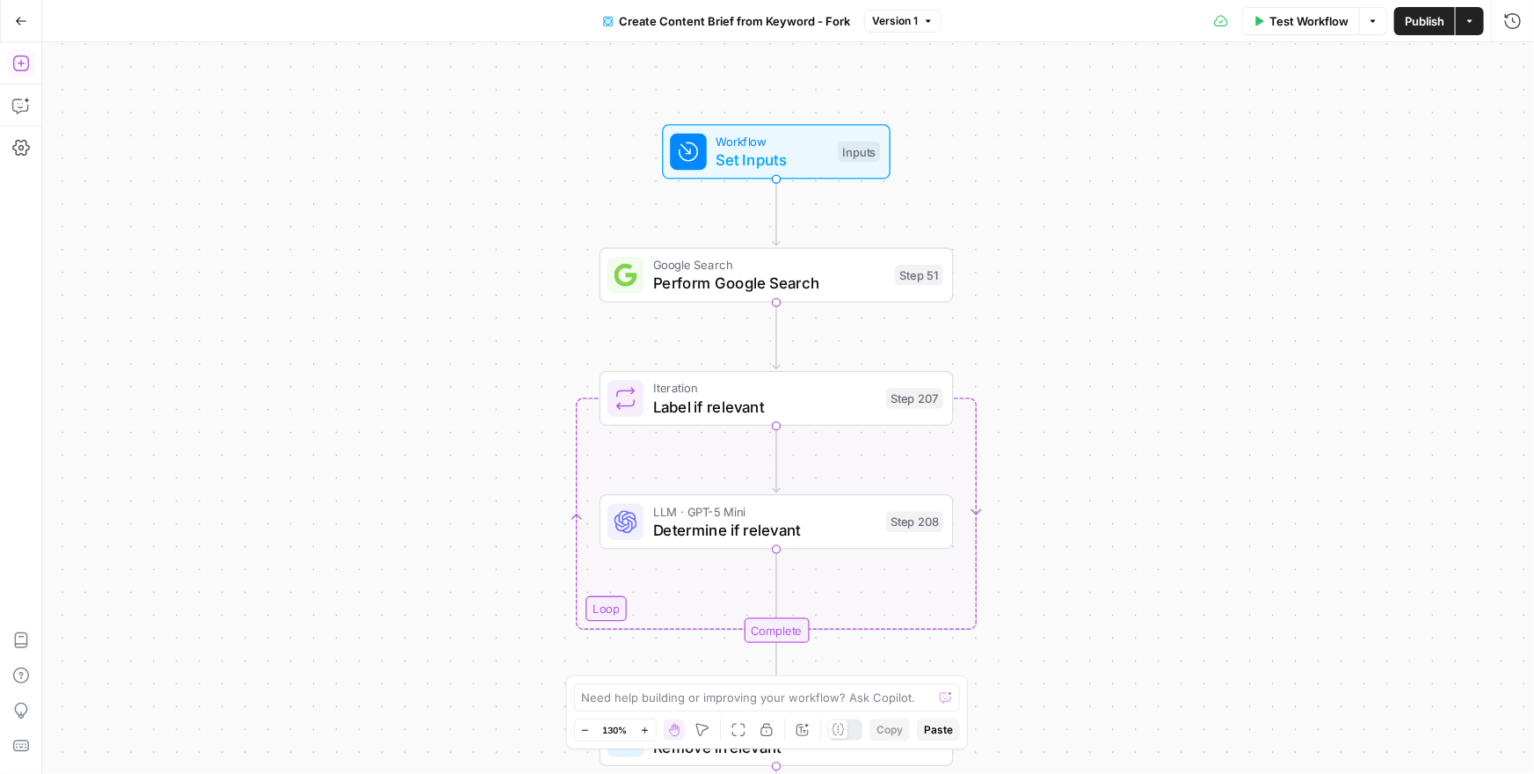
click at [22, 67] on icon "button" at bounding box center [21, 63] width 18 height 18
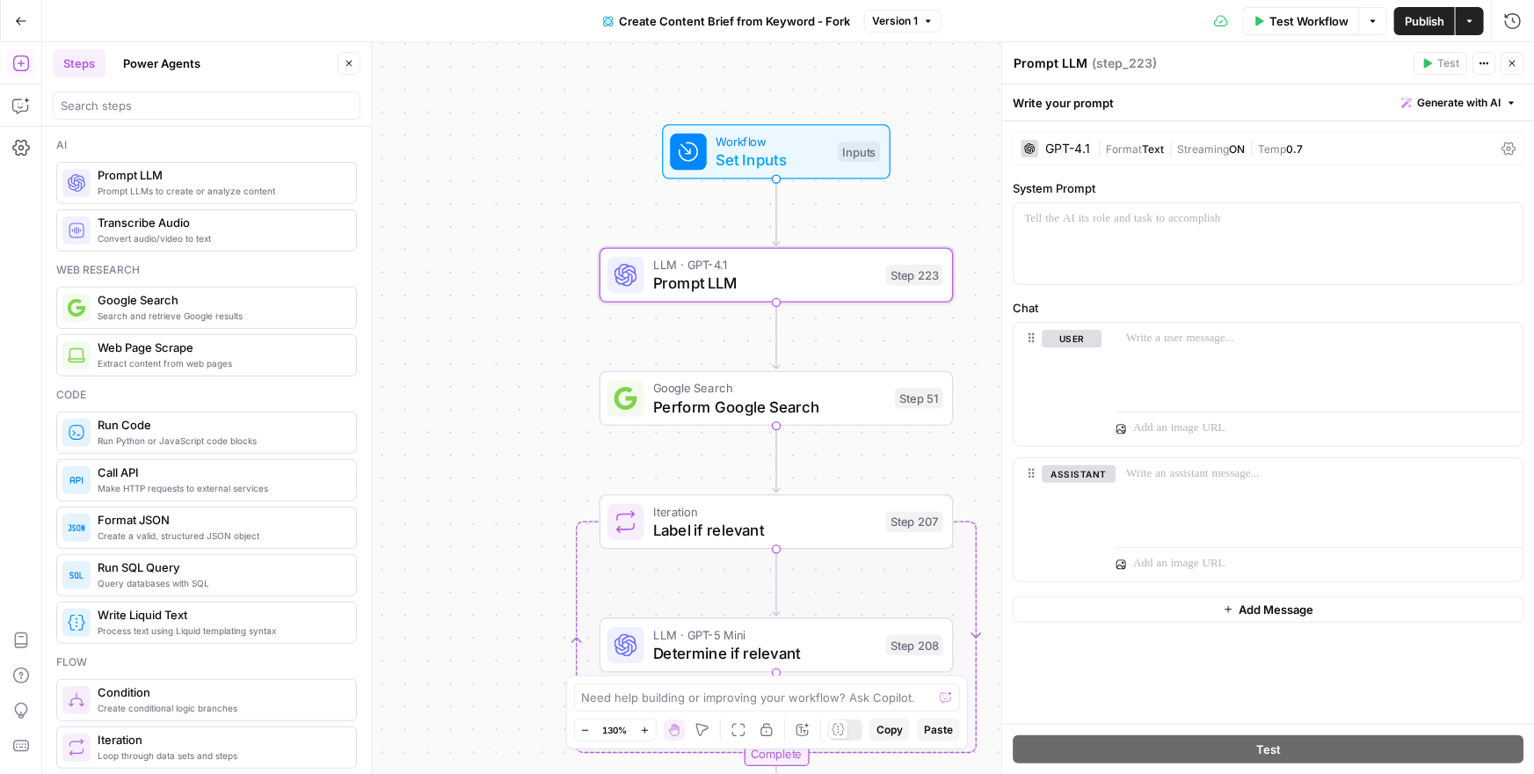
click at [1042, 150] on div "GPT-4.1" at bounding box center [1055, 149] width 69 height 18
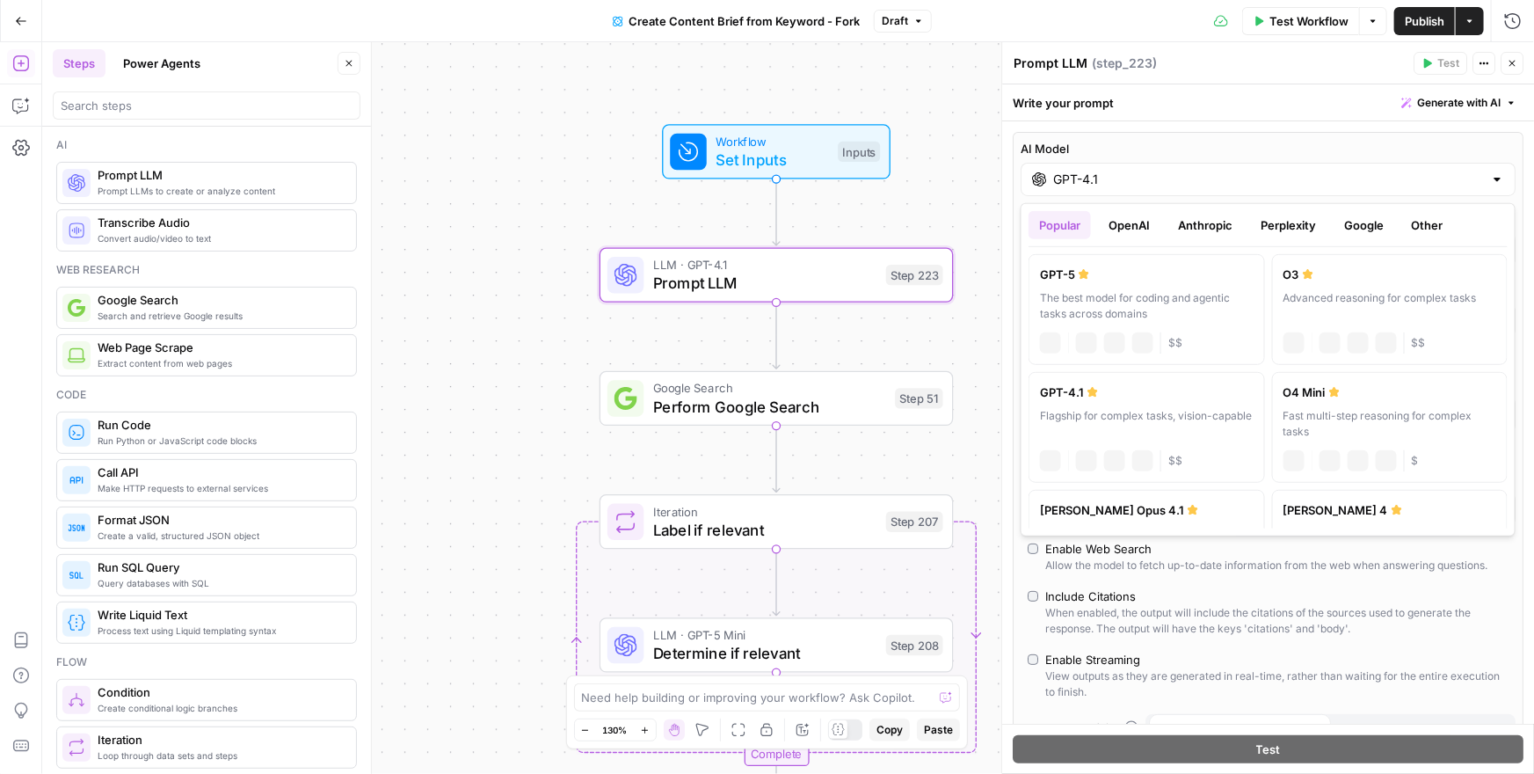
click at [1098, 169] on div "GPT-4.1" at bounding box center [1268, 179] width 495 height 33
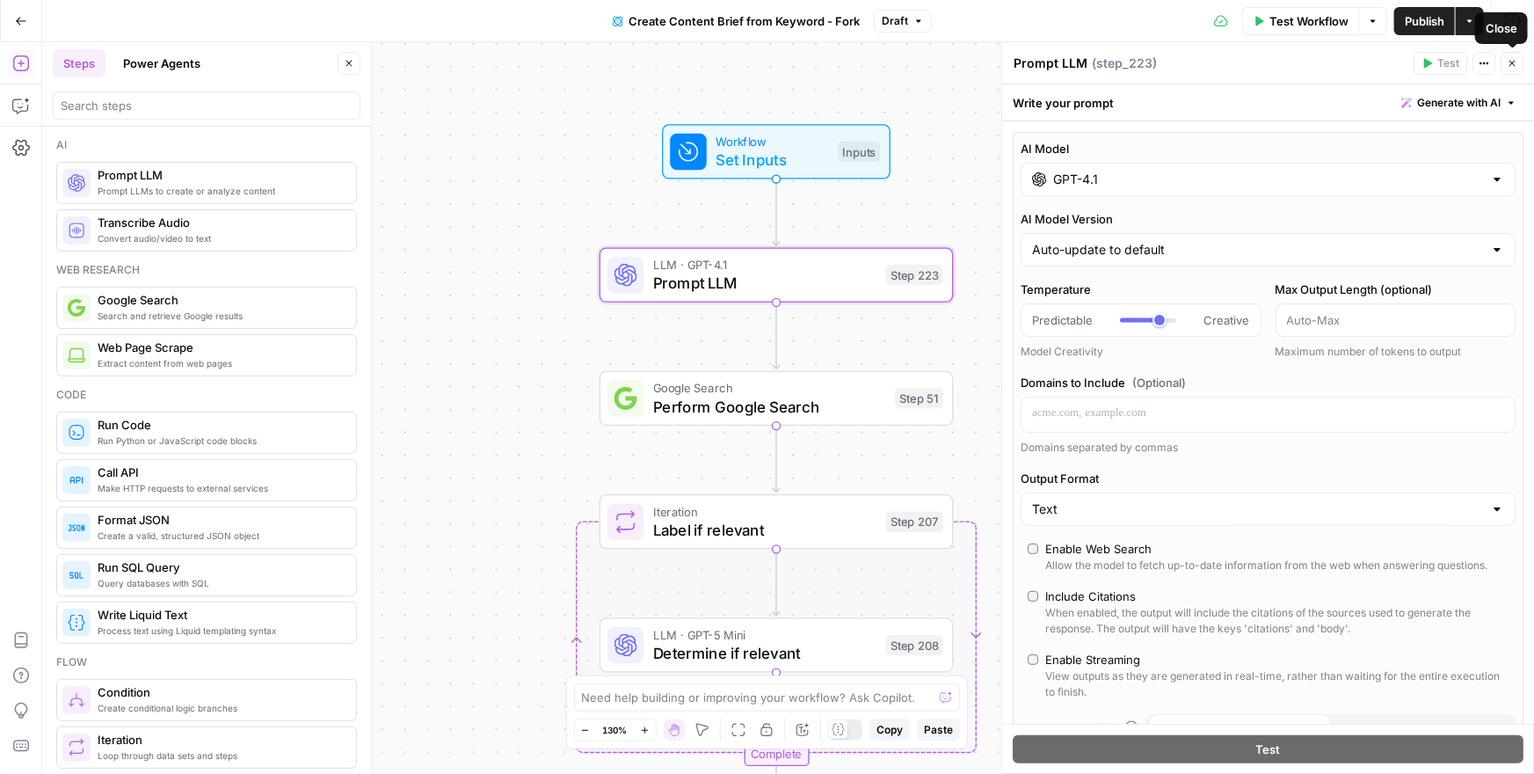
click at [1516, 63] on span "Close" at bounding box center [1516, 63] width 1 height 1
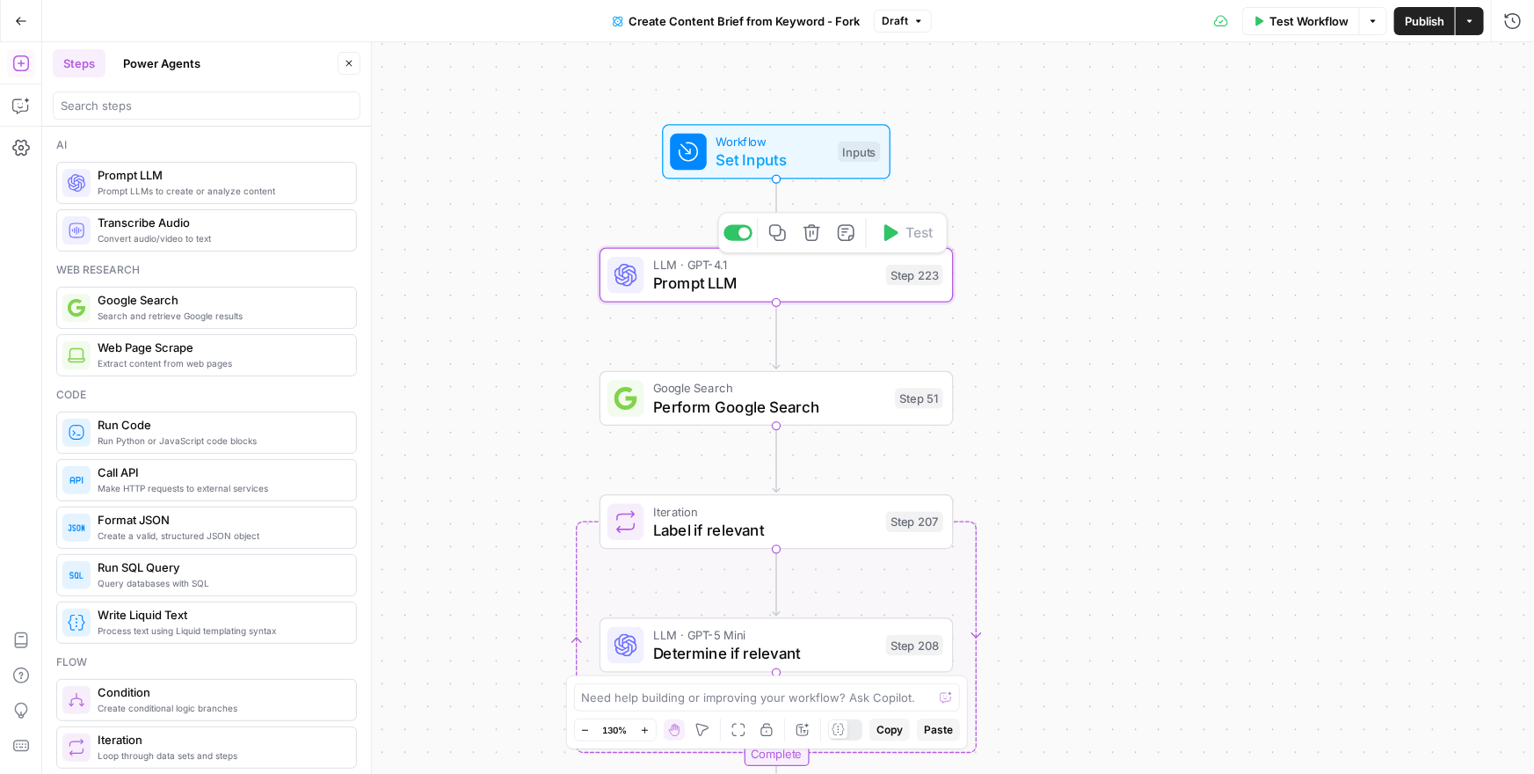
click at [812, 238] on icon "button" at bounding box center [812, 232] width 18 height 18
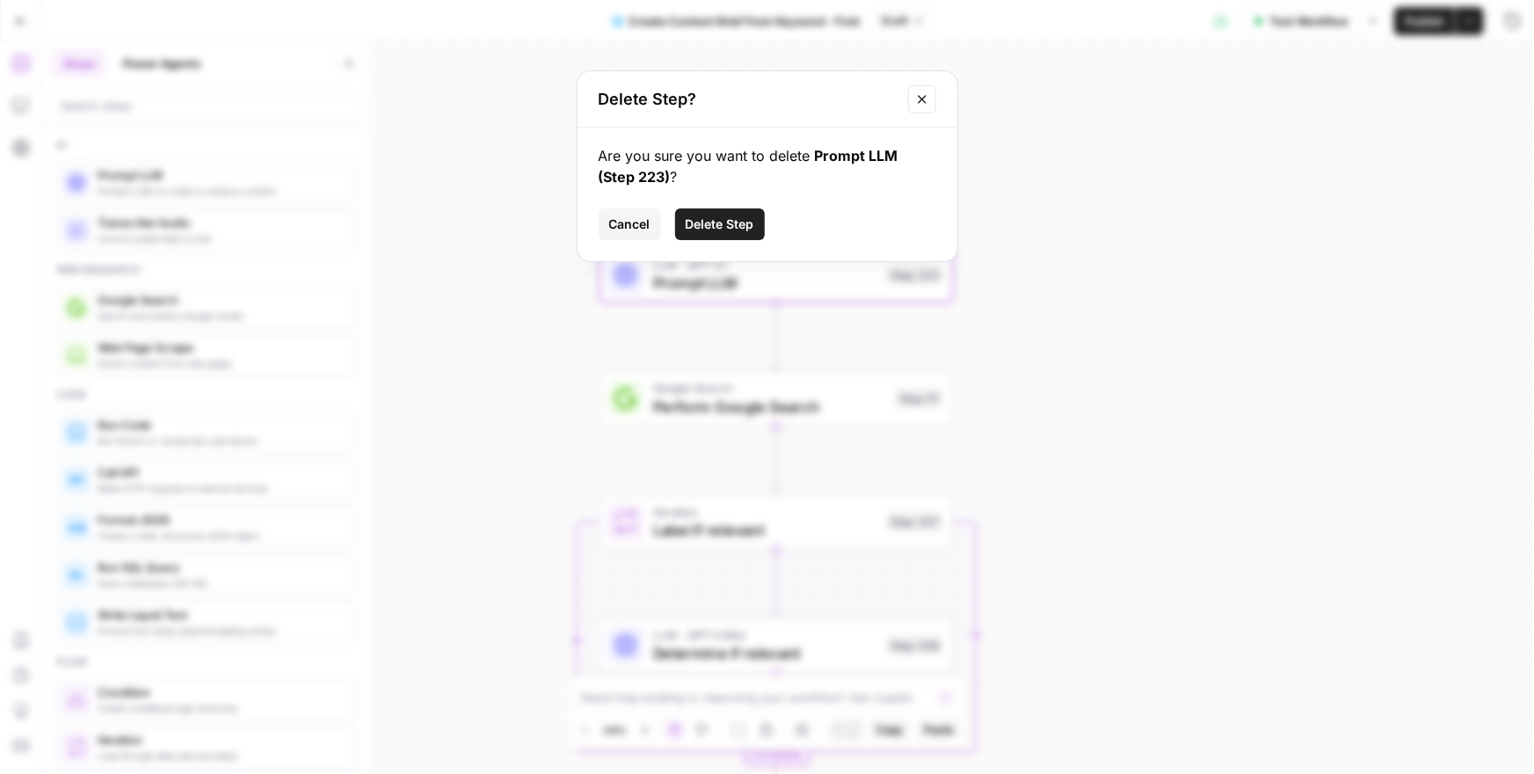
click at [716, 228] on span "Delete Step" at bounding box center [720, 224] width 69 height 18
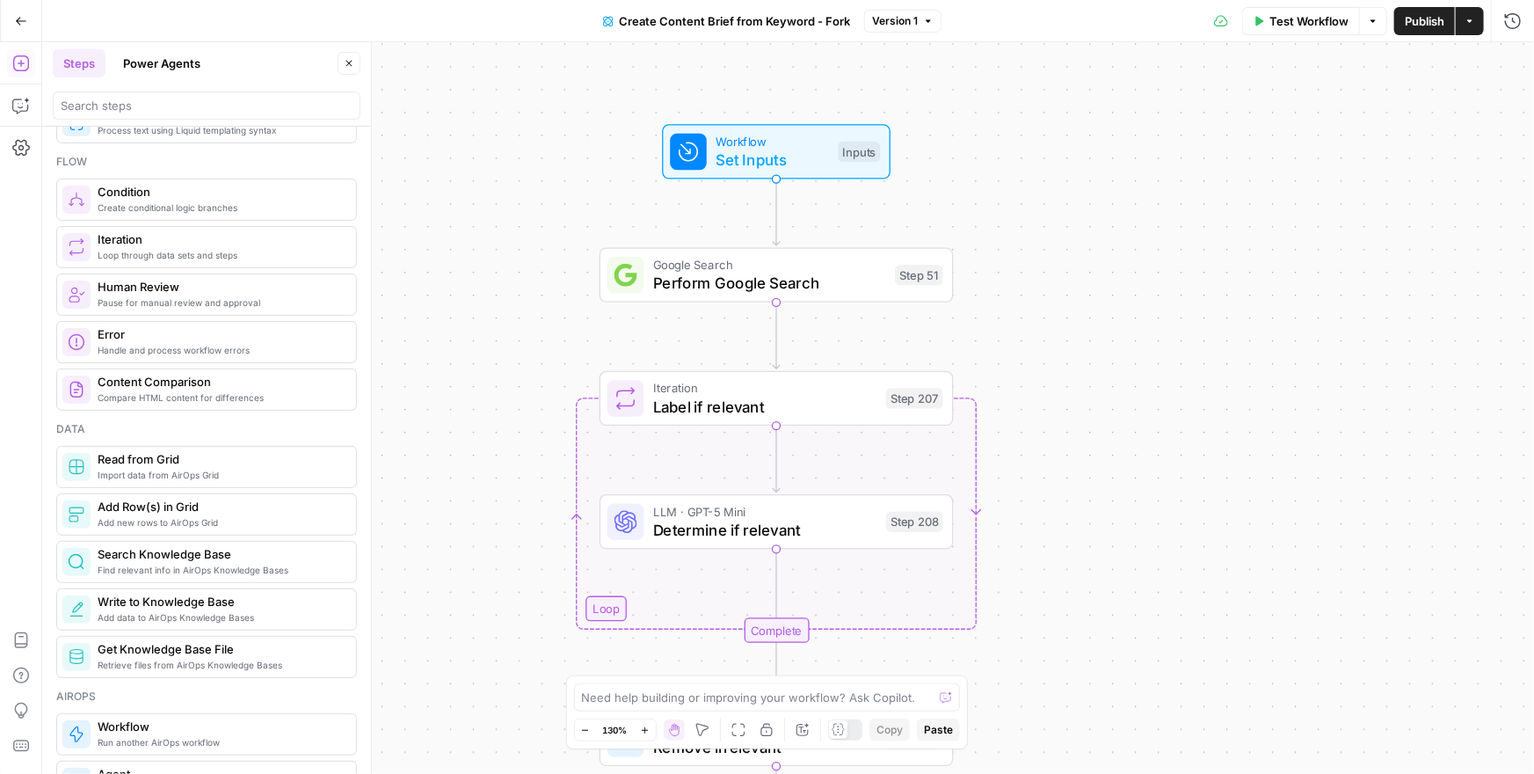
scroll to position [501, 0]
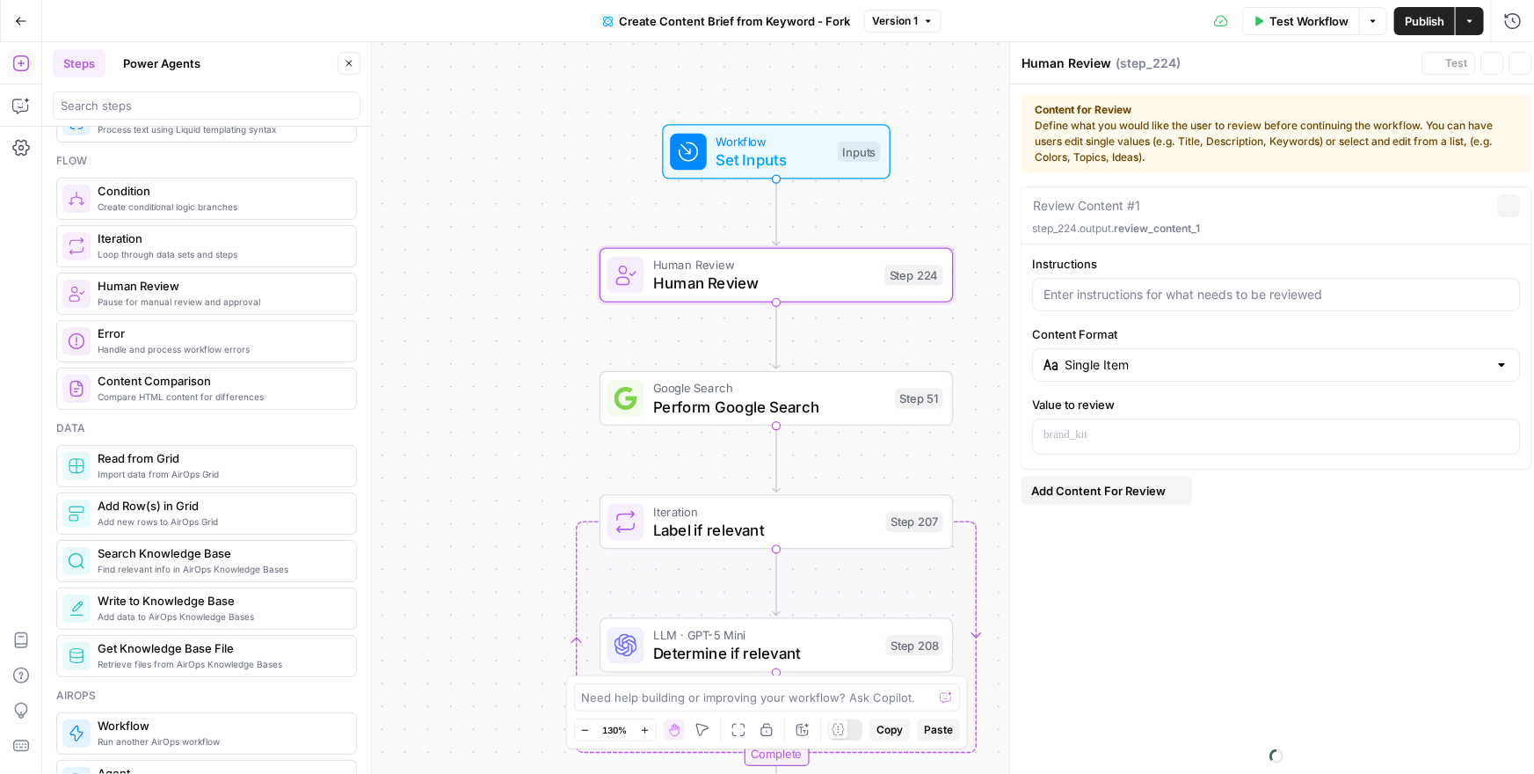
click at [685, 256] on span "Human Review" at bounding box center [764, 265] width 222 height 18
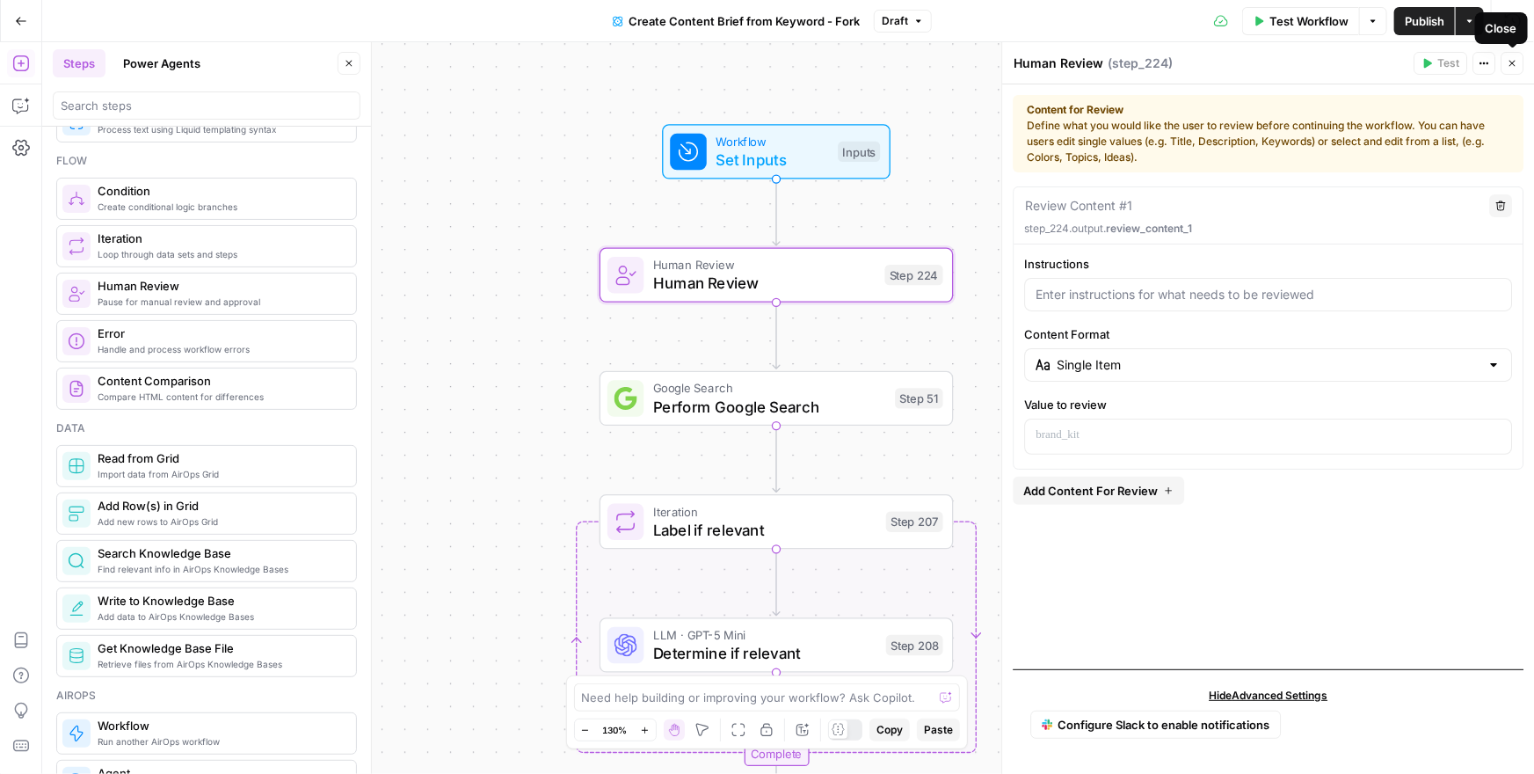
click at [1515, 64] on icon "button" at bounding box center [1512, 63] width 11 height 11
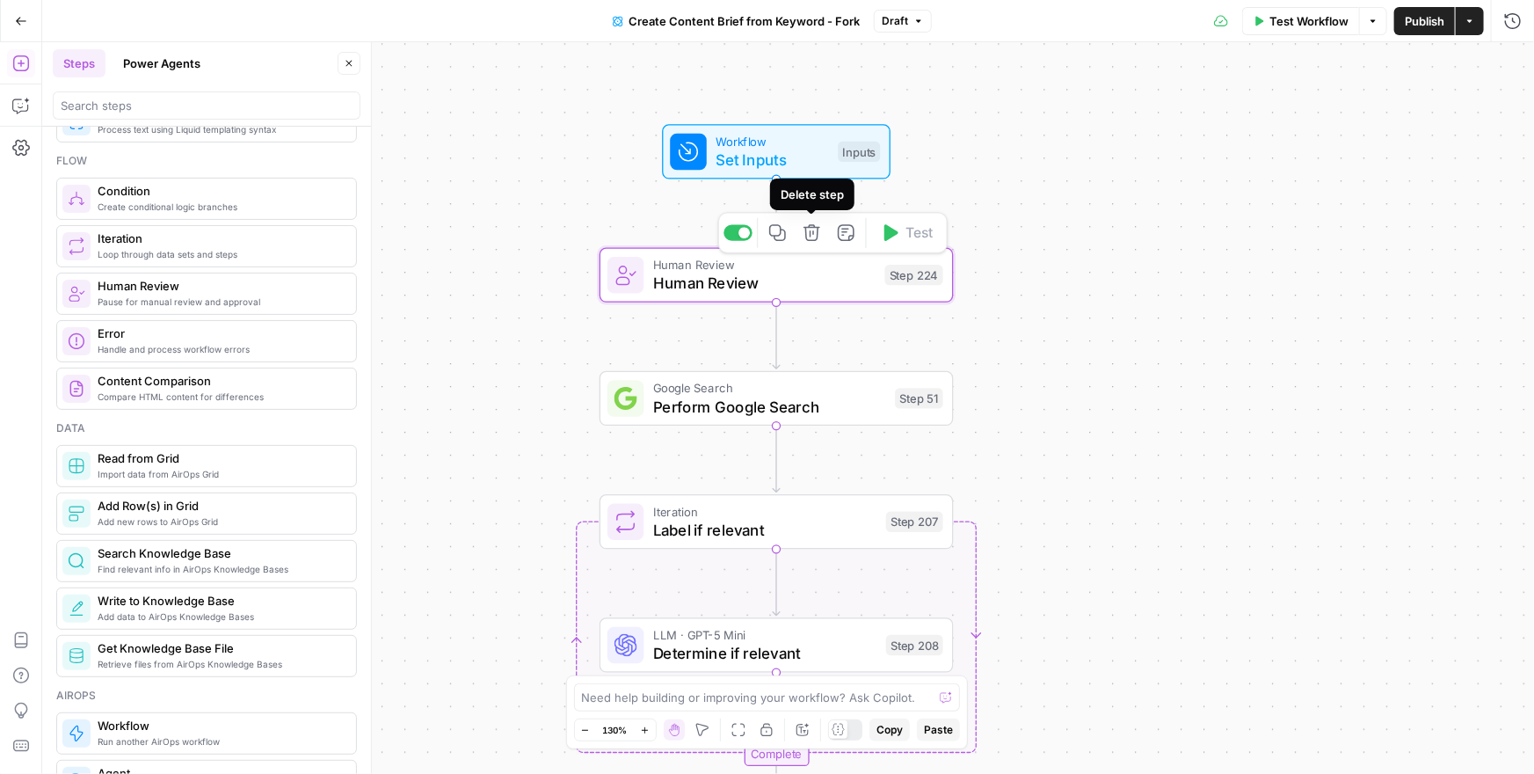
click at [817, 238] on icon "button" at bounding box center [811, 232] width 17 height 17
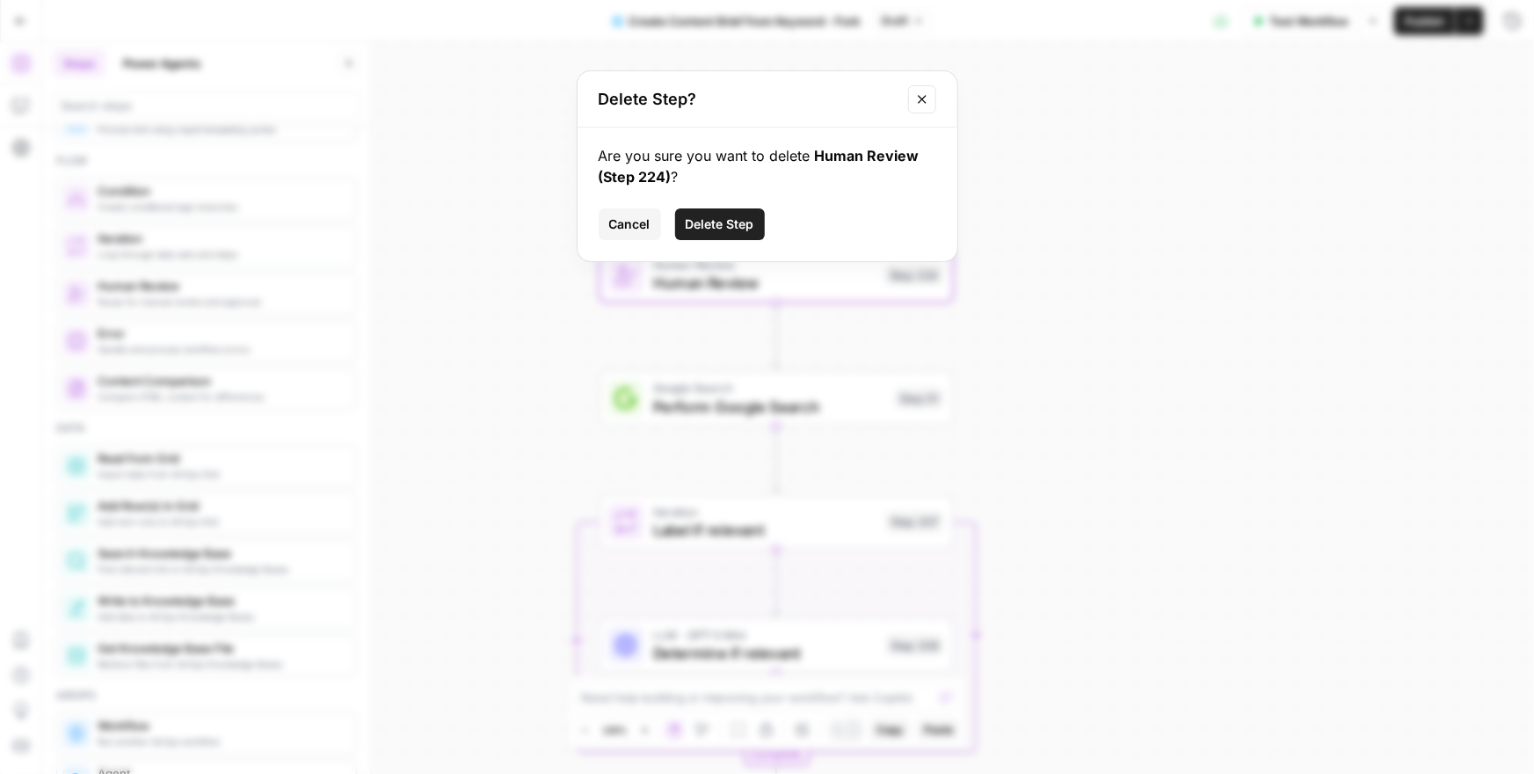
click at [713, 223] on span "Delete Step" at bounding box center [720, 224] width 69 height 18
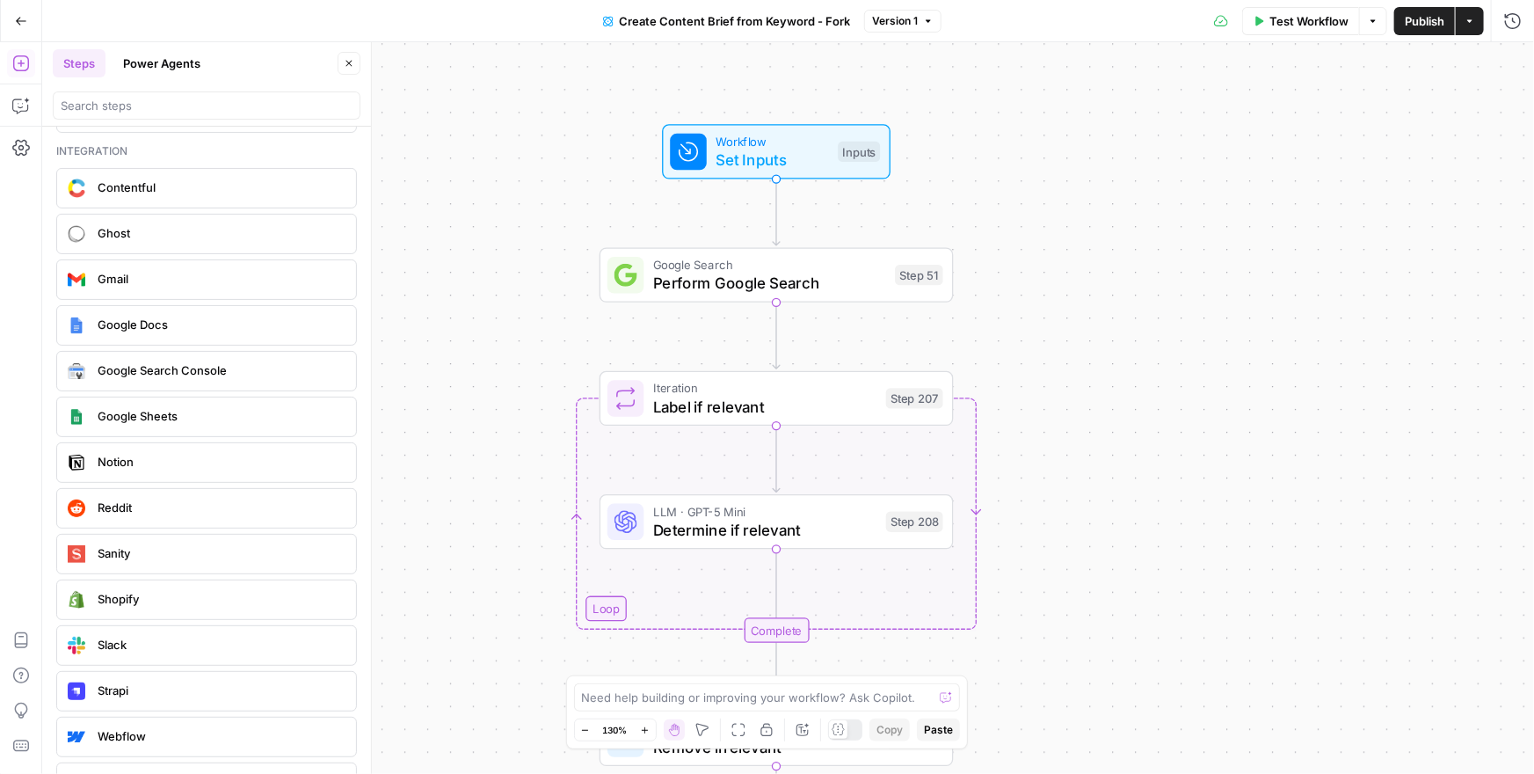
scroll to position [3171, 0]
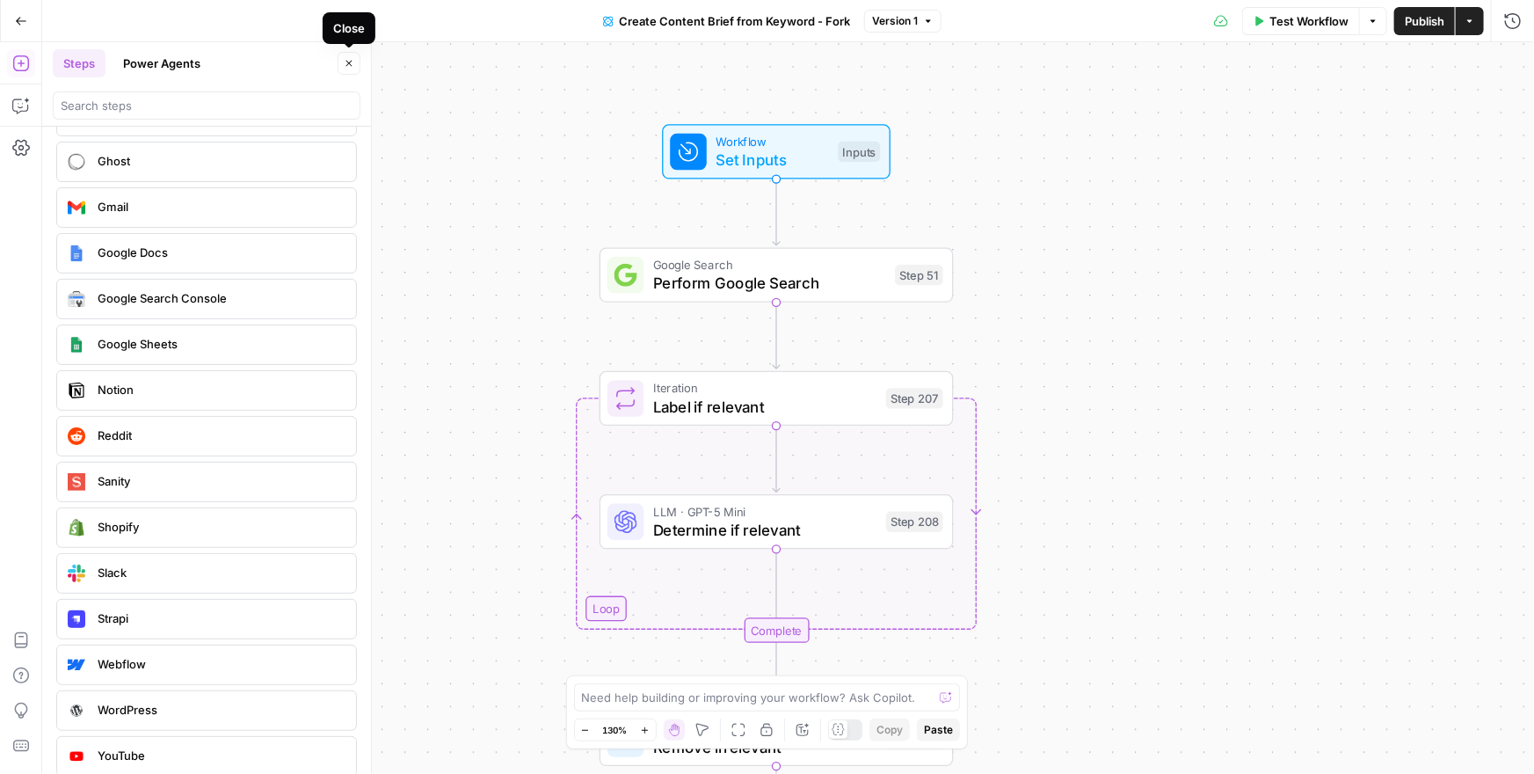
click at [349, 63] on icon "button" at bounding box center [349, 64] width 6 height 6
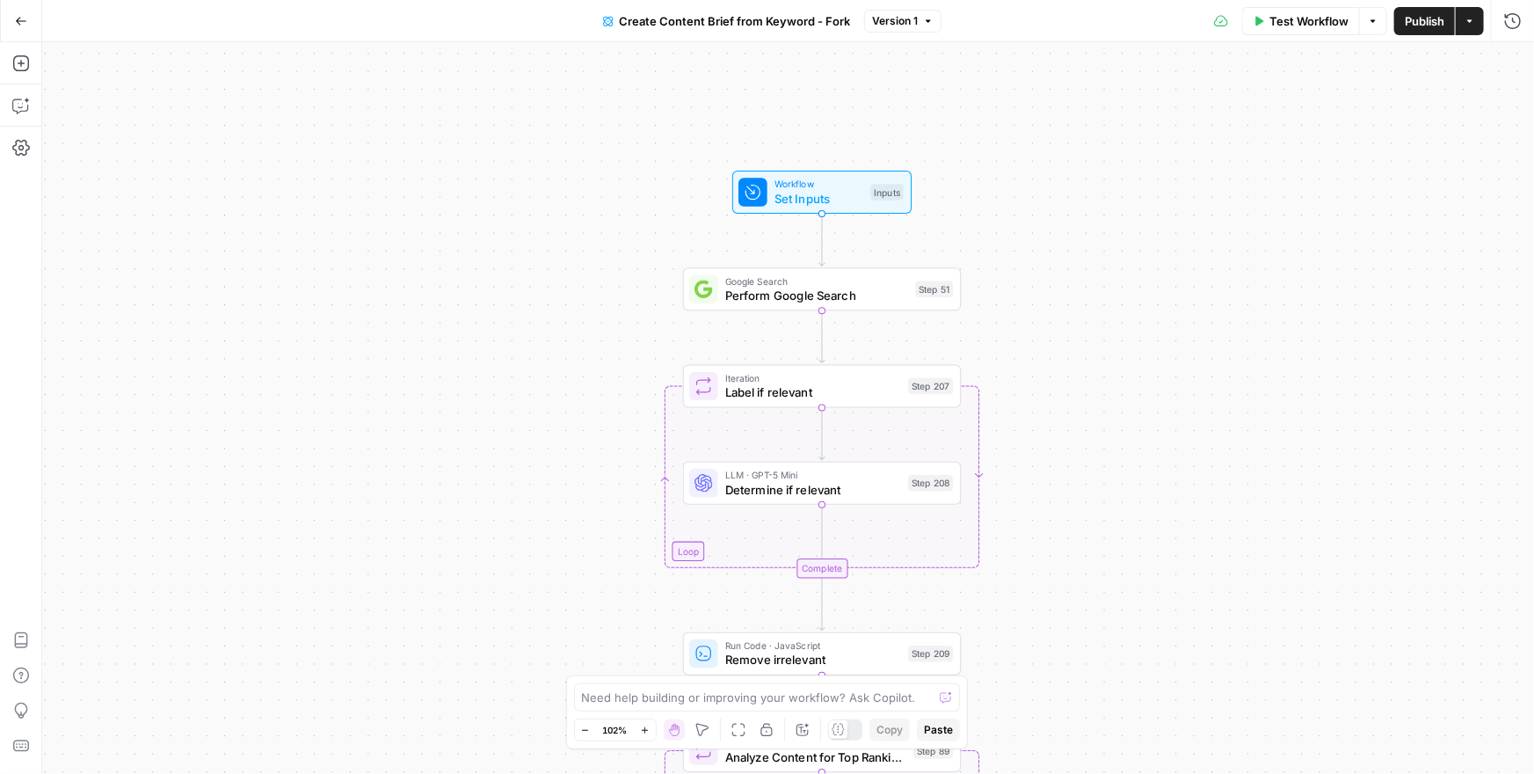
drag, startPoint x: 1140, startPoint y: 474, endPoint x: 1098, endPoint y: 428, distance: 62.2
click at [1098, 428] on div "Workflow Set Inputs Inputs Google Search Perform Google Search Step 51 Loop Ite…" at bounding box center [788, 407] width 1492 height 731
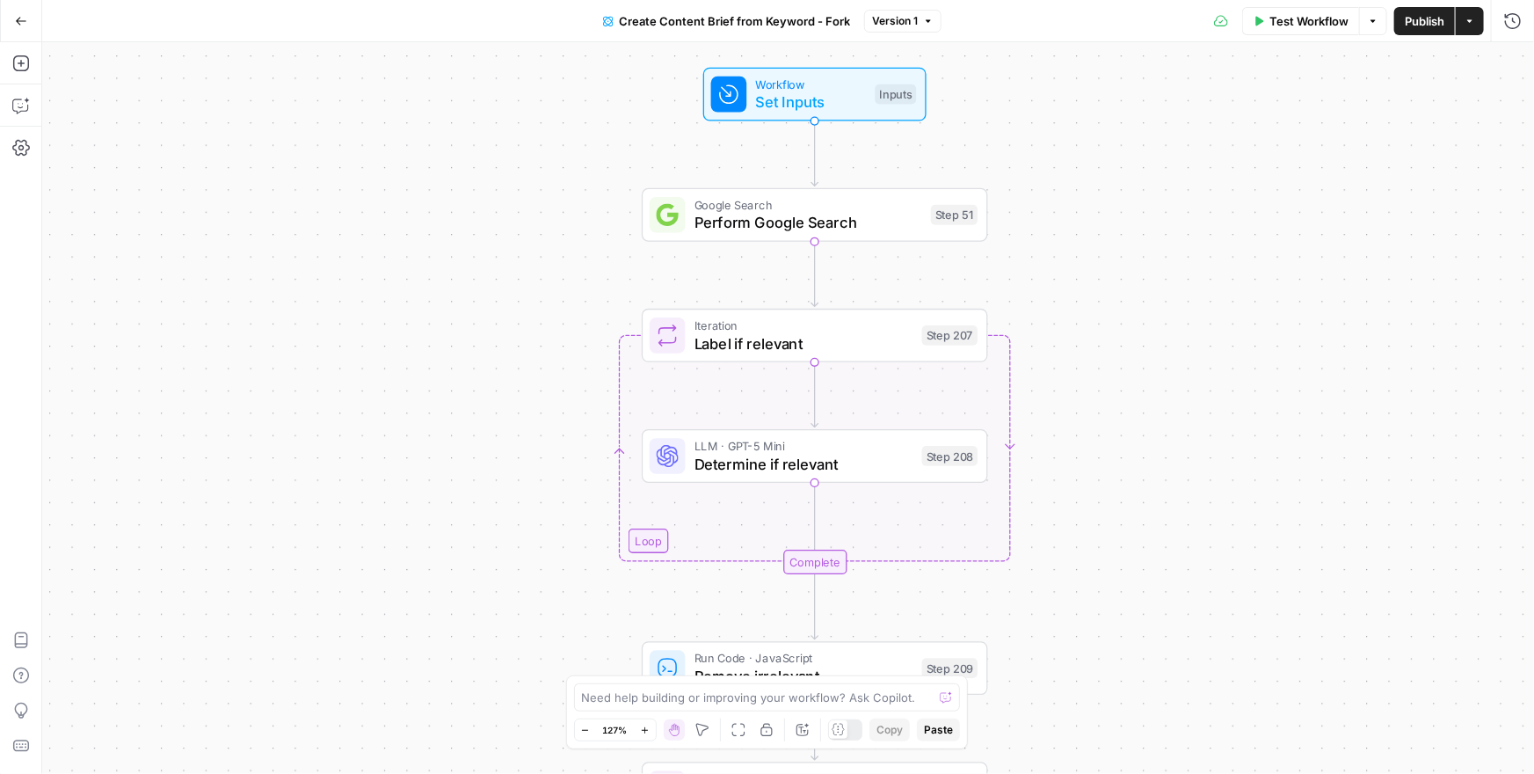
drag, startPoint x: 1096, startPoint y: 428, endPoint x: 1178, endPoint y: 428, distance: 81.7
click at [1178, 428] on div "Workflow Set Inputs Inputs Google Search Perform Google Search Step 51 Loop Ite…" at bounding box center [788, 407] width 1492 height 731
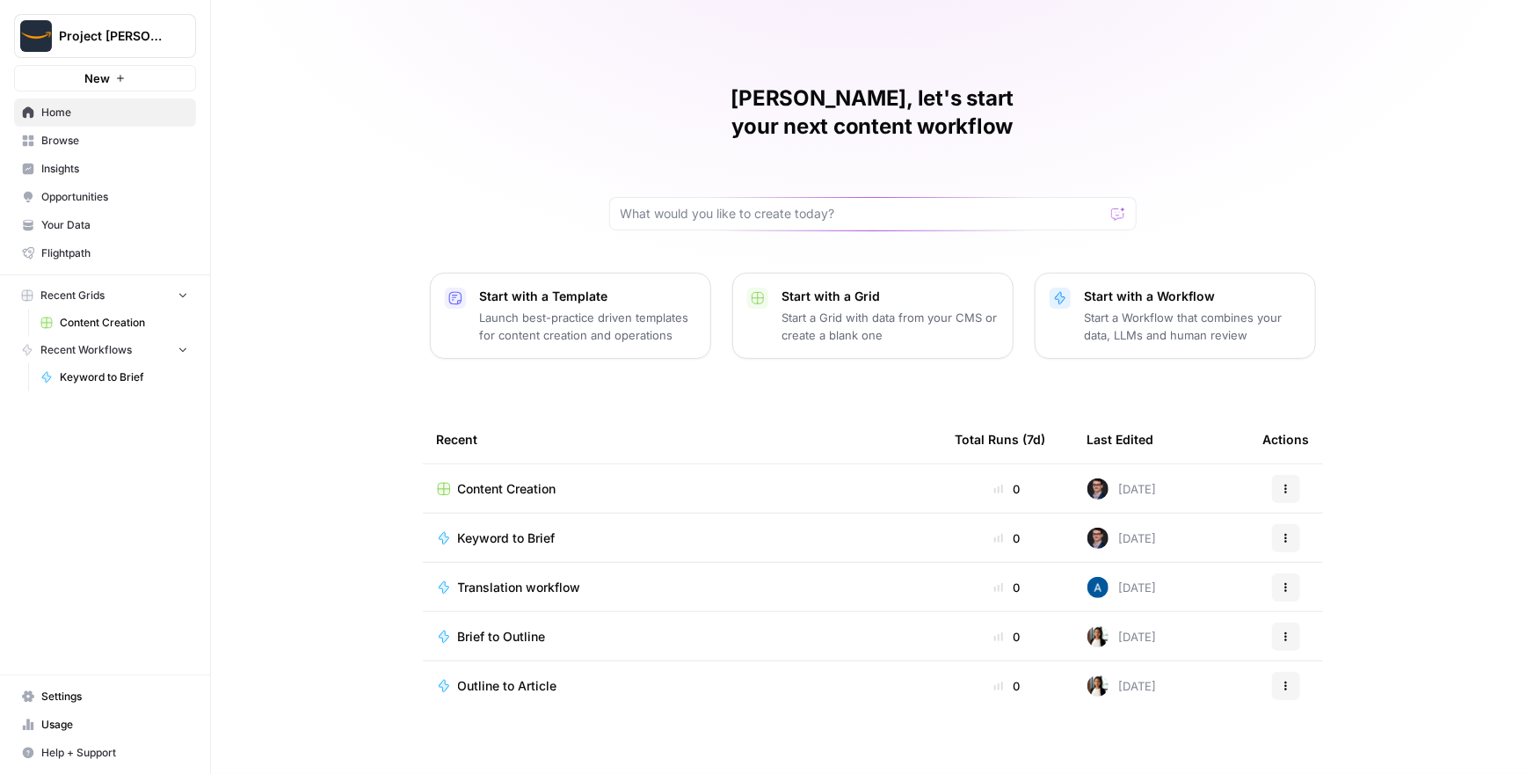
click at [82, 326] on span "Content Creation" at bounding box center [124, 323] width 128 height 16
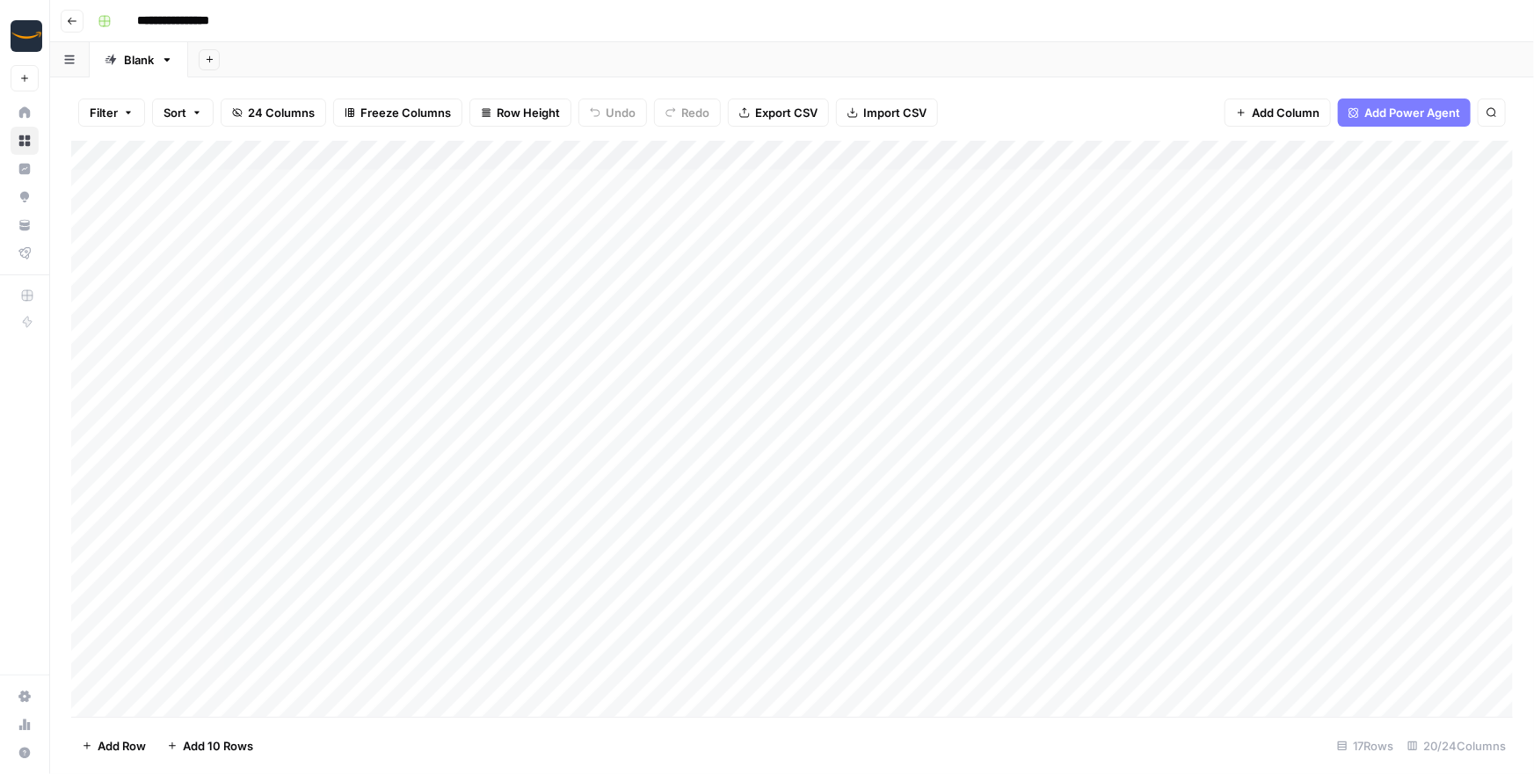
click at [515, 37] on header "**********" at bounding box center [792, 21] width 1484 height 42
drag, startPoint x: 287, startPoint y: 184, endPoint x: 214, endPoint y: 602, distance: 424.9
click at [214, 602] on div "Add Column" at bounding box center [792, 429] width 1442 height 576
drag, startPoint x: 1079, startPoint y: 214, endPoint x: 1065, endPoint y: 545, distance: 331.7
click at [1065, 545] on div "Add Column" at bounding box center [792, 429] width 1442 height 576
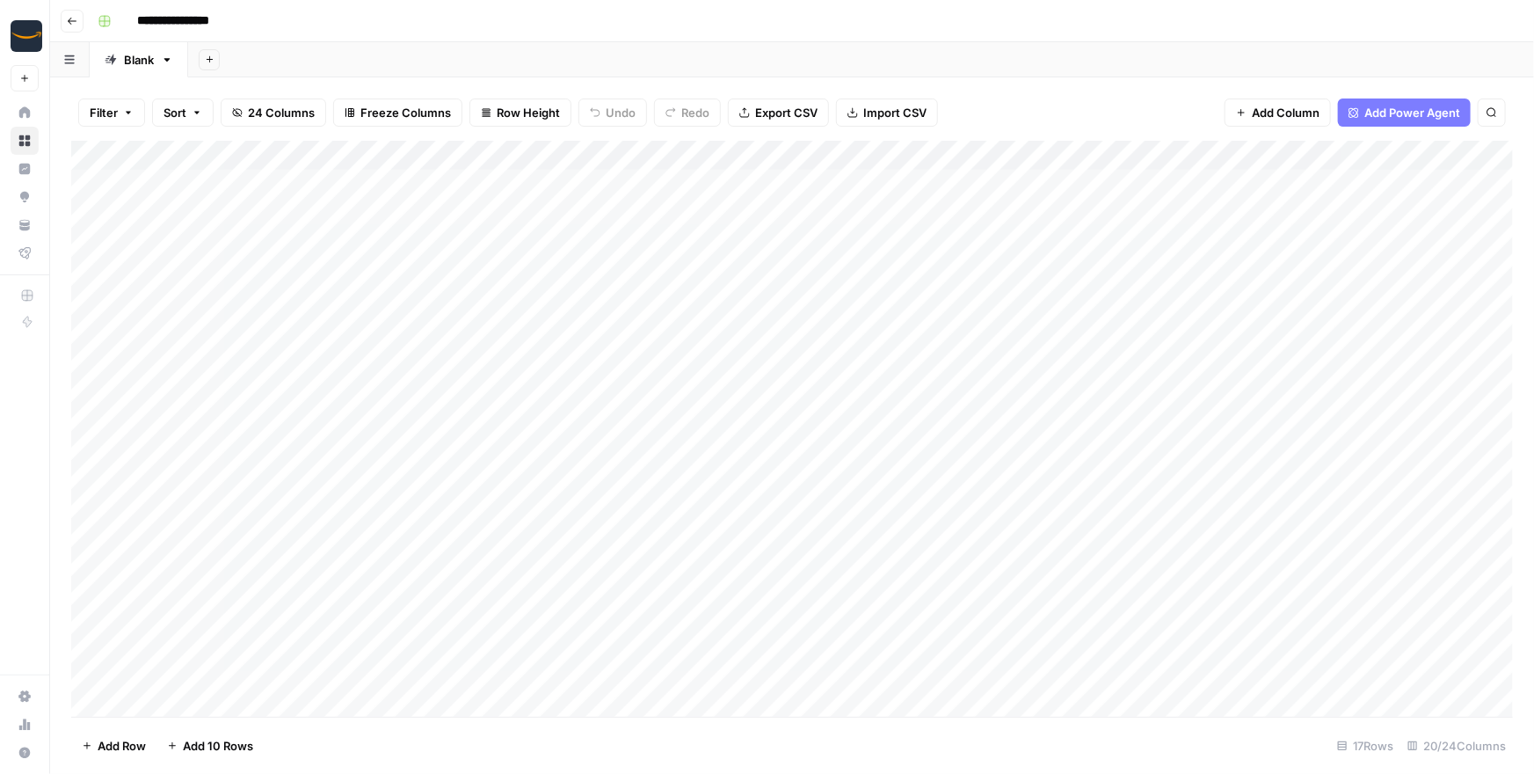
drag, startPoint x: 439, startPoint y: 200, endPoint x: 530, endPoint y: 700, distance: 508.5
click at [530, 700] on div "Add Column" at bounding box center [792, 429] width 1442 height 576
click at [590, 54] on div "Add Sheet" at bounding box center [861, 59] width 1346 height 35
click at [454, 188] on div "Add Column" at bounding box center [792, 429] width 1442 height 576
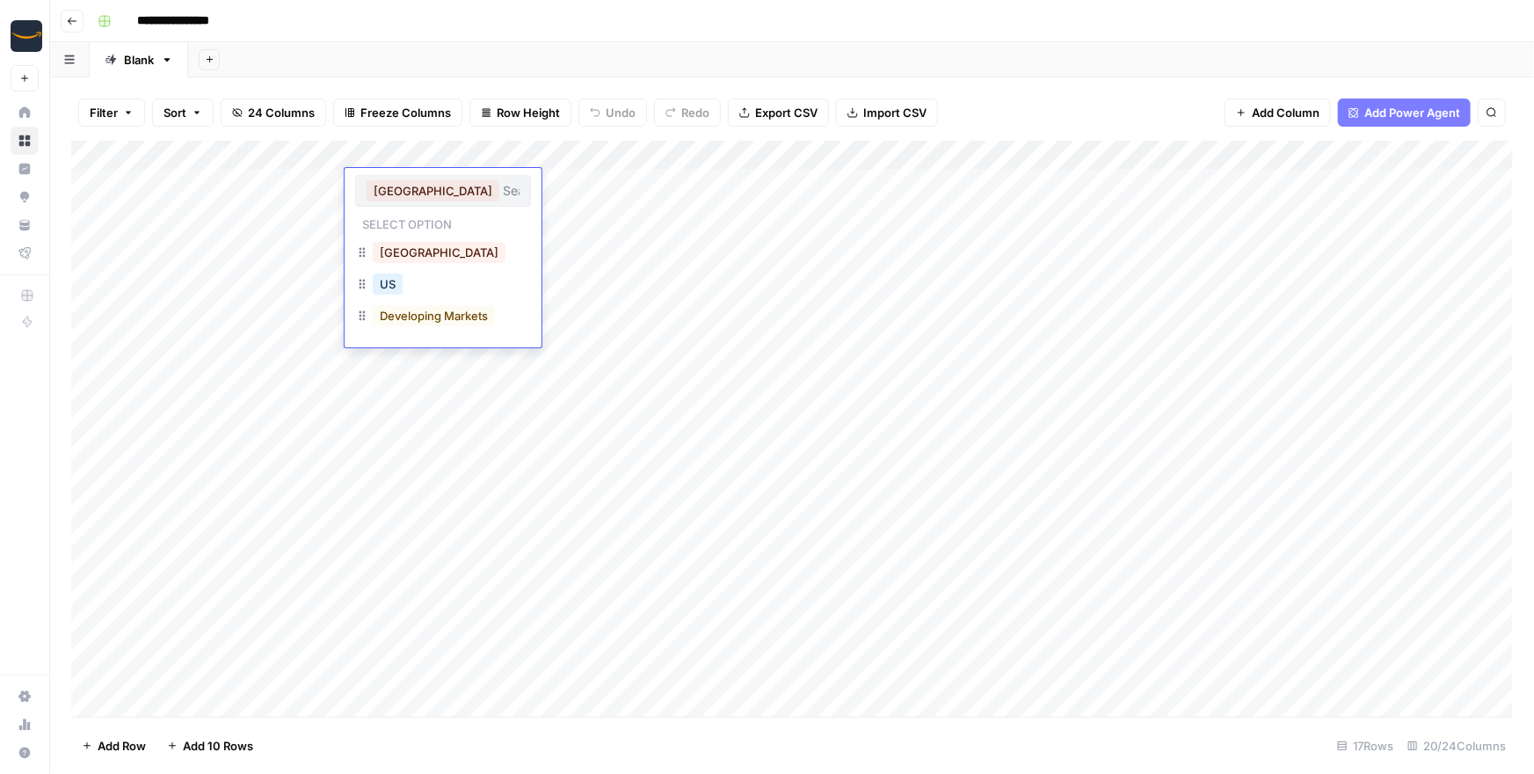
click at [605, 43] on div "Add Sheet" at bounding box center [861, 59] width 1346 height 35
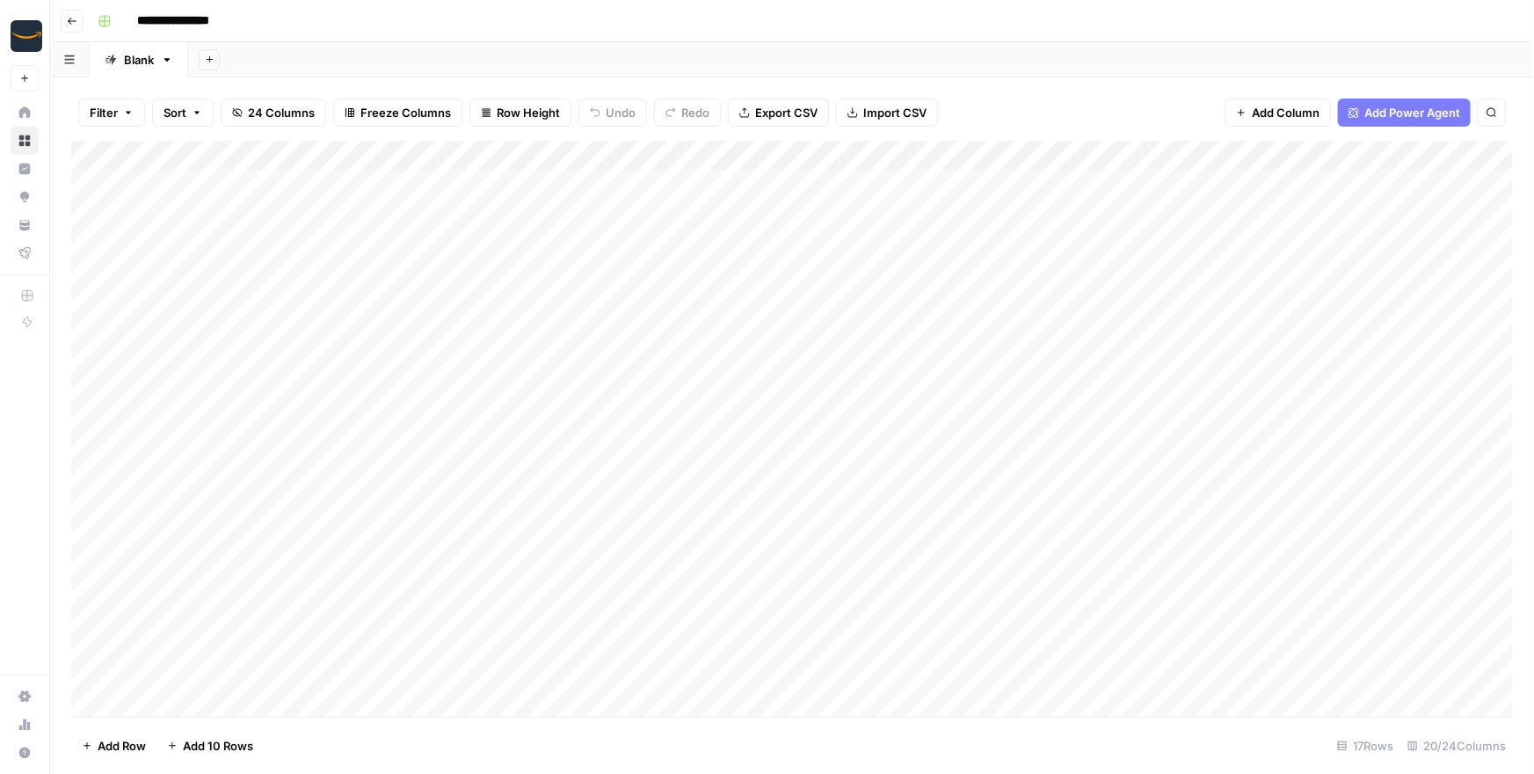
click at [295, 259] on div "Add Column" at bounding box center [792, 429] width 1442 height 576
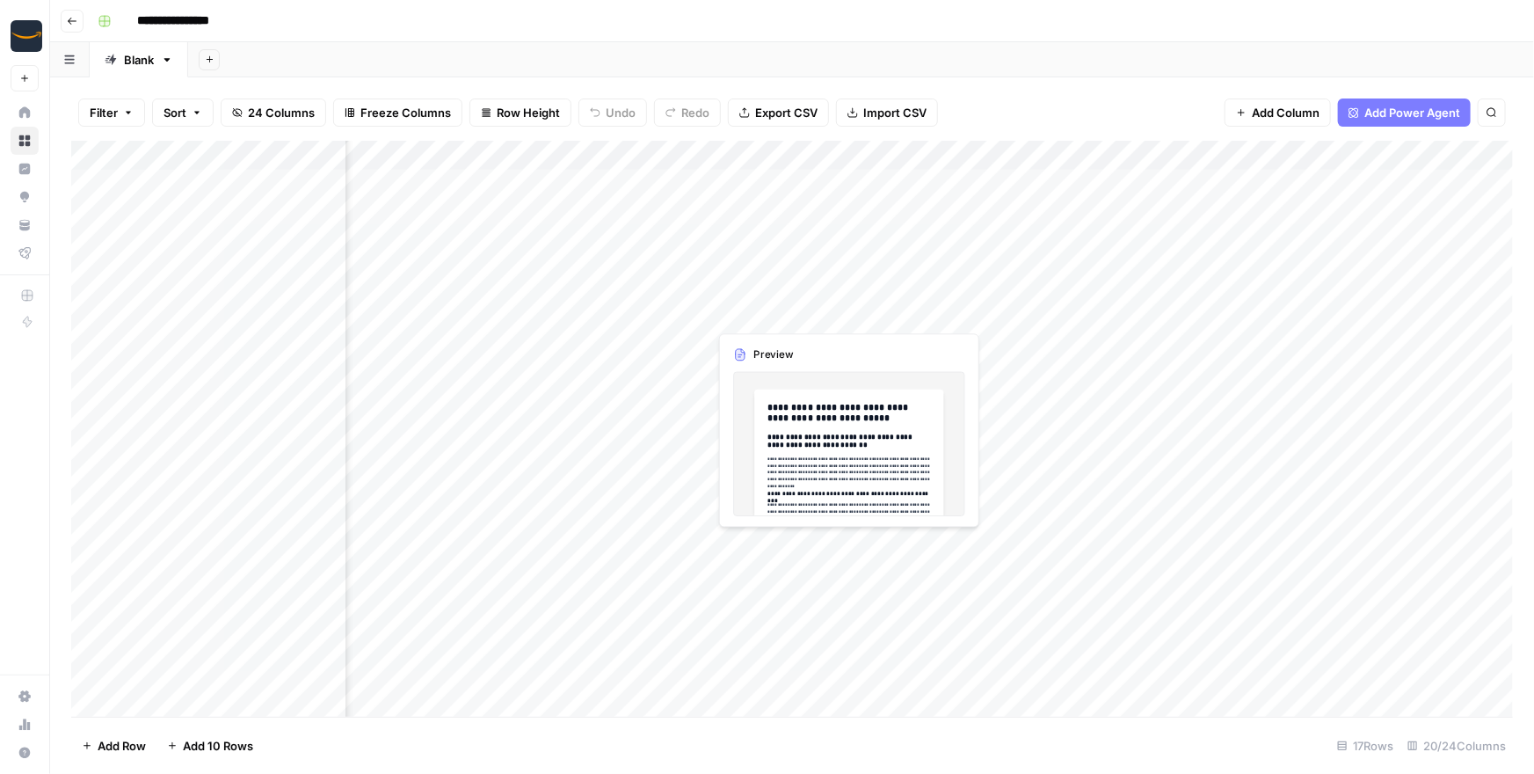
drag, startPoint x: 837, startPoint y: 197, endPoint x: 829, endPoint y: 573, distance: 376.3
click at [829, 573] on div "Add Column" at bounding box center [792, 429] width 1442 height 576
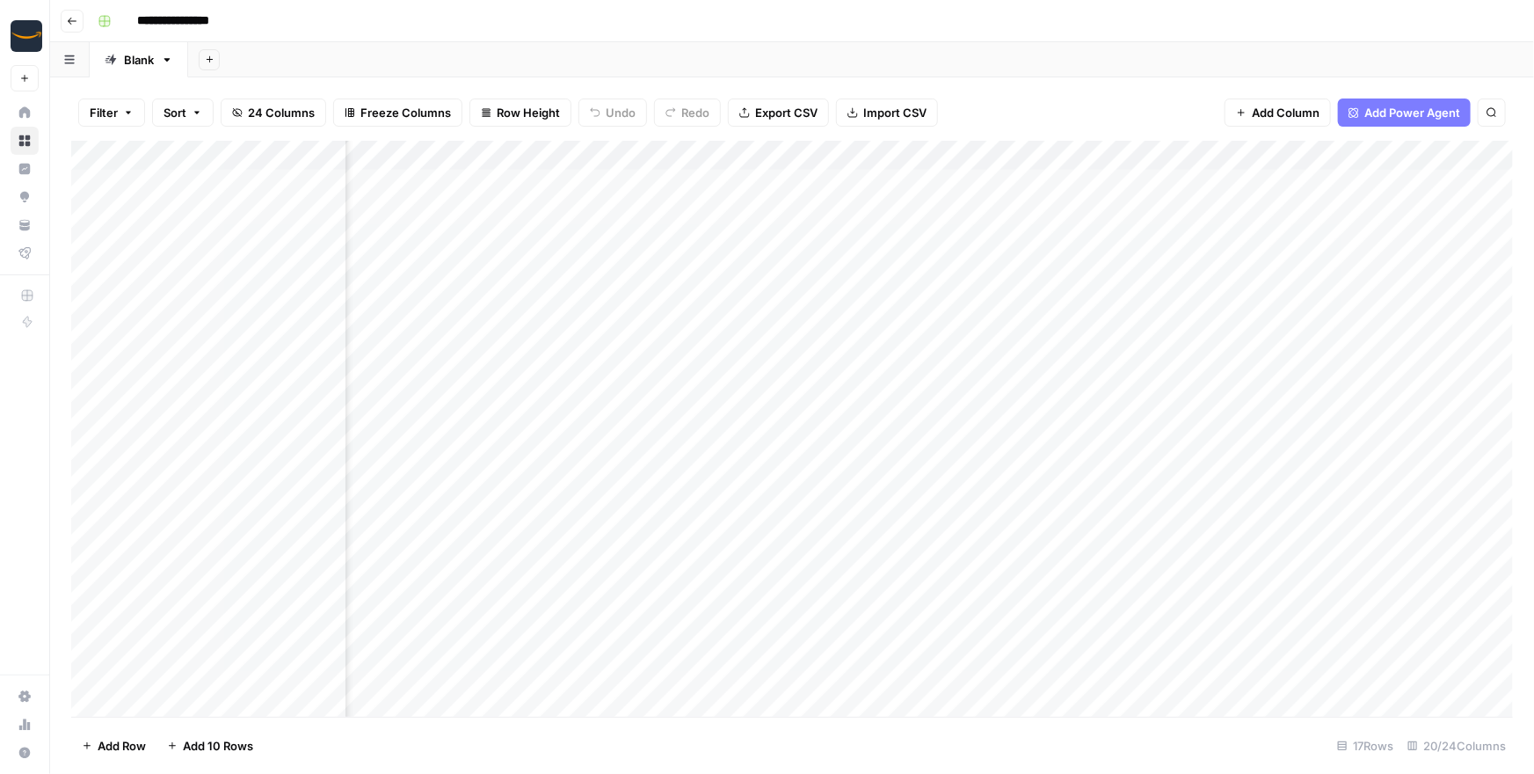
scroll to position [0, 1657]
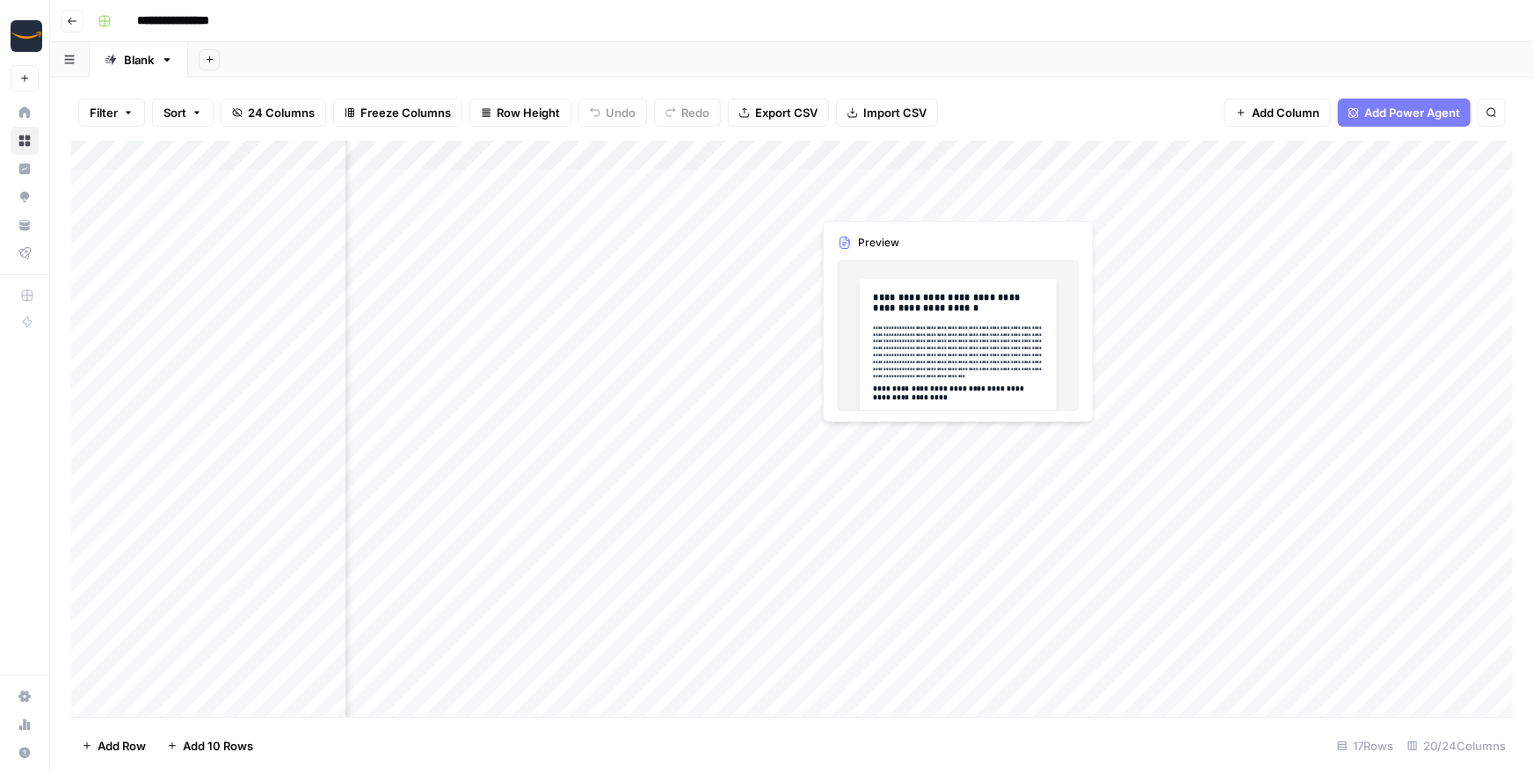
drag, startPoint x: 916, startPoint y: 174, endPoint x: 914, endPoint y: 640, distance: 465.9
click at [914, 640] on div "Add Column" at bounding box center [792, 429] width 1442 height 576
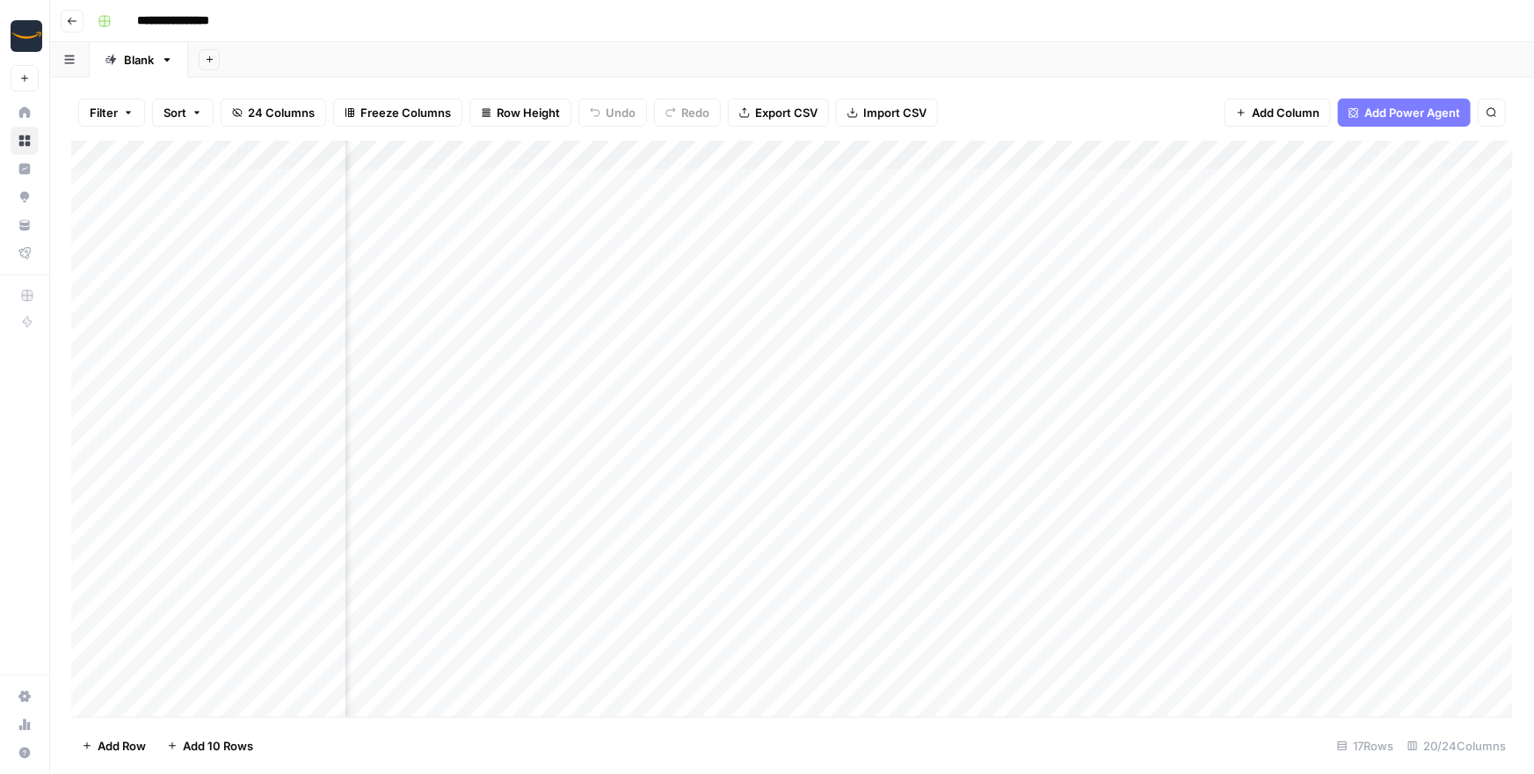
scroll to position [0, 2046]
click at [1051, 180] on div "Add Column" at bounding box center [792, 429] width 1442 height 576
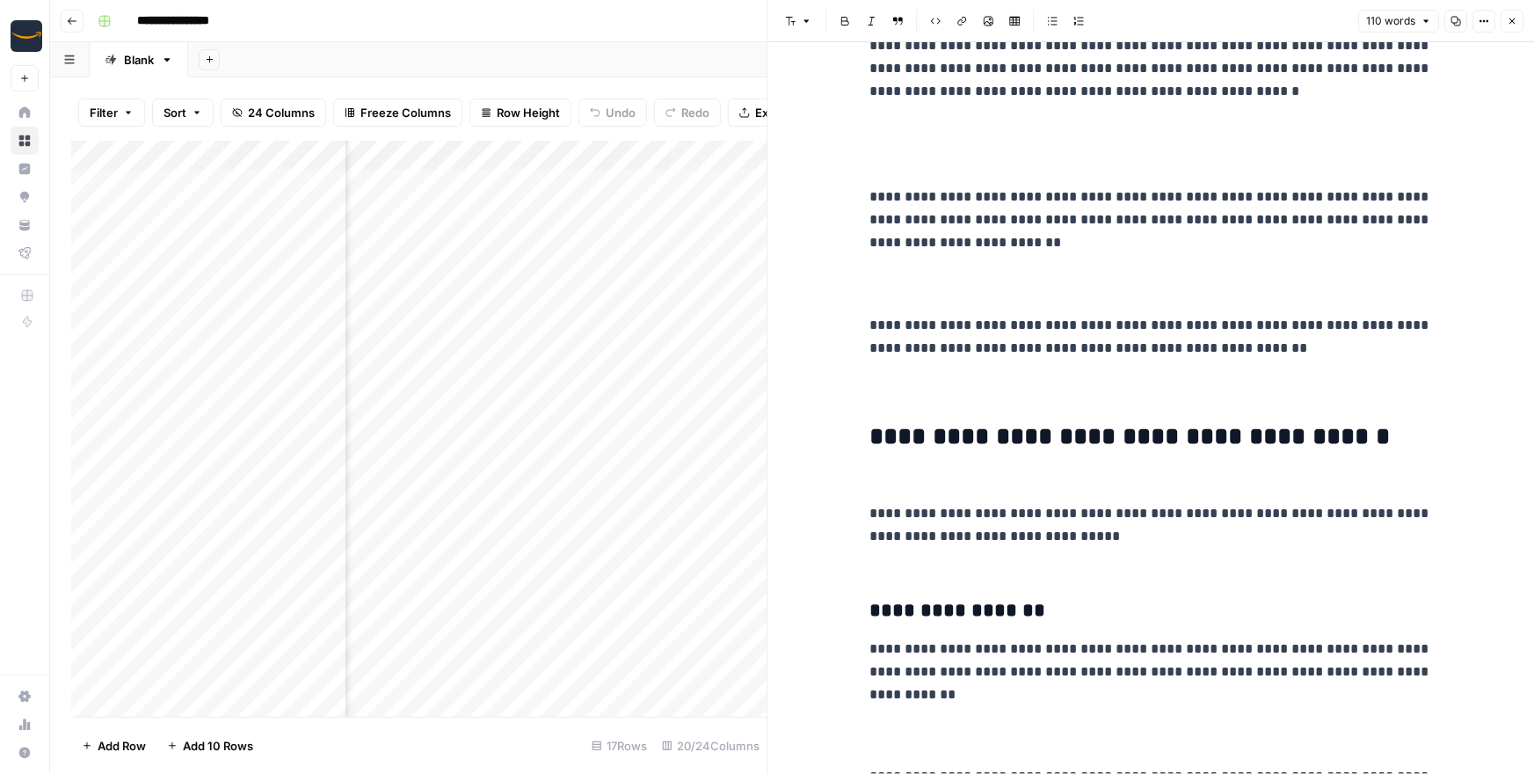
scroll to position [388, 0]
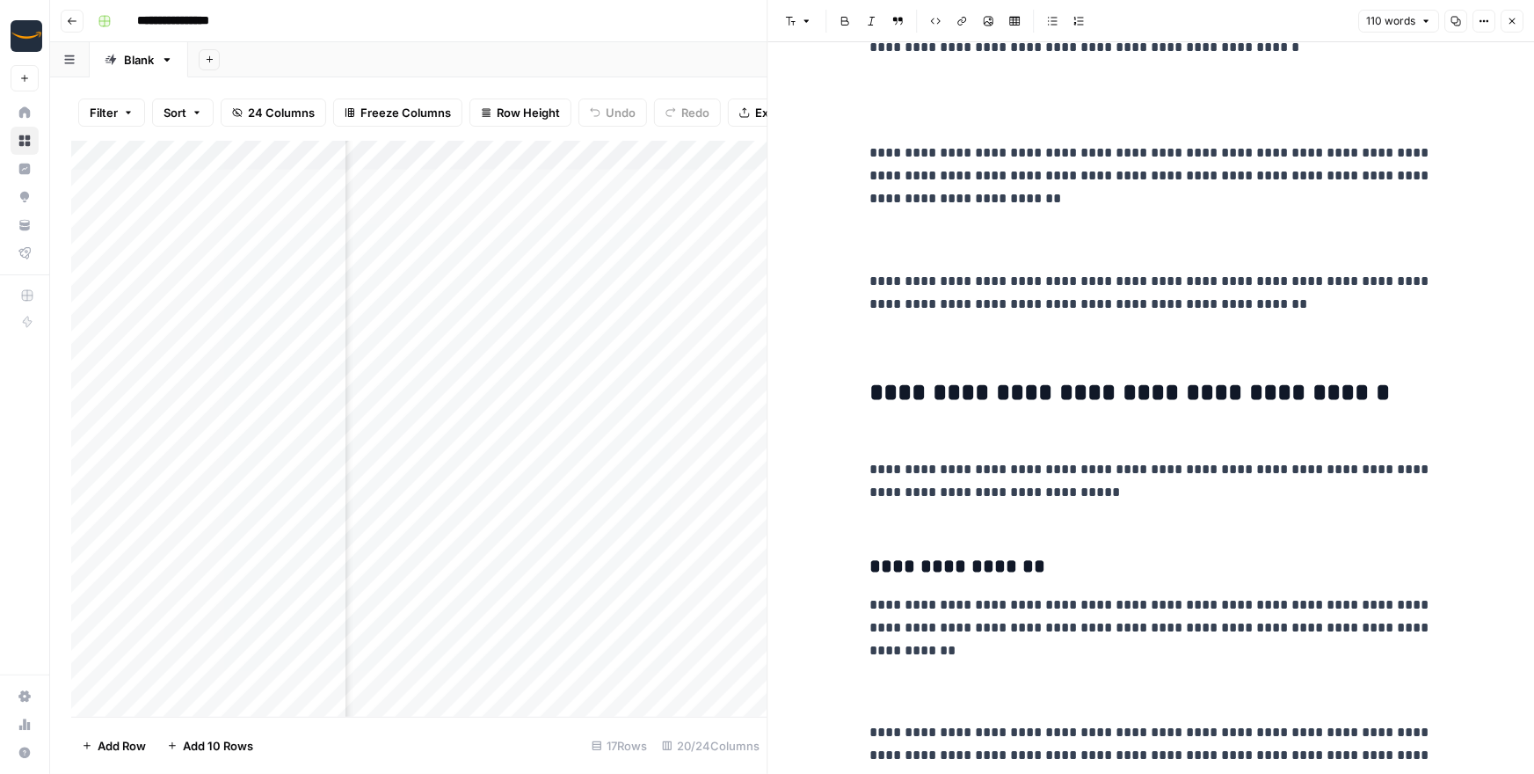
click at [1521, 19] on button "Close" at bounding box center [1512, 21] width 23 height 23
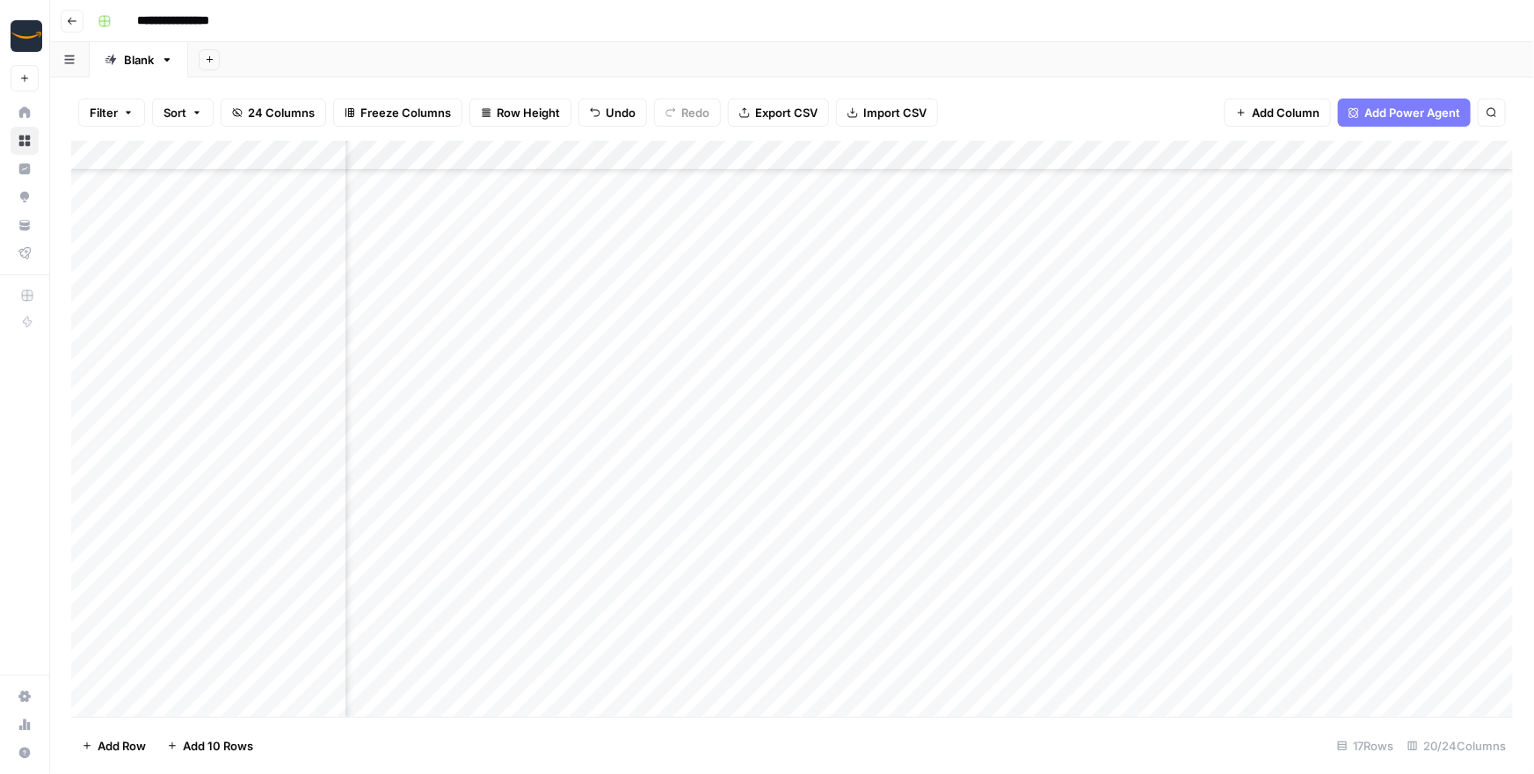
scroll to position [229, 2046]
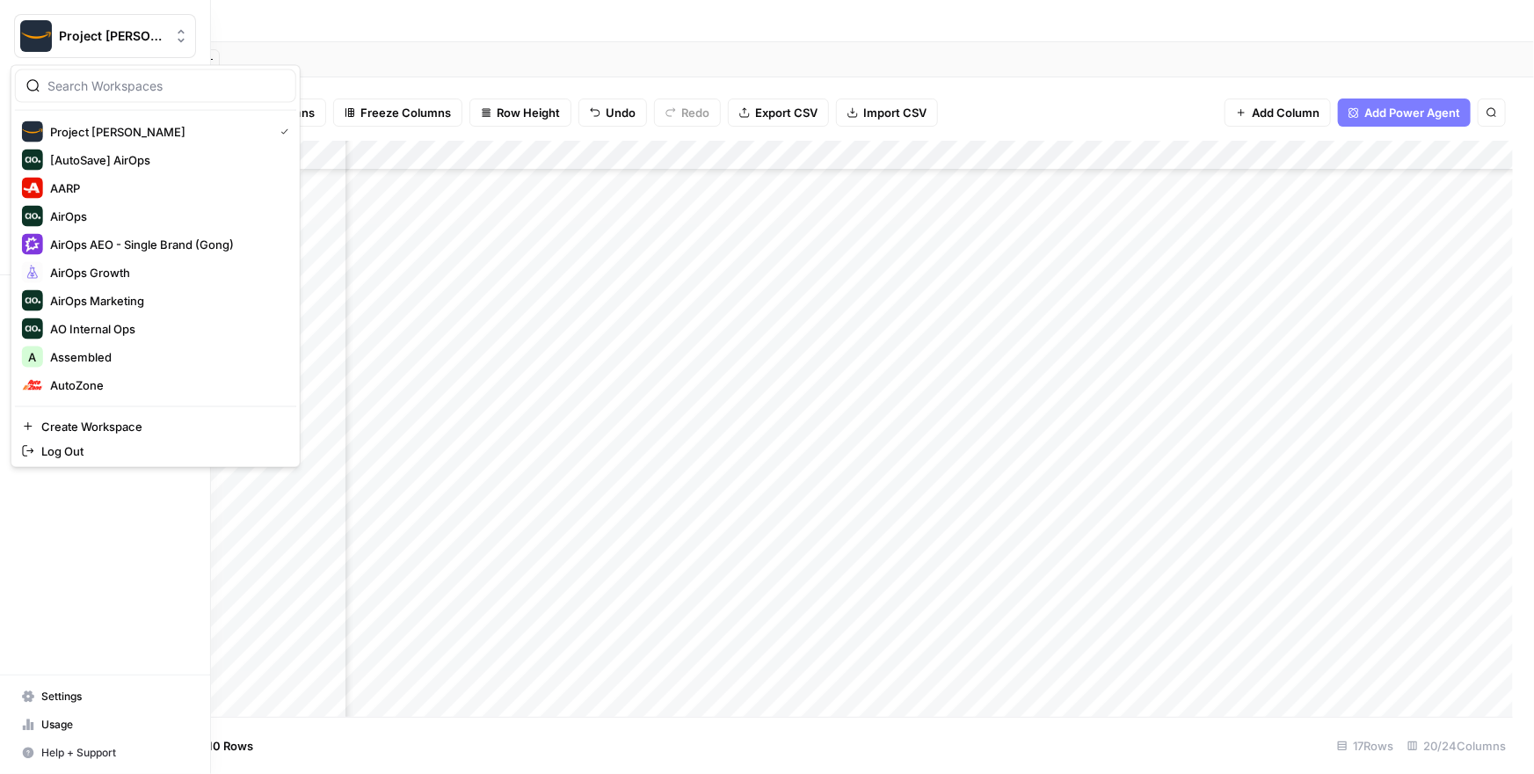
click at [33, 26] on img "Workspace: Project Kuiper" at bounding box center [36, 36] width 32 height 32
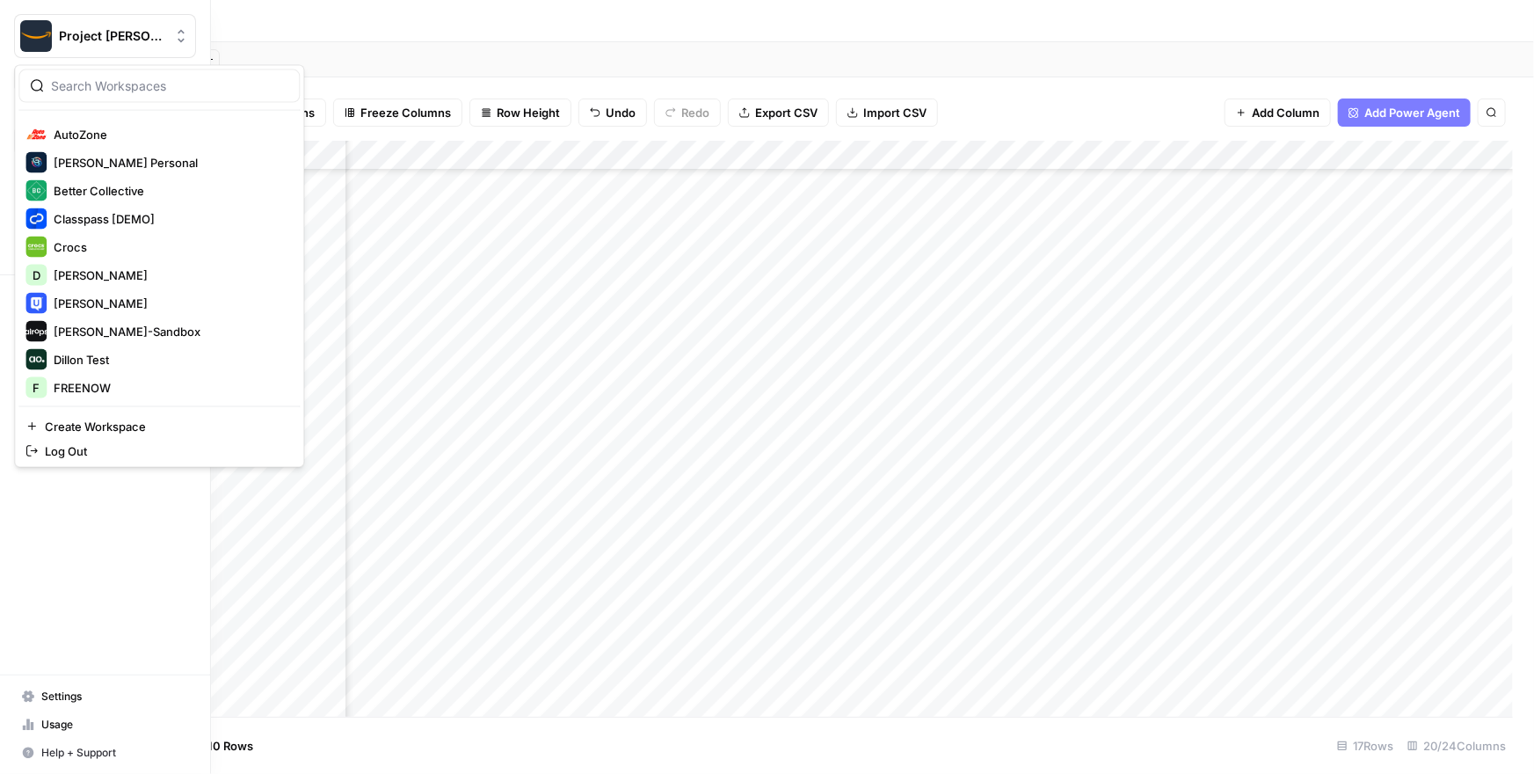
scroll to position [229, 0]
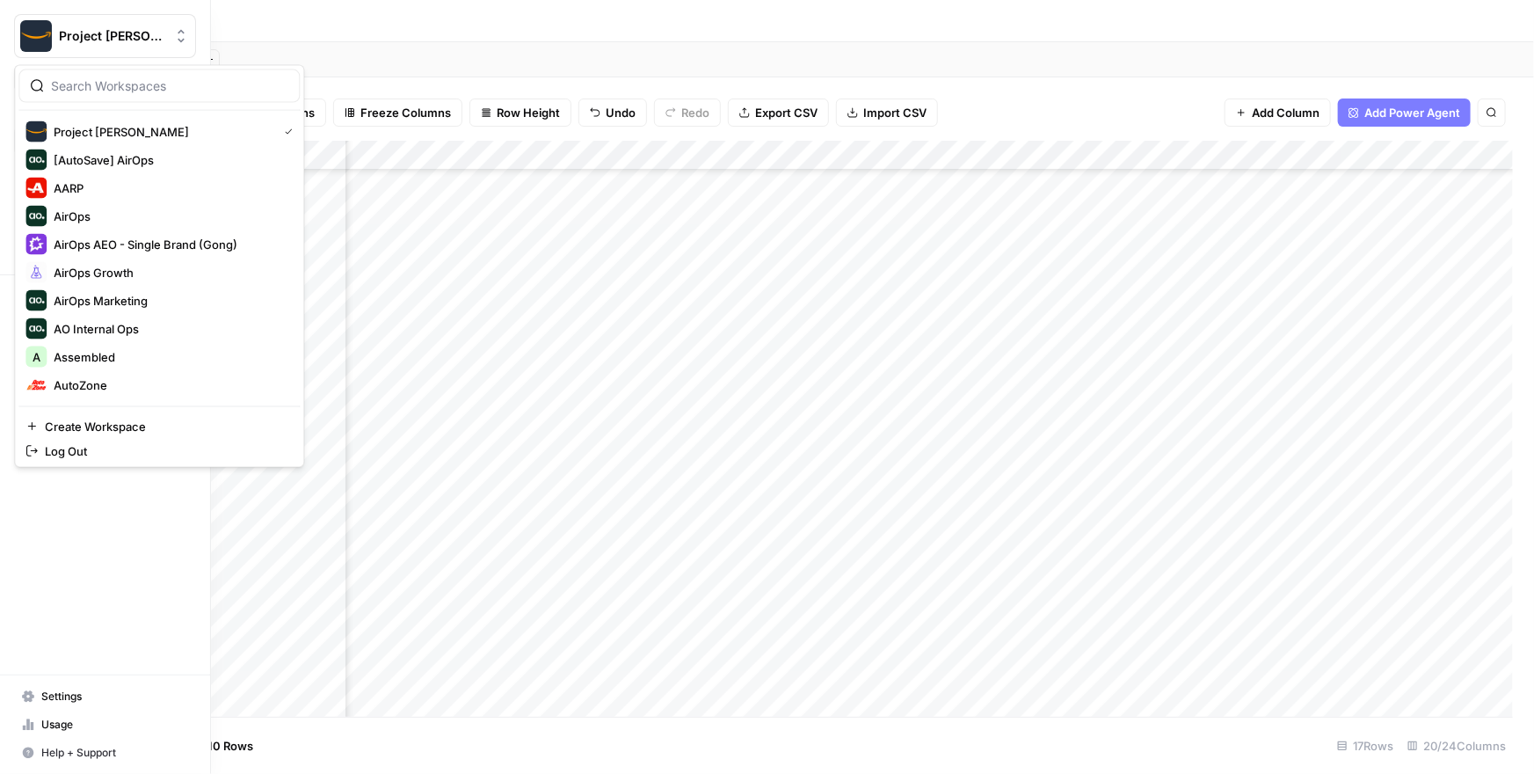
click at [18, 38] on button "Project [PERSON_NAME]" at bounding box center [105, 36] width 182 height 44
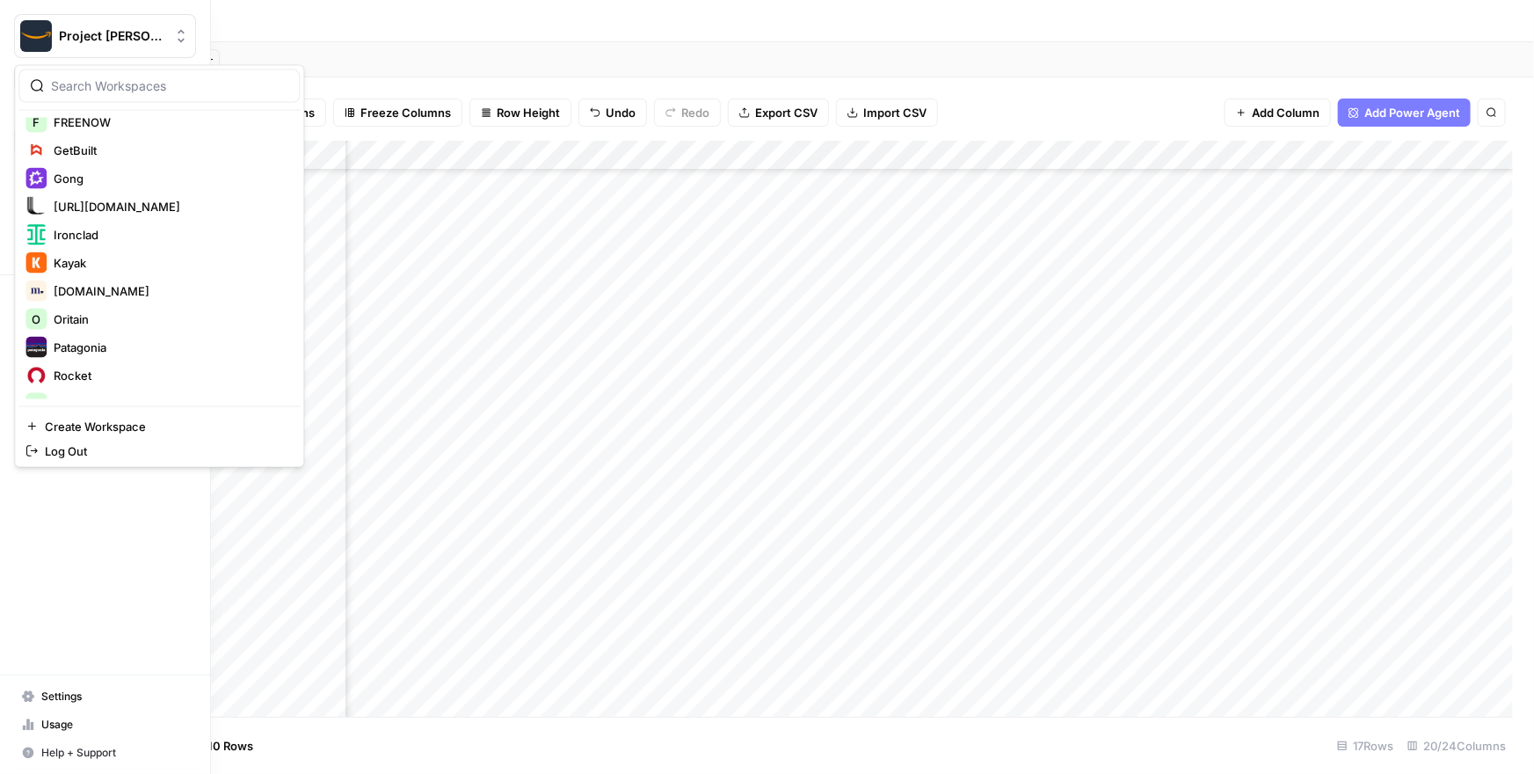
scroll to position [526, 0]
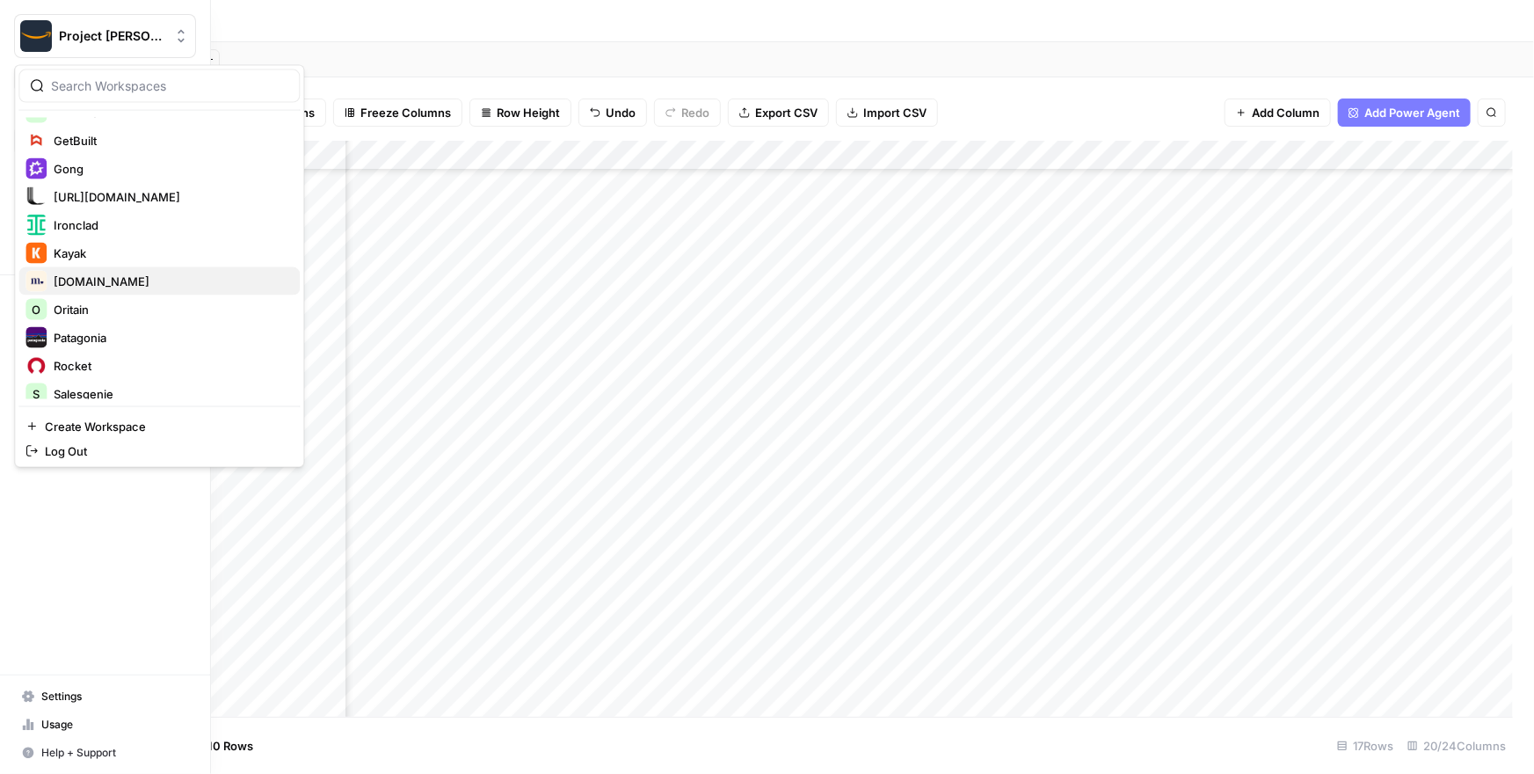
click at [126, 278] on span "[DOMAIN_NAME]" at bounding box center [170, 281] width 232 height 18
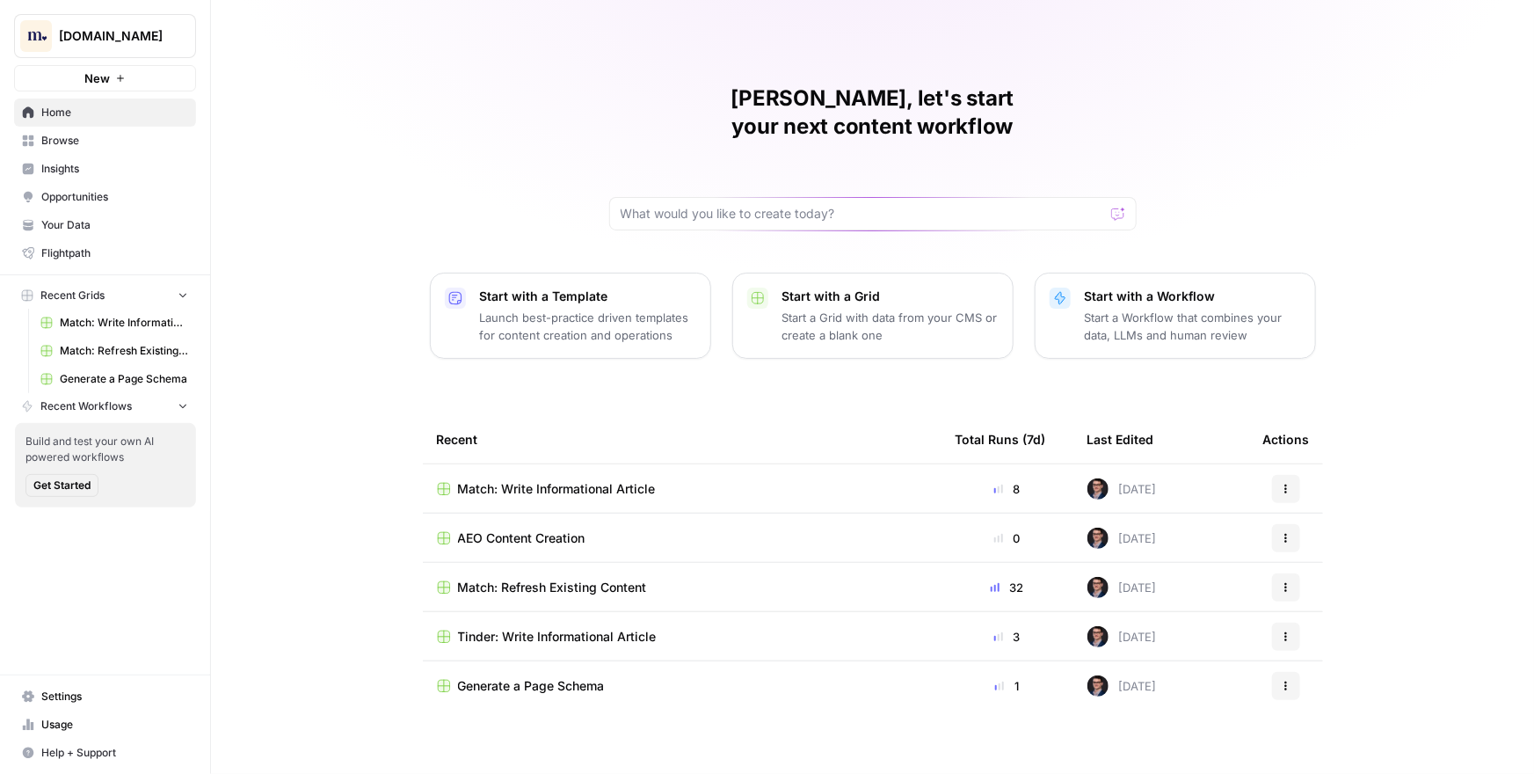
click at [134, 35] on span "[DOMAIN_NAME]" at bounding box center [112, 36] width 106 height 18
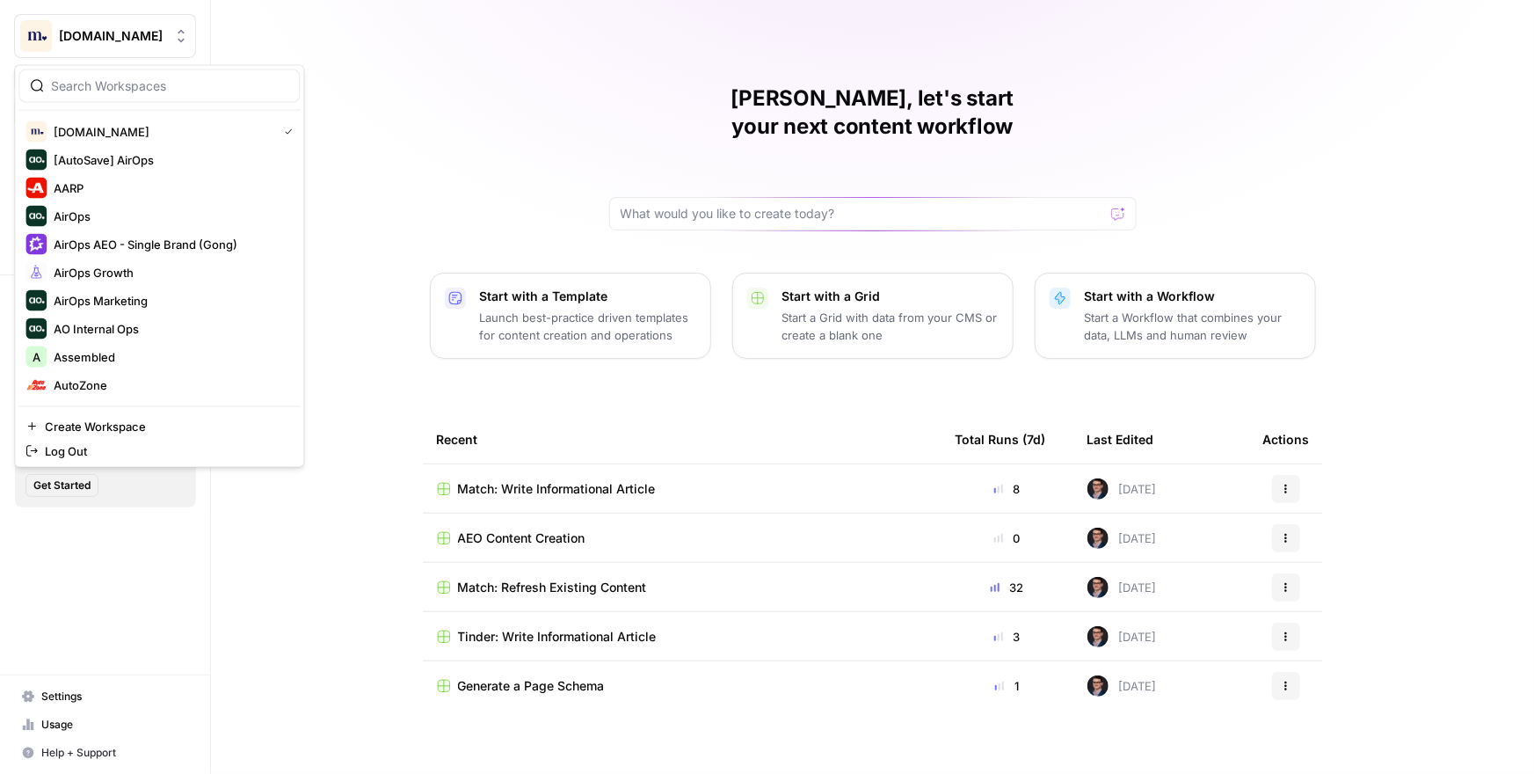
click at [397, 209] on div "[PERSON_NAME], let's start your next content workflow Start with a Template Lau…" at bounding box center [872, 387] width 1323 height 774
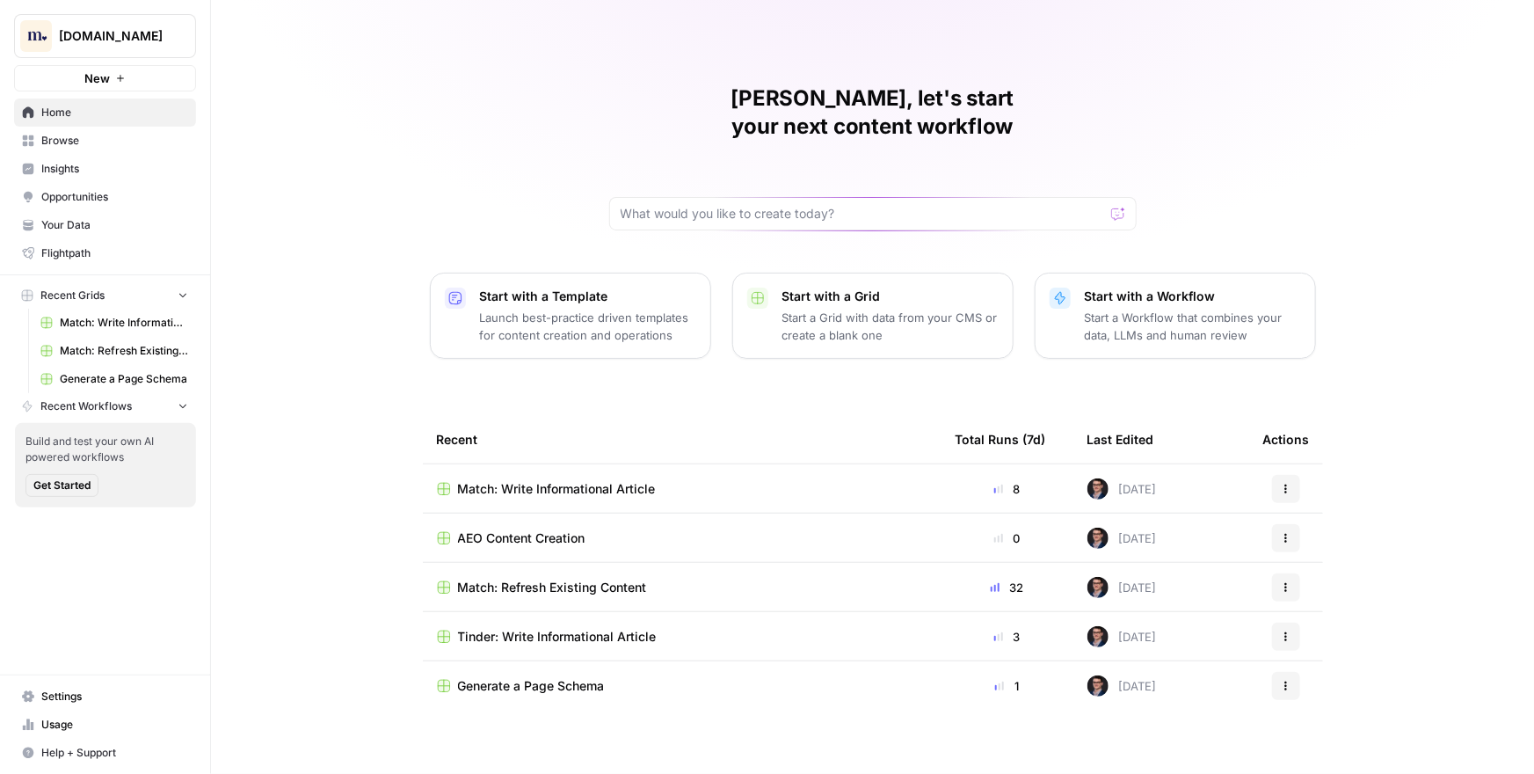
click at [322, 225] on div "[PERSON_NAME], let's start your next content workflow Start with a Template Lau…" at bounding box center [872, 387] width 1323 height 774
click at [111, 172] on span "Insights" at bounding box center [114, 169] width 147 height 16
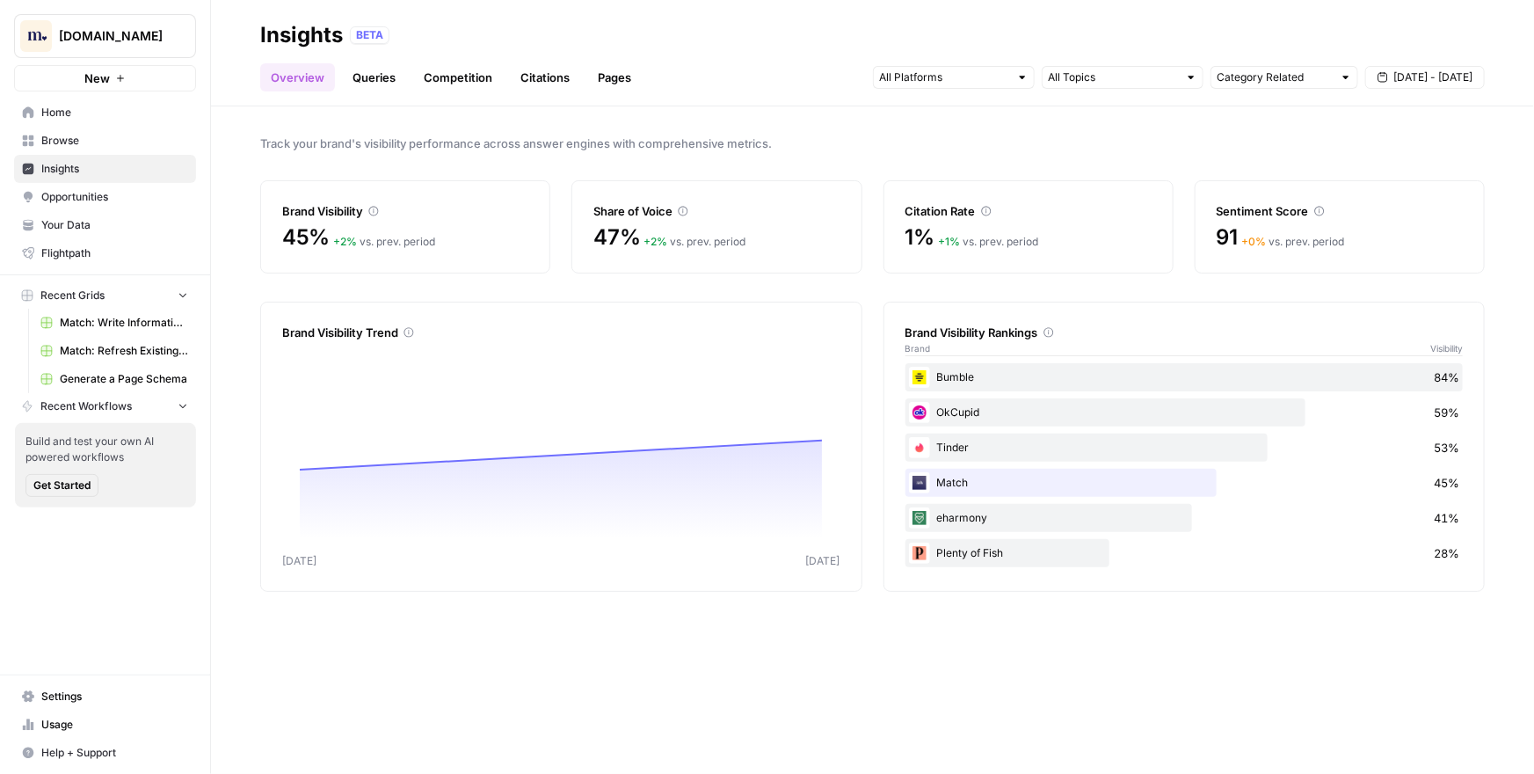
click at [712, 142] on span "Track your brand's visibility performance across answer engines with comprehens…" at bounding box center [872, 143] width 1224 height 18
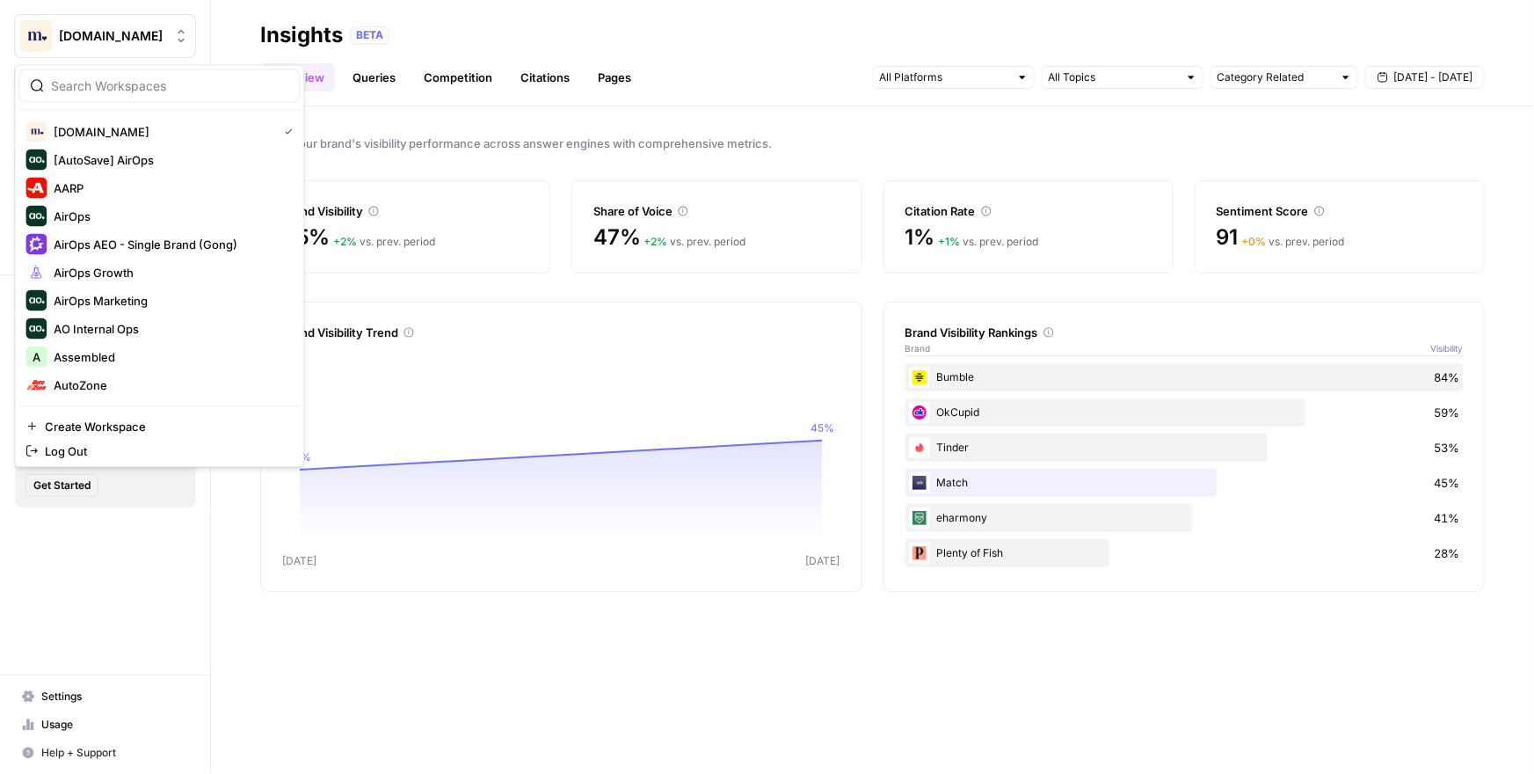
click at [176, 36] on icon "Workspace: Match.com" at bounding box center [181, 36] width 18 height 18
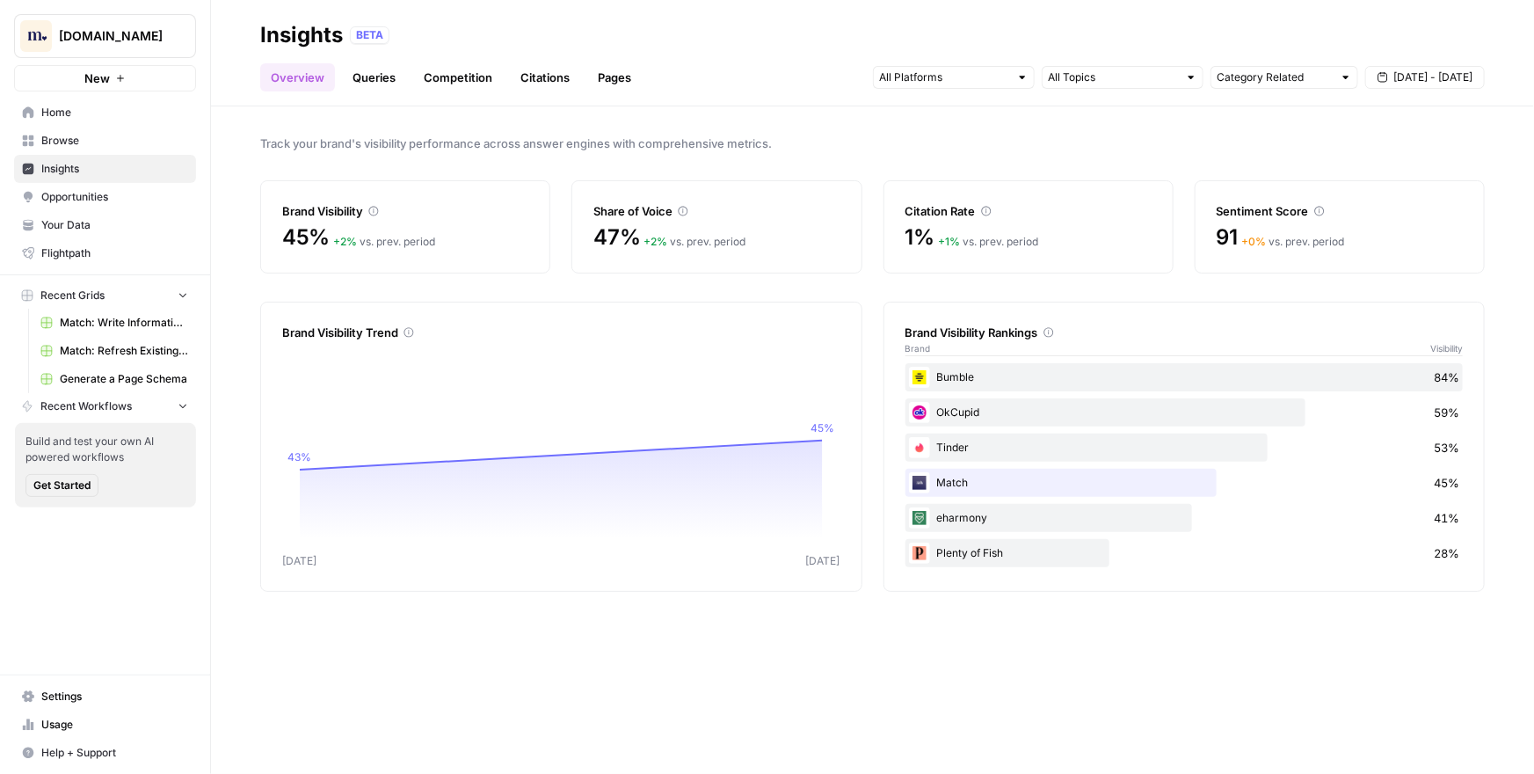
click at [513, 142] on span "Track your brand's visibility performance across answer engines with comprehens…" at bounding box center [872, 143] width 1224 height 18
click at [1022, 76] on div at bounding box center [1022, 77] width 12 height 12
click at [1114, 76] on input "text" at bounding box center [1113, 78] width 130 height 18
click at [1286, 82] on input "text" at bounding box center [1275, 78] width 116 height 18
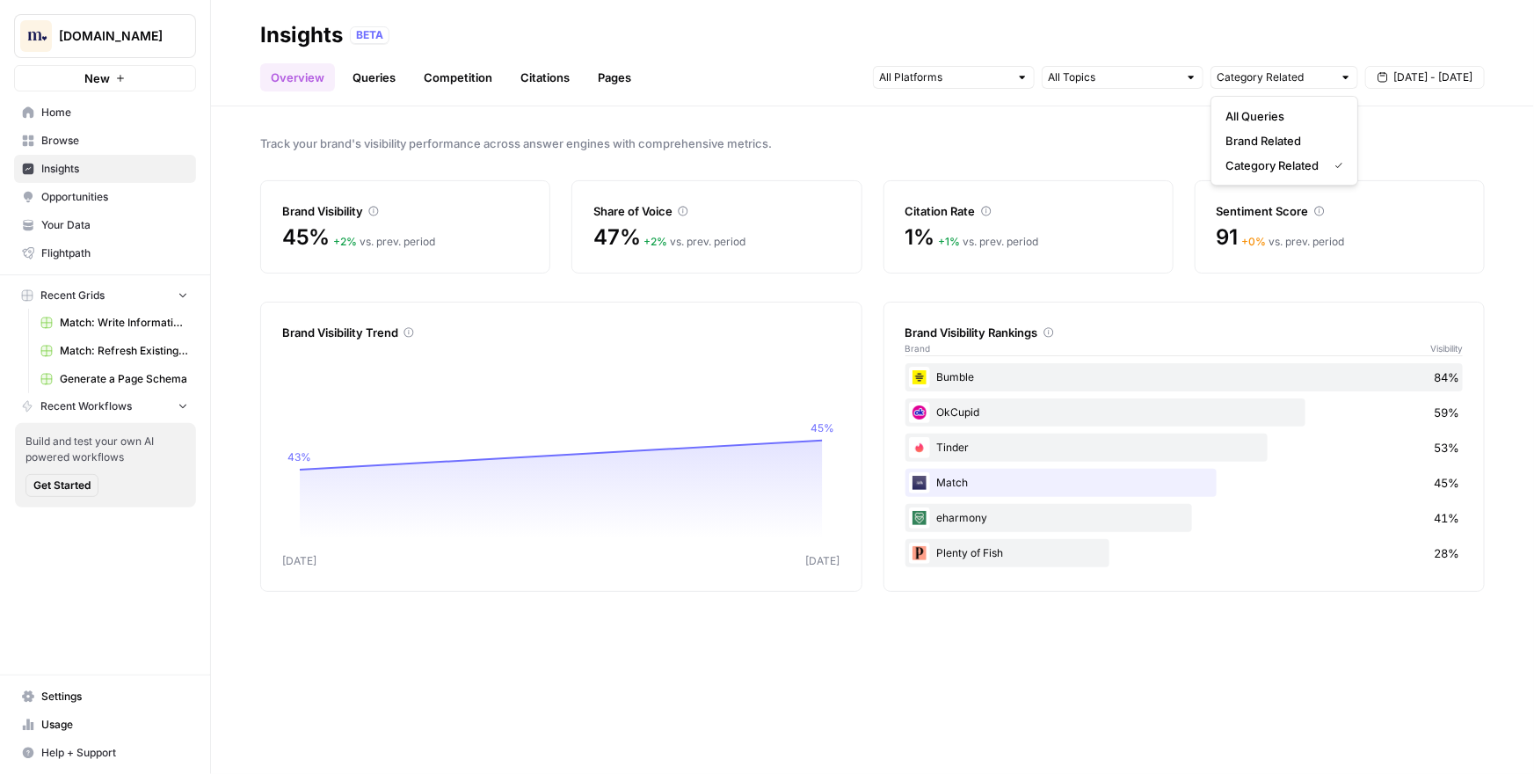
type input "Category Related"
click at [1421, 117] on div "Track your brand's visibility performance across answer engines with comprehens…" at bounding box center [872, 439] width 1323 height 667
click at [373, 79] on link "Queries" at bounding box center [374, 77] width 64 height 28
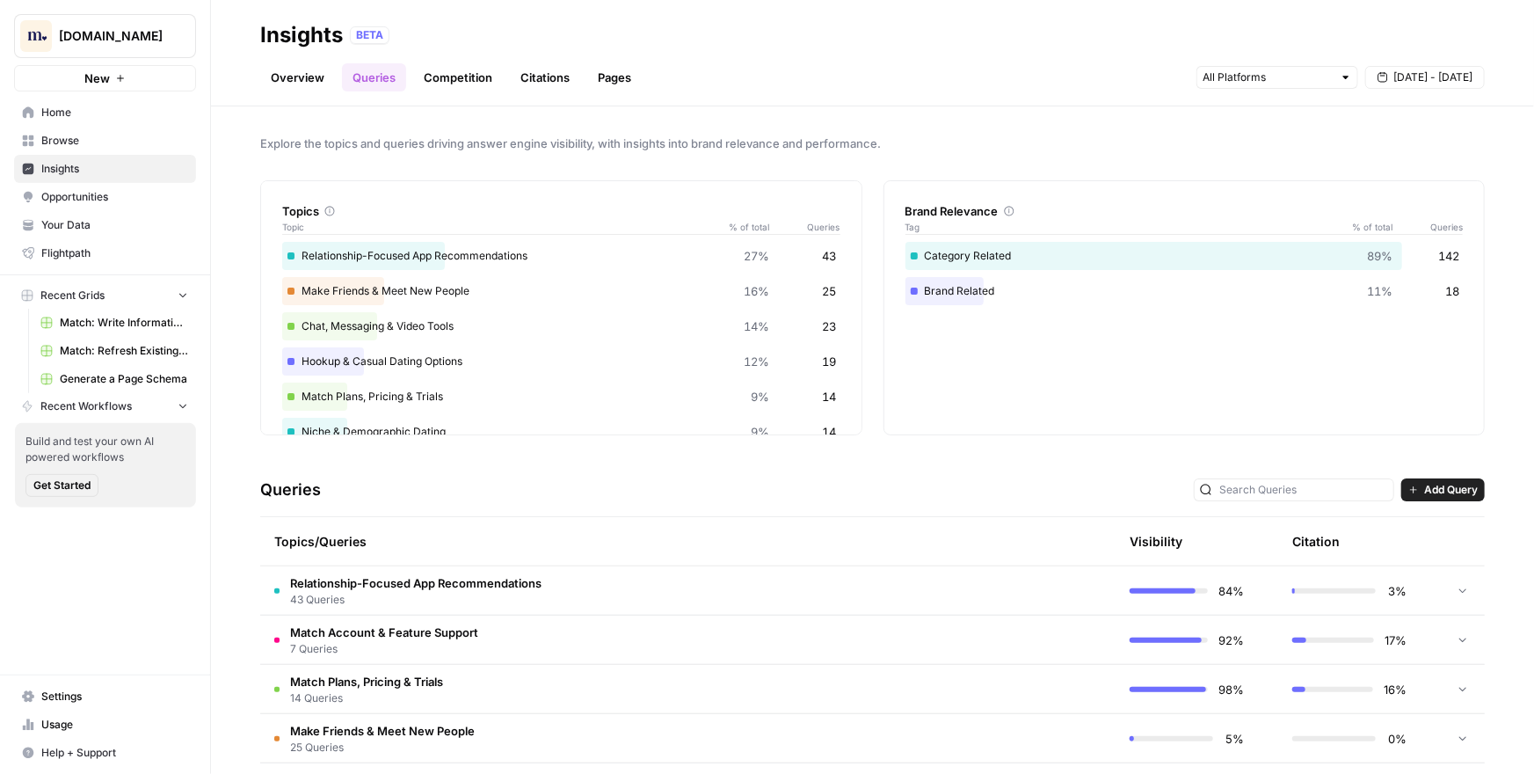
click at [871, 237] on div "Topics Topic % of total Queries Relationship-Focused App Recommendations 27% 43…" at bounding box center [872, 307] width 1224 height 255
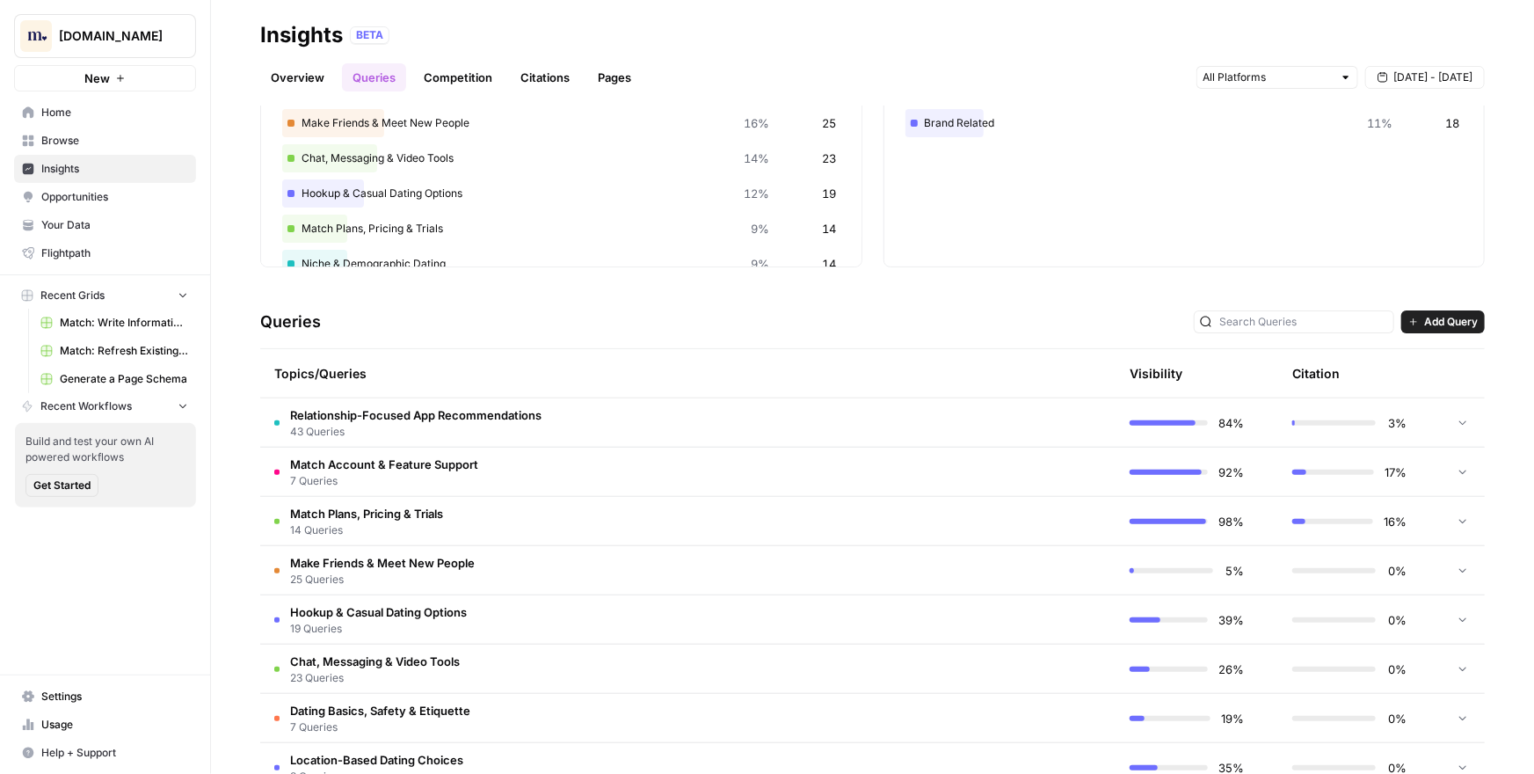
scroll to position [264, 0]
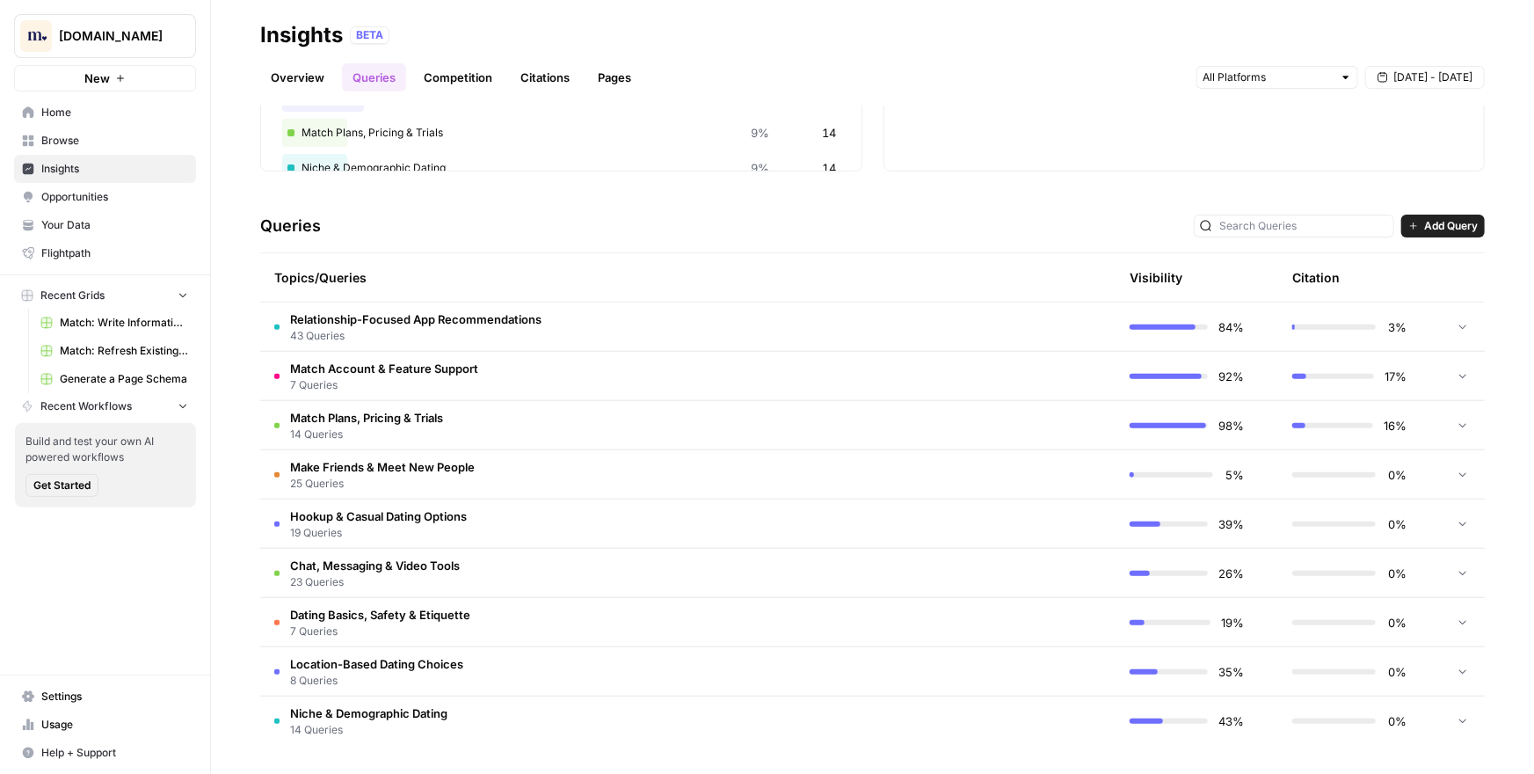
click at [484, 316] on span "Relationship-Focused App Recommendations" at bounding box center [415, 319] width 251 height 18
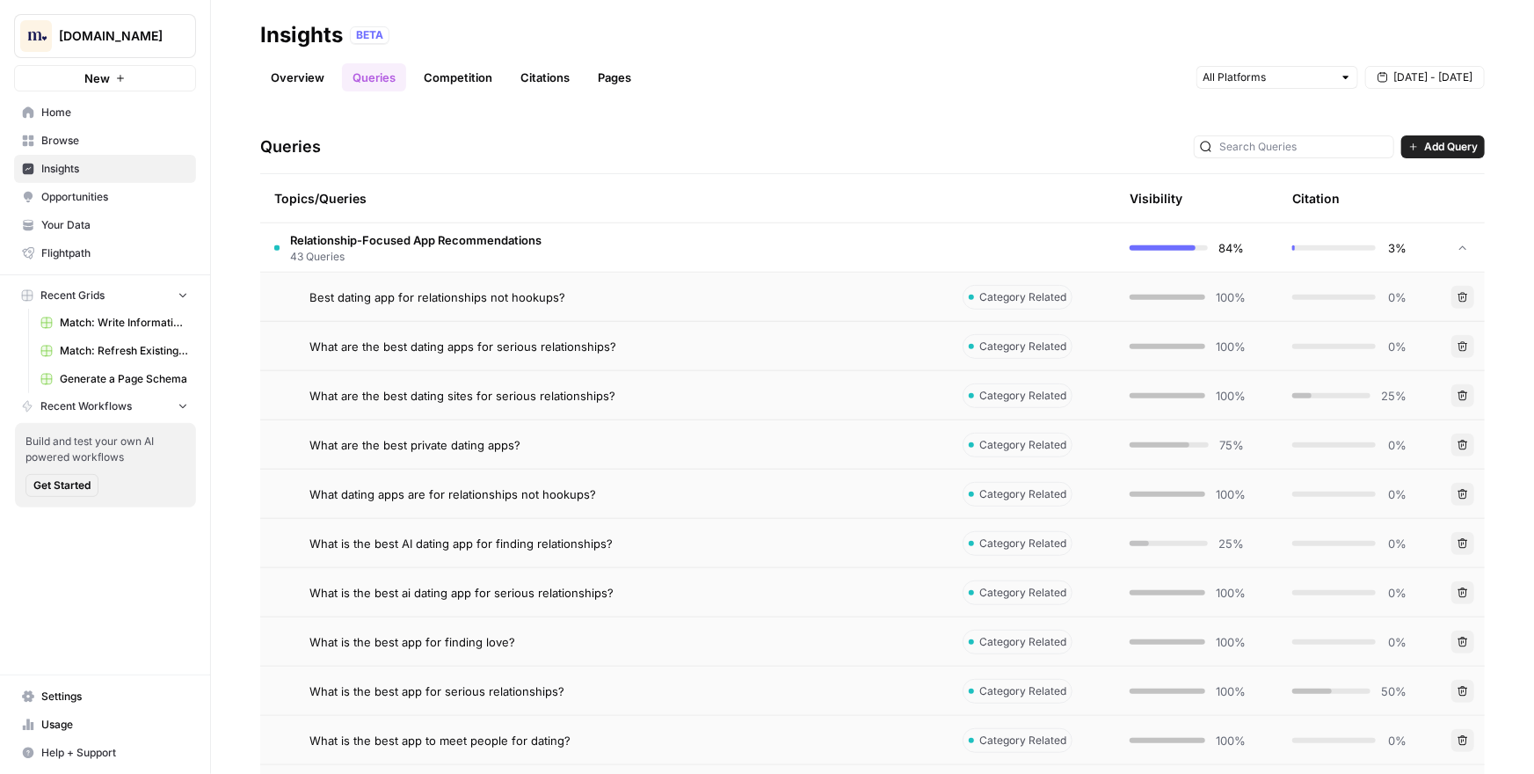
scroll to position [347, 0]
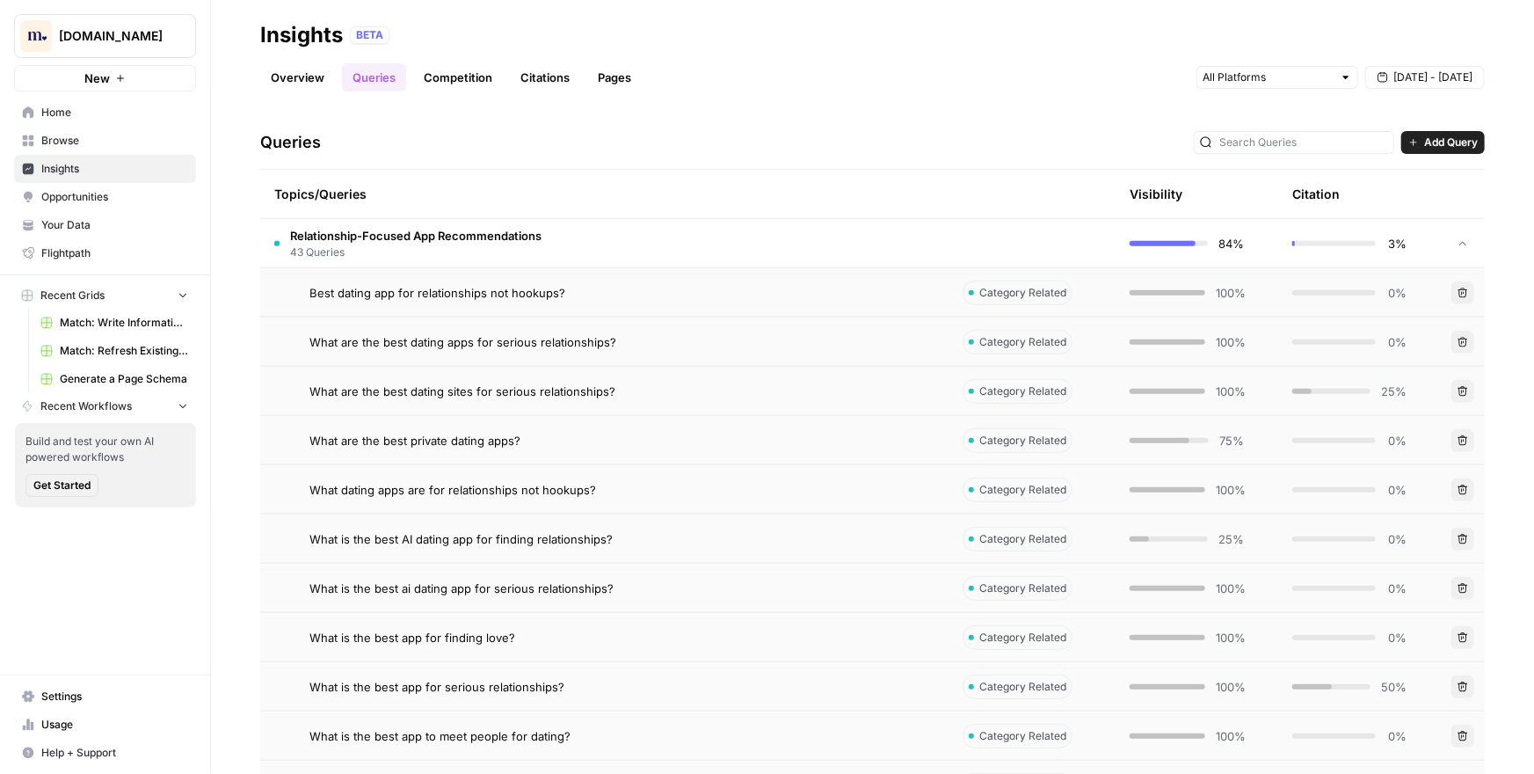
click at [471, 438] on span "What are the best private dating apps?" at bounding box center [414, 441] width 211 height 18
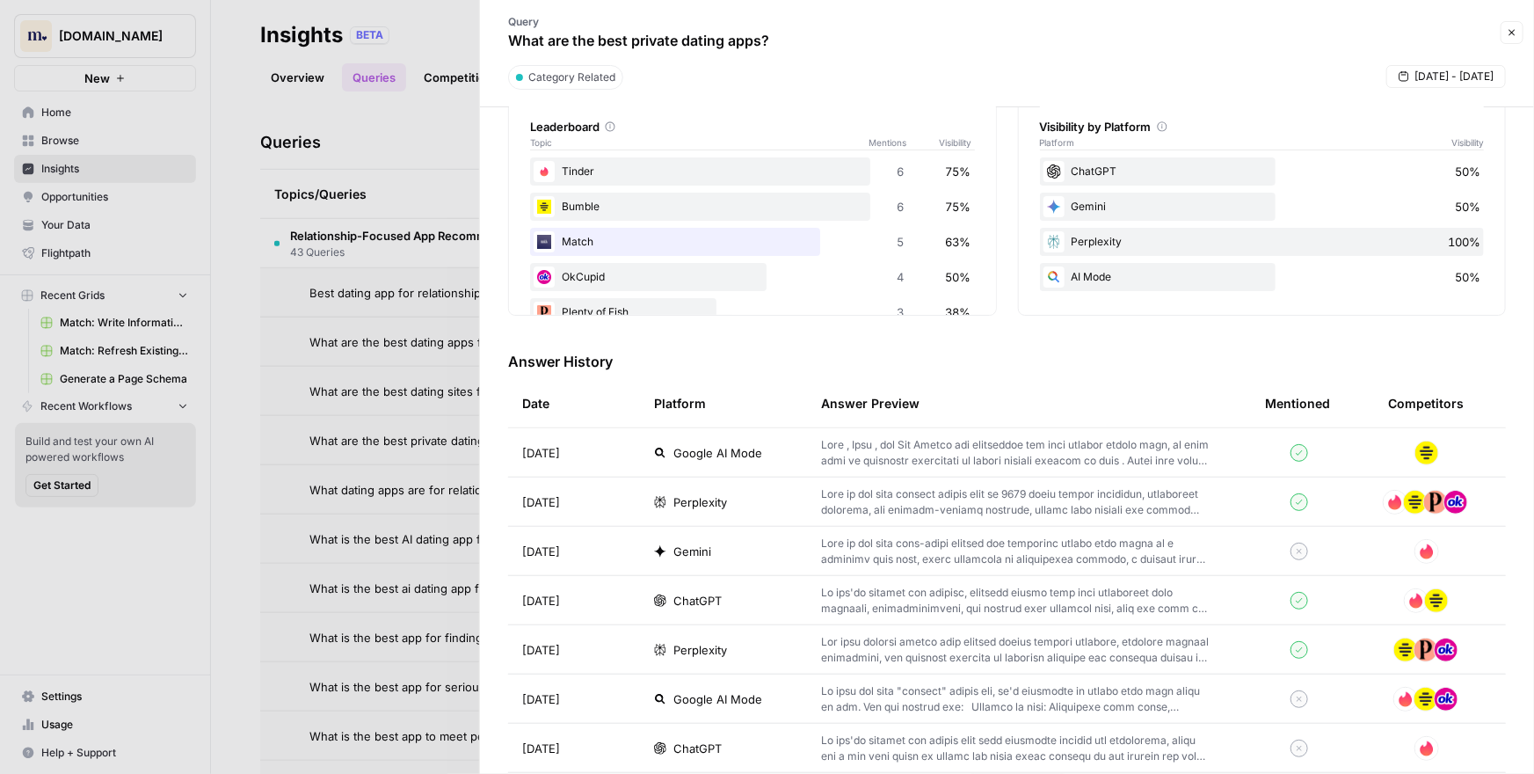
scroll to position [374, 0]
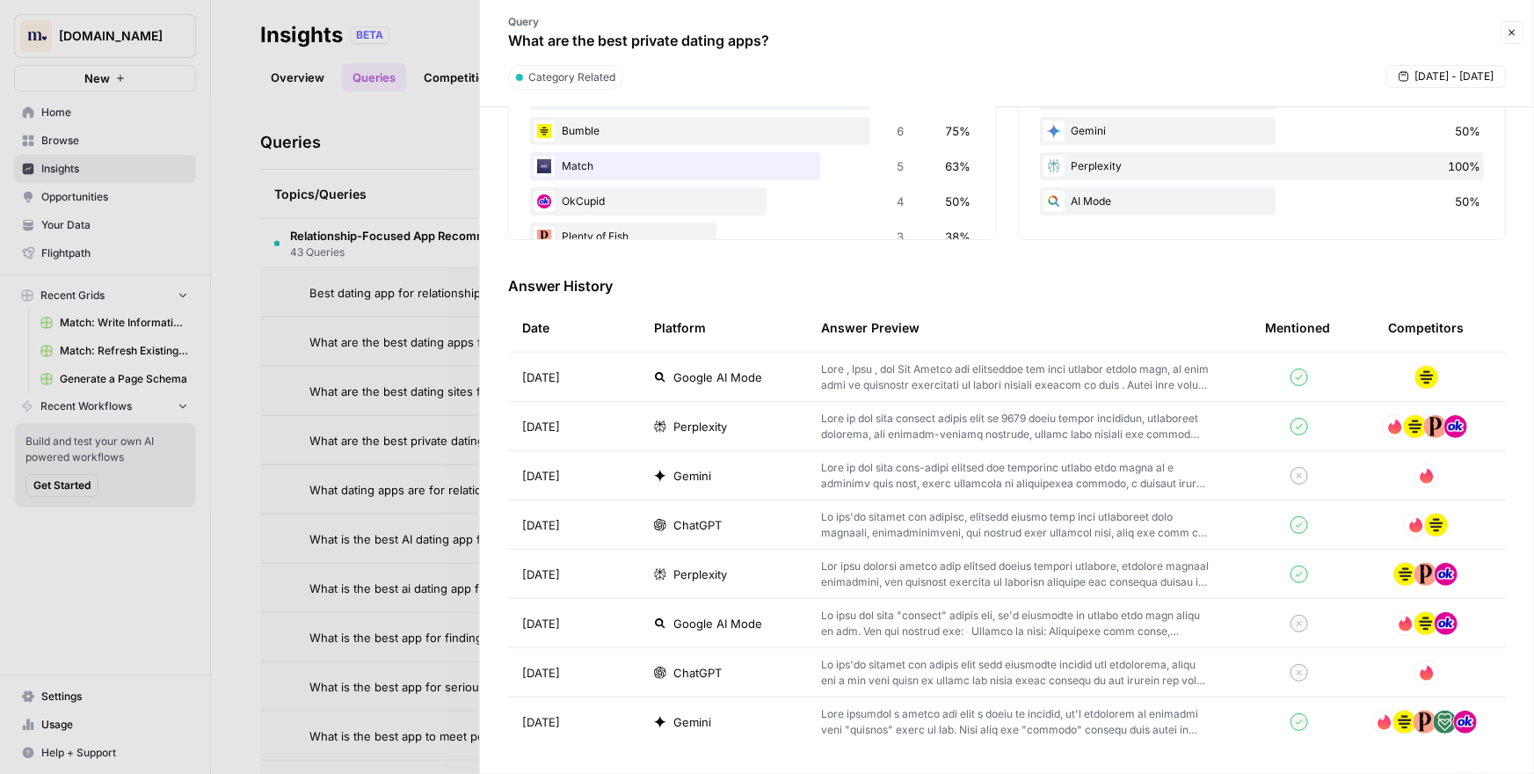
click at [608, 528] on td "[DATE]" at bounding box center [574, 524] width 132 height 48
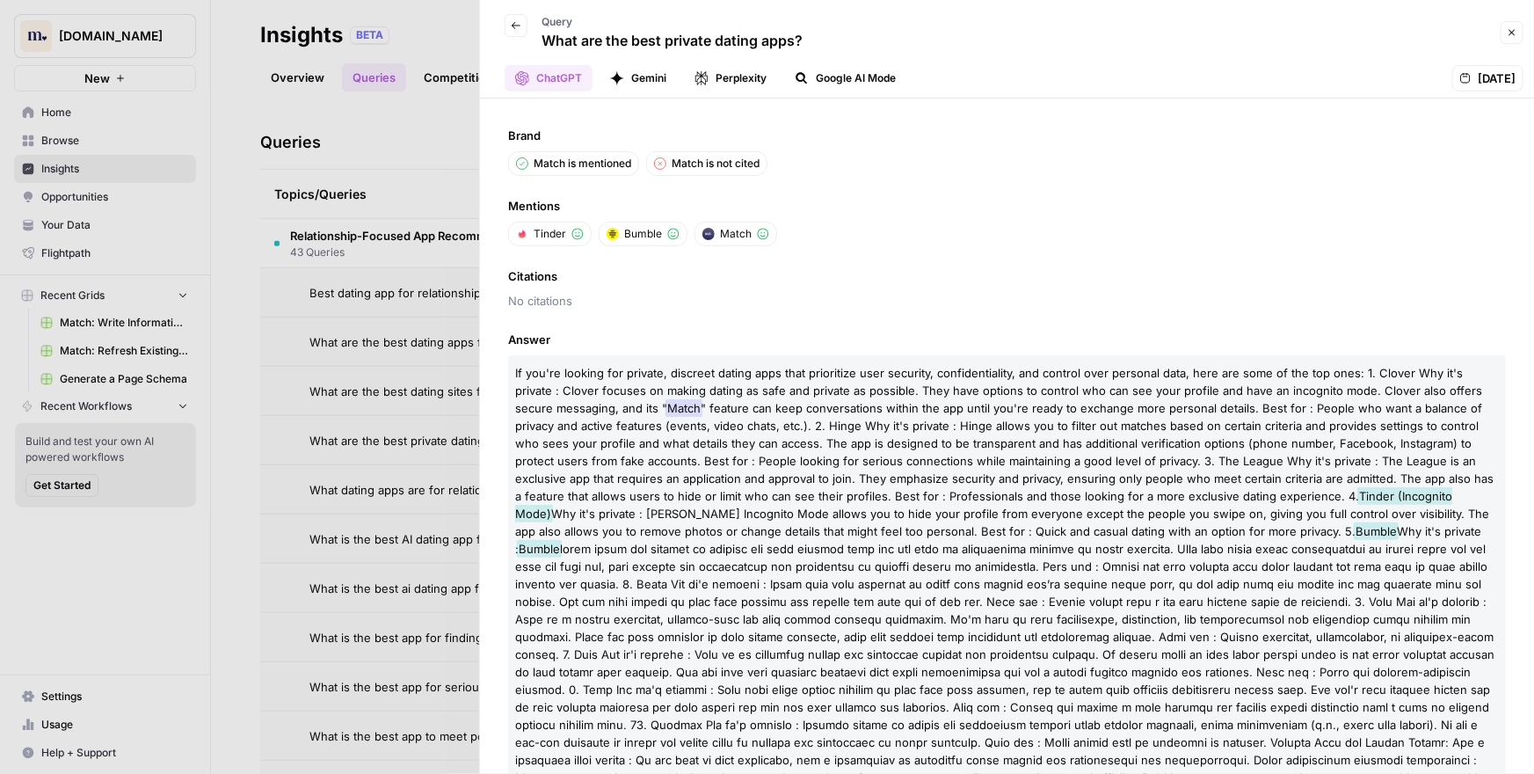
click at [651, 83] on button "Gemini" at bounding box center [637, 78] width 77 height 26
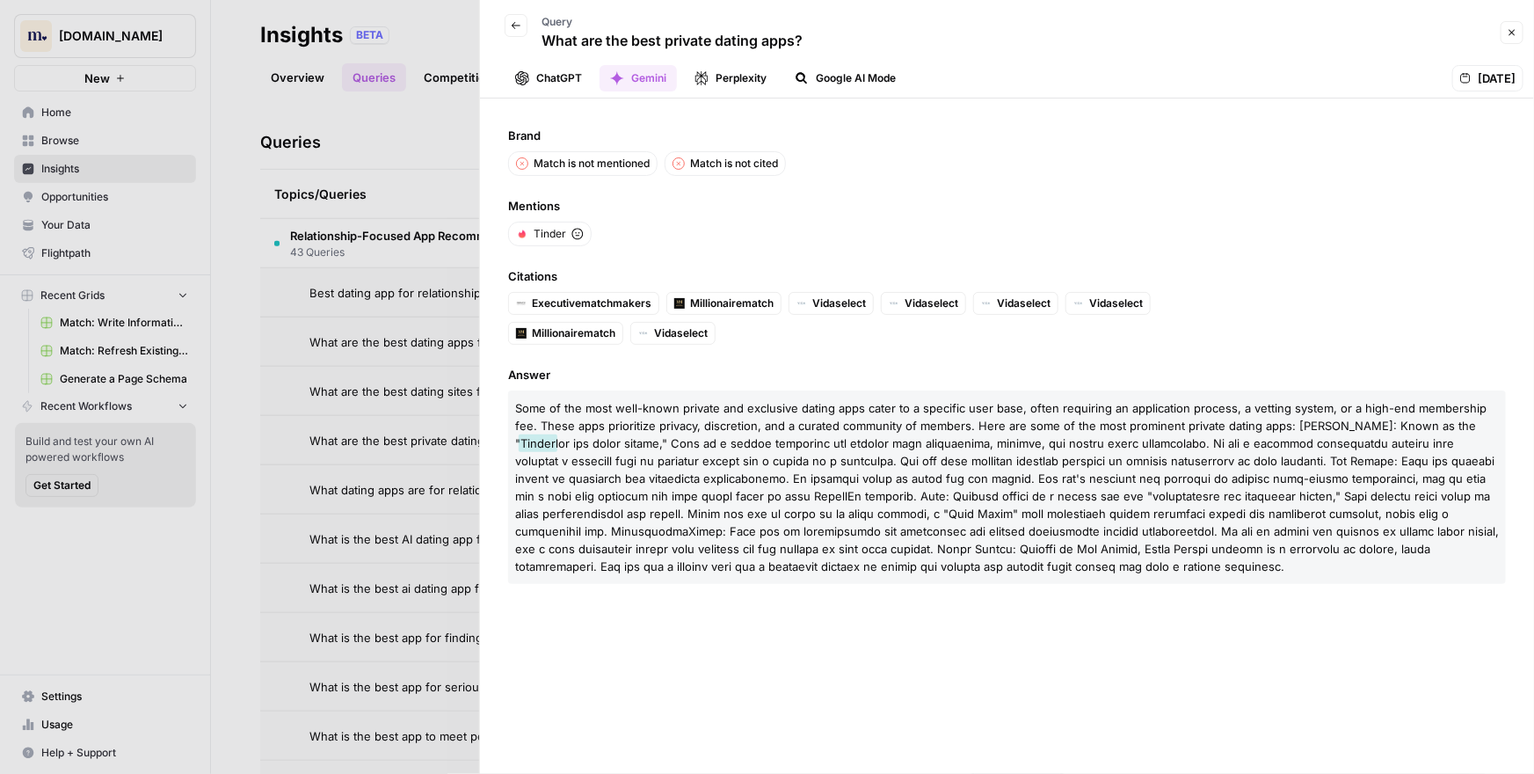
click at [723, 79] on button "Perplexity" at bounding box center [730, 78] width 93 height 26
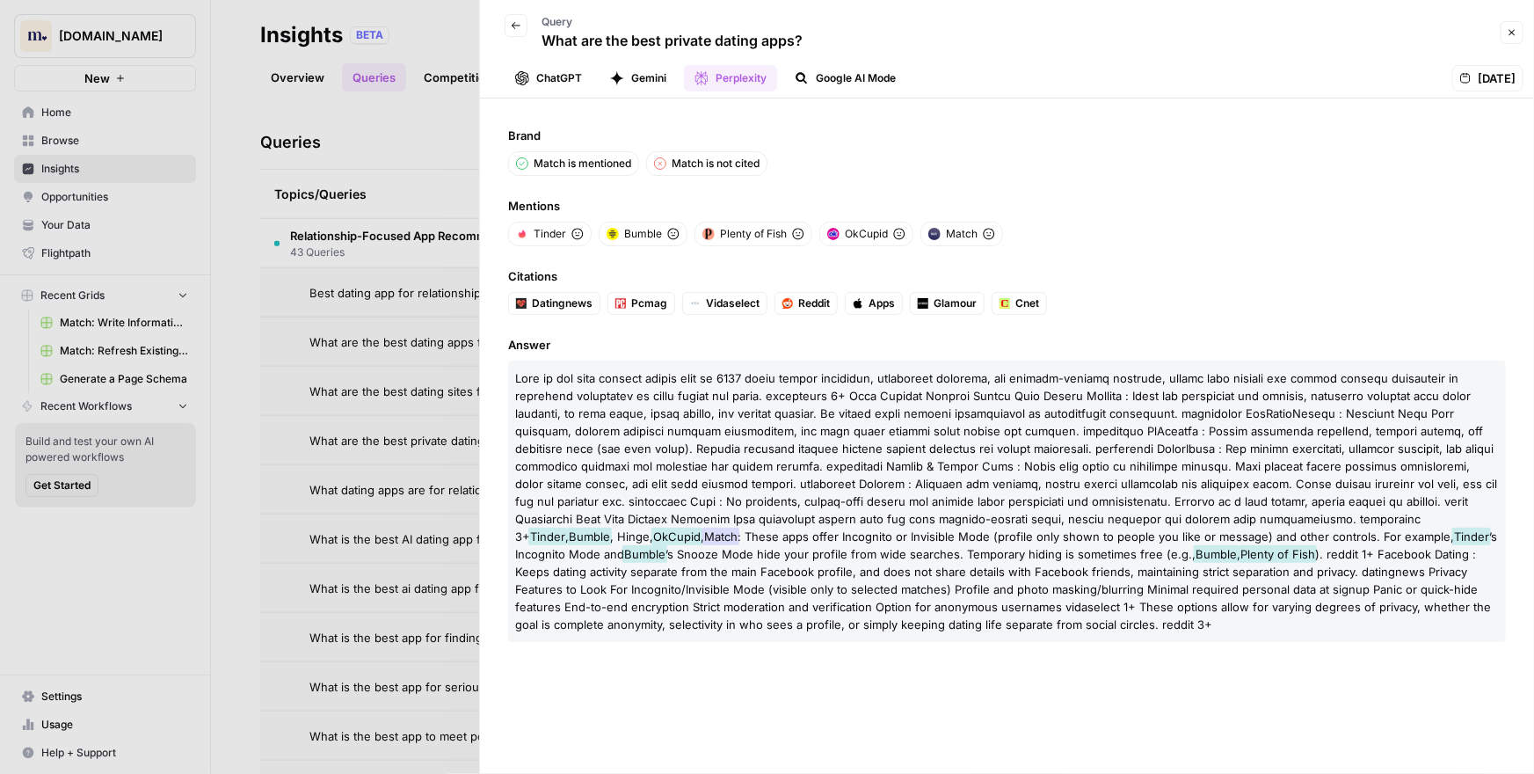
click at [832, 81] on button "Google AI Mode" at bounding box center [845, 78] width 122 height 26
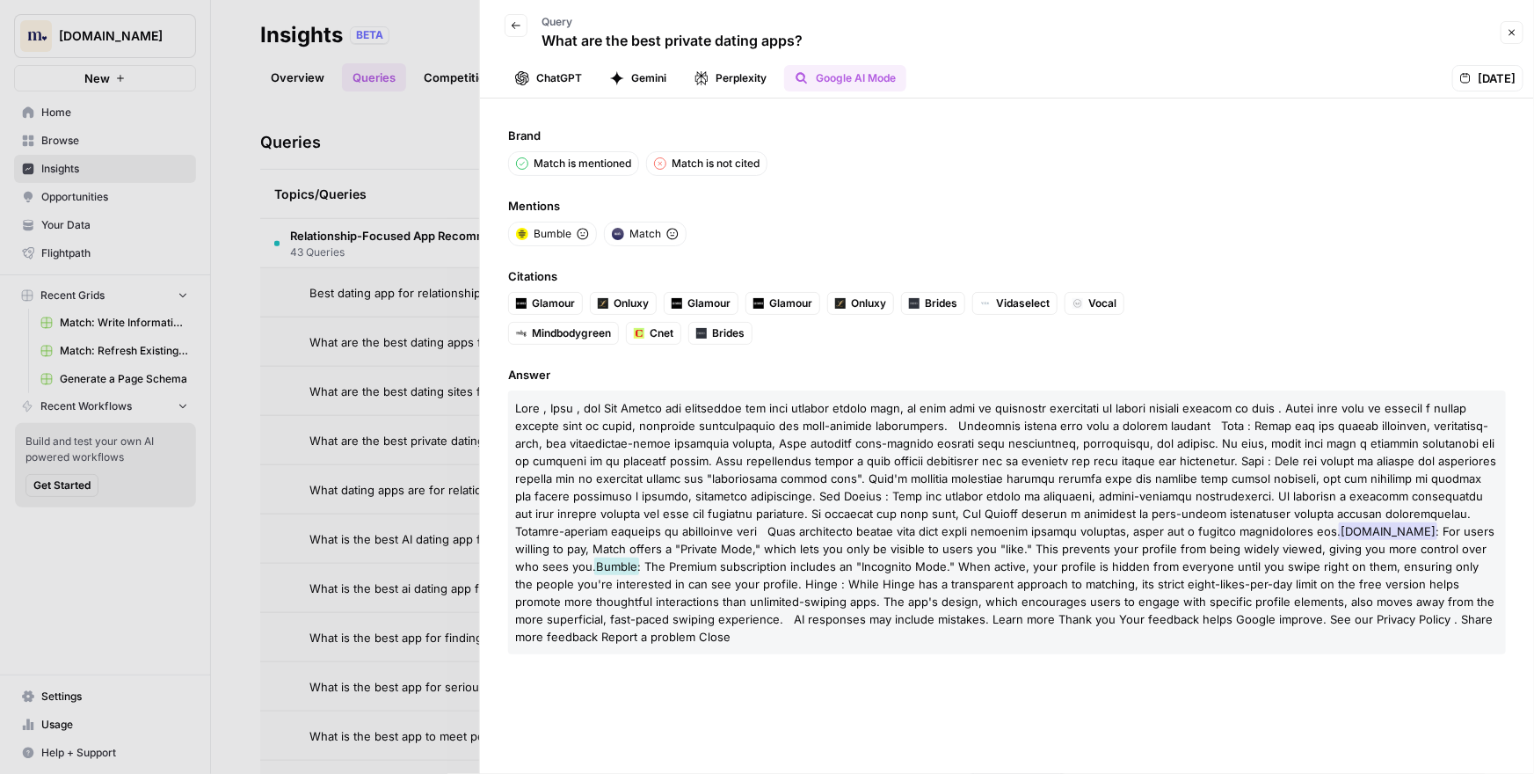
click at [568, 82] on button "ChatGPT" at bounding box center [549, 78] width 88 height 26
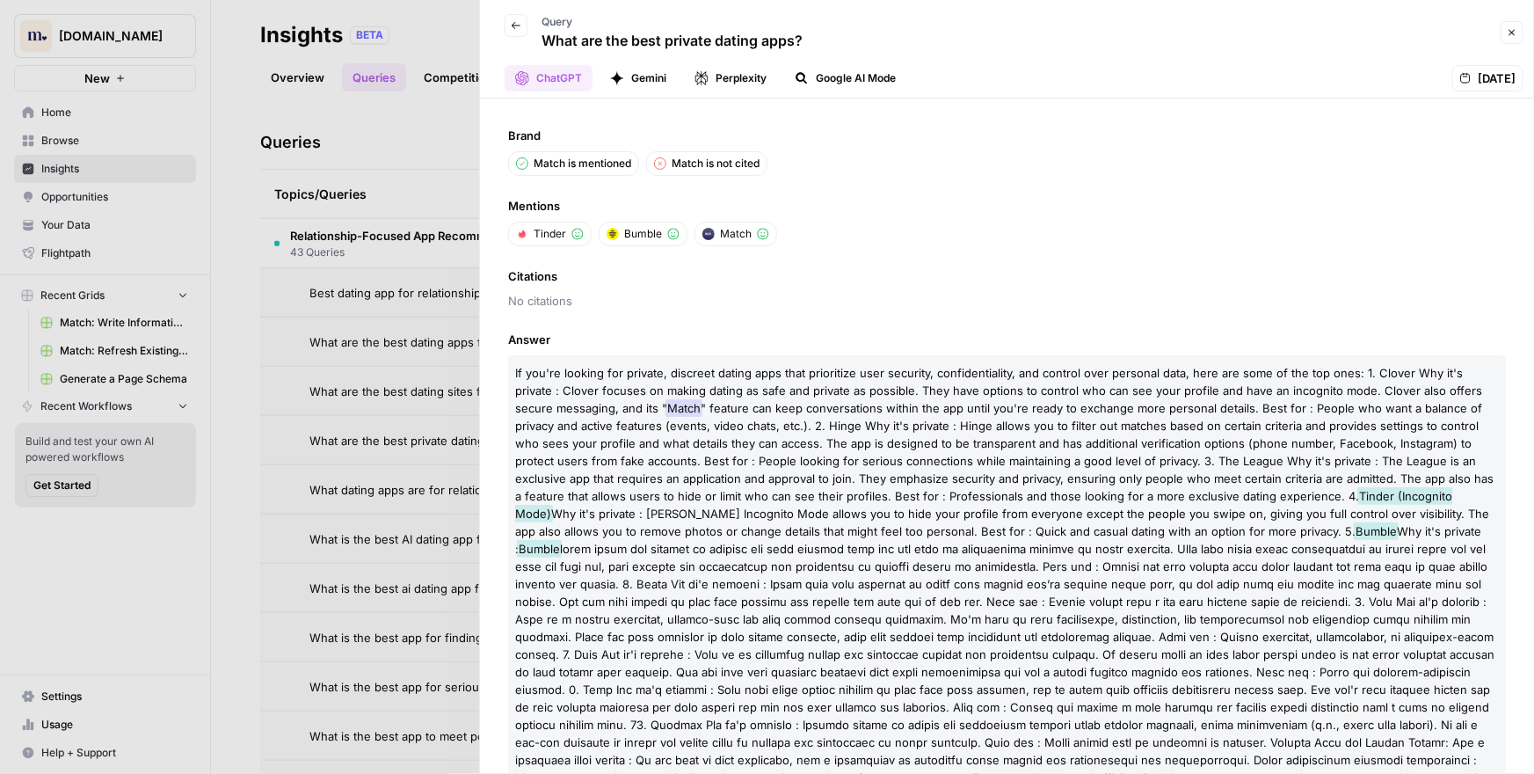
click at [1511, 33] on icon "button" at bounding box center [1512, 33] width 6 height 6
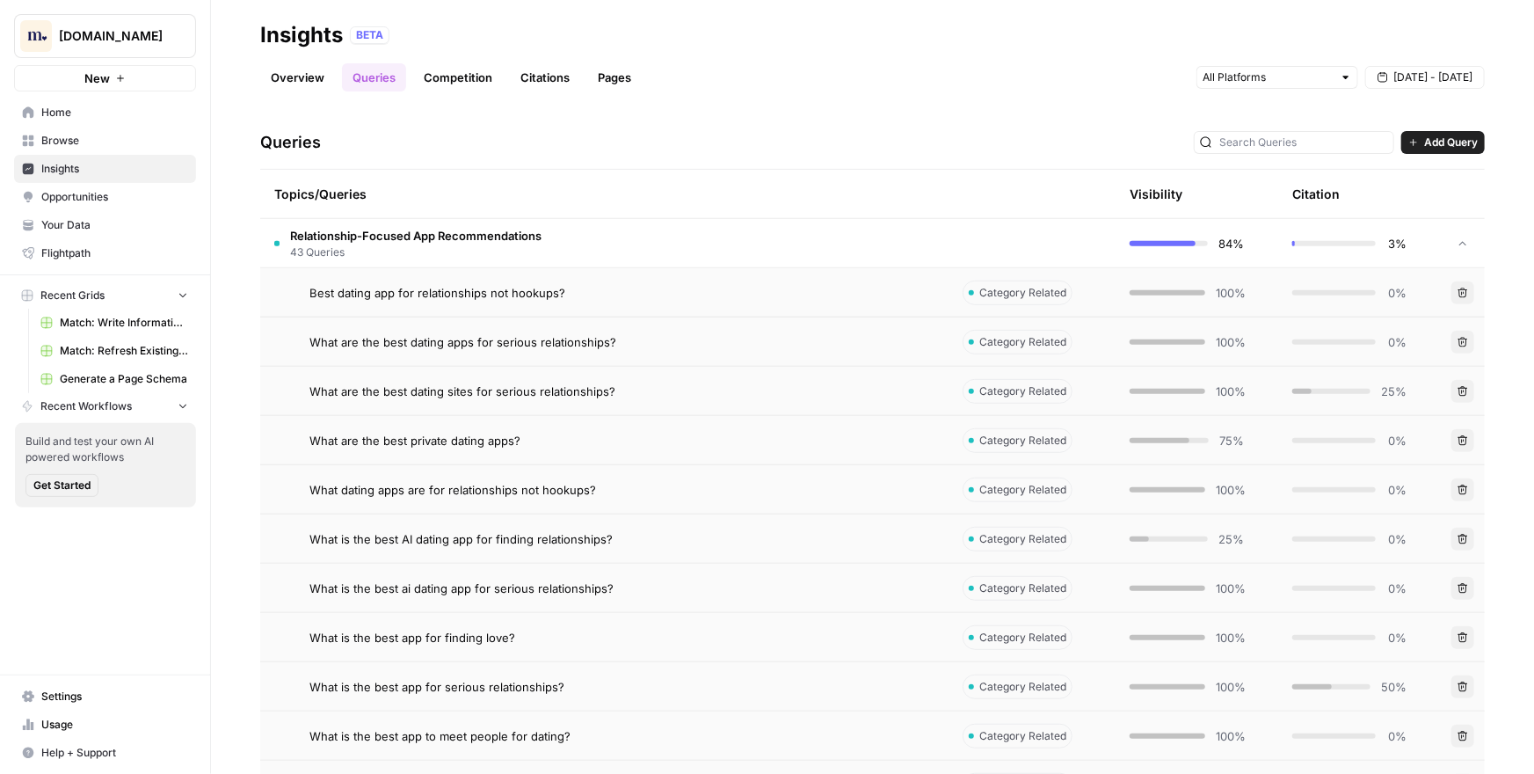
click at [1016, 120] on div "Queries Add Query" at bounding box center [872, 143] width 1224 height 54
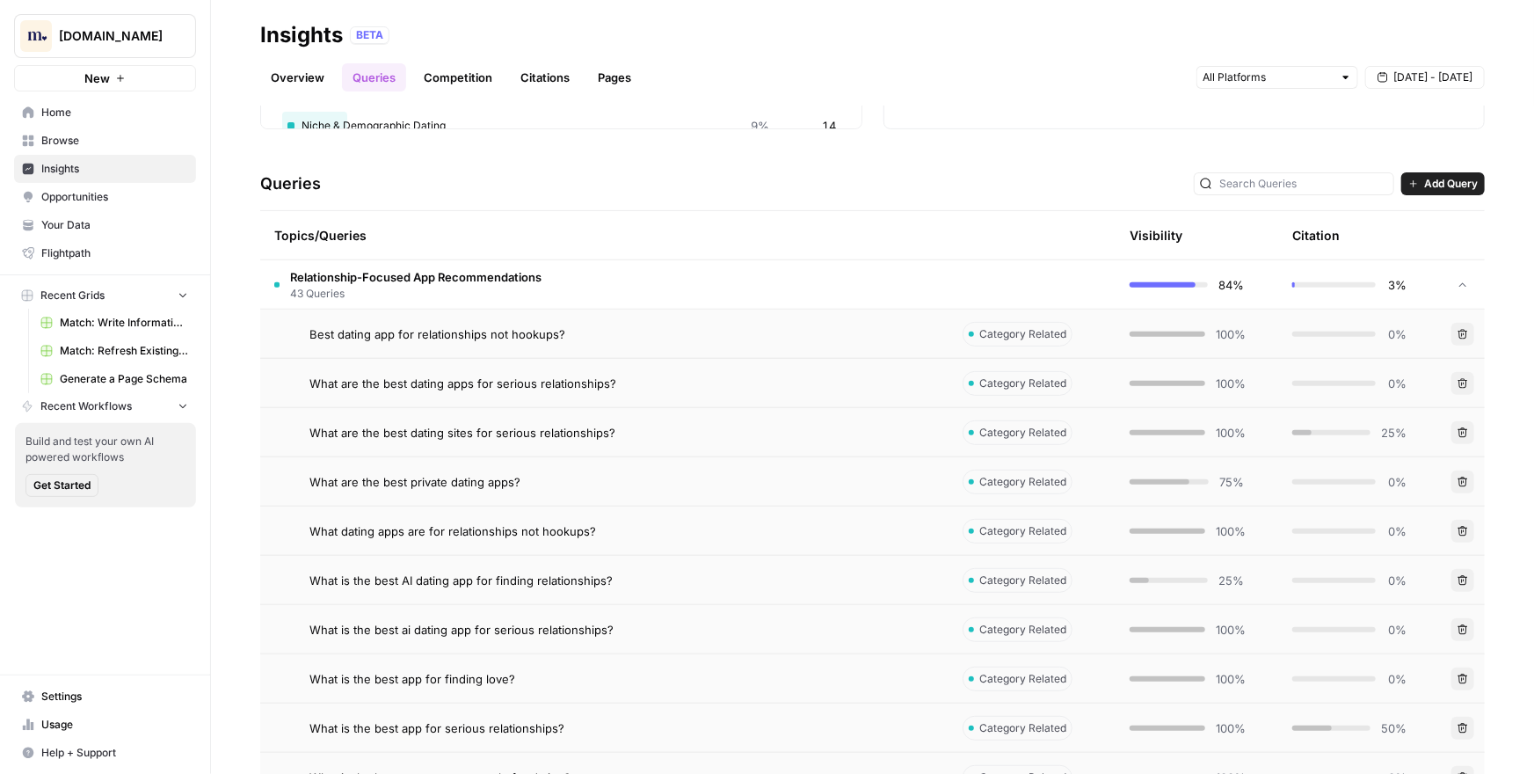
scroll to position [292, 0]
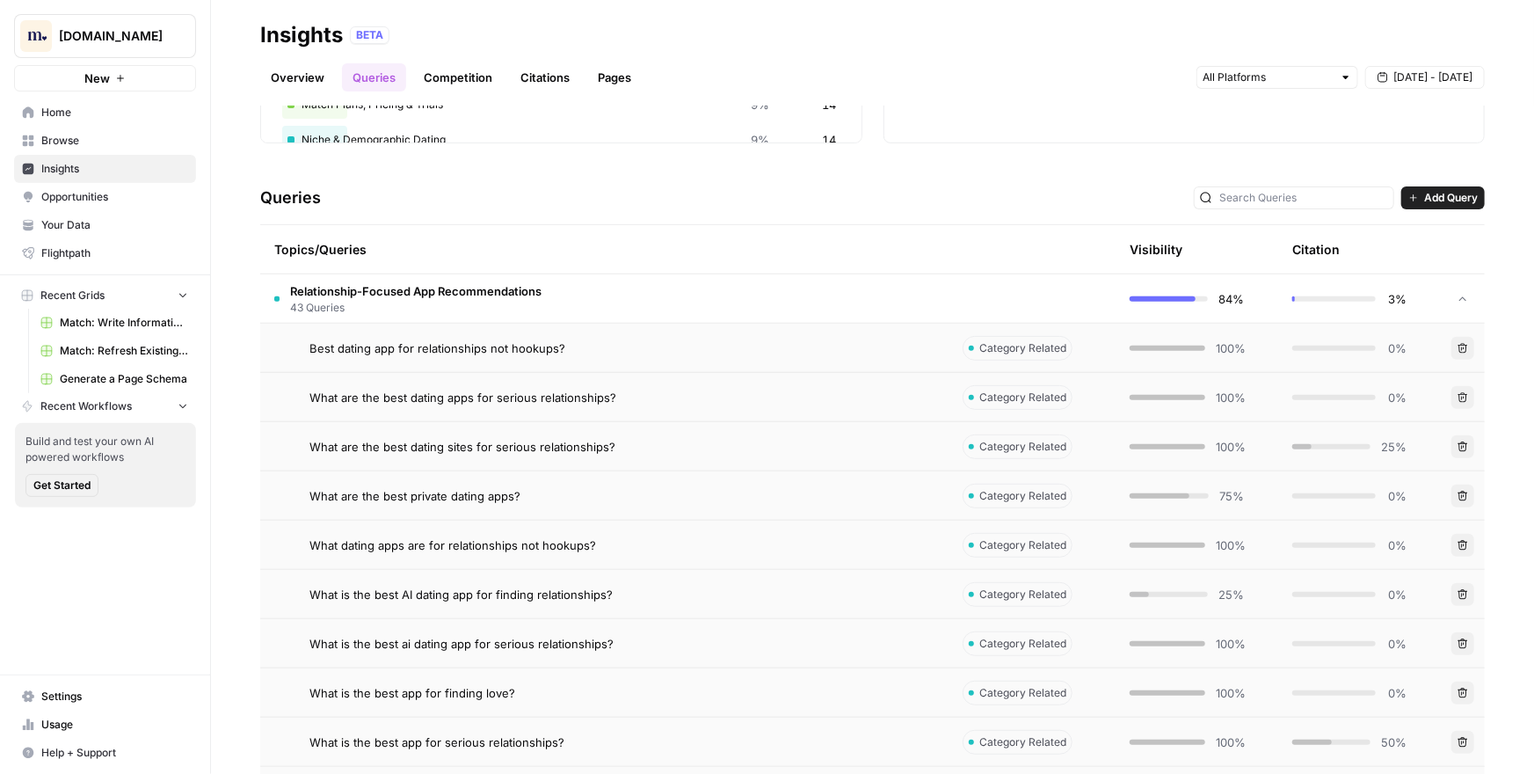
click at [575, 488] on div "What are the best private dating apps?" at bounding box center [621, 496] width 625 height 18
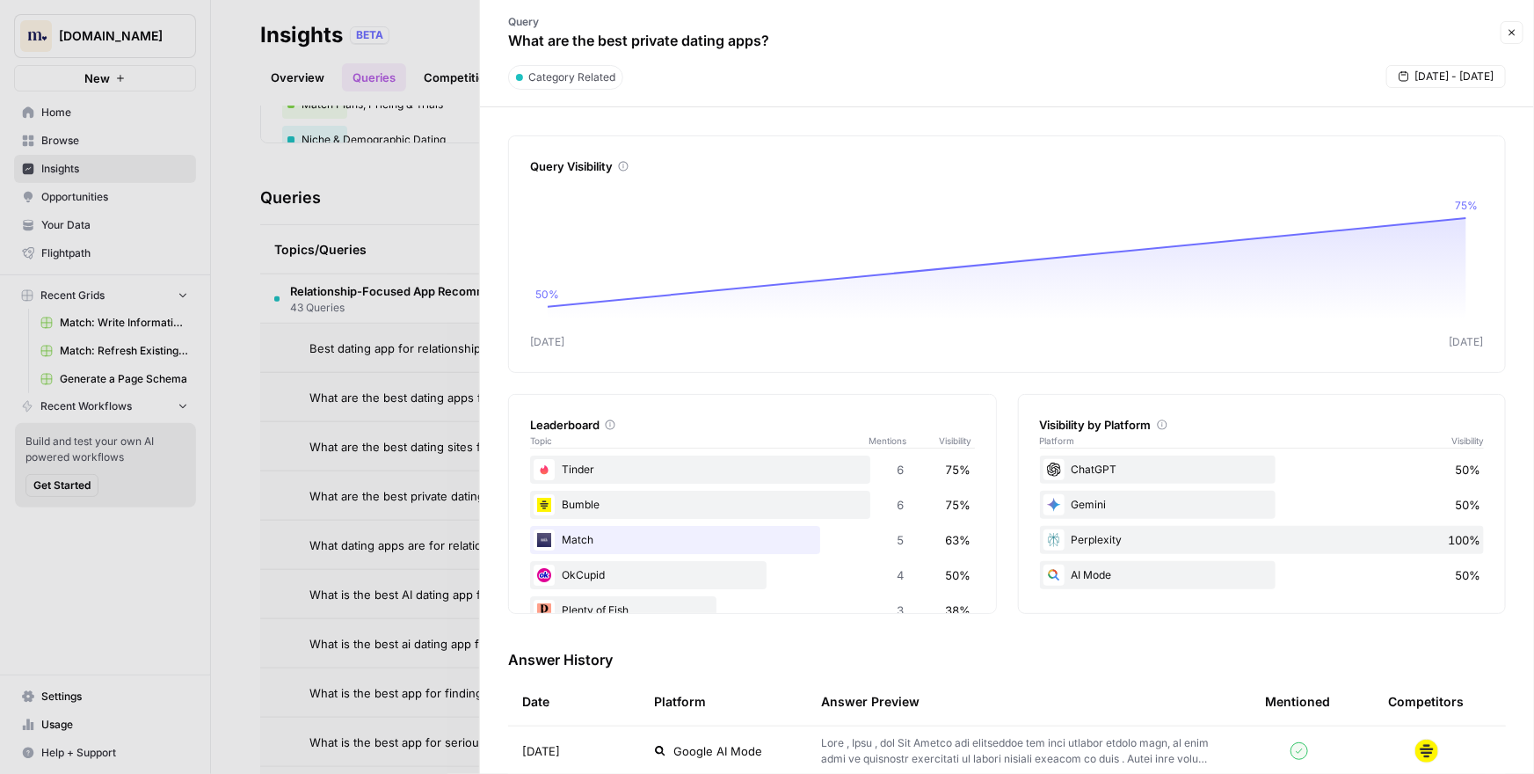
click at [1004, 422] on div "Leaderboard Topic Mentions Visibility Tinder 6 75% Bumble 6 75% Match 5 63% OkC…" at bounding box center [1007, 504] width 998 height 220
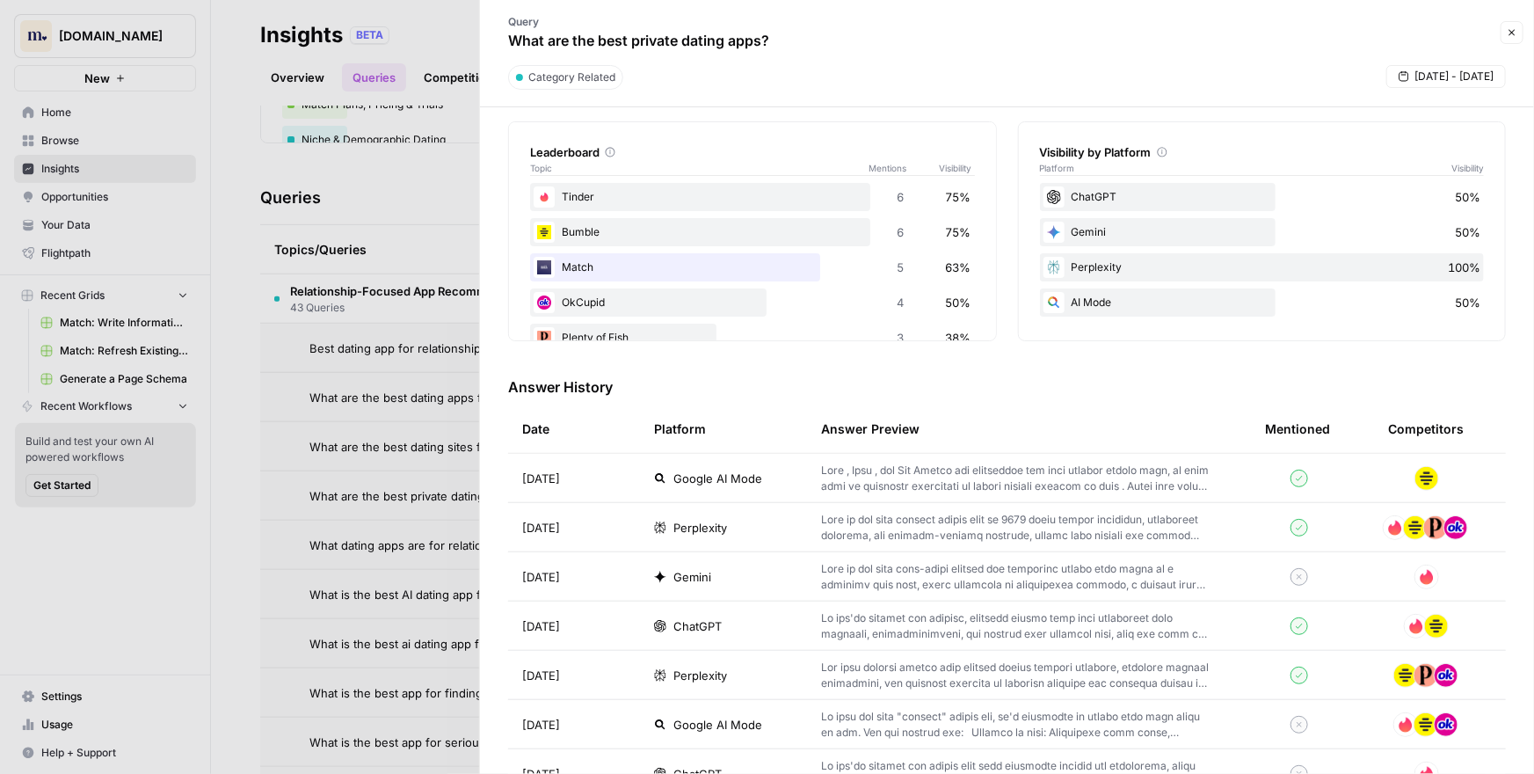
scroll to position [273, 0]
click at [1007, 285] on div "Leaderboard Topic Mentions Visibility Tinder 6 75% Bumble 6 75% Match 5 63% OkC…" at bounding box center [1007, 230] width 998 height 220
click at [1514, 33] on icon "button" at bounding box center [1512, 33] width 6 height 6
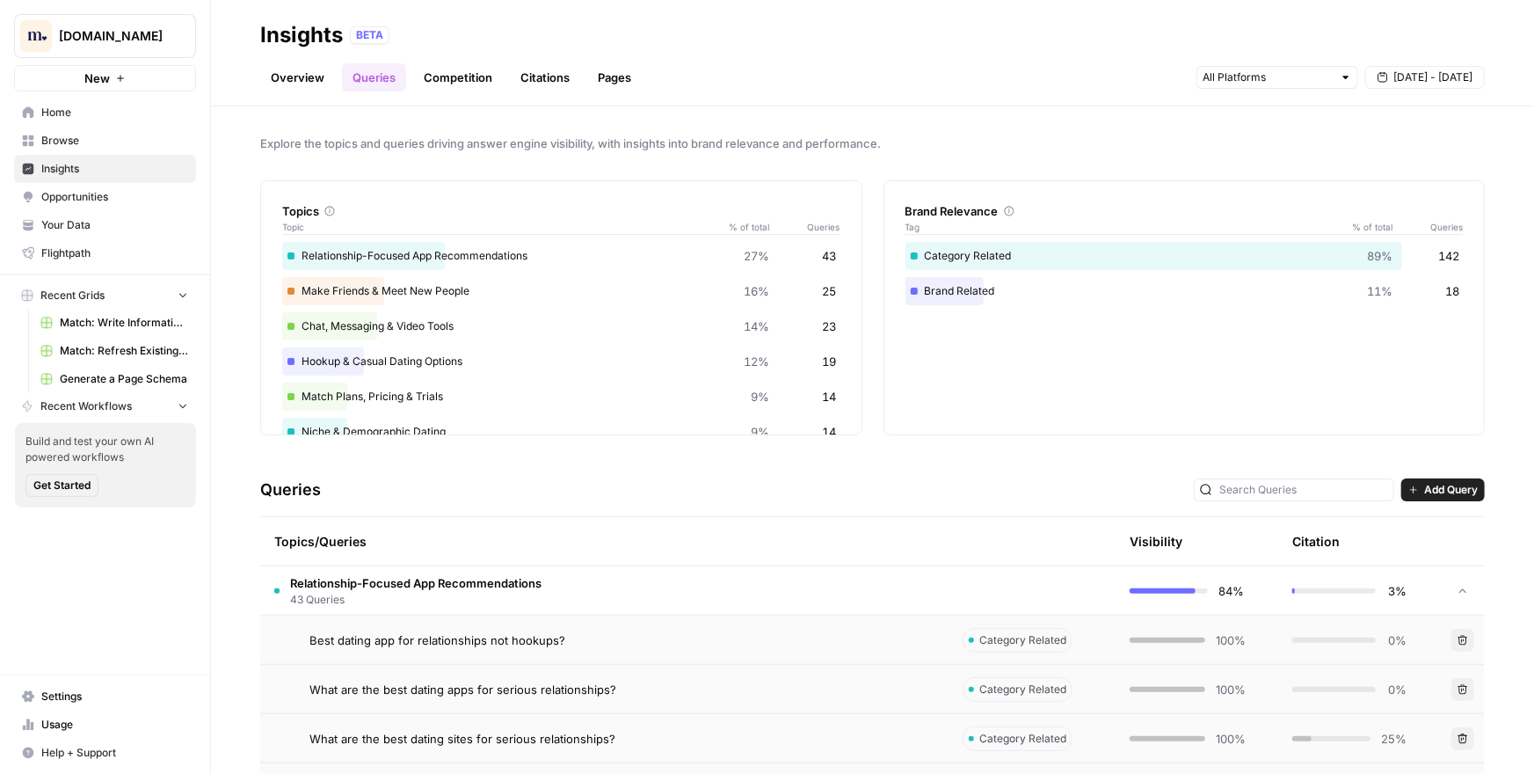
click at [869, 120] on div "Explore the topics and queries driving answer engine visibility, with insights …" at bounding box center [872, 439] width 1323 height 667
click at [867, 126] on div "Explore the topics and queries driving answer engine visibility, with insights …" at bounding box center [872, 439] width 1323 height 667
click at [91, 195] on span "Opportunities" at bounding box center [114, 197] width 147 height 16
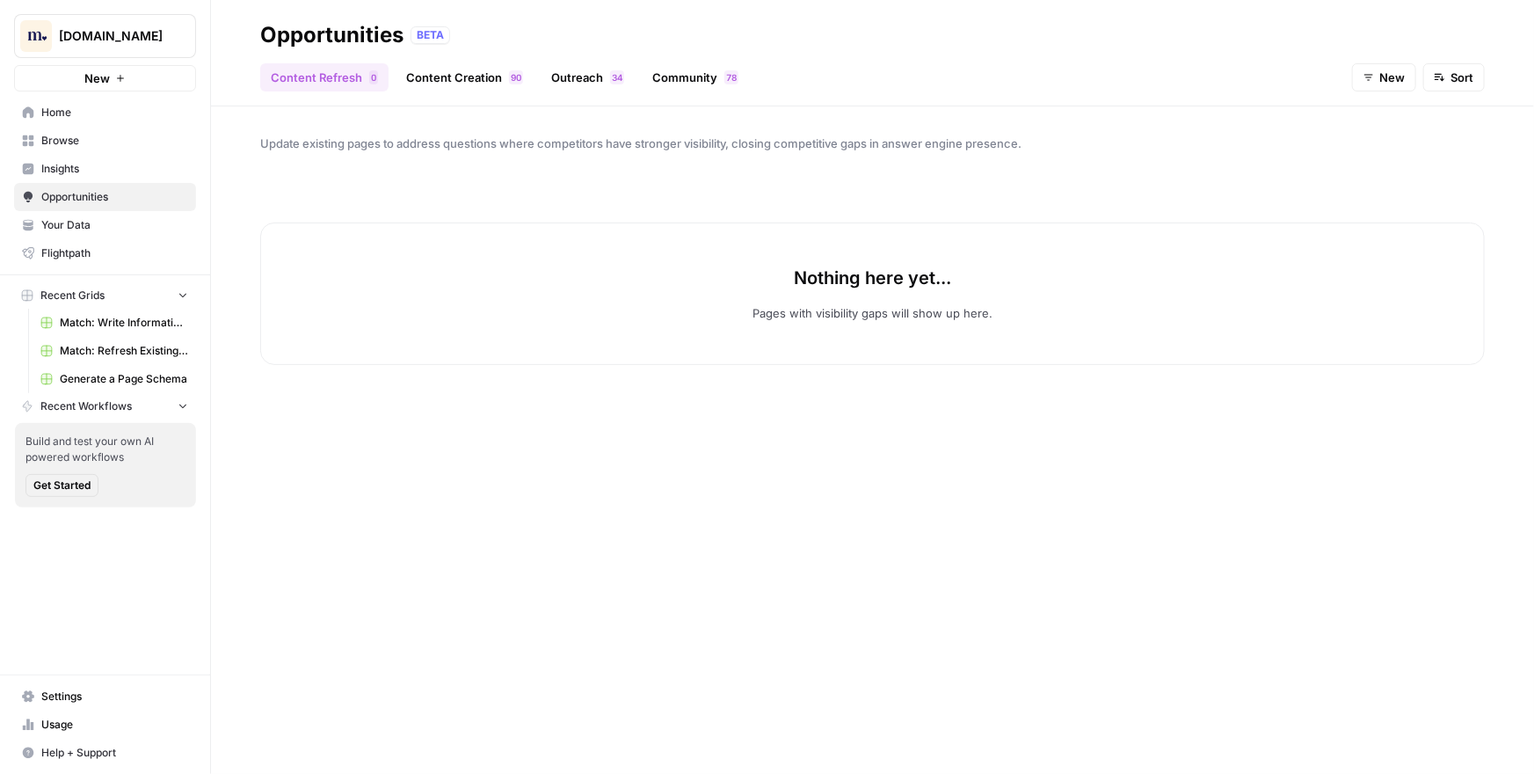
click at [469, 84] on link "Content Creation 0 9" at bounding box center [465, 77] width 138 height 28
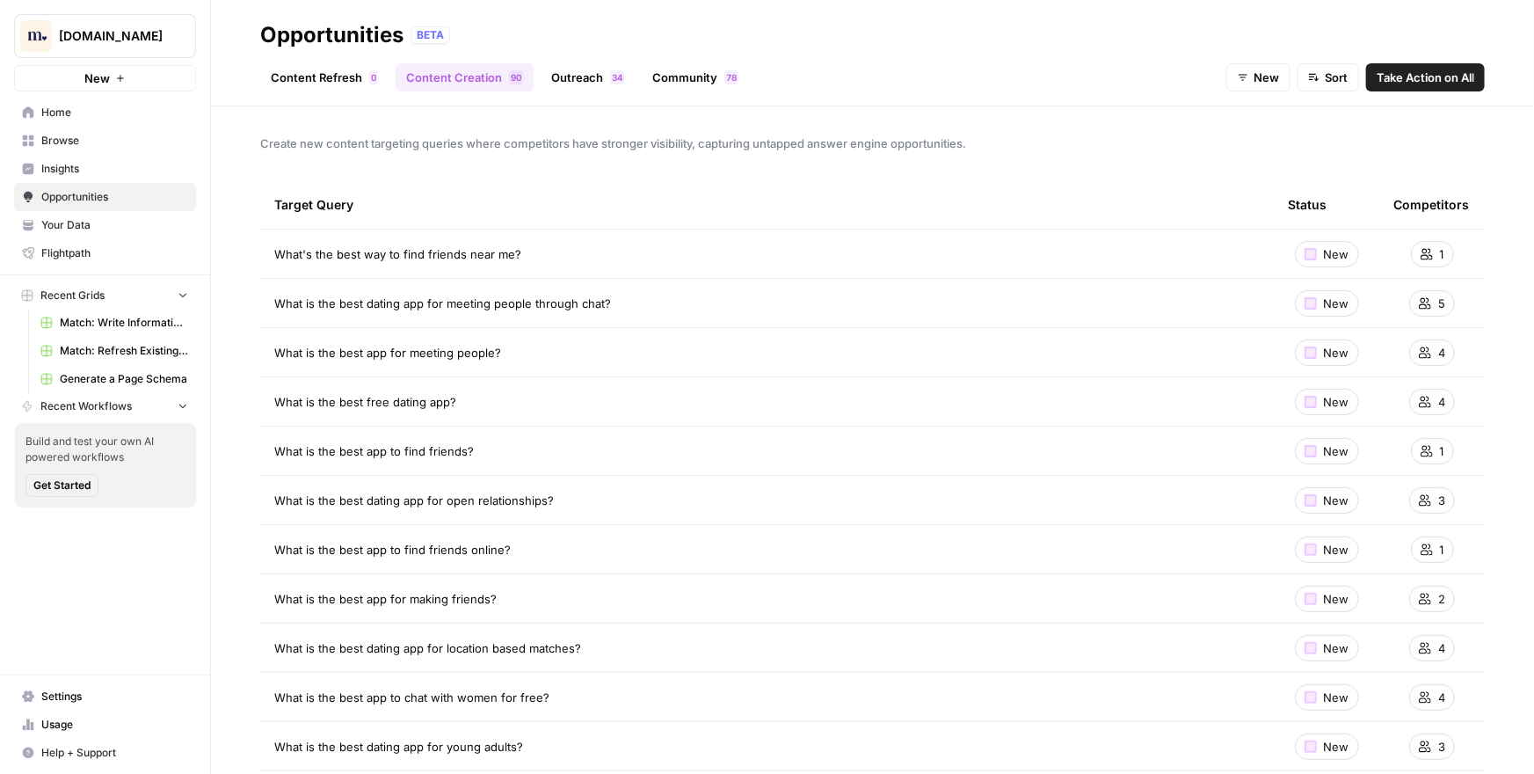
click at [687, 81] on link "Community 8 7" at bounding box center [695, 77] width 107 height 28
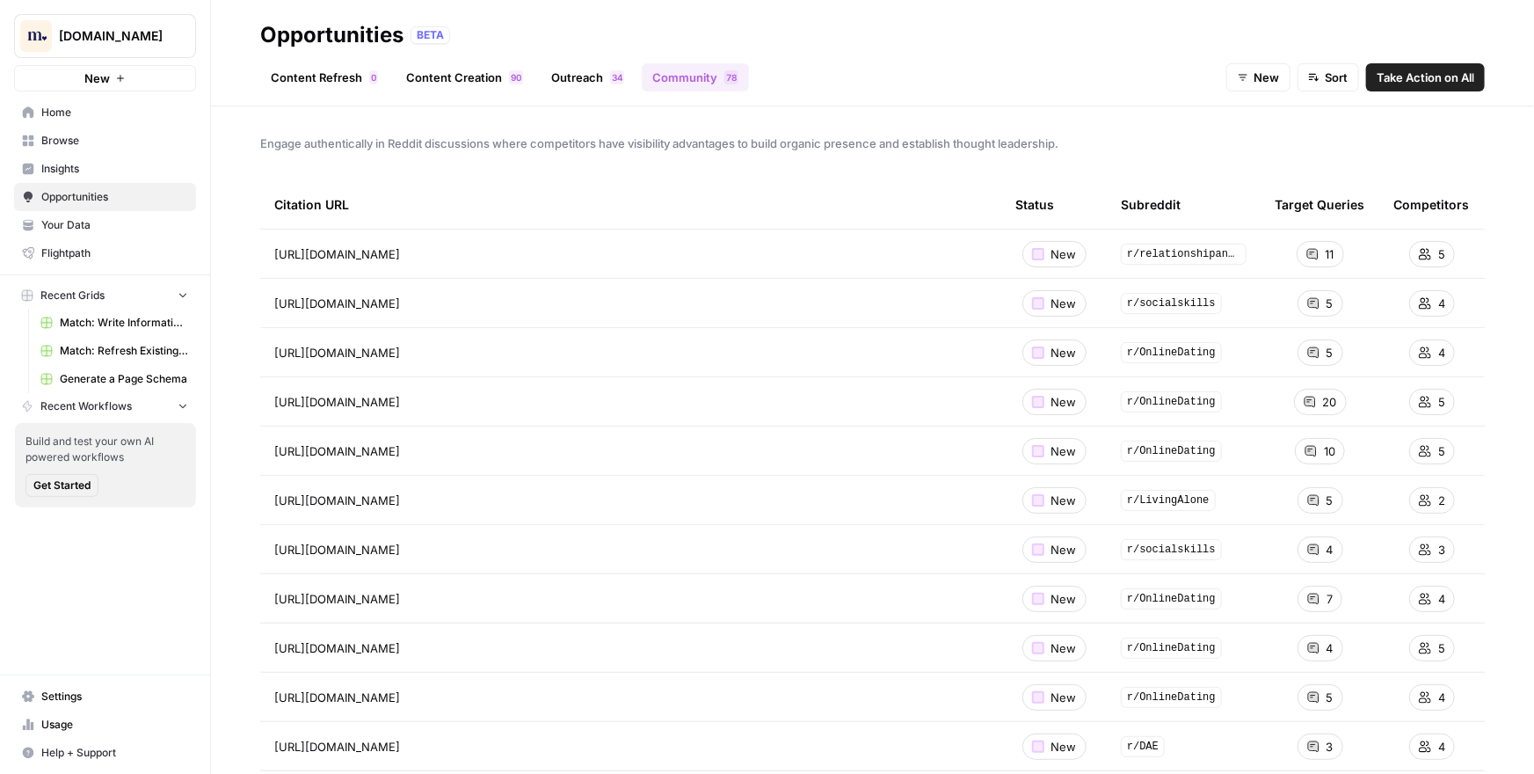
click at [456, 114] on div "Engage authentically in Reddit discussions where competitors have visibility ad…" at bounding box center [872, 439] width 1323 height 667
click at [222, 189] on div "Engage authentically in Reddit discussions where competitors have visibility ad…" at bounding box center [872, 439] width 1323 height 667
click at [467, 81] on link "Content Creation 0 9" at bounding box center [465, 77] width 138 height 28
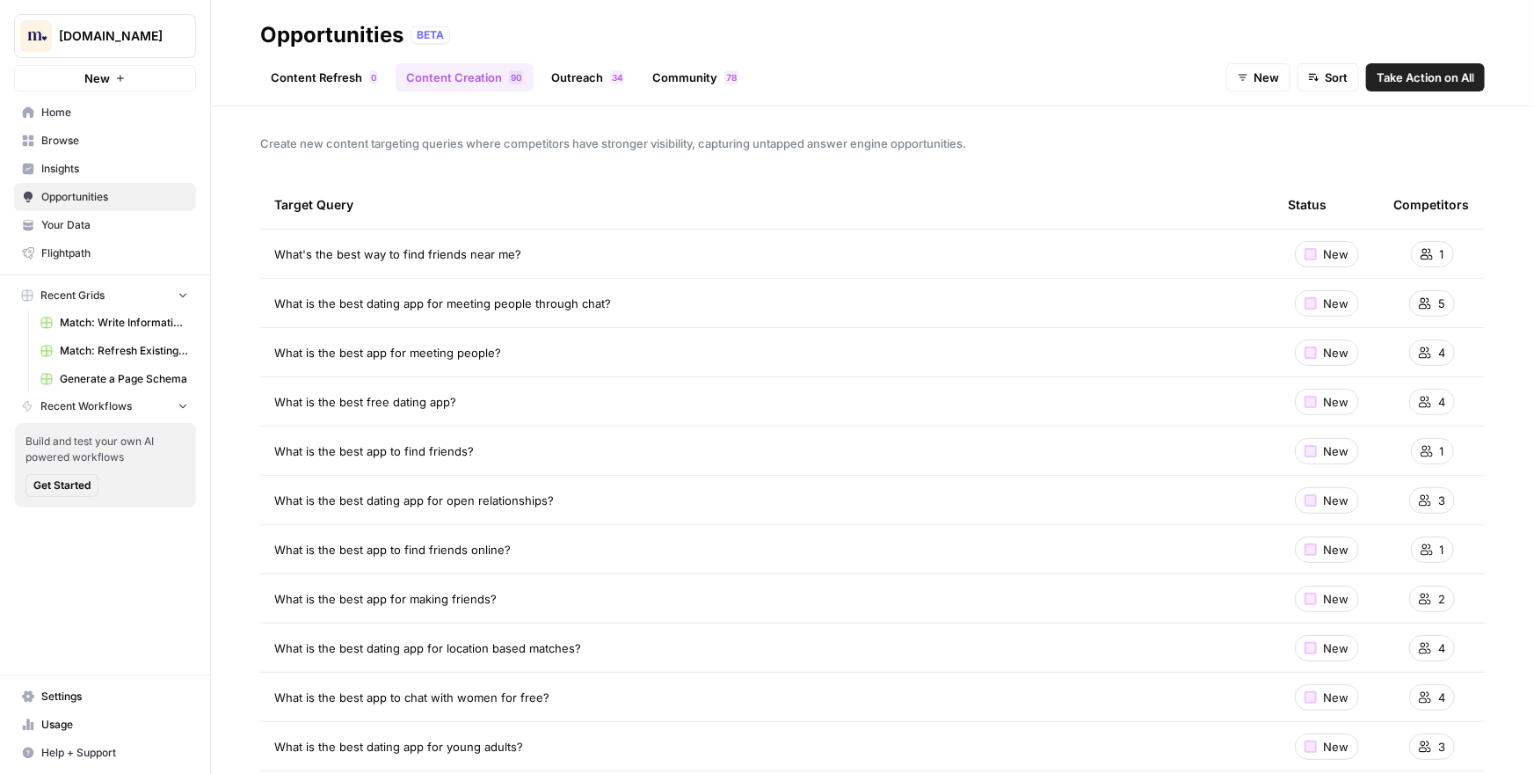
click at [239, 126] on div "Create new content targeting queries where competitors have stronger visibility…" at bounding box center [872, 439] width 1323 height 667
click at [144, 318] on span "Match: Write Informational Article" at bounding box center [124, 323] width 128 height 16
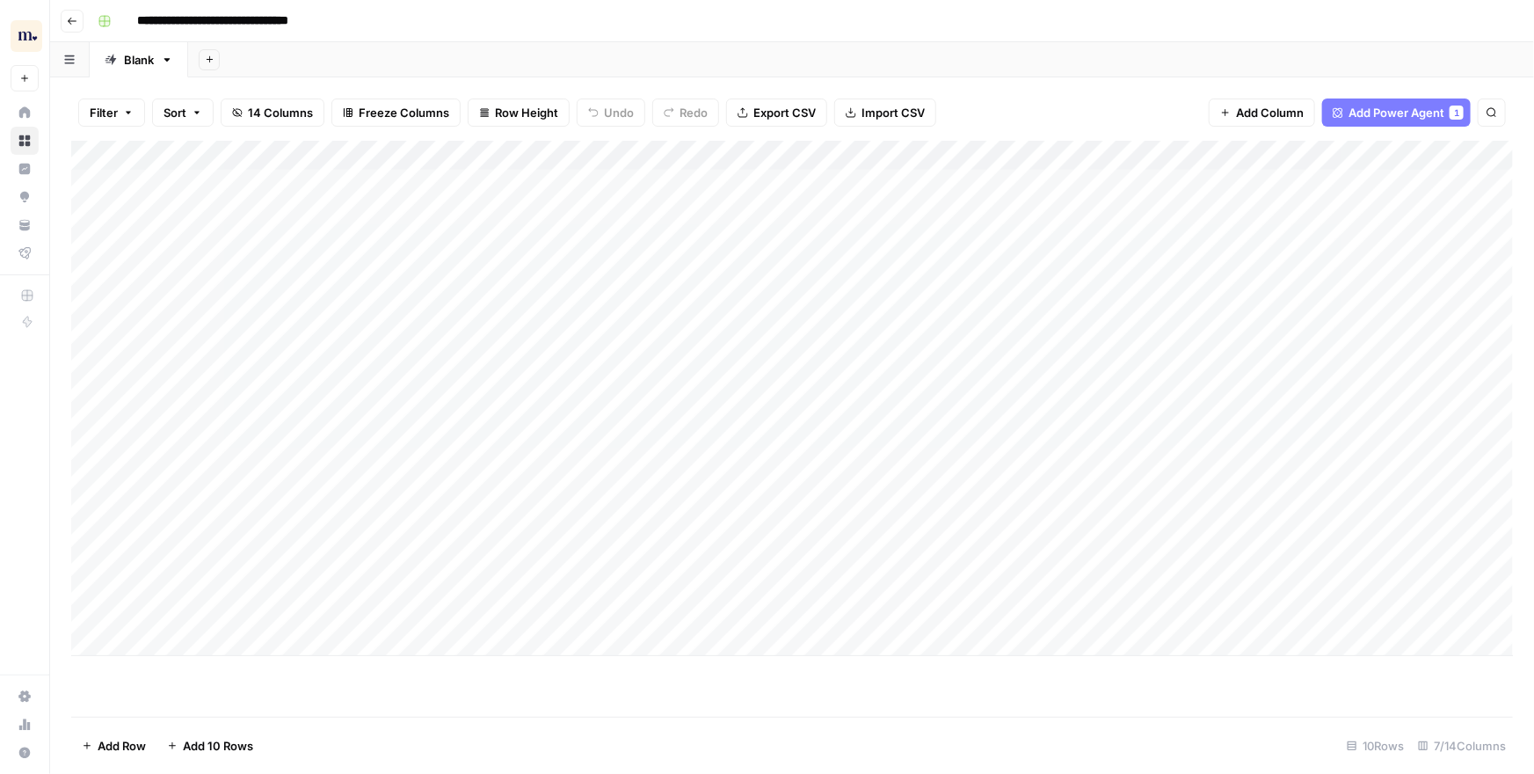
click at [741, 51] on div "Add Sheet" at bounding box center [861, 59] width 1346 height 35
click at [745, 49] on div "Add Sheet" at bounding box center [861, 59] width 1346 height 35
click at [745, 58] on div "Add Sheet" at bounding box center [861, 59] width 1346 height 35
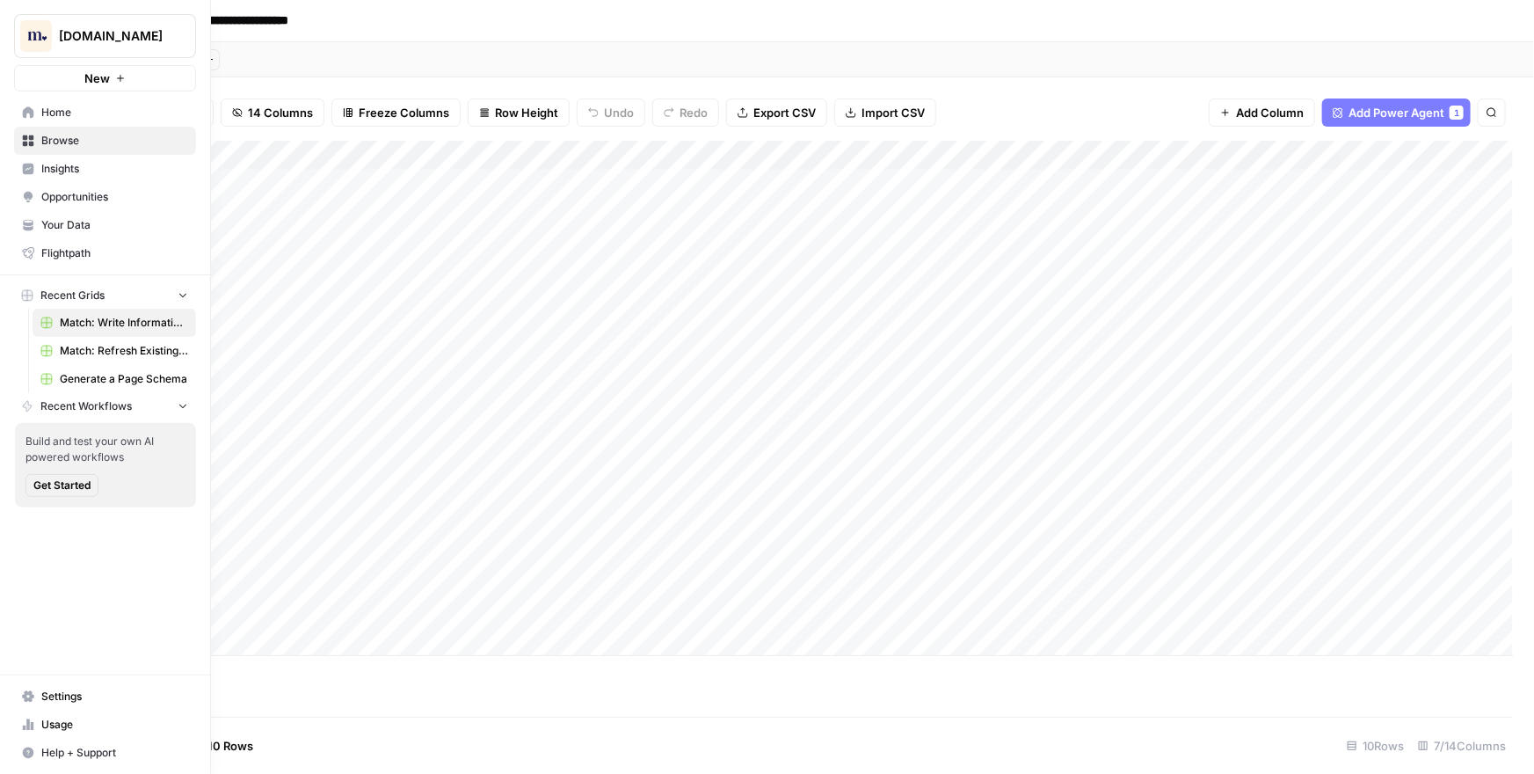
click at [44, 193] on span "Opportunities" at bounding box center [114, 197] width 147 height 16
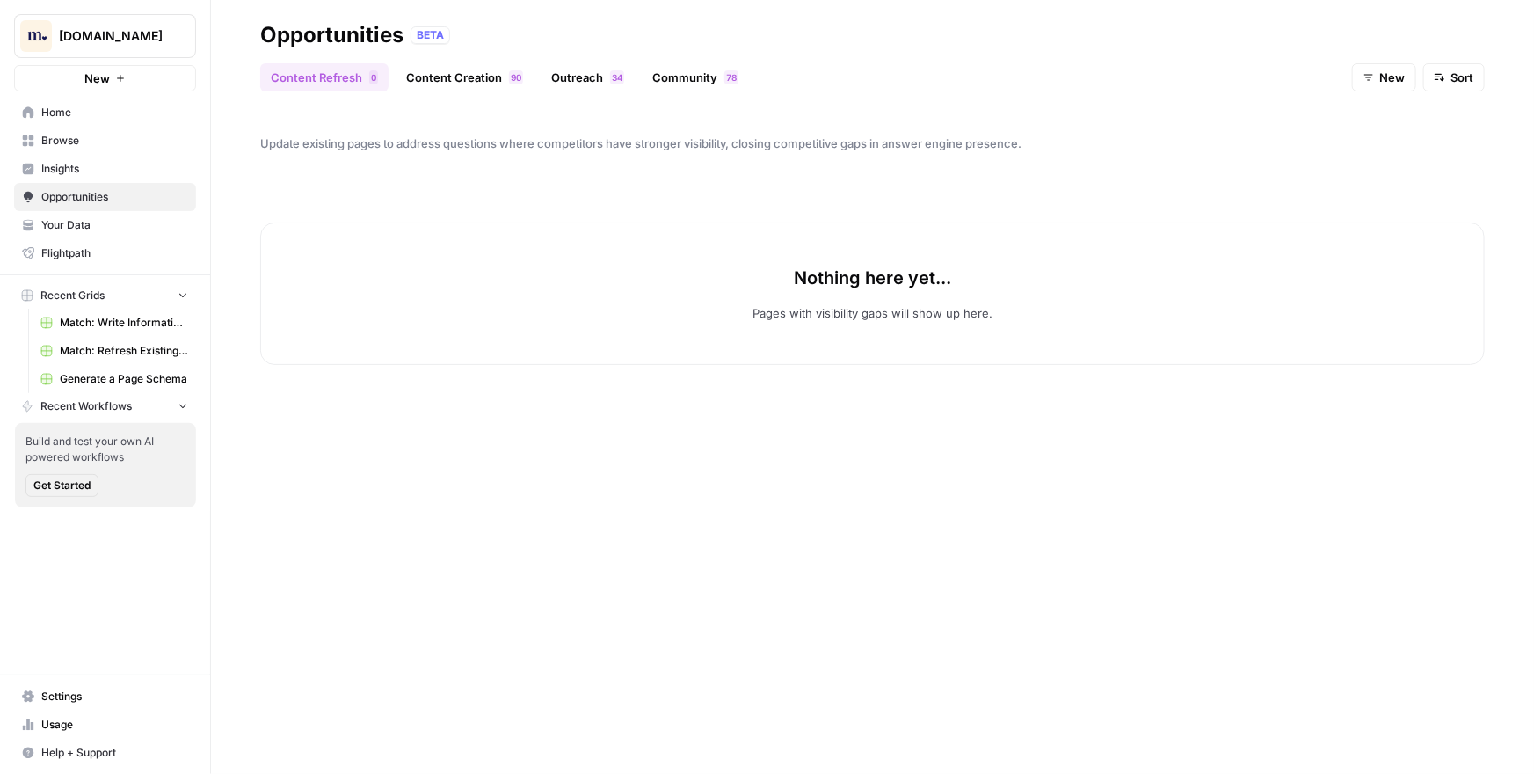
click at [679, 74] on link "Community 8 7" at bounding box center [695, 77] width 107 height 28
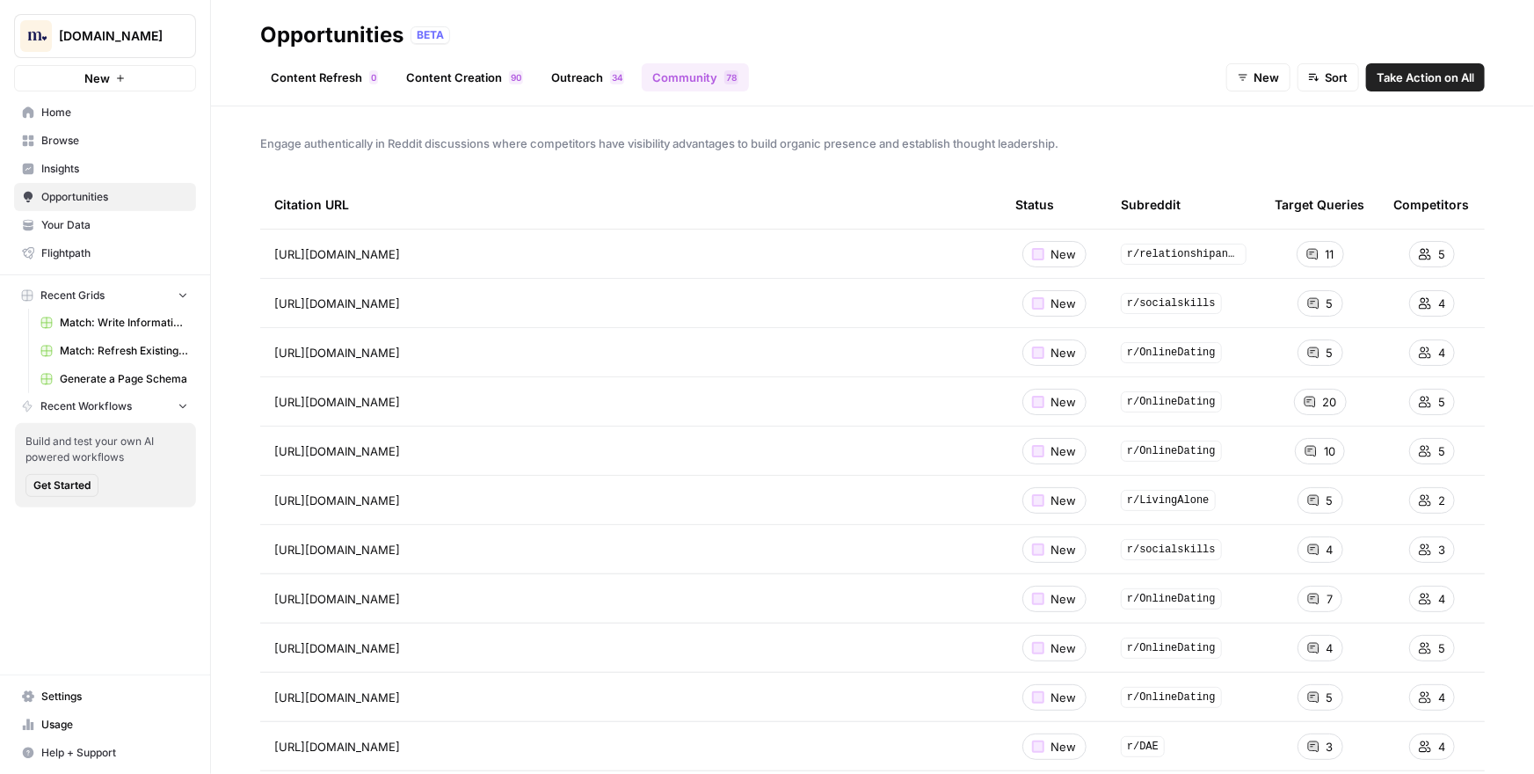
click at [650, 136] on span "Engage authentically in Reddit discussions where competitors have visibility ad…" at bounding box center [872, 143] width 1224 height 18
